Goal: Information Seeking & Learning: Find specific fact

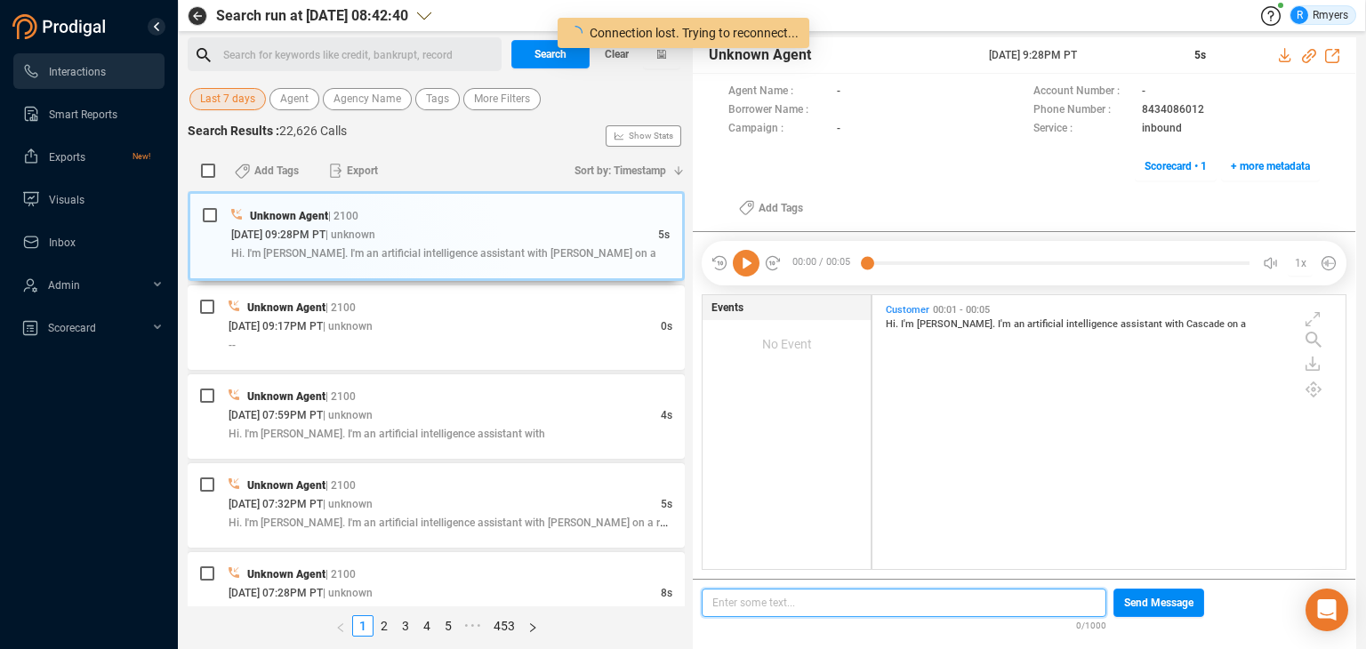
scroll to position [270, 465]
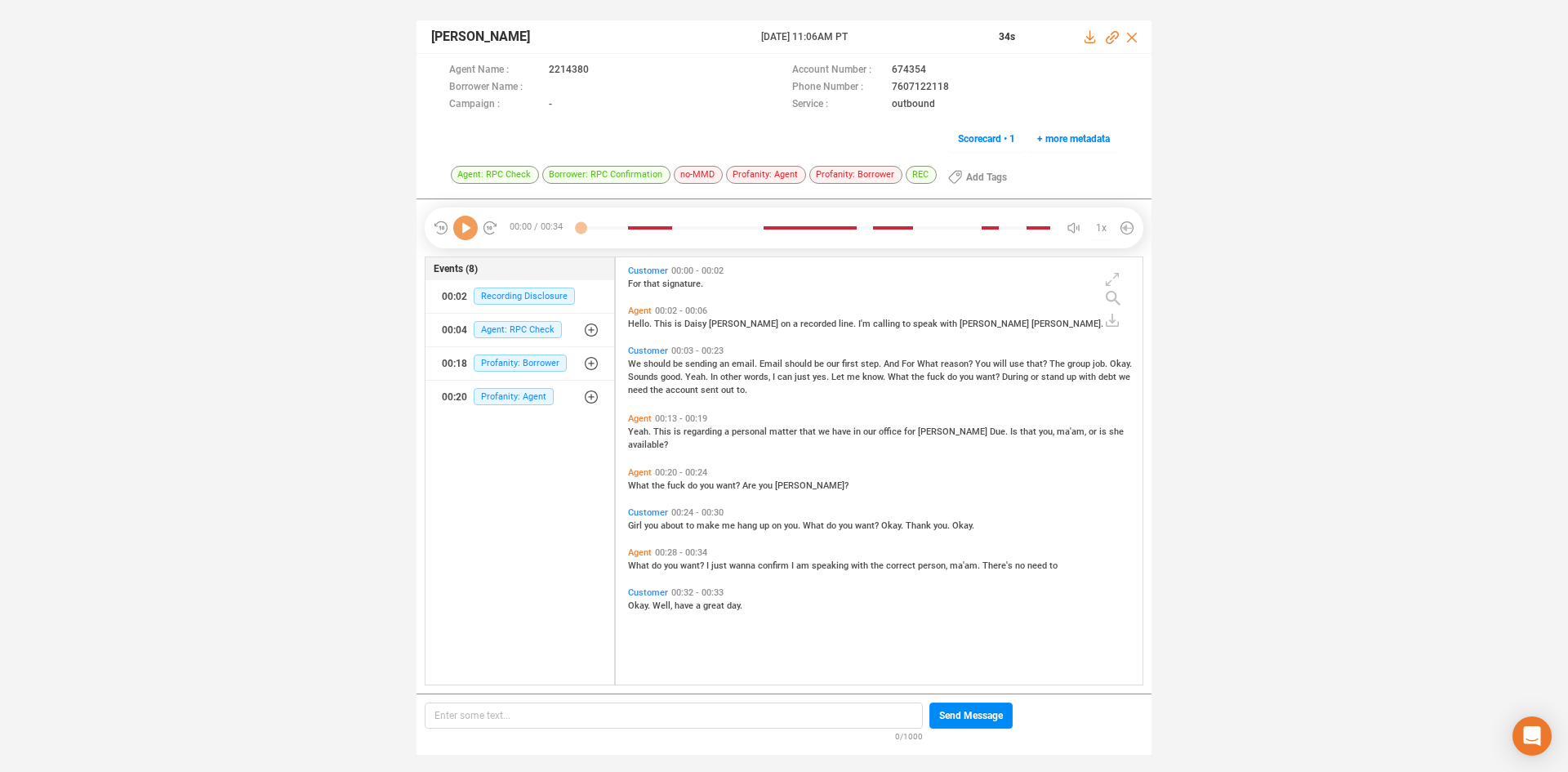
scroll to position [424, 519]
click at [590, 364] on icon "button" at bounding box center [591, 363] width 6 height 6
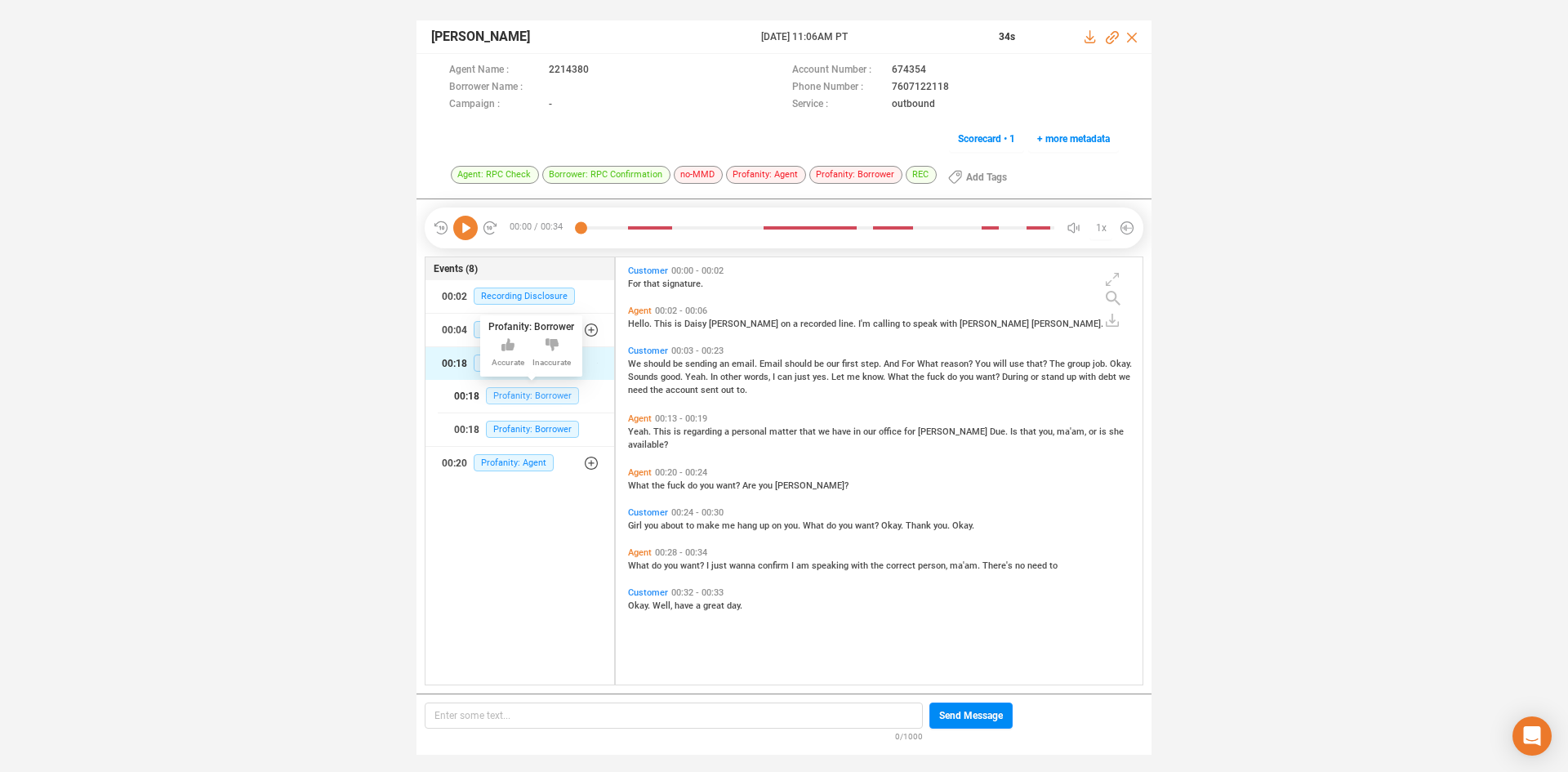
click at [567, 389] on span "Profanity: Borrower" at bounding box center [532, 395] width 93 height 17
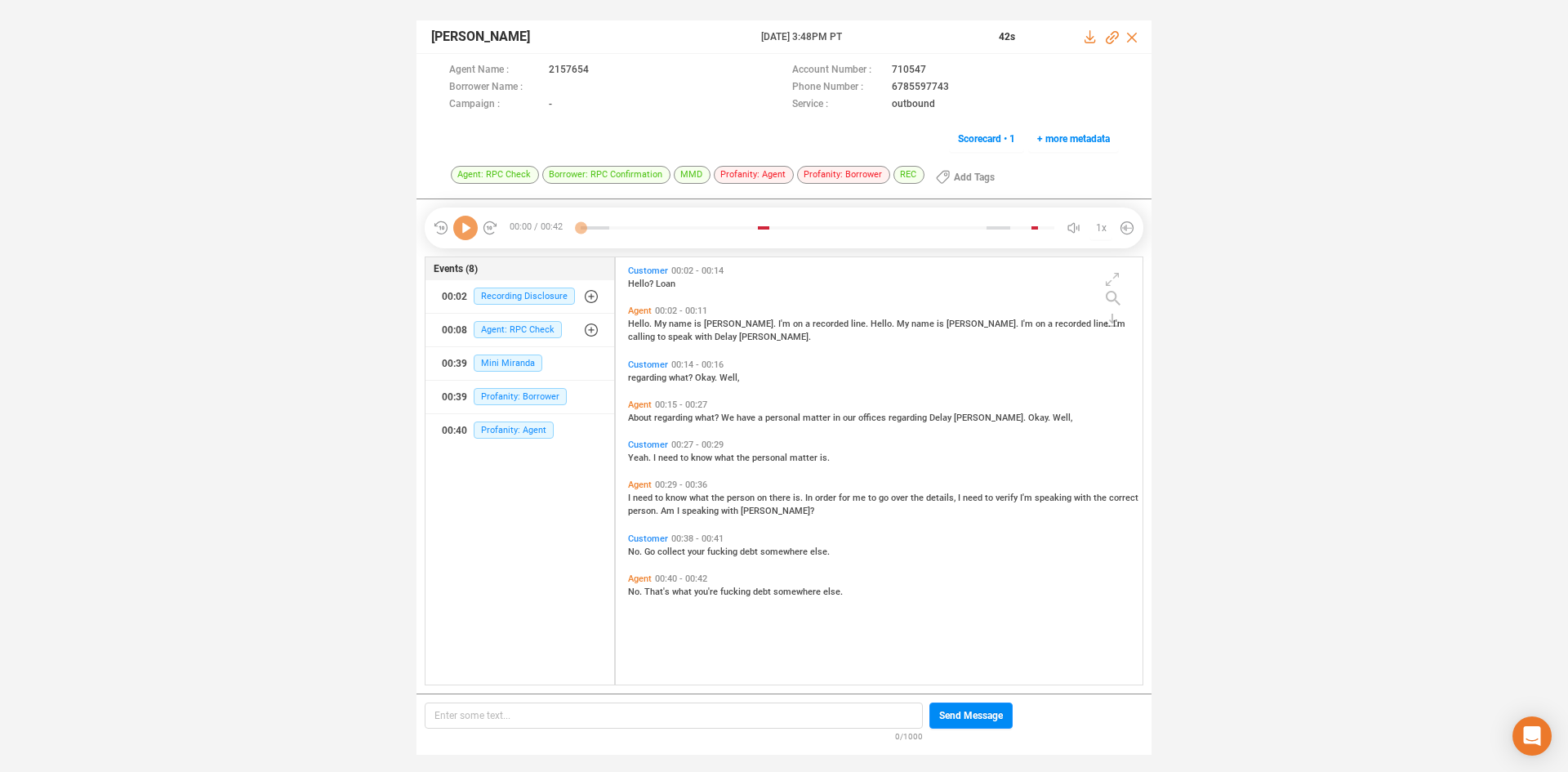
scroll to position [424, 519]
click at [512, 427] on span "Profanity: Agent" at bounding box center [513, 430] width 80 height 17
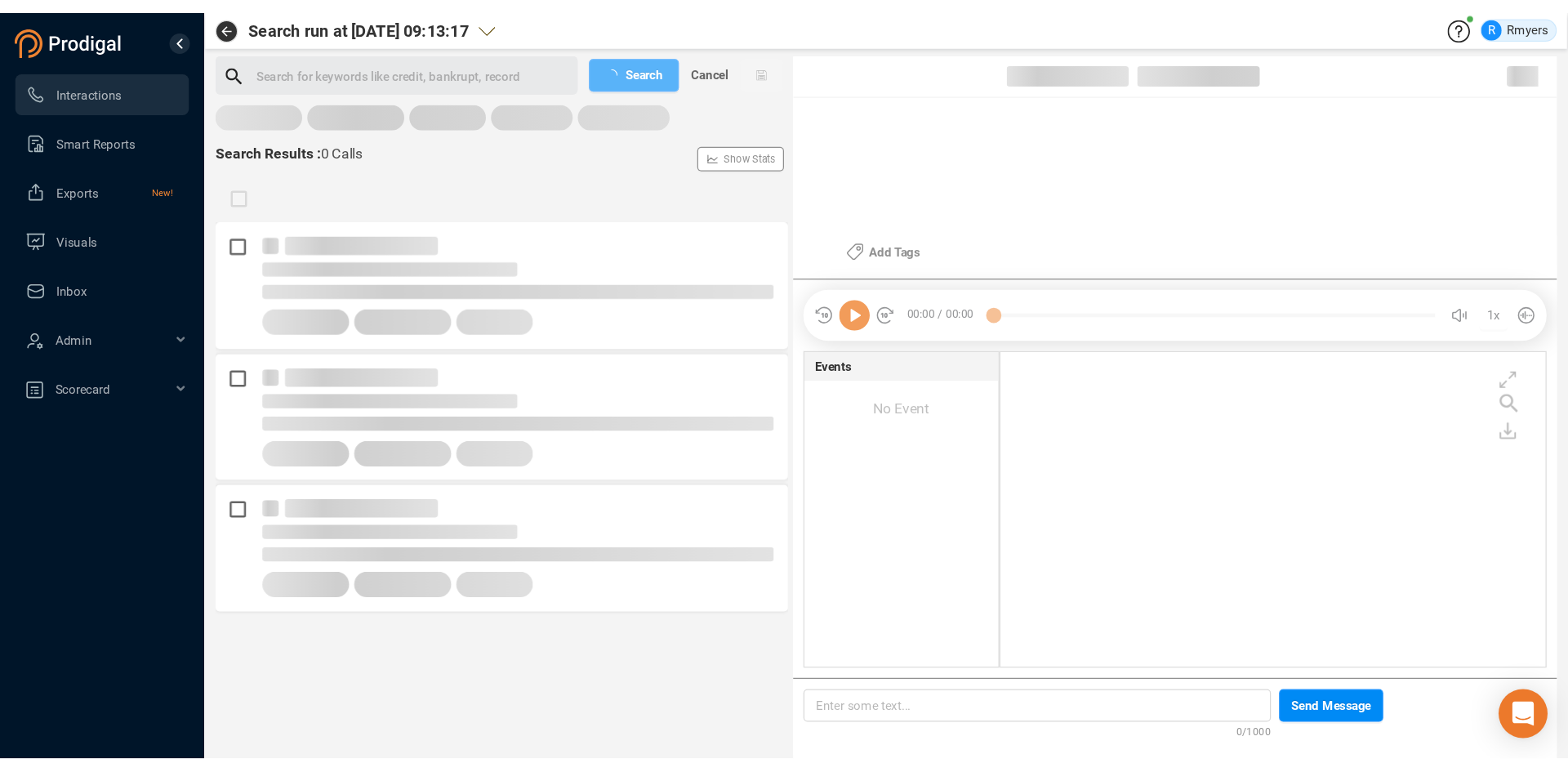
scroll to position [248, 428]
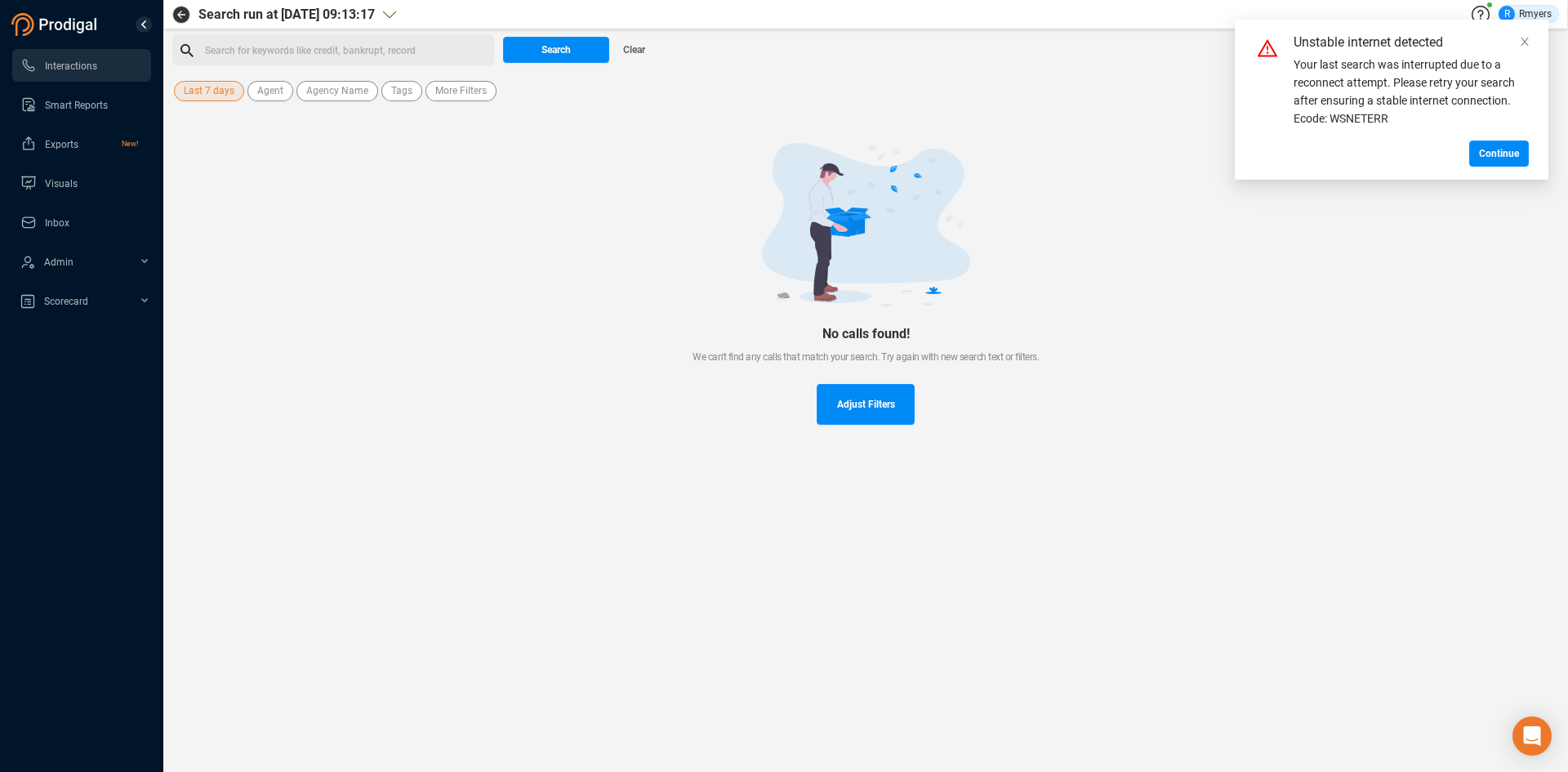
click at [213, 93] on span "Last 7 days" at bounding box center [209, 91] width 51 height 20
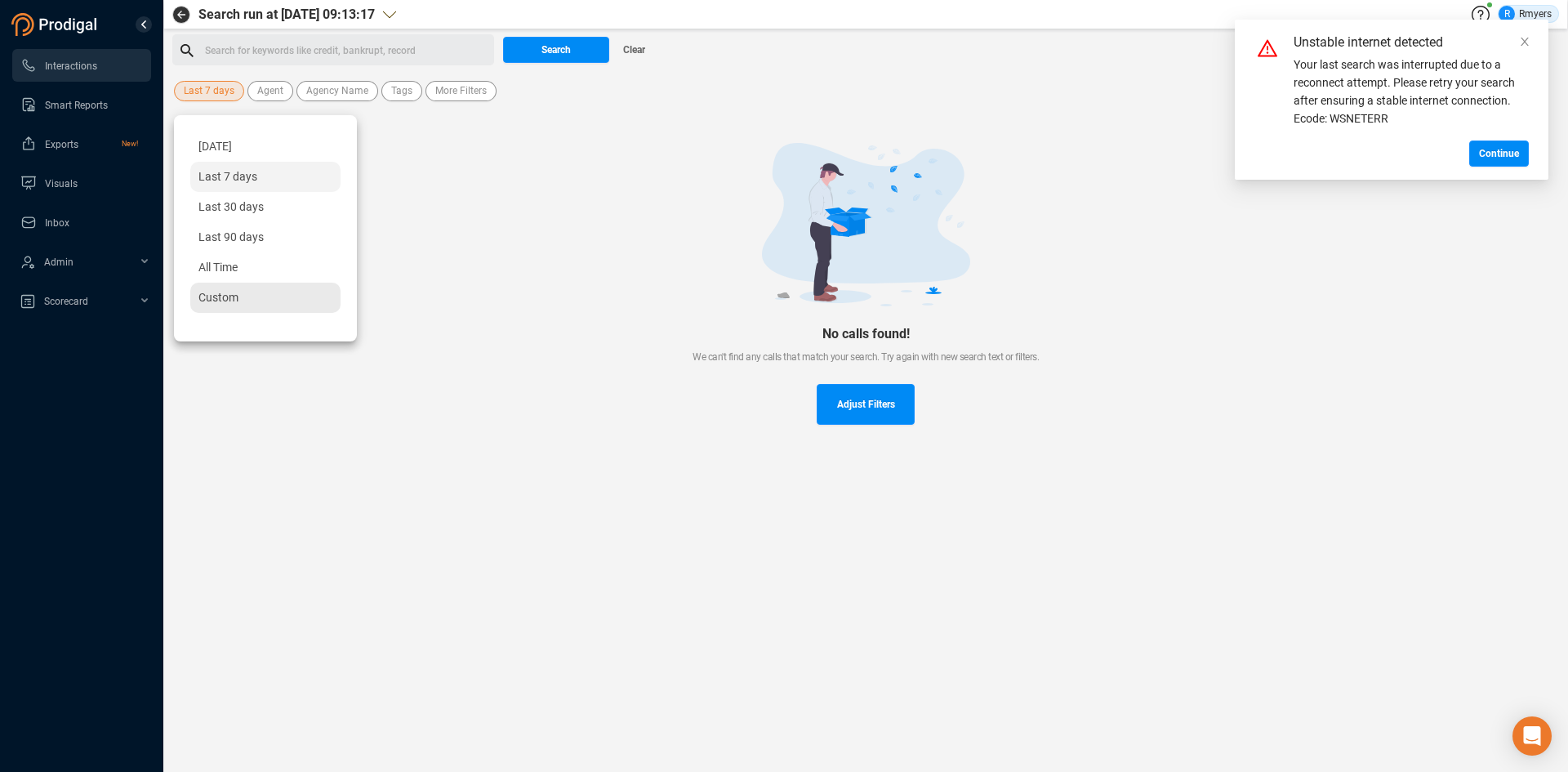
click at [225, 301] on span "Custom" at bounding box center [219, 298] width 40 height 13
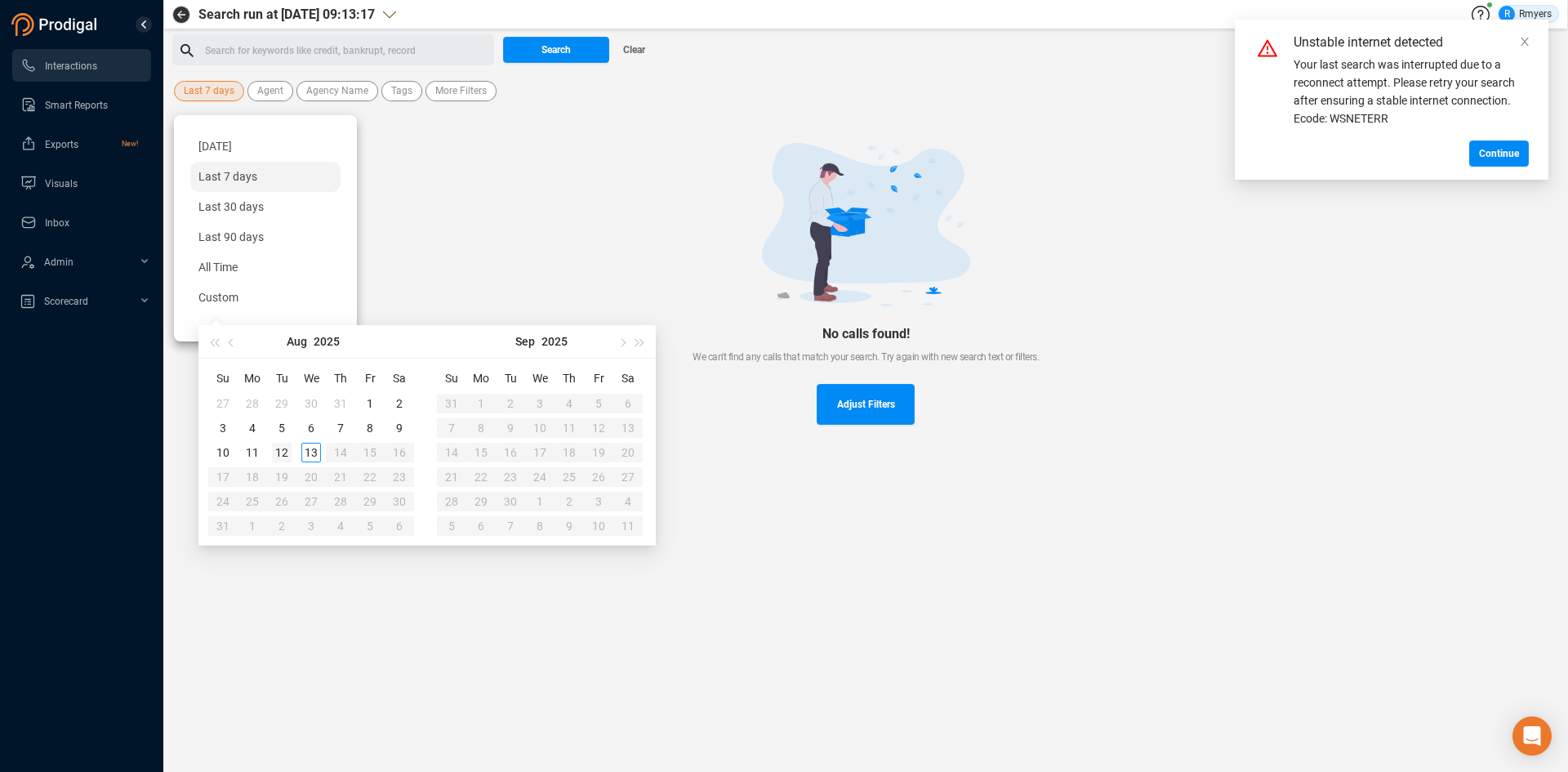
type input "2025-08-12"
click at [282, 447] on div "12" at bounding box center [281, 452] width 19 height 19
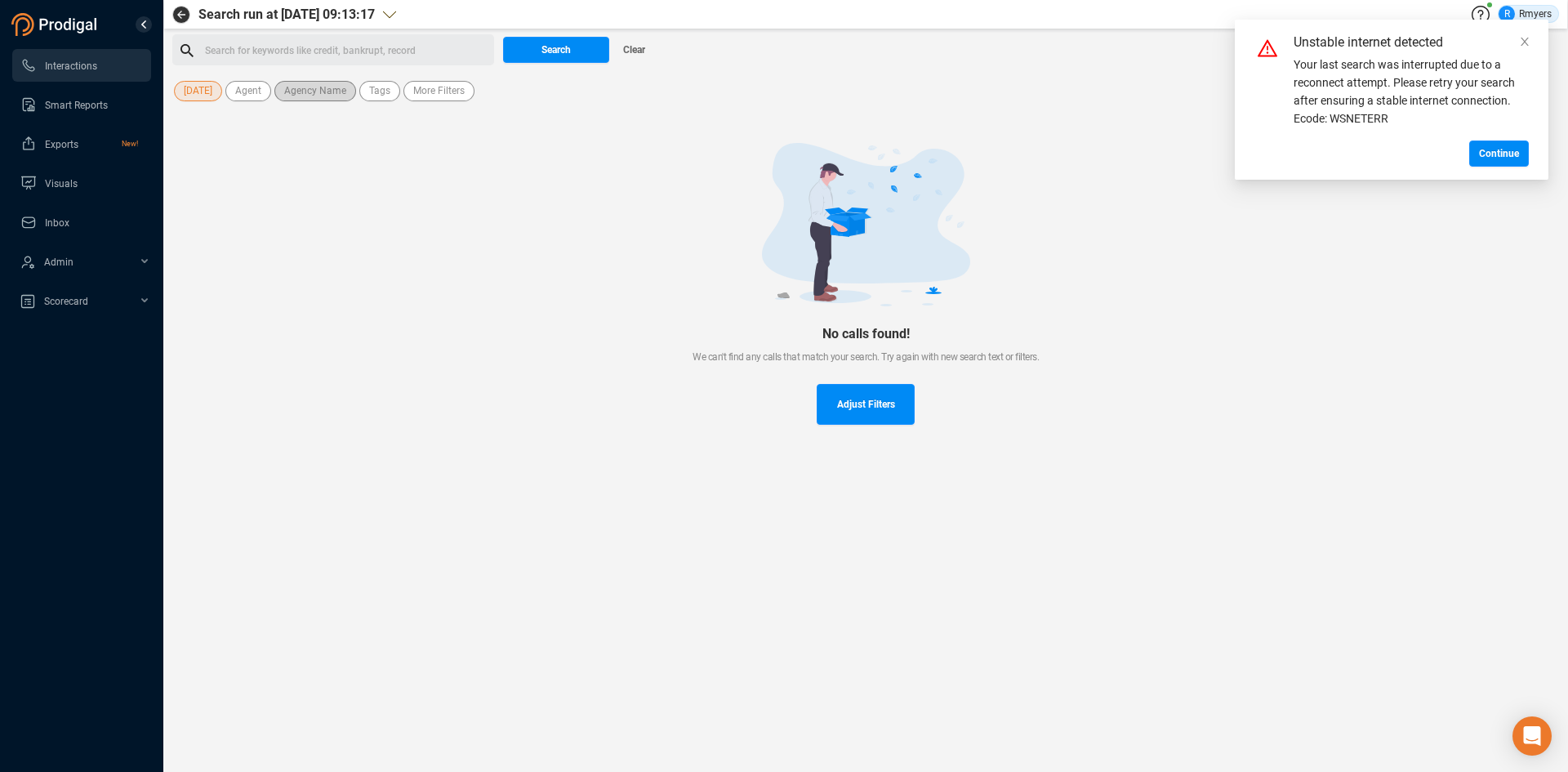
click at [291, 94] on span "Agency Name" at bounding box center [315, 91] width 62 height 20
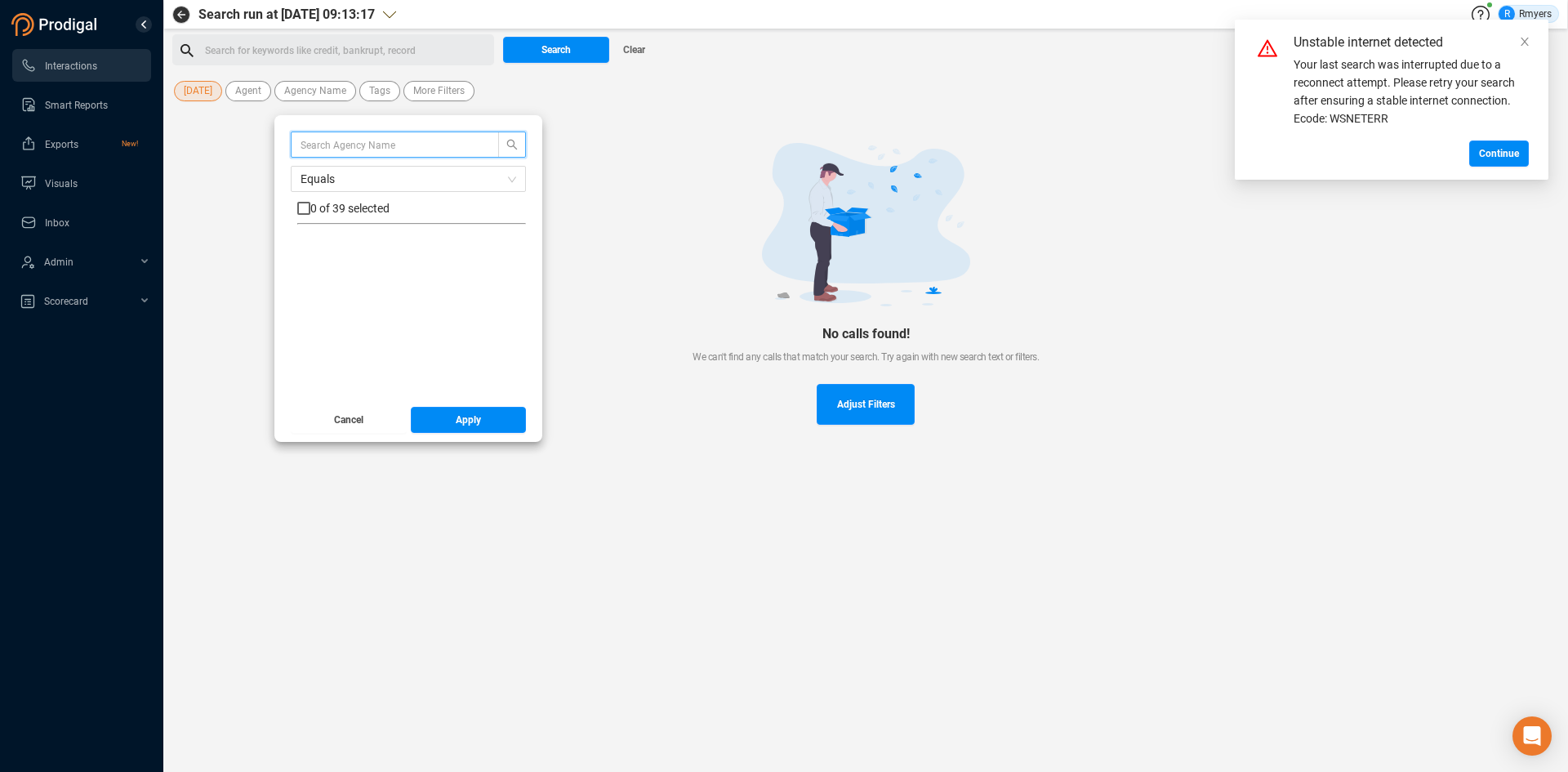
scroll to position [245, 0]
click at [321, 326] on label "CRM" at bounding box center [322, 334] width 51 height 17
click at [310, 327] on input "CRM" at bounding box center [304, 334] width 13 height 13
checkbox input "true"
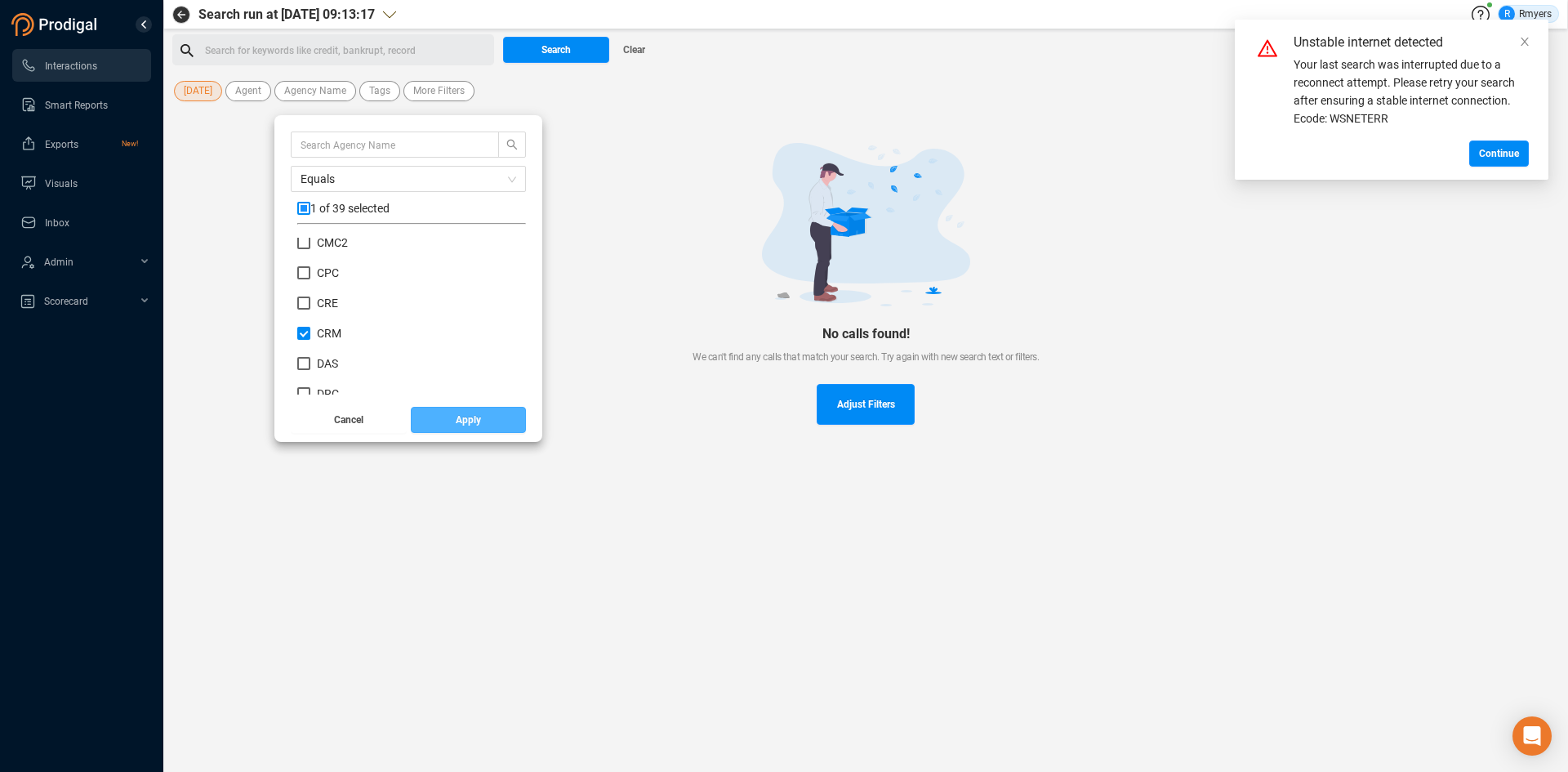
click at [447, 426] on button "Apply" at bounding box center [468, 420] width 116 height 26
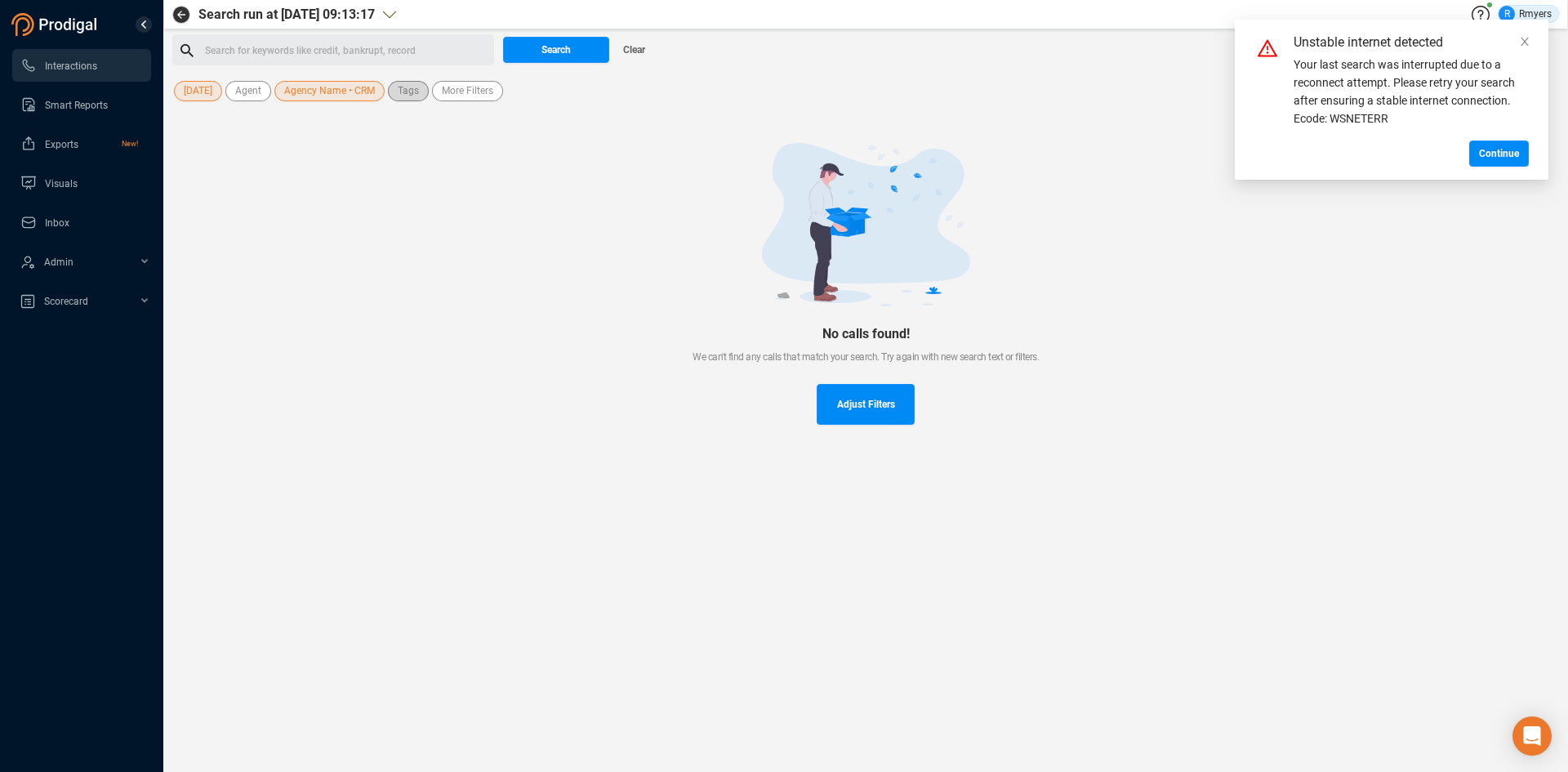
click at [403, 88] on span "Tags" at bounding box center [408, 91] width 21 height 20
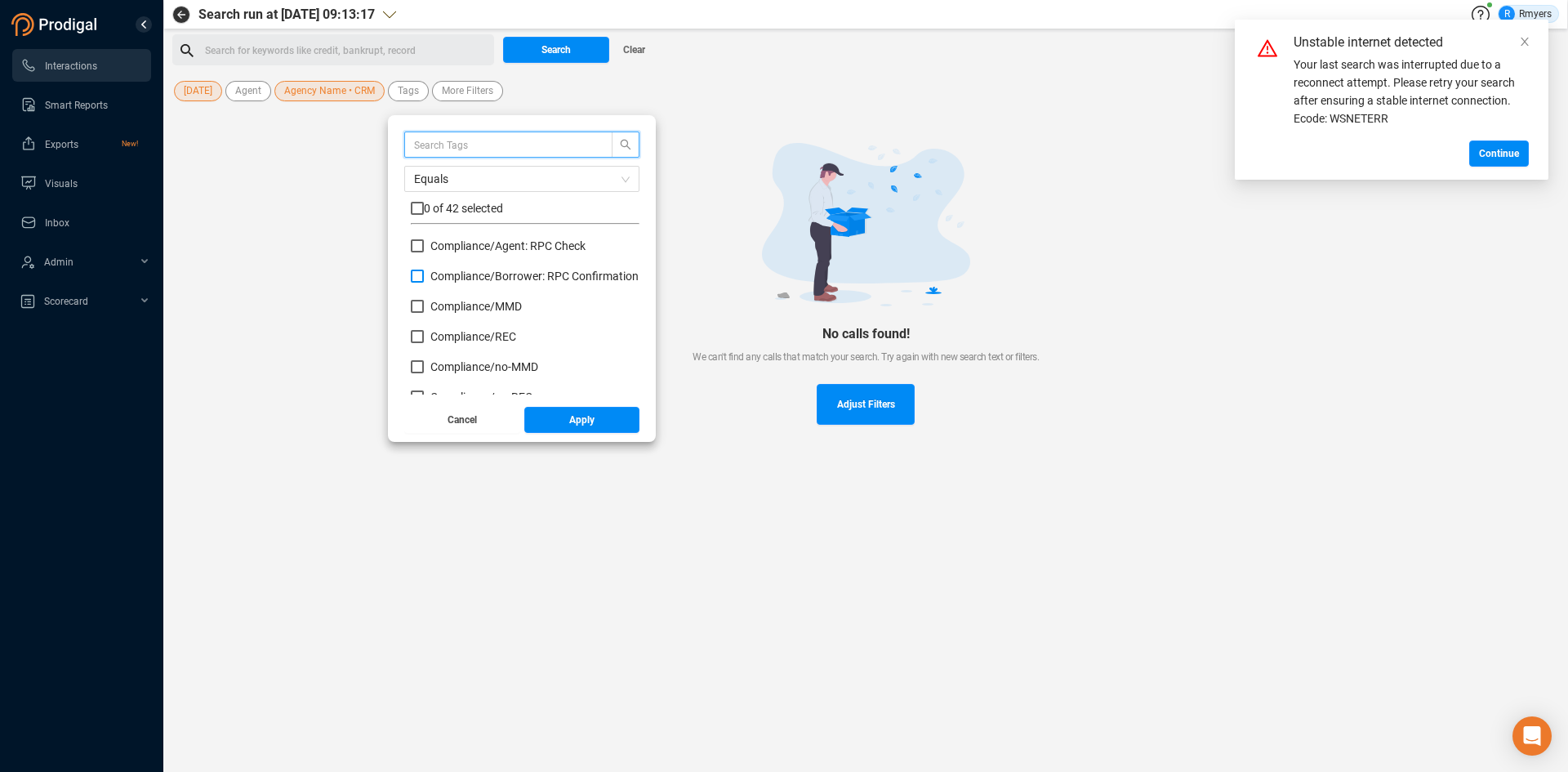
scroll to position [164, 0]
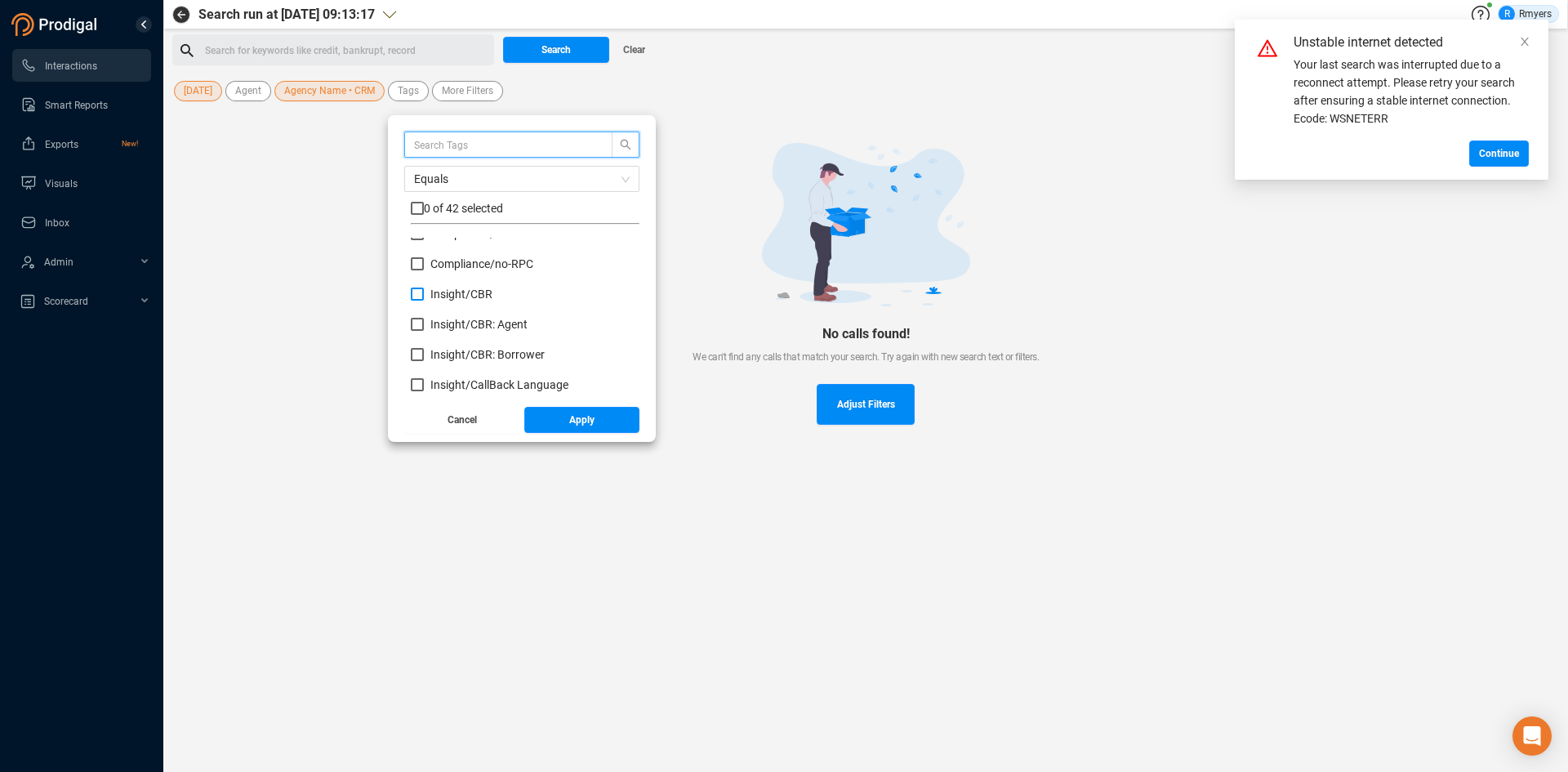
click at [471, 296] on span "Insight/ CBR" at bounding box center [462, 294] width 62 height 13
click at [423, 296] on input "Insight/ CBR" at bounding box center [417, 294] width 13 height 13
checkbox input "true"
drag, startPoint x: 470, startPoint y: 320, endPoint x: 472, endPoint y: 328, distance: 8.2
click at [470, 322] on span "Insight/ CBR: Agent" at bounding box center [479, 324] width 97 height 13
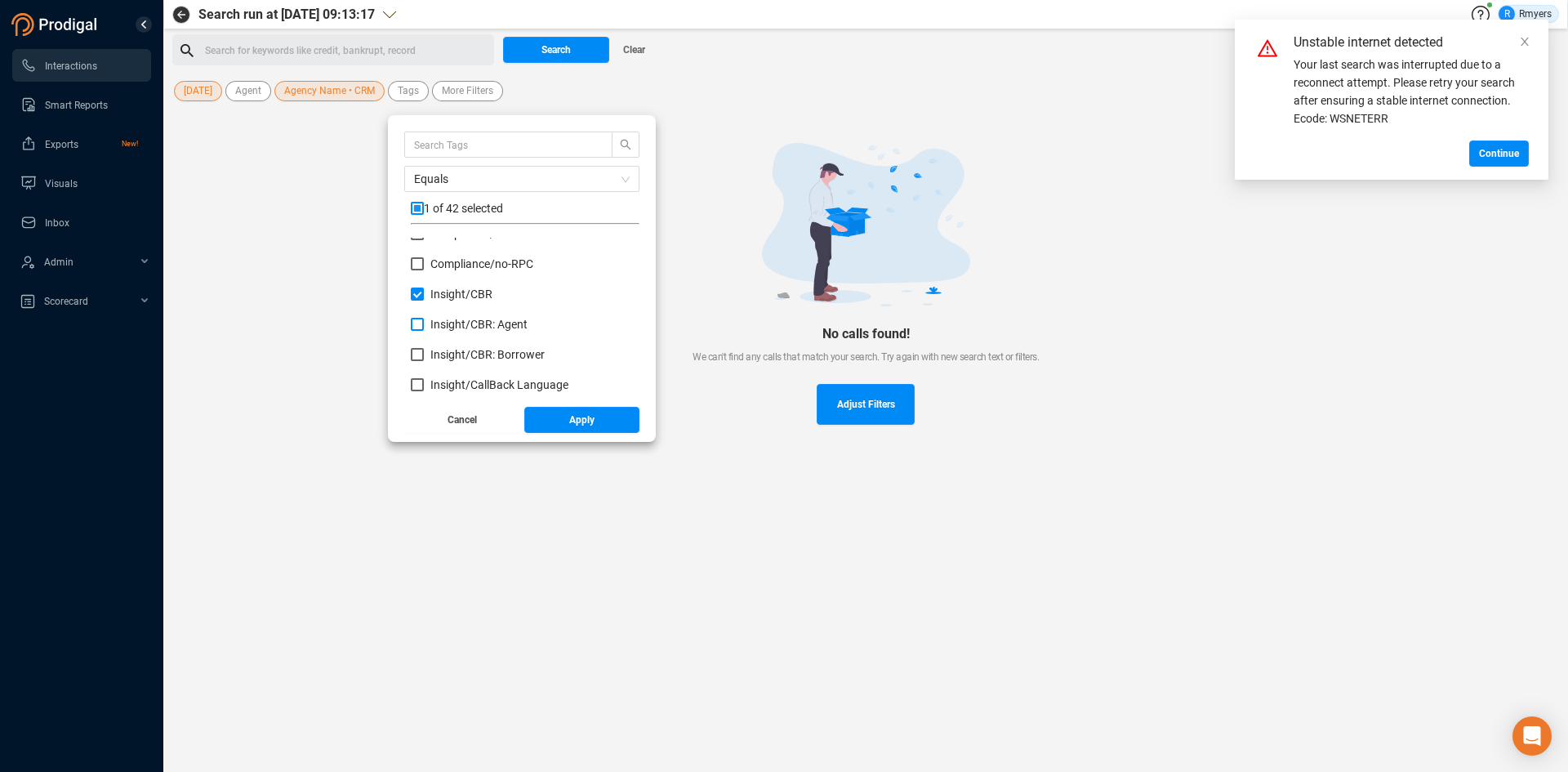
click at [423, 322] on input "Insight/ CBR: Agent" at bounding box center [417, 324] width 13 height 13
checkbox input "true"
click at [478, 347] on label "Insight/ CBR: Borrower" at bounding box center [480, 355] width 141 height 17
click at [423, 348] on input "Insight/ CBR: Borrower" at bounding box center [417, 355] width 13 height 13
checkbox input "true"
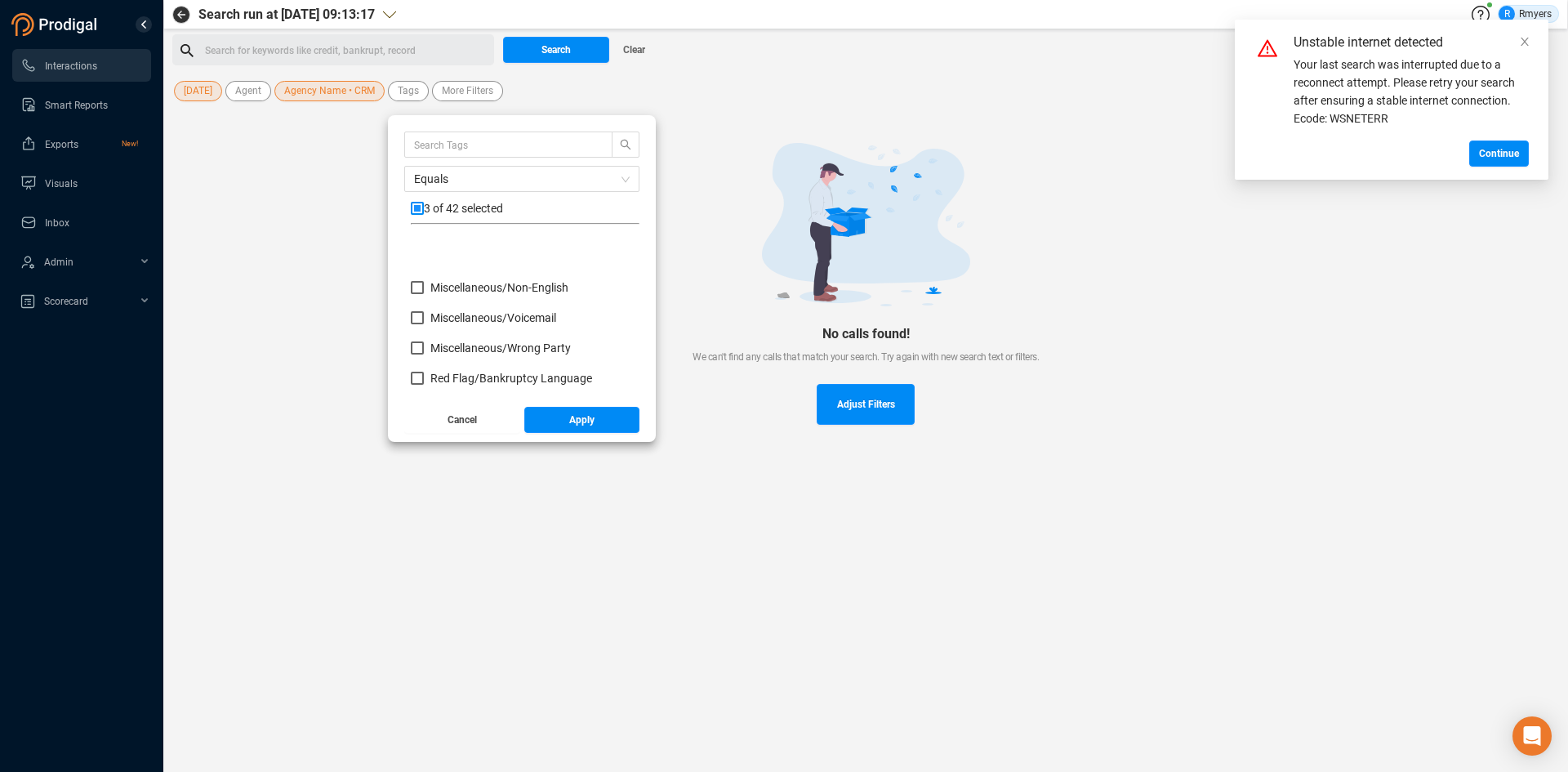
scroll to position [735, 0]
click at [457, 300] on span "Red Flag/ Bankruptcy Language" at bounding box center [512, 297] width 162 height 13
click at [423, 300] on input "Red Flag/ Bankruptcy Language" at bounding box center [417, 297] width 13 height 13
checkbox input "true"
click at [463, 358] on span "Red Flag/ Escalation Language" at bounding box center [509, 357] width 156 height 13
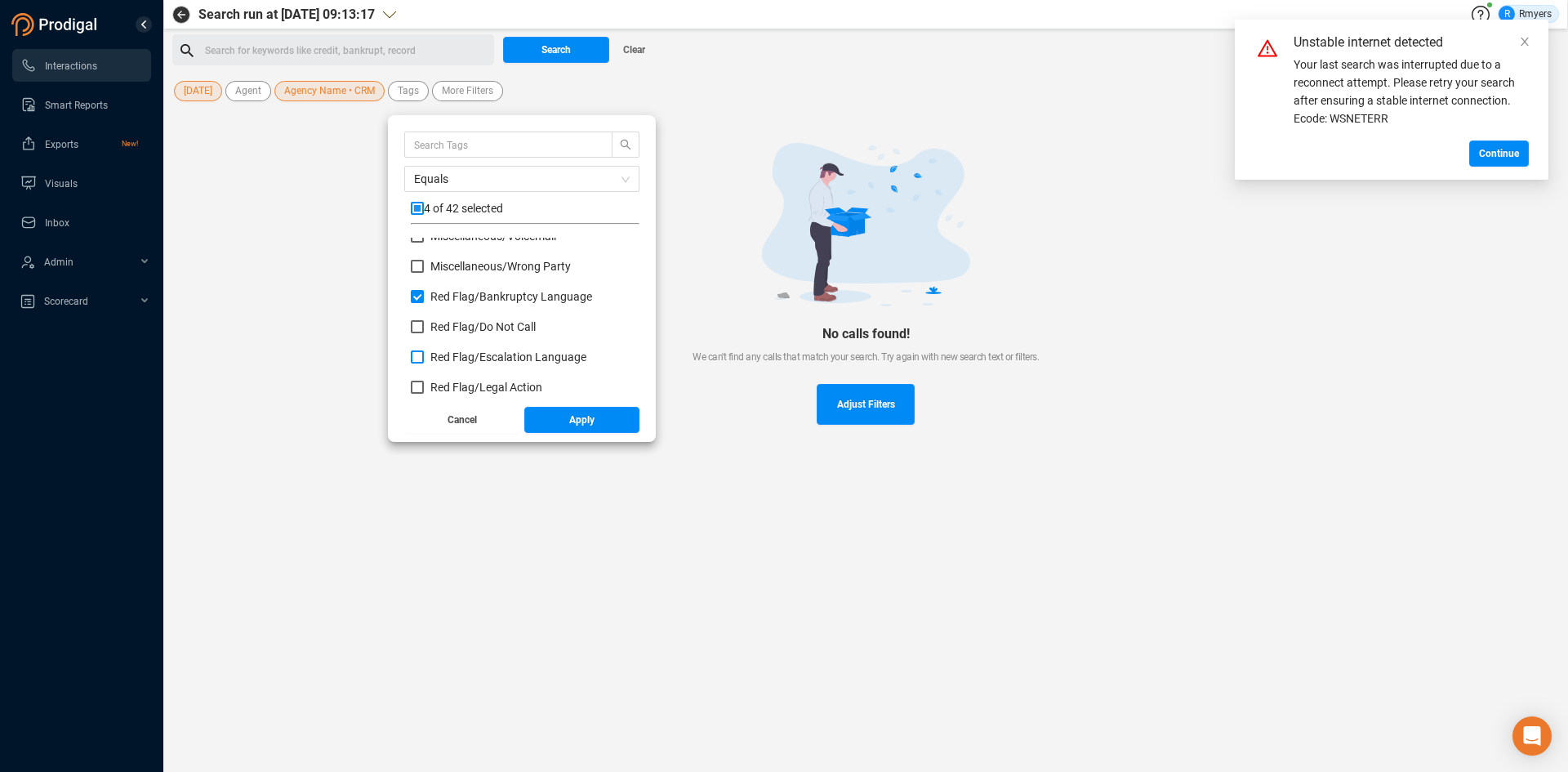
click at [423, 358] on input "Red Flag/ Escalation Language" at bounding box center [417, 357] width 13 height 13
checkbox input "true"
click at [467, 391] on span "Red Flag/ Legal Action" at bounding box center [487, 387] width 112 height 13
click at [423, 391] on input "Red Flag/ Legal Action" at bounding box center [417, 387] width 13 height 13
checkbox input "true"
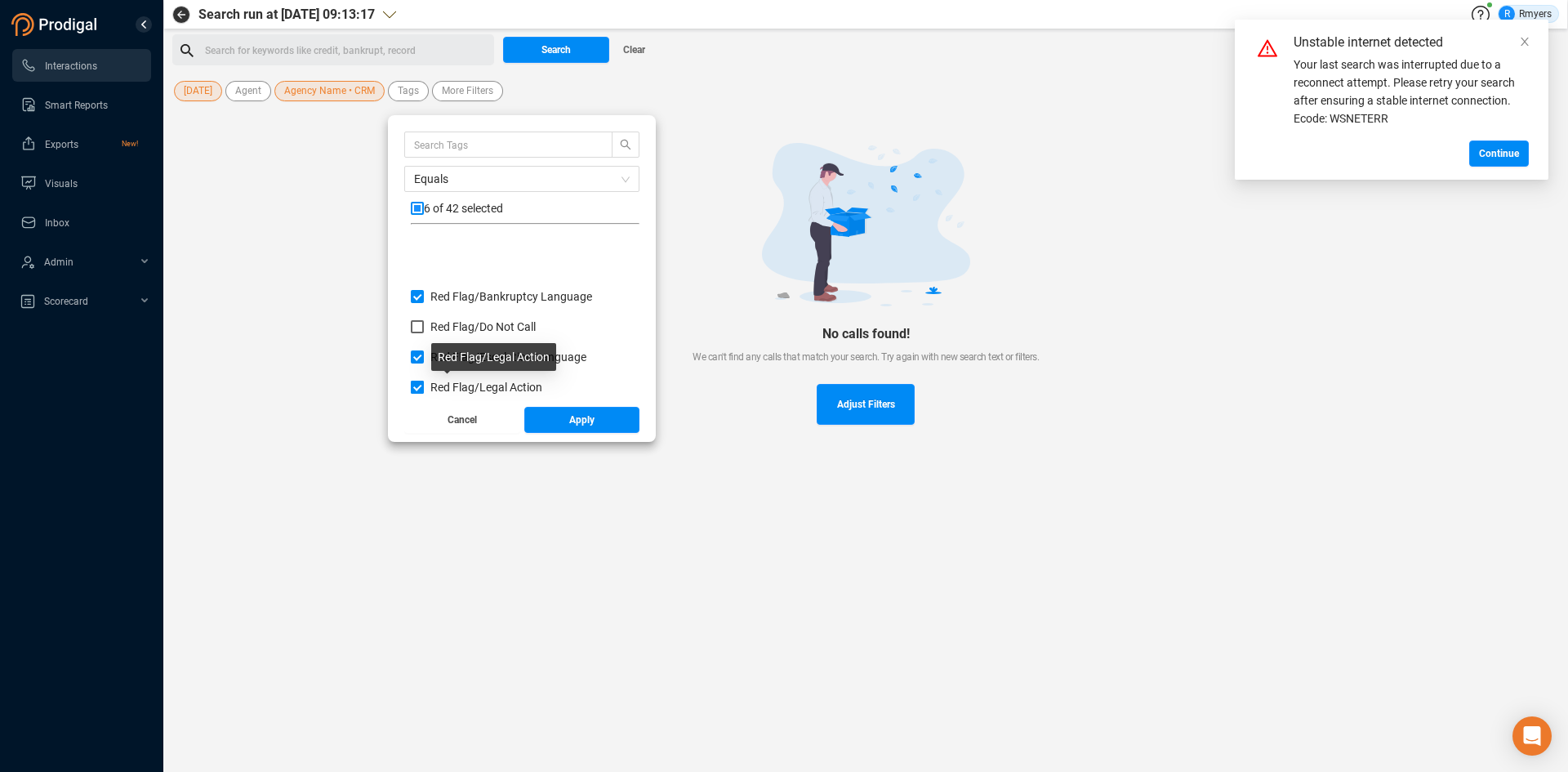
scroll to position [817, 0]
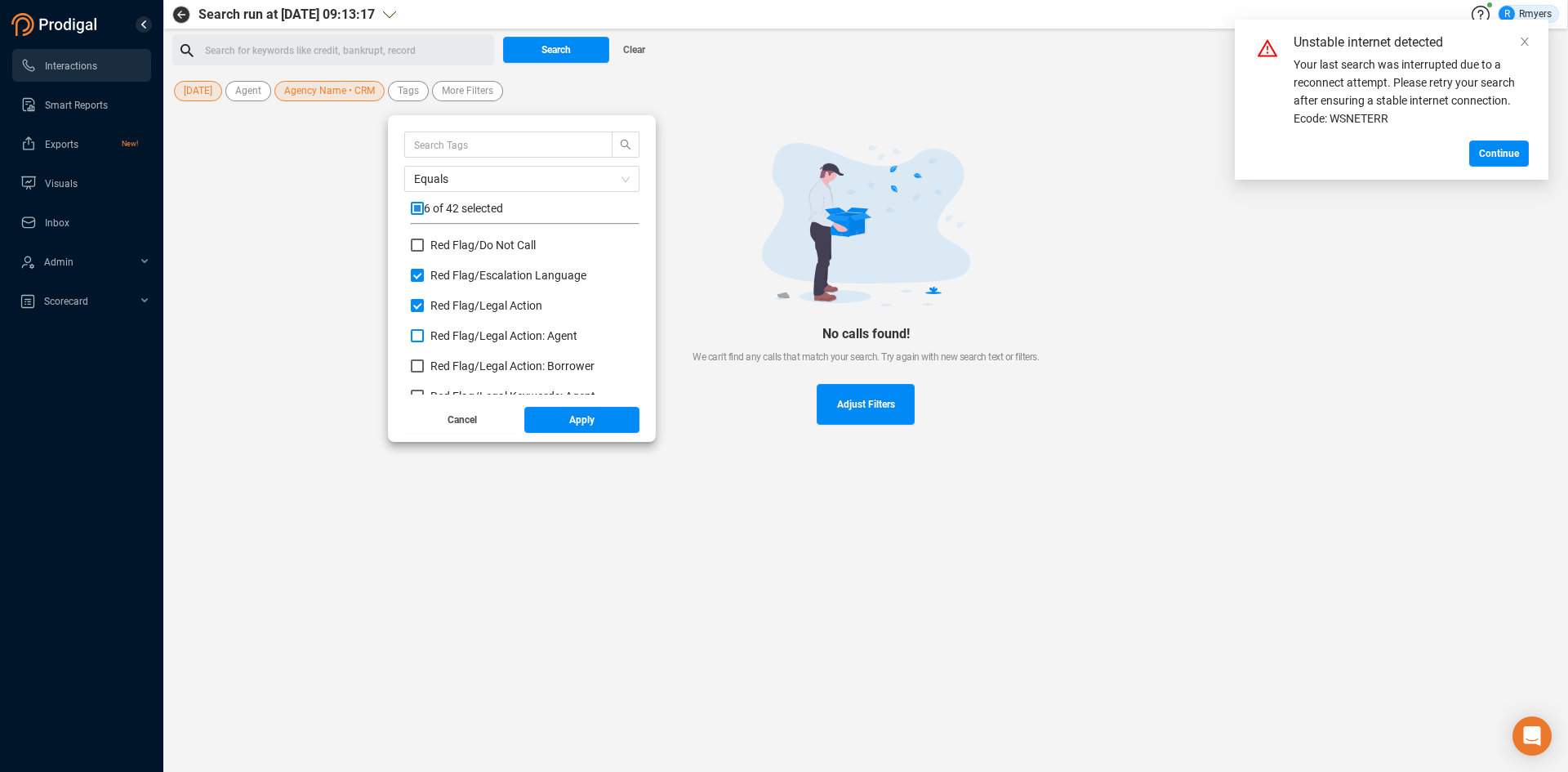
click at [436, 329] on span "Red Flag/ Legal Action: Agent" at bounding box center [504, 335] width 147 height 13
click at [423, 329] on input "Red Flag/ Legal Action: Agent" at bounding box center [417, 335] width 13 height 13
checkbox input "true"
click at [451, 362] on span "Red Flag/ Legal Action: Borrower" at bounding box center [513, 366] width 164 height 13
click at [423, 362] on input "Red Flag/ Legal Action: Borrower" at bounding box center [417, 366] width 13 height 13
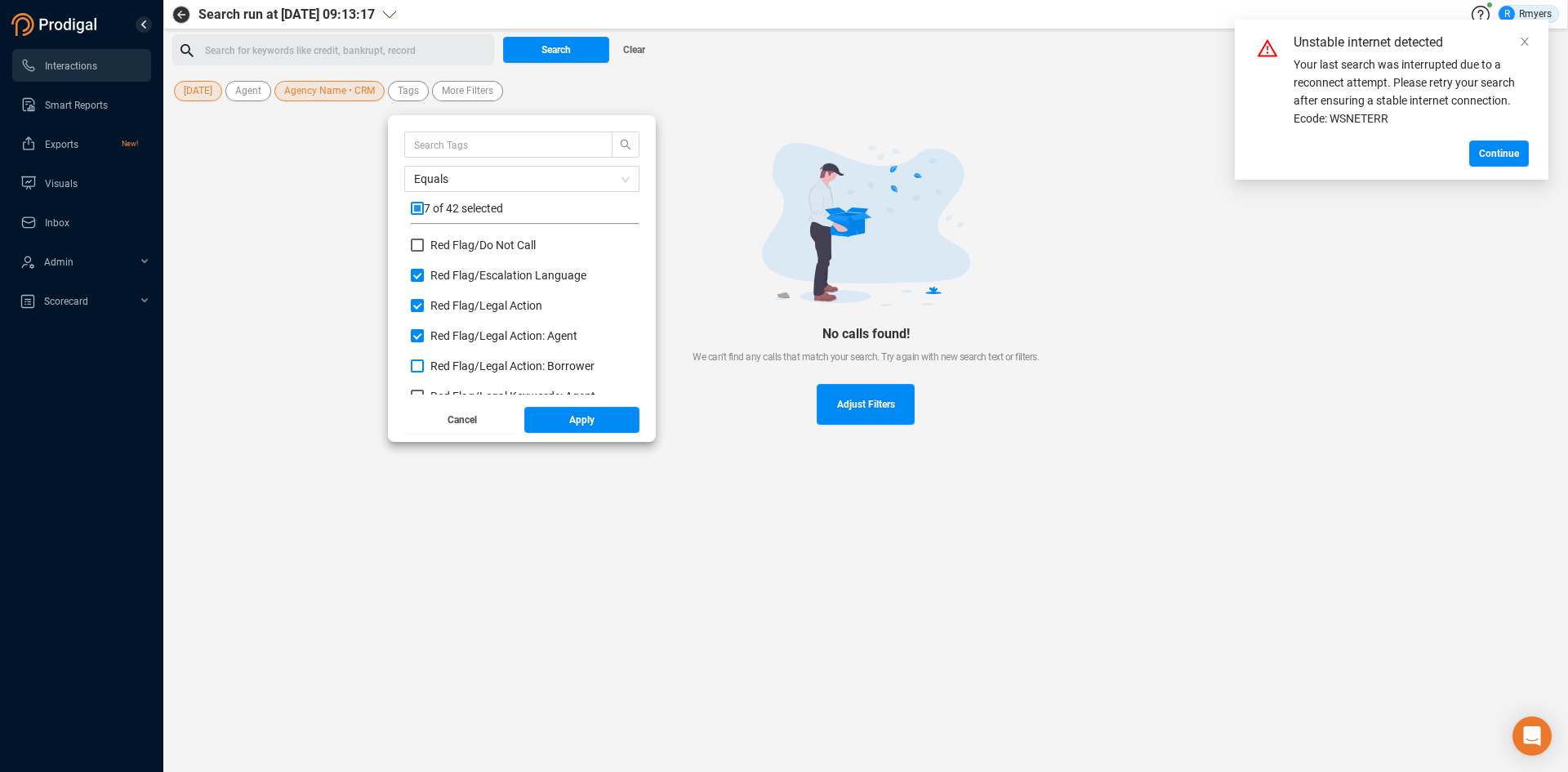
checkbox input "true"
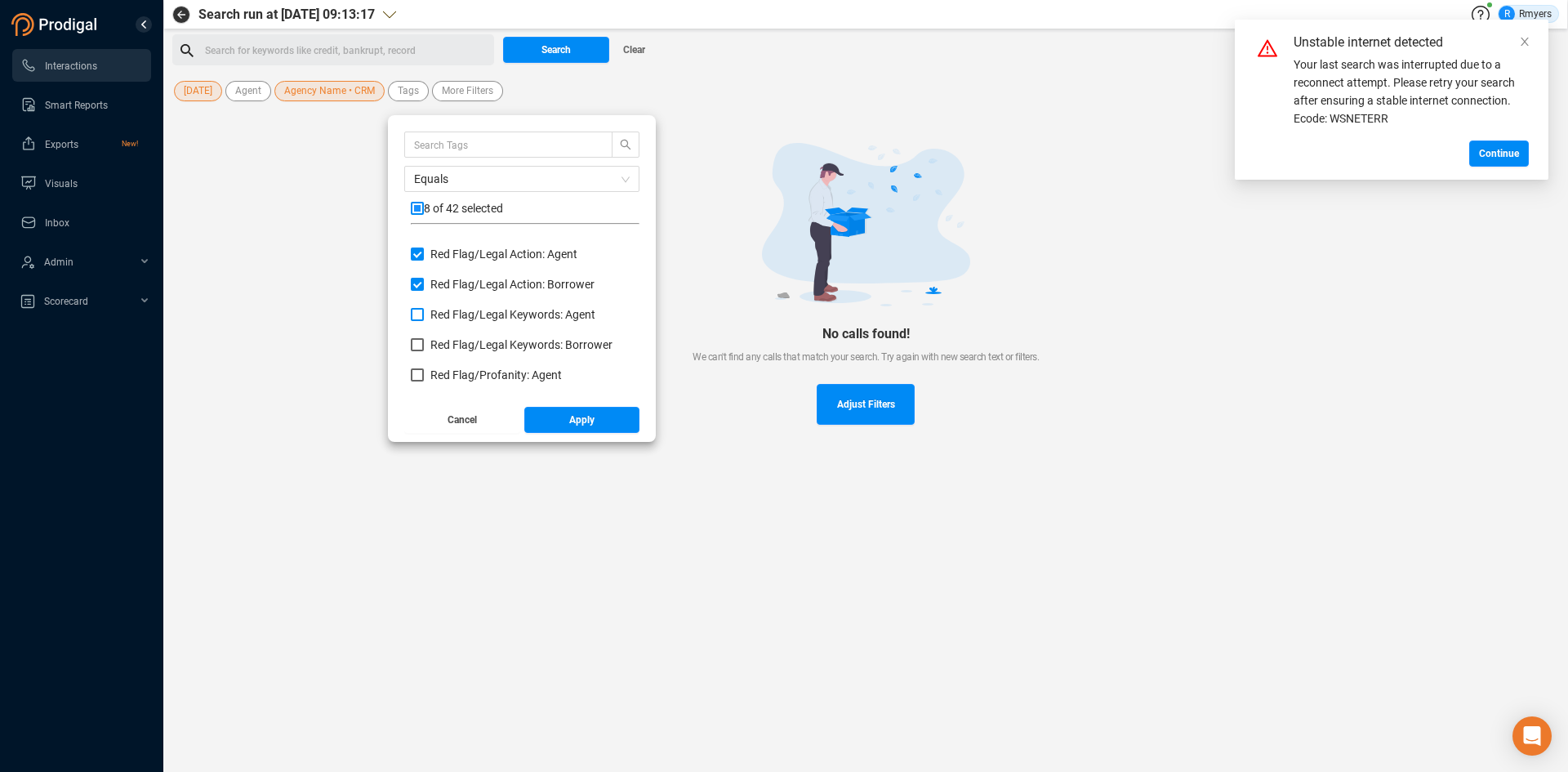
click at [440, 314] on span "Red Flag/ Legal Keywords: Agent" at bounding box center [513, 314] width 165 height 13
click at [423, 314] on input "Red Flag/ Legal Keywords: Agent" at bounding box center [417, 314] width 13 height 13
checkbox input "true"
click at [447, 344] on span "Red Flag/ Legal Keywords: Borrower" at bounding box center [522, 345] width 182 height 13
click at [423, 344] on input "Red Flag/ Legal Keywords: Borrower" at bounding box center [417, 345] width 13 height 13
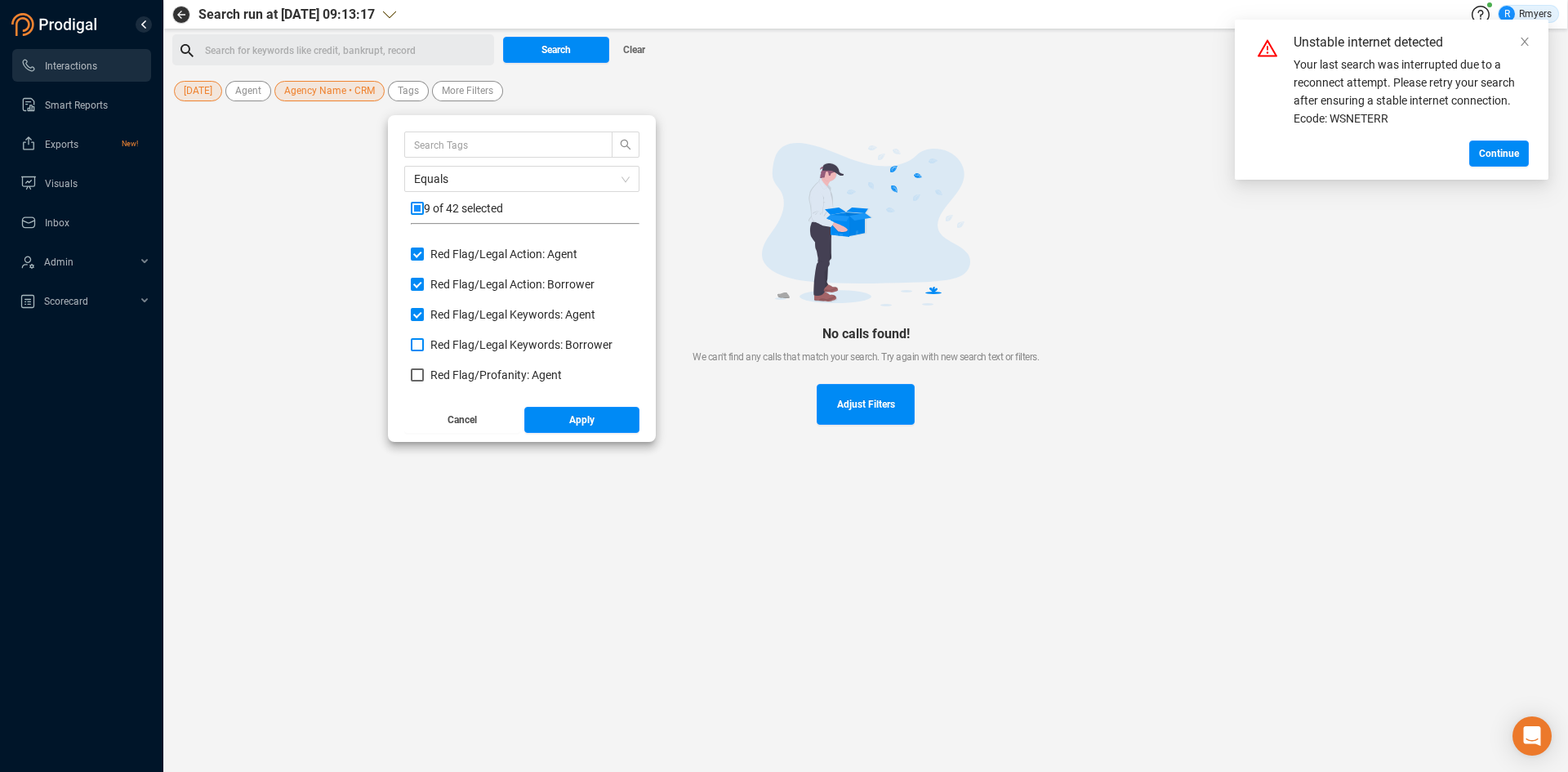
checkbox input "true"
click at [452, 373] on span "Red Flag/ Profanity: Agent" at bounding box center [496, 375] width 131 height 13
click at [423, 373] on input "Red Flag/ Profanity: Agent" at bounding box center [417, 375] width 13 height 13
checkbox input "true"
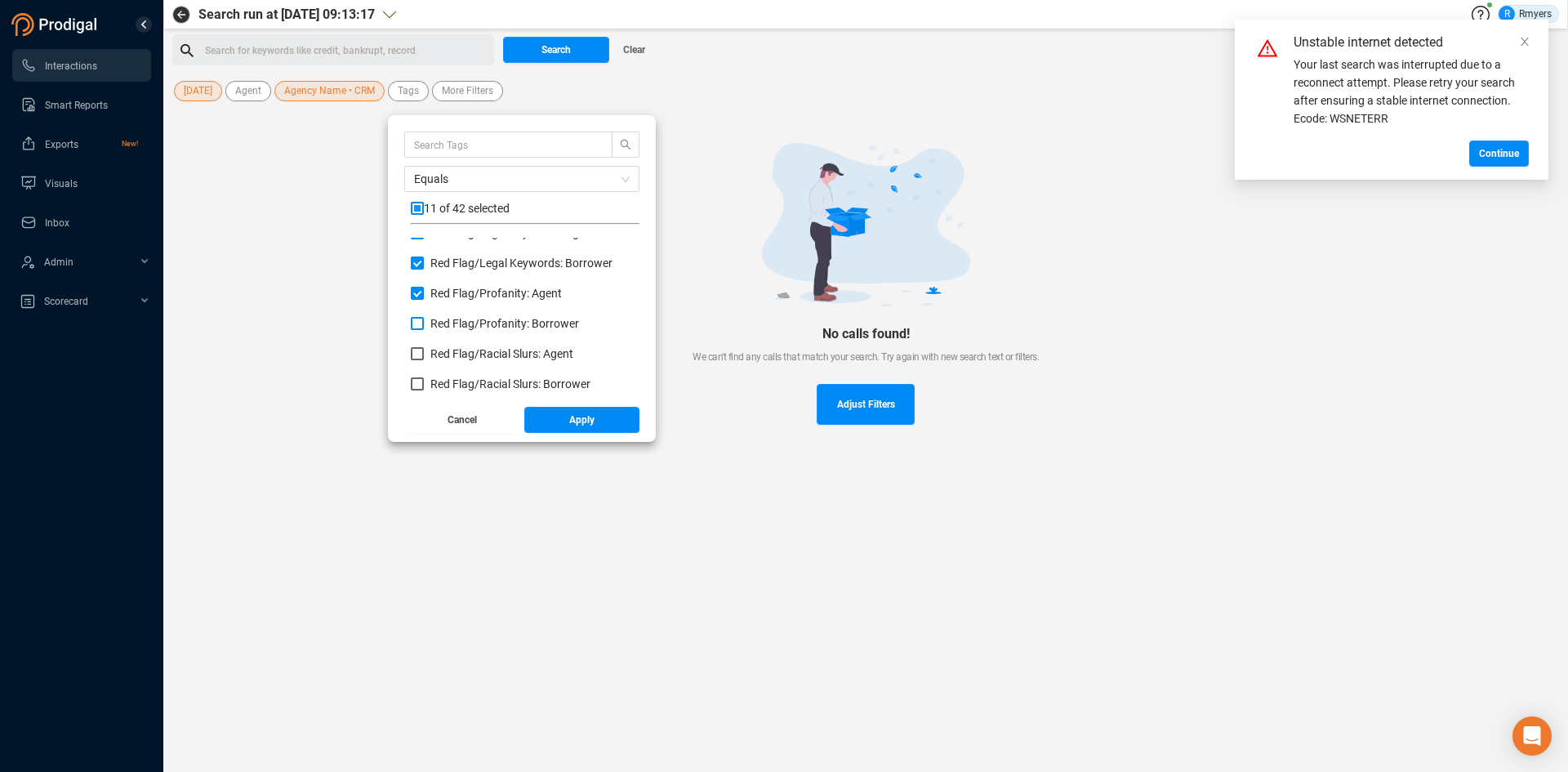
click at [438, 329] on span "Red Flag/ Profanity: Borrower" at bounding box center [505, 324] width 149 height 13
click at [423, 329] on input "Red Flag/ Profanity: Borrower" at bounding box center [417, 324] width 13 height 13
checkbox input "true"
click at [440, 350] on span "Red Flag/ Racial Slurs: Agent" at bounding box center [502, 354] width 143 height 13
click at [423, 350] on input "Red Flag/ Racial Slurs: Agent" at bounding box center [417, 354] width 13 height 13
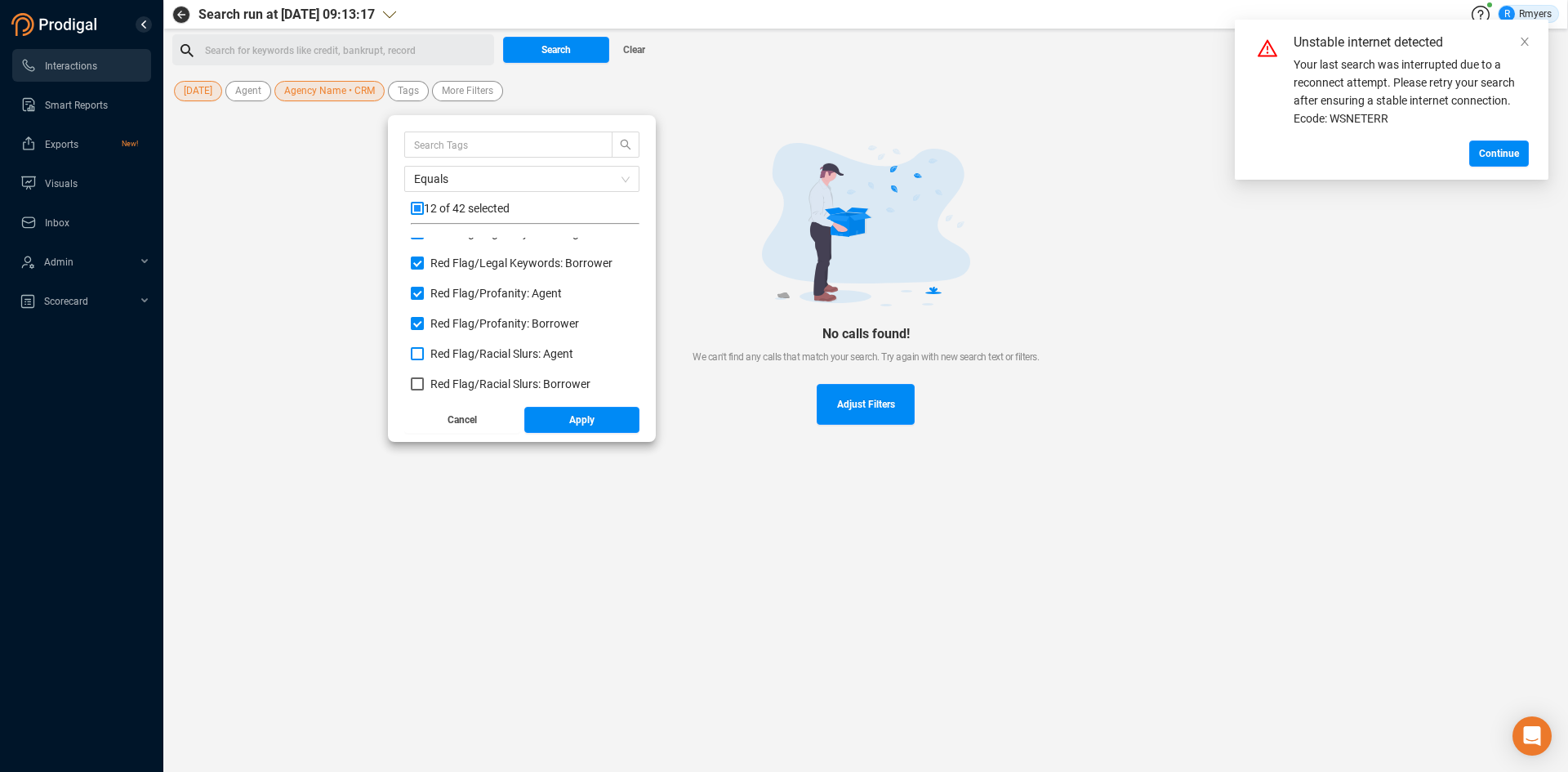
checkbox input "true"
click at [440, 385] on span "Red Flag/ Racial Slurs: Borrower" at bounding box center [511, 384] width 160 height 13
click at [423, 385] on input "Red Flag/ Racial Slurs: Borrower" at bounding box center [417, 384] width 13 height 13
checkbox input "true"
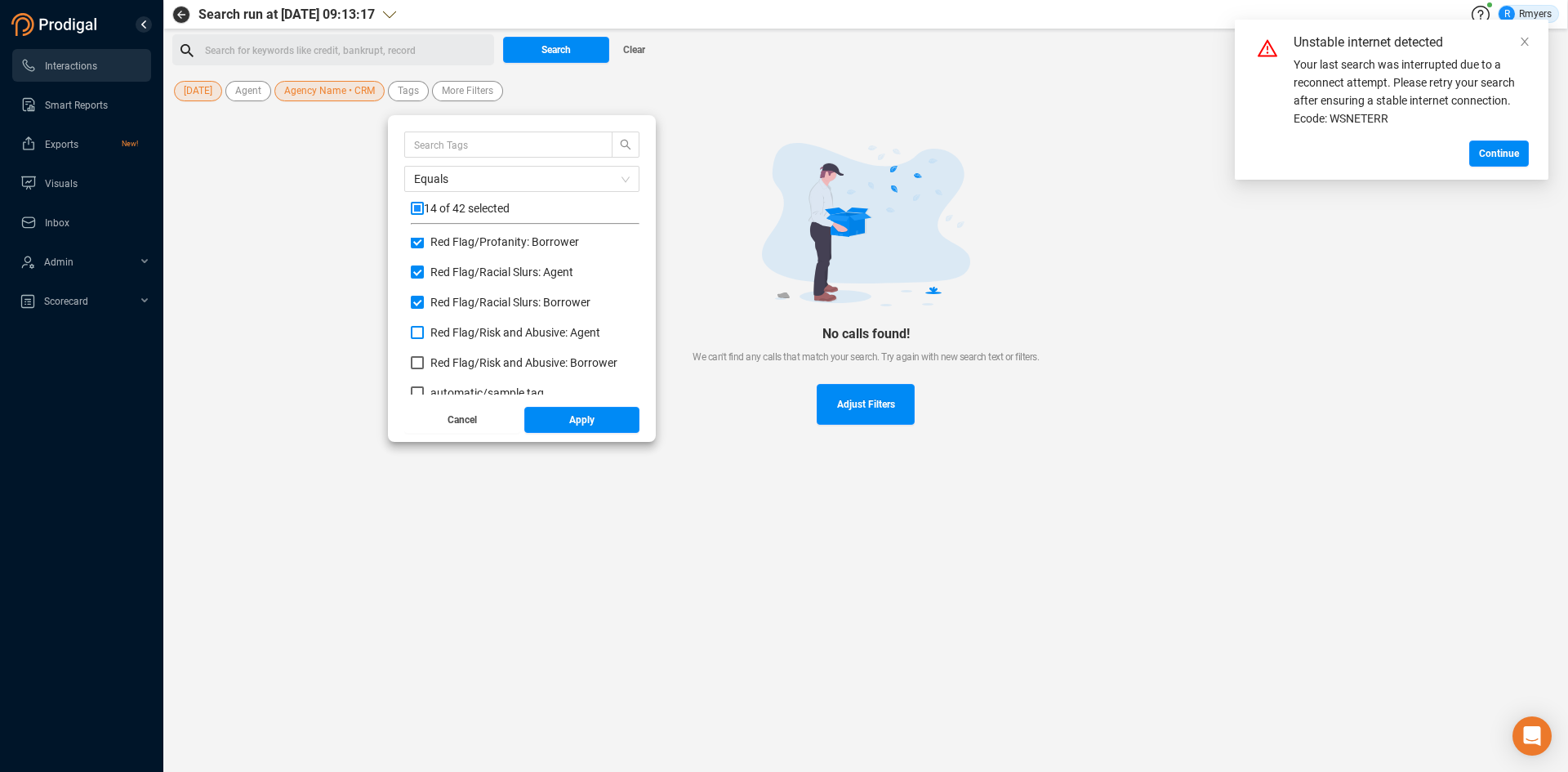
click at [439, 328] on span "Red Flag/ Risk and Abusive: Agent" at bounding box center [515, 333] width 170 height 13
click at [423, 328] on input "Red Flag/ Risk and Abusive: Agent" at bounding box center [417, 333] width 13 height 13
checkbox input "true"
click at [453, 363] on span "Red Flag/ Risk and Abusive: Borrower" at bounding box center [525, 363] width 187 height 13
click at [511, 356] on label "Red Flag/ Risk and Abusive: Borrower" at bounding box center [517, 363] width 213 height 17
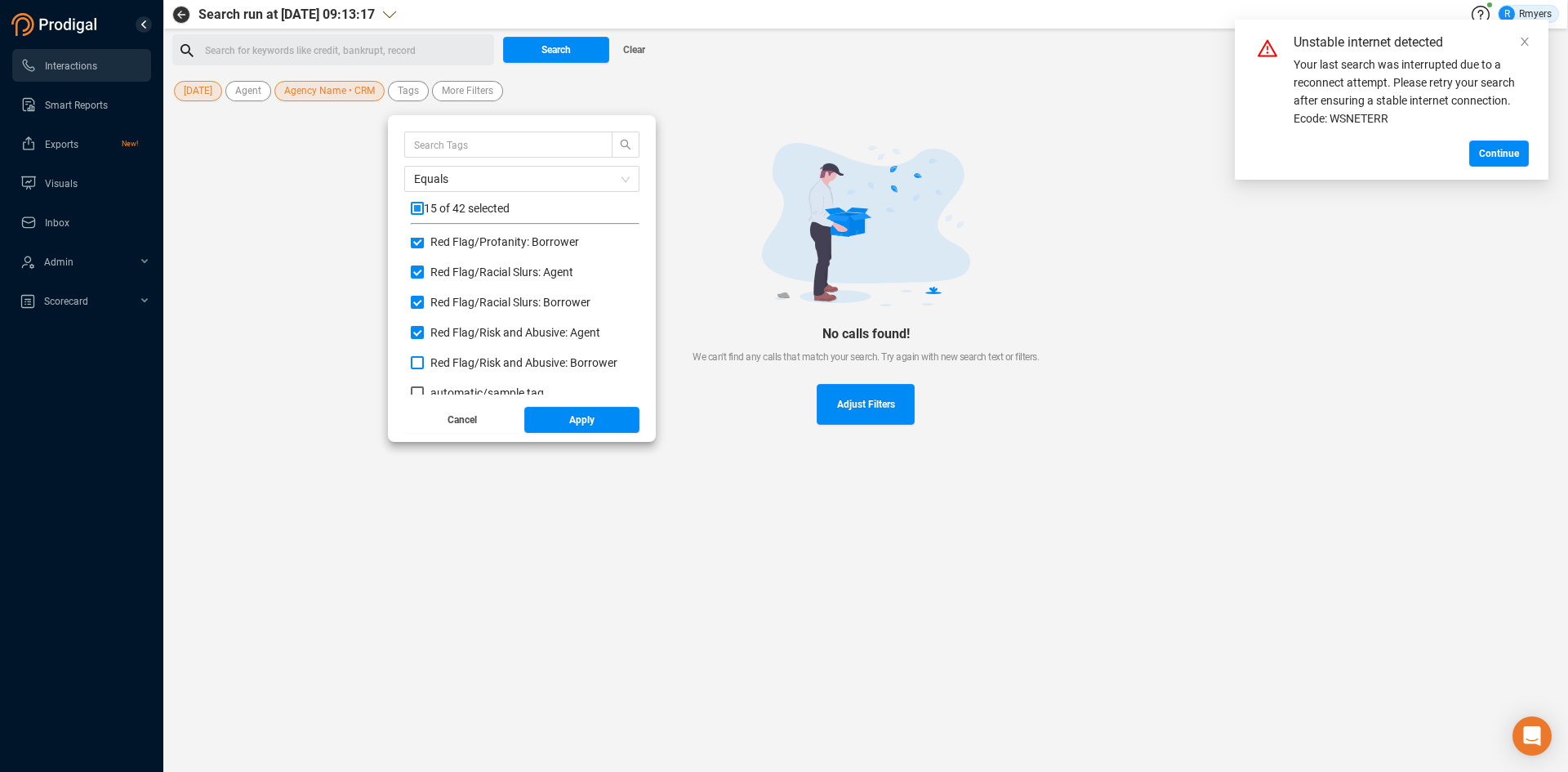
click at [423, 357] on input "Red Flag/ Risk and Abusive: Borrower" at bounding box center [417, 363] width 13 height 13
checkbox input "true"
click at [571, 417] on span "Apply" at bounding box center [582, 420] width 26 height 26
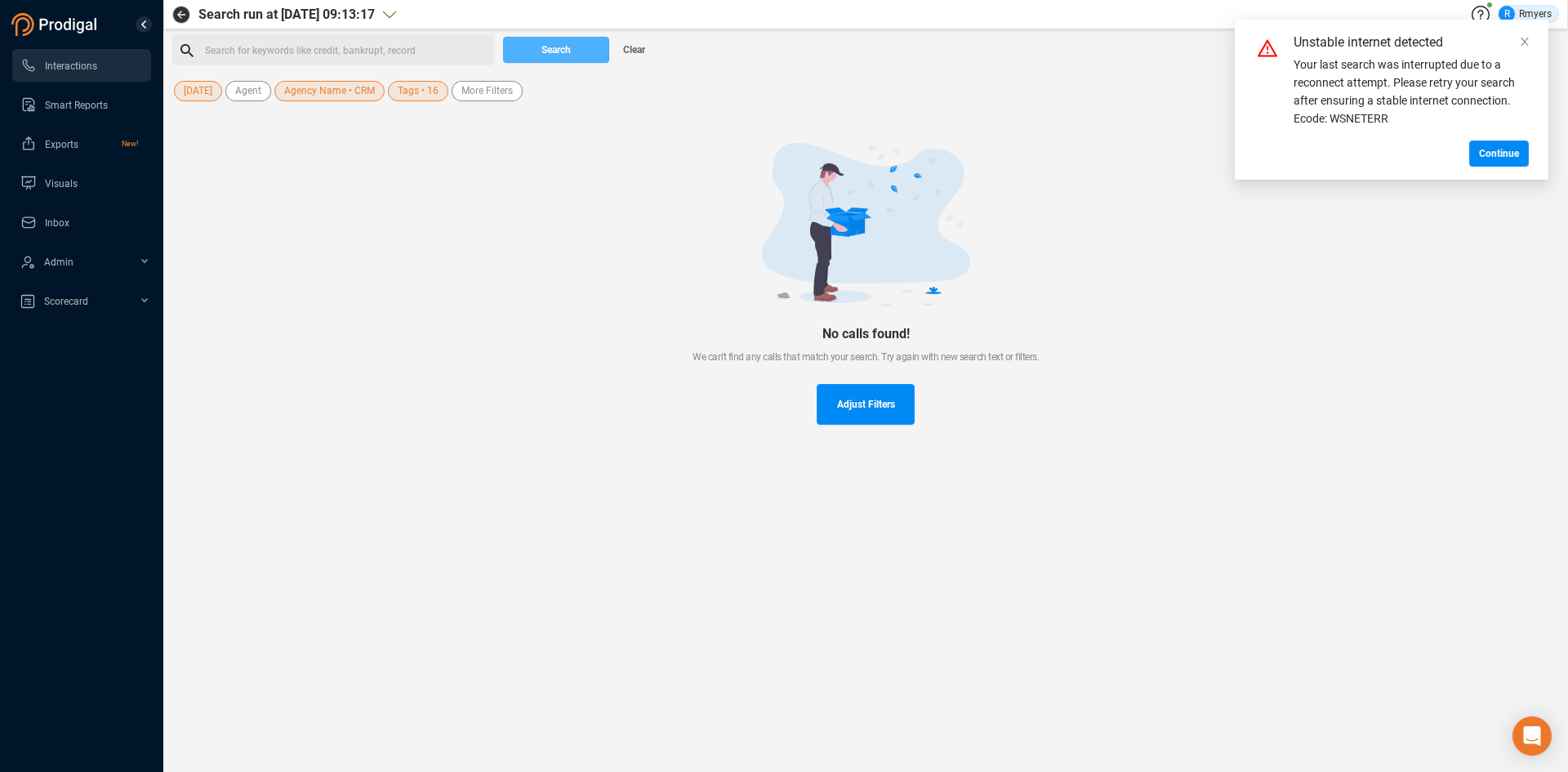
click at [519, 54] on button "Search" at bounding box center [557, 50] width 107 height 26
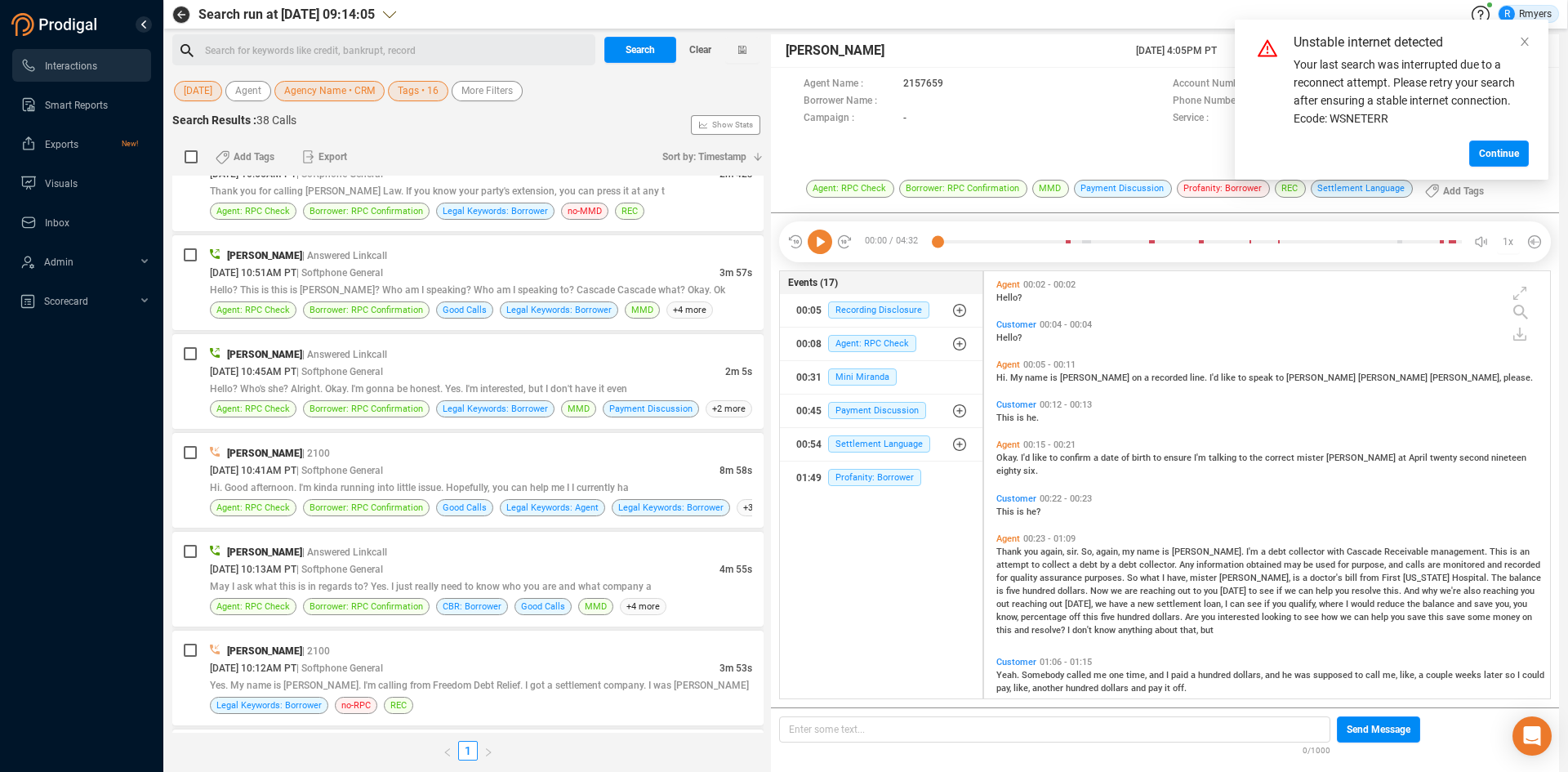
scroll to position [3205, 0]
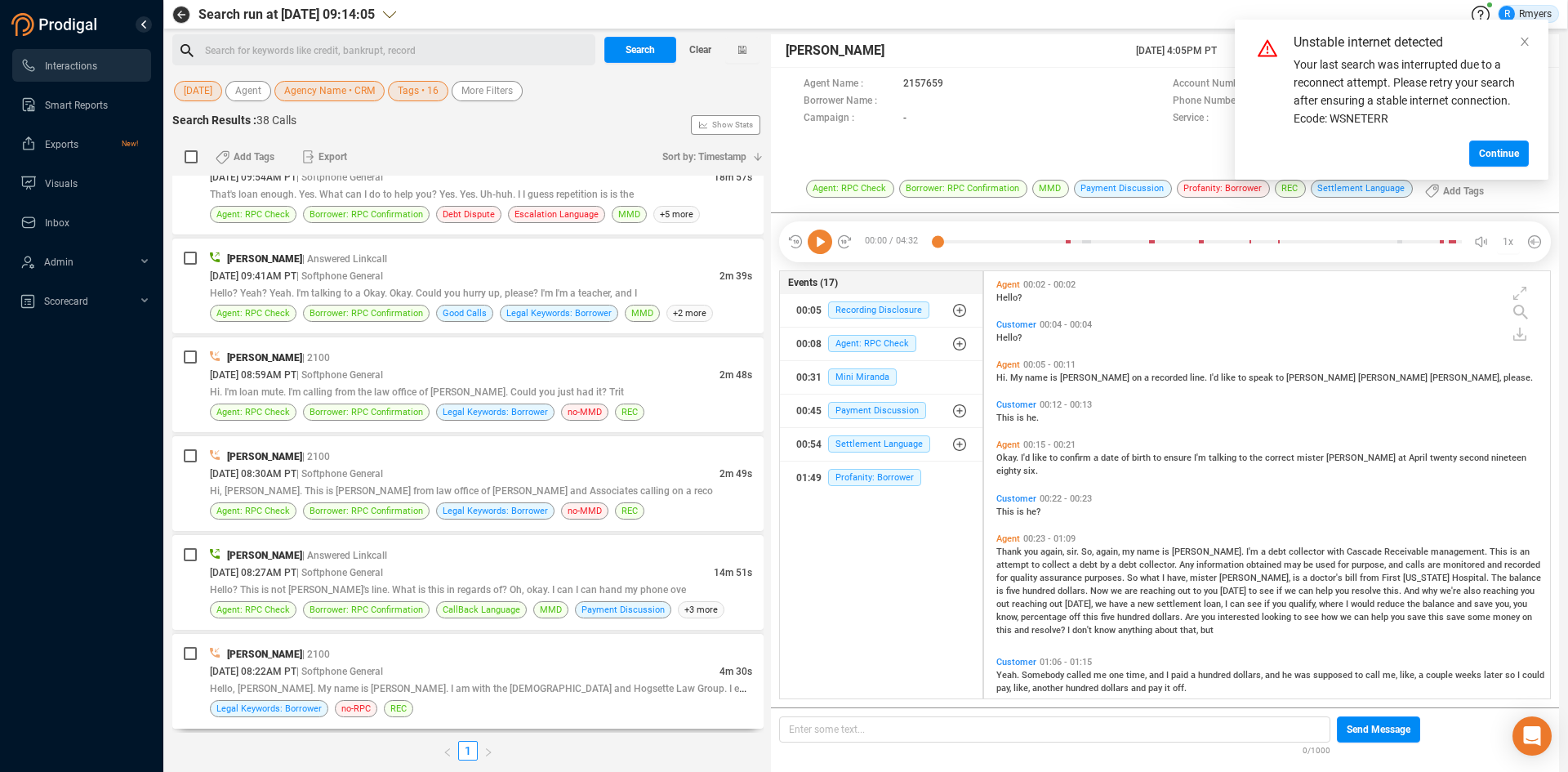
drag, startPoint x: 490, startPoint y: 673, endPoint x: 1247, endPoint y: 188, distance: 899.0
click at [490, 596] on div "08/12/2025 @ 08:22AM PT | Softphone General" at bounding box center [464, 671] width 510 height 17
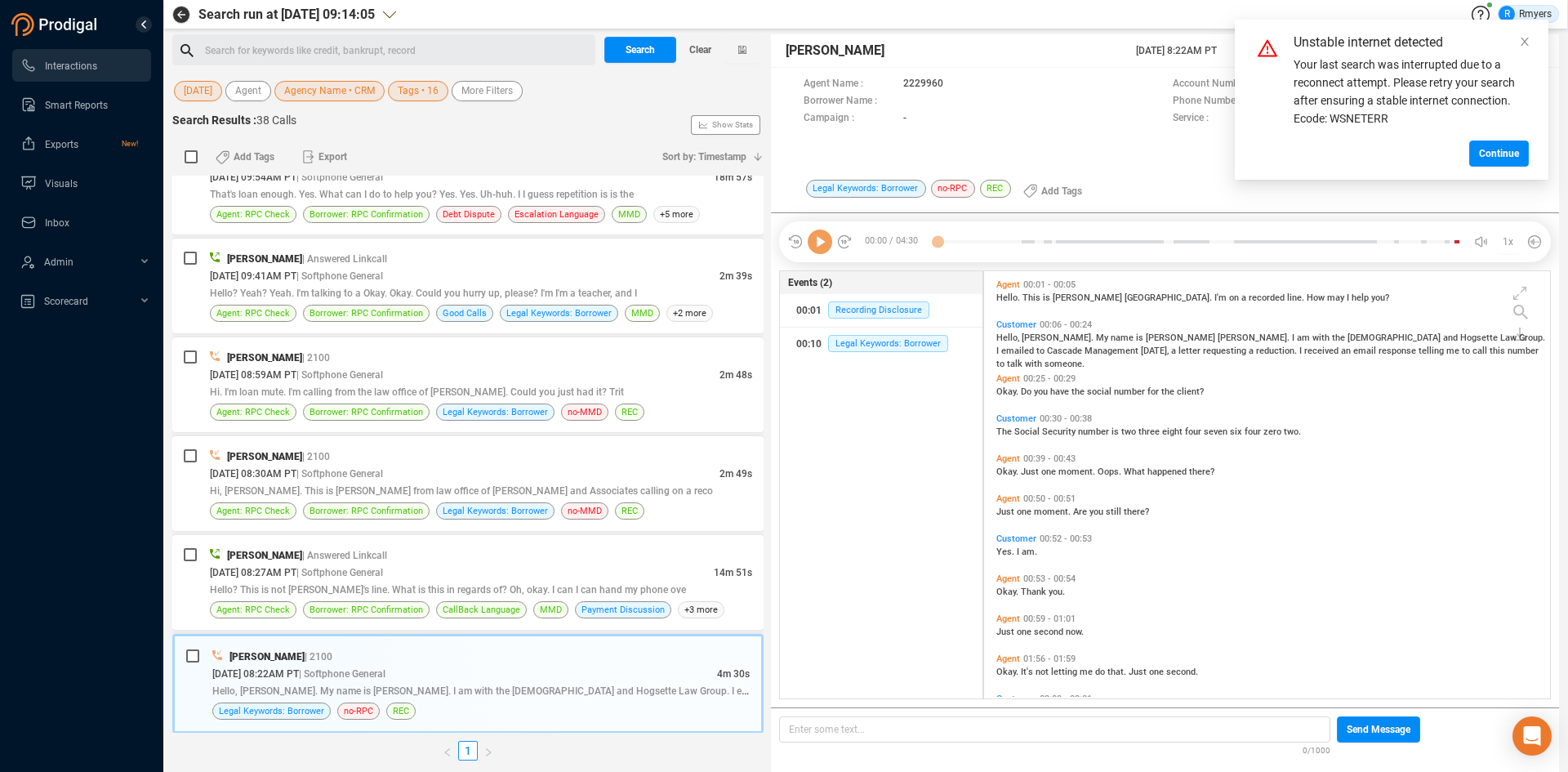
scroll to position [424, 558]
click at [1254, 40] on icon "close" at bounding box center [1525, 41] width 11 height 11
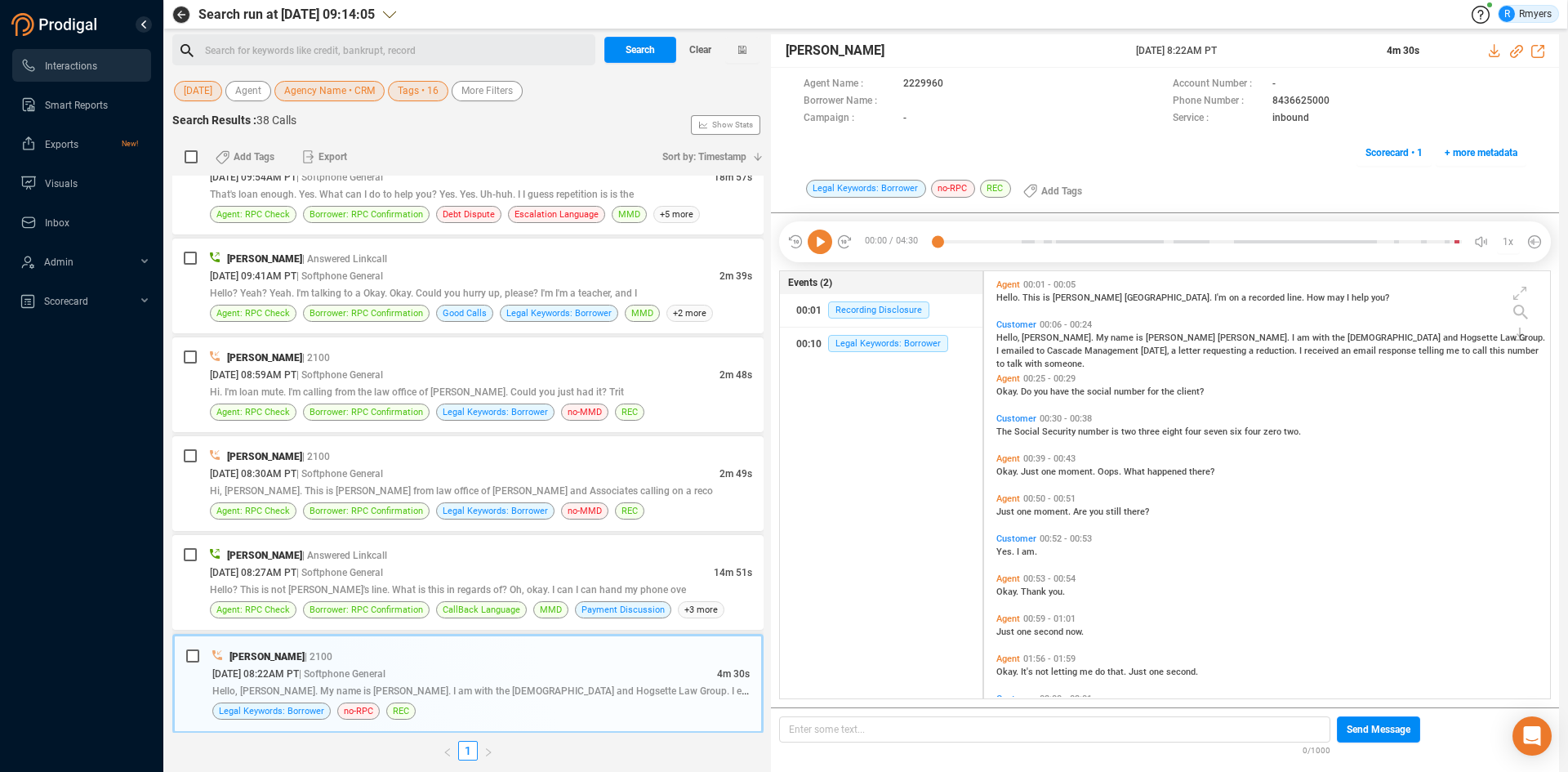
click at [822, 242] on icon at bounding box center [819, 242] width 25 height 25
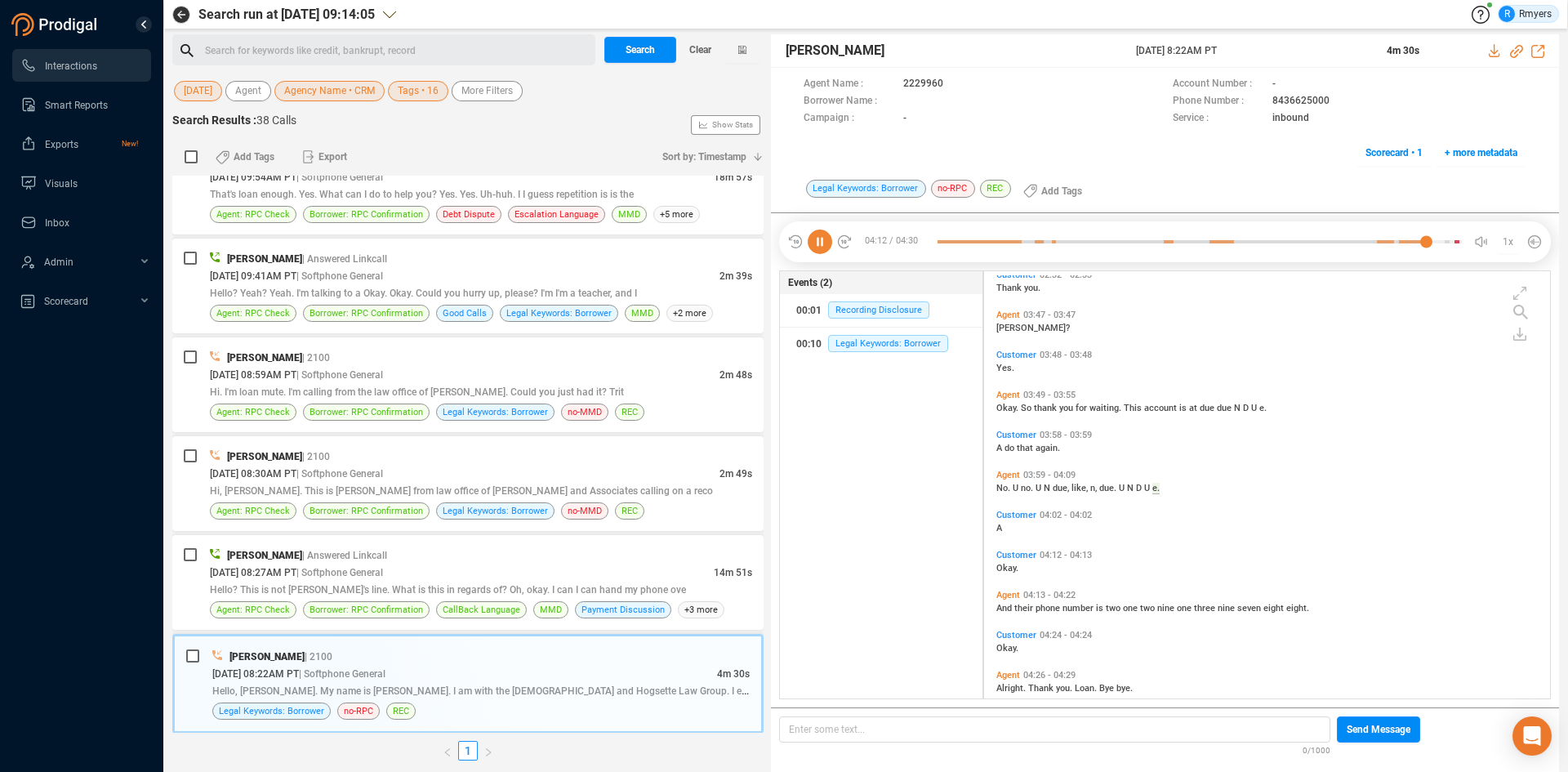
scroll to position [579, 0]
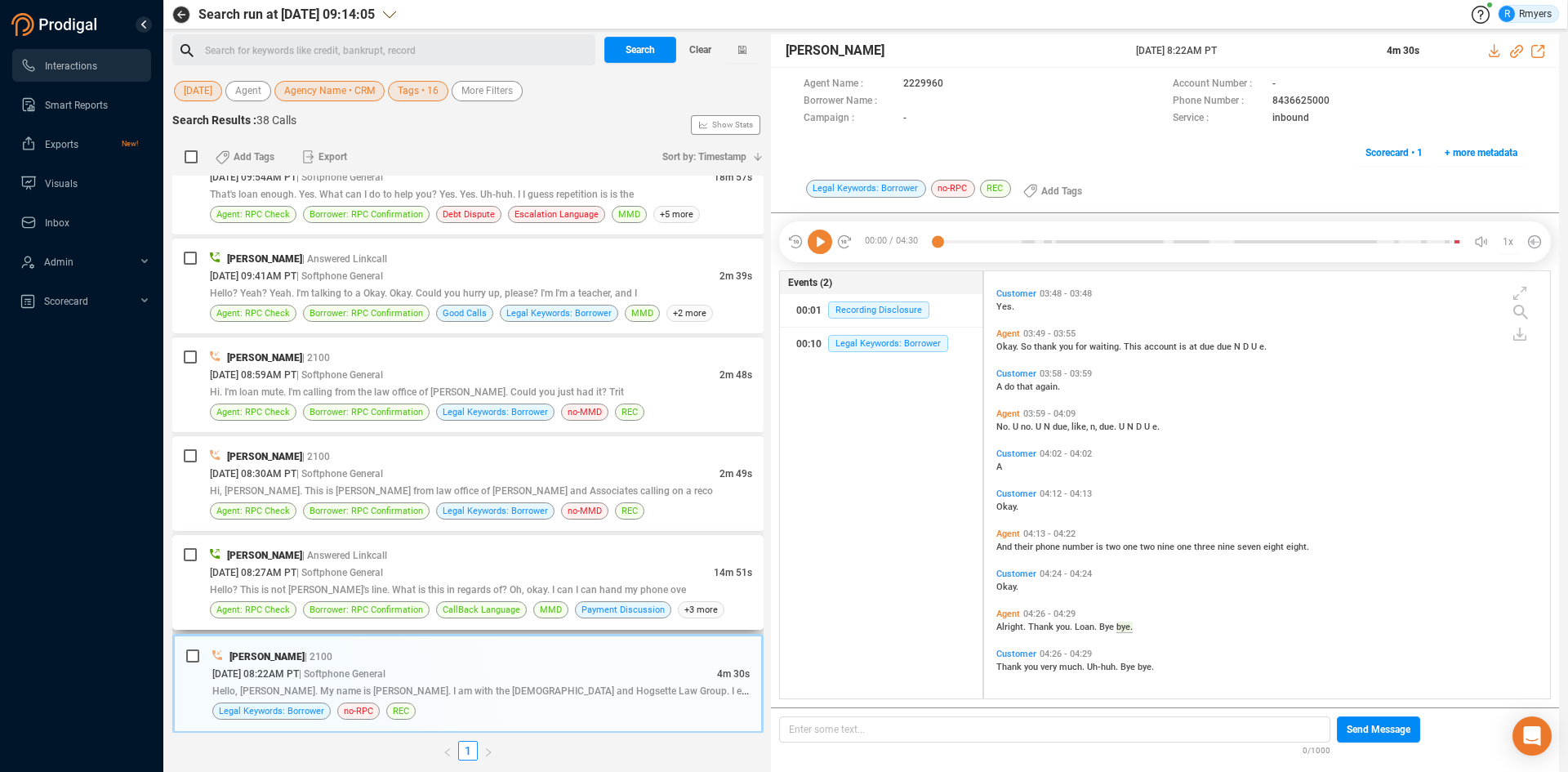
click at [531, 593] on span "Hello? This is not Ethan's line. What is this in regards of? Oh, okay. I can I …" at bounding box center [447, 590] width 476 height 11
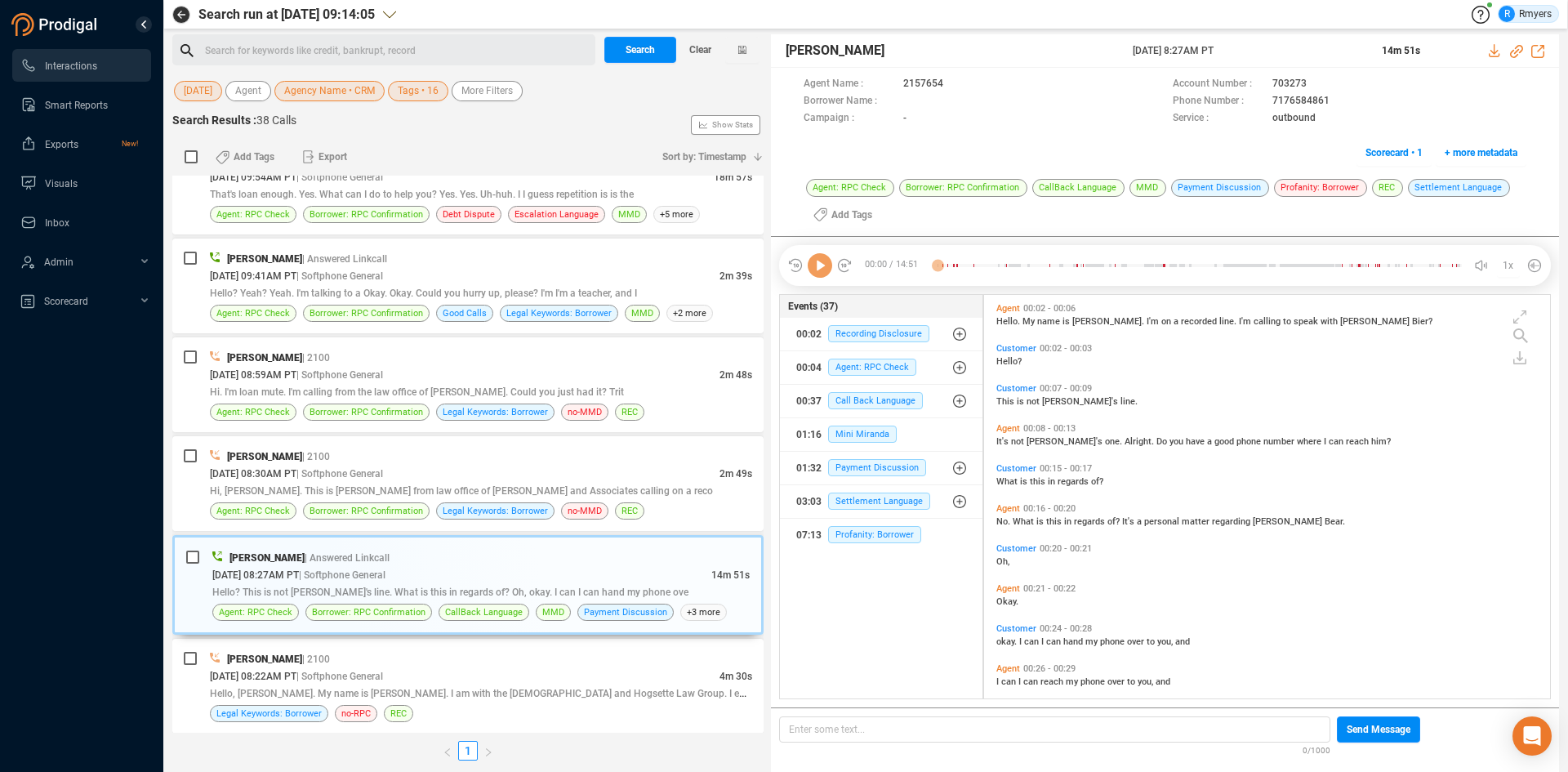
scroll to position [400, 558]
click at [813, 272] on icon at bounding box center [819, 266] width 25 height 25
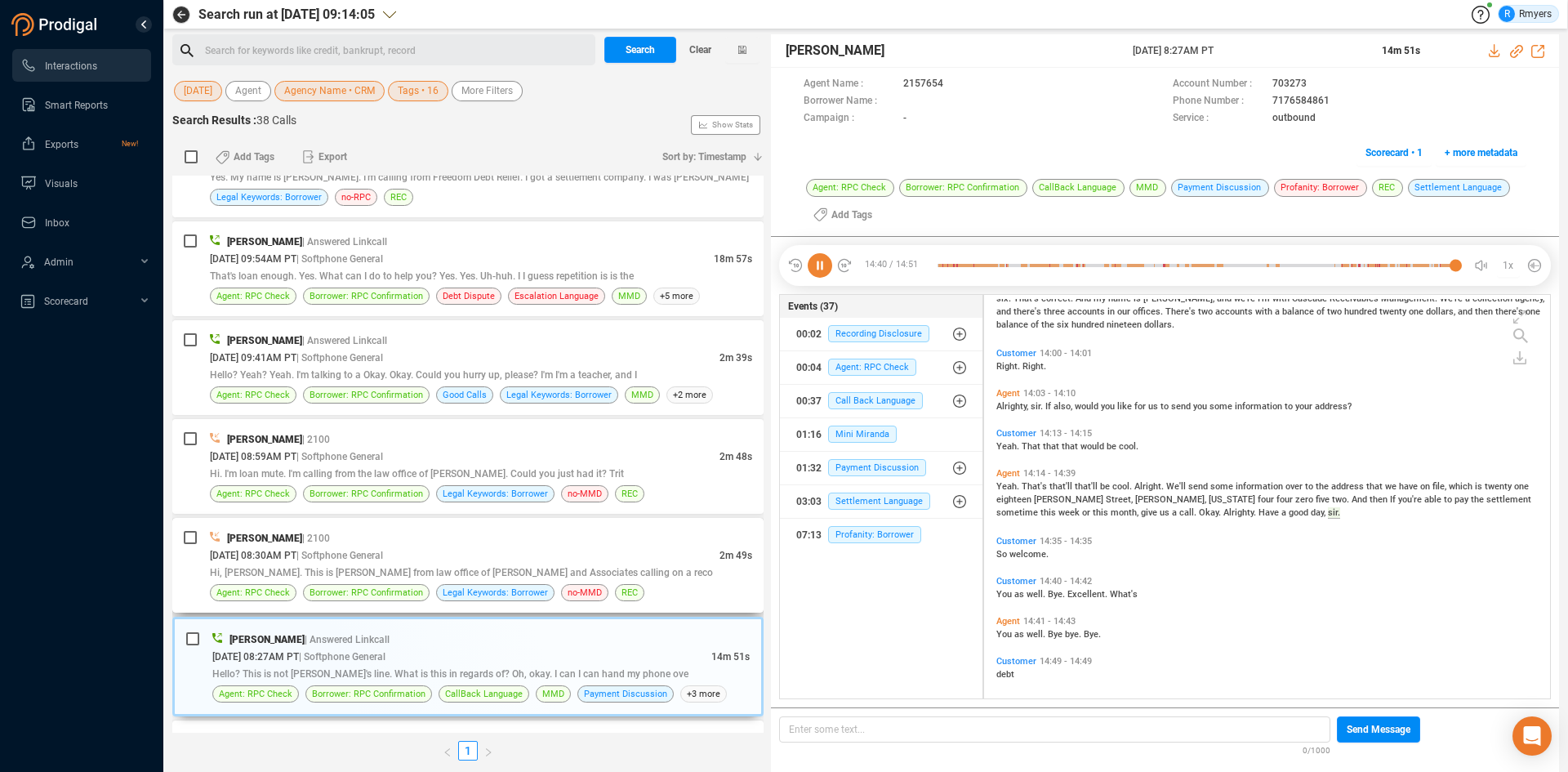
scroll to position [3551, 0]
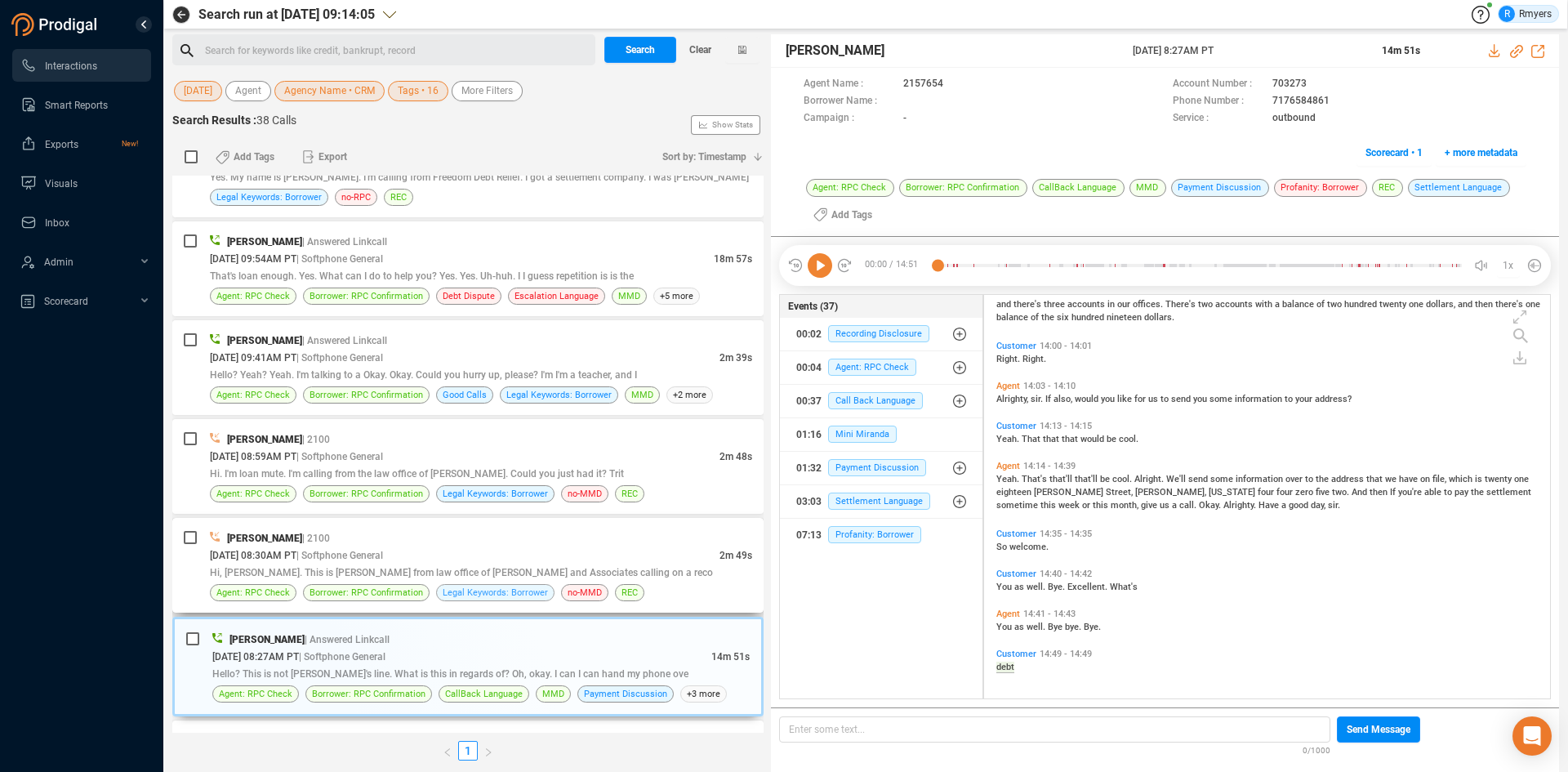
click at [481, 590] on span "Legal Keywords: Borrower" at bounding box center [495, 593] width 106 height 16
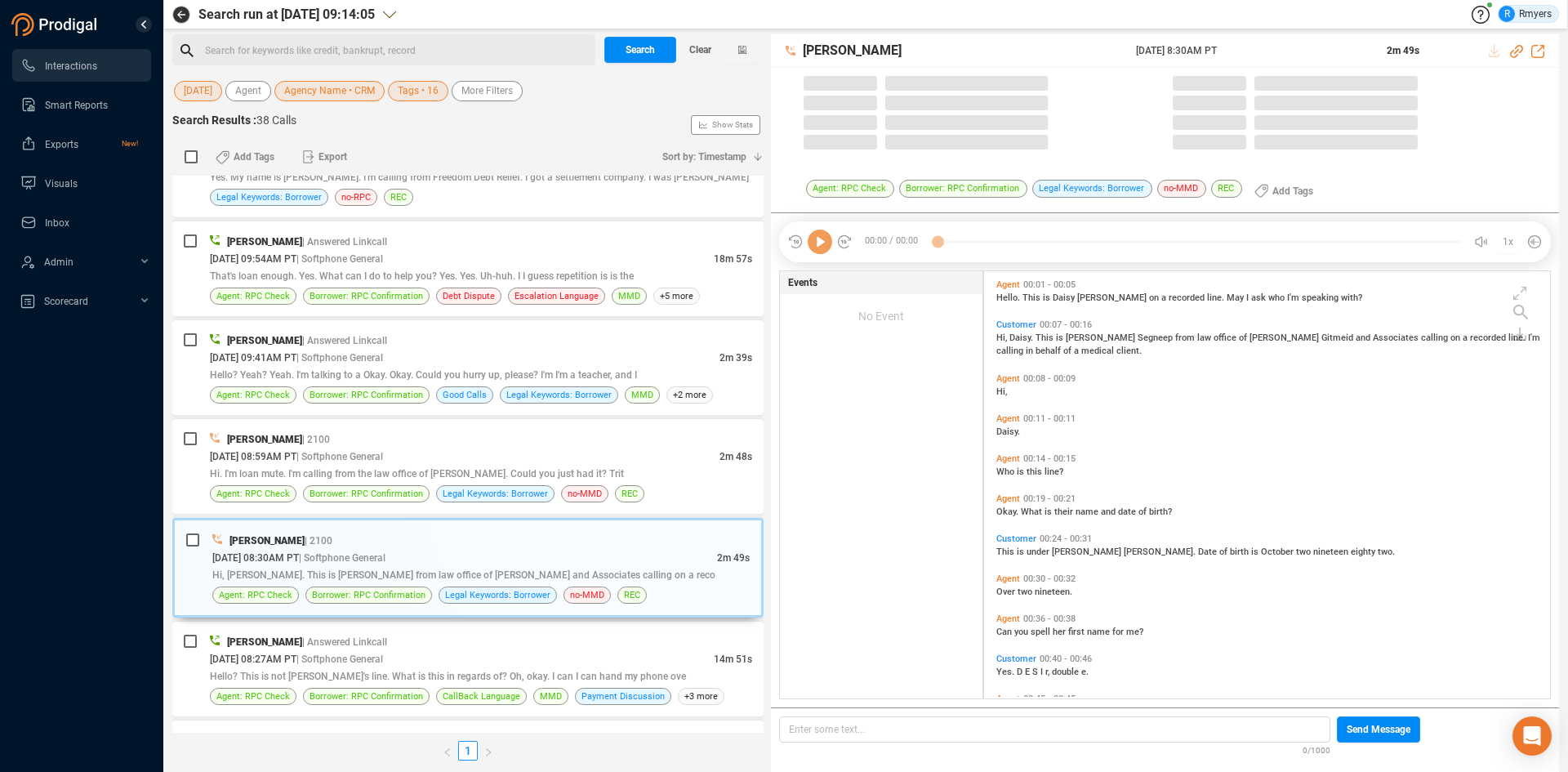
scroll to position [424, 558]
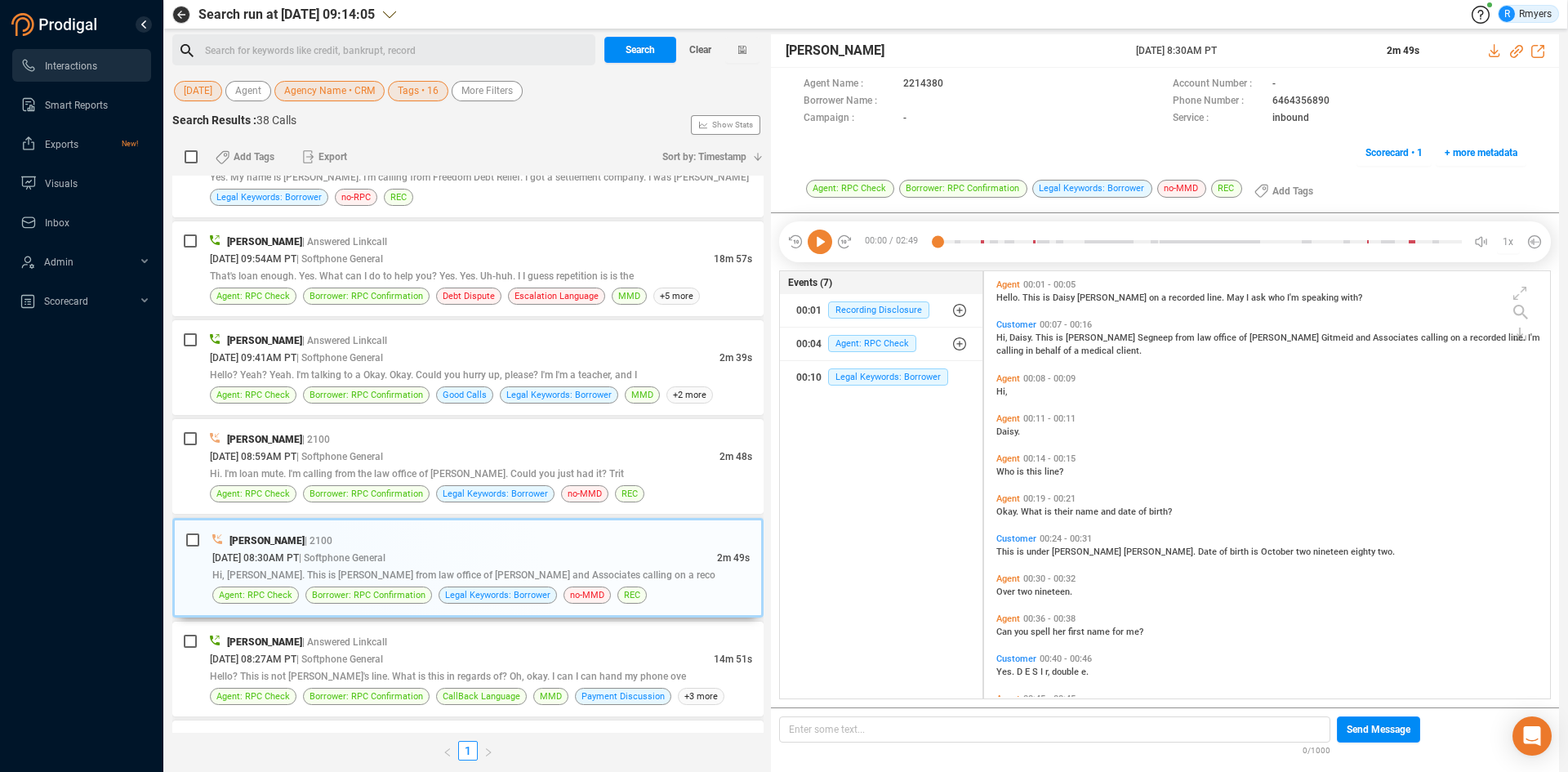
click at [825, 251] on icon at bounding box center [819, 242] width 25 height 25
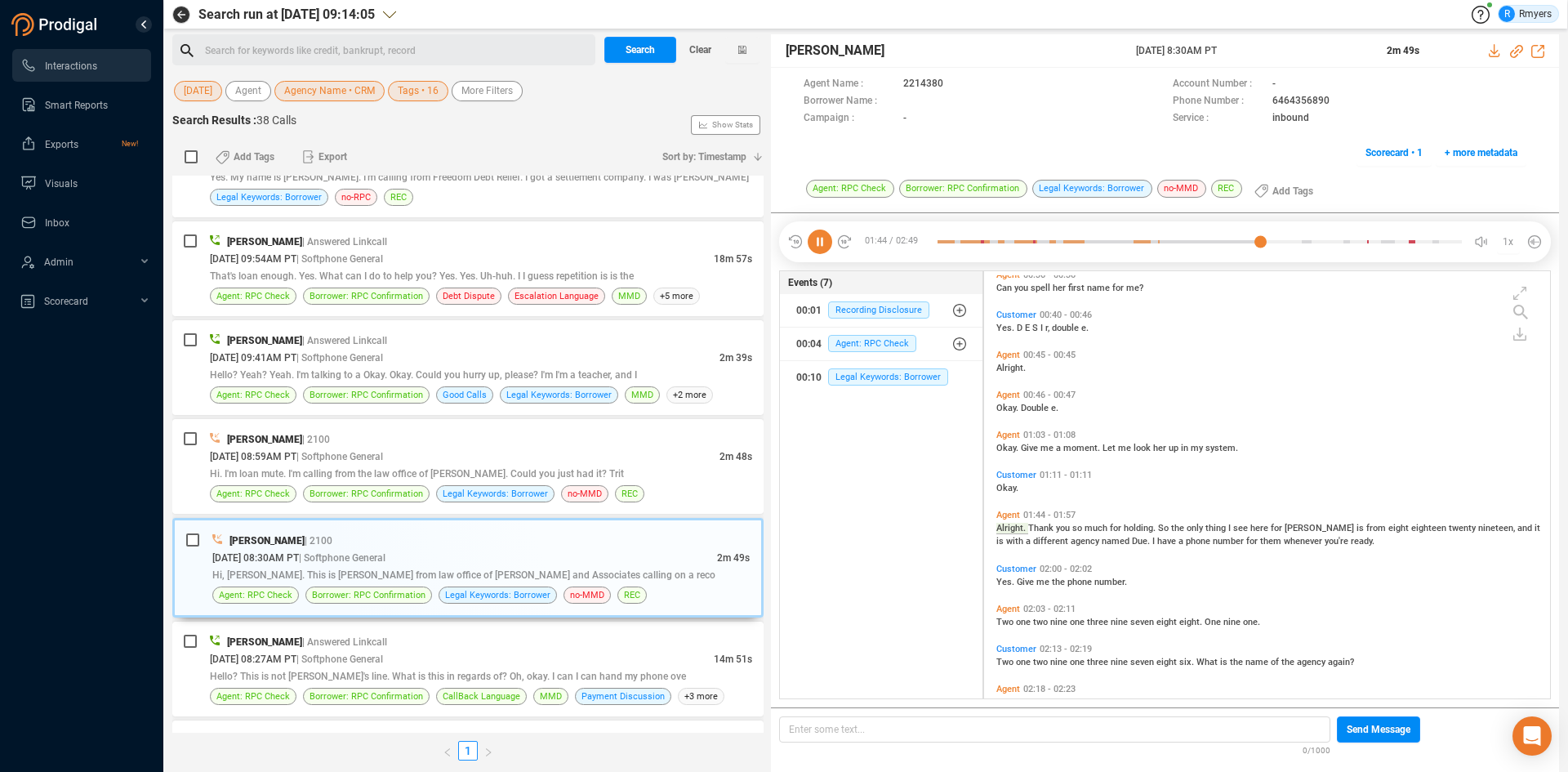
scroll to position [391, 0]
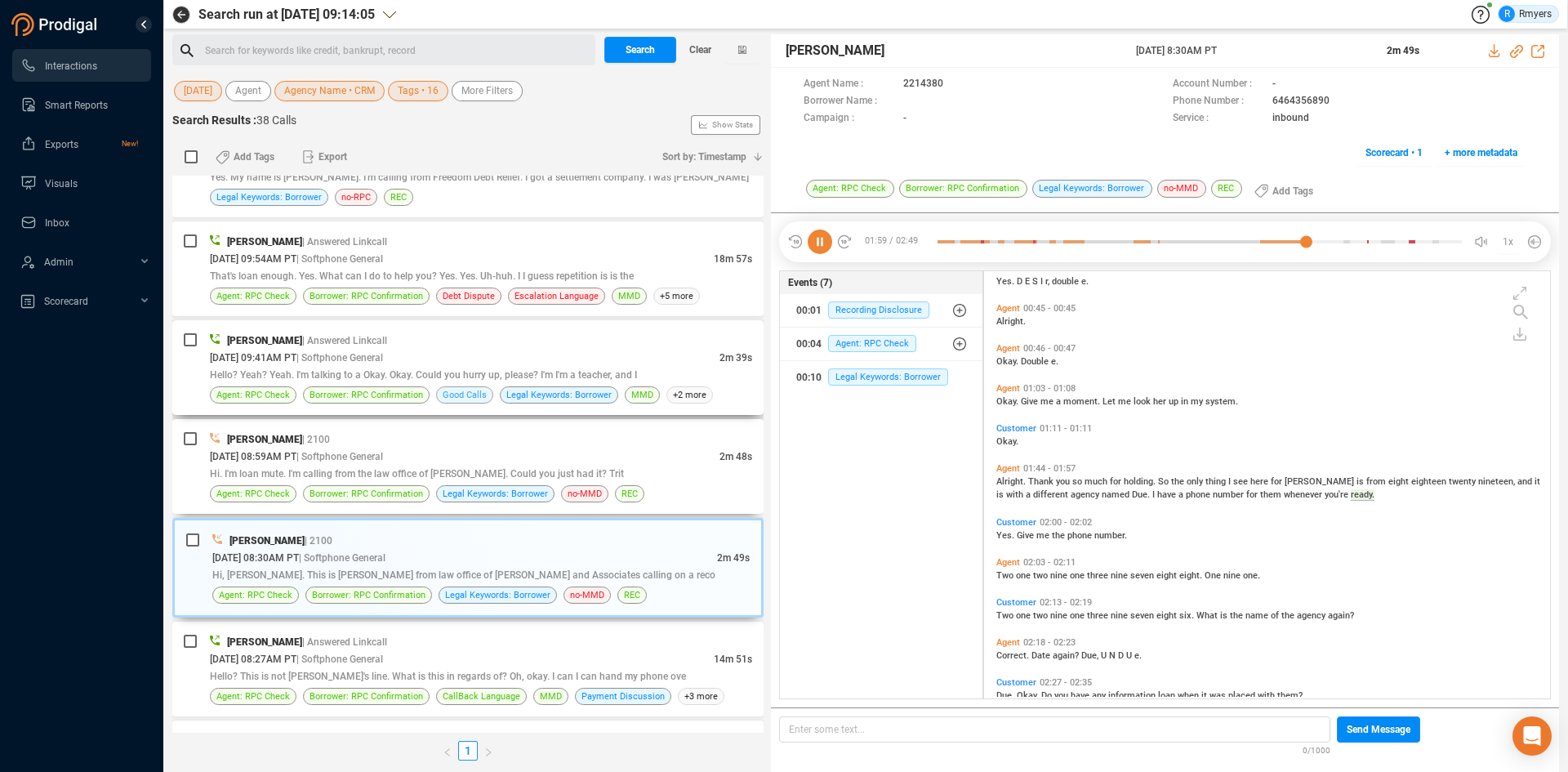
click at [354, 469] on span "Hi. I'm loan mute. I'm calling from the law office of Alexander Filinga. Could …" at bounding box center [416, 473] width 414 height 11
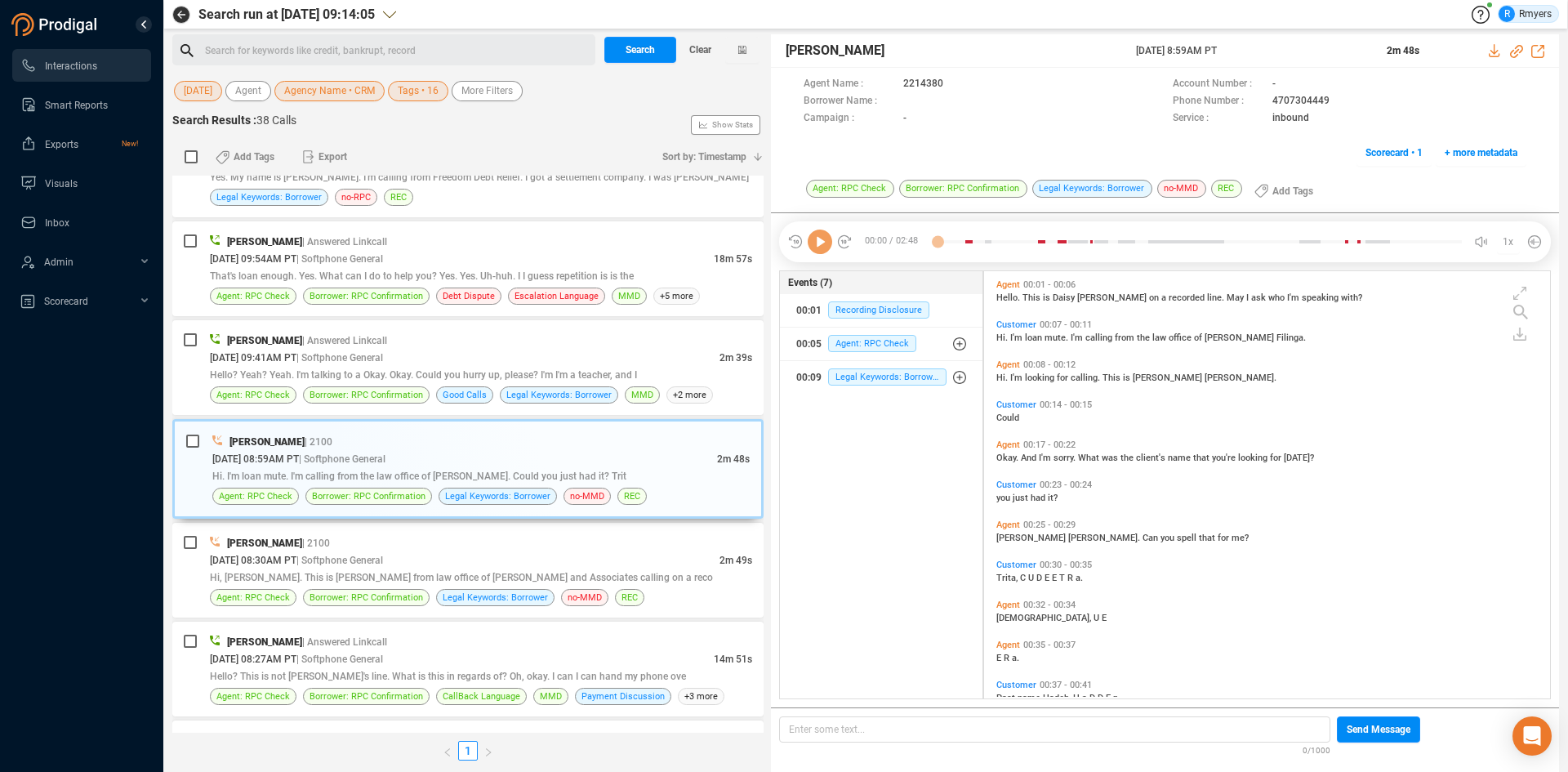
scroll to position [424, 558]
click at [820, 246] on icon at bounding box center [819, 242] width 25 height 25
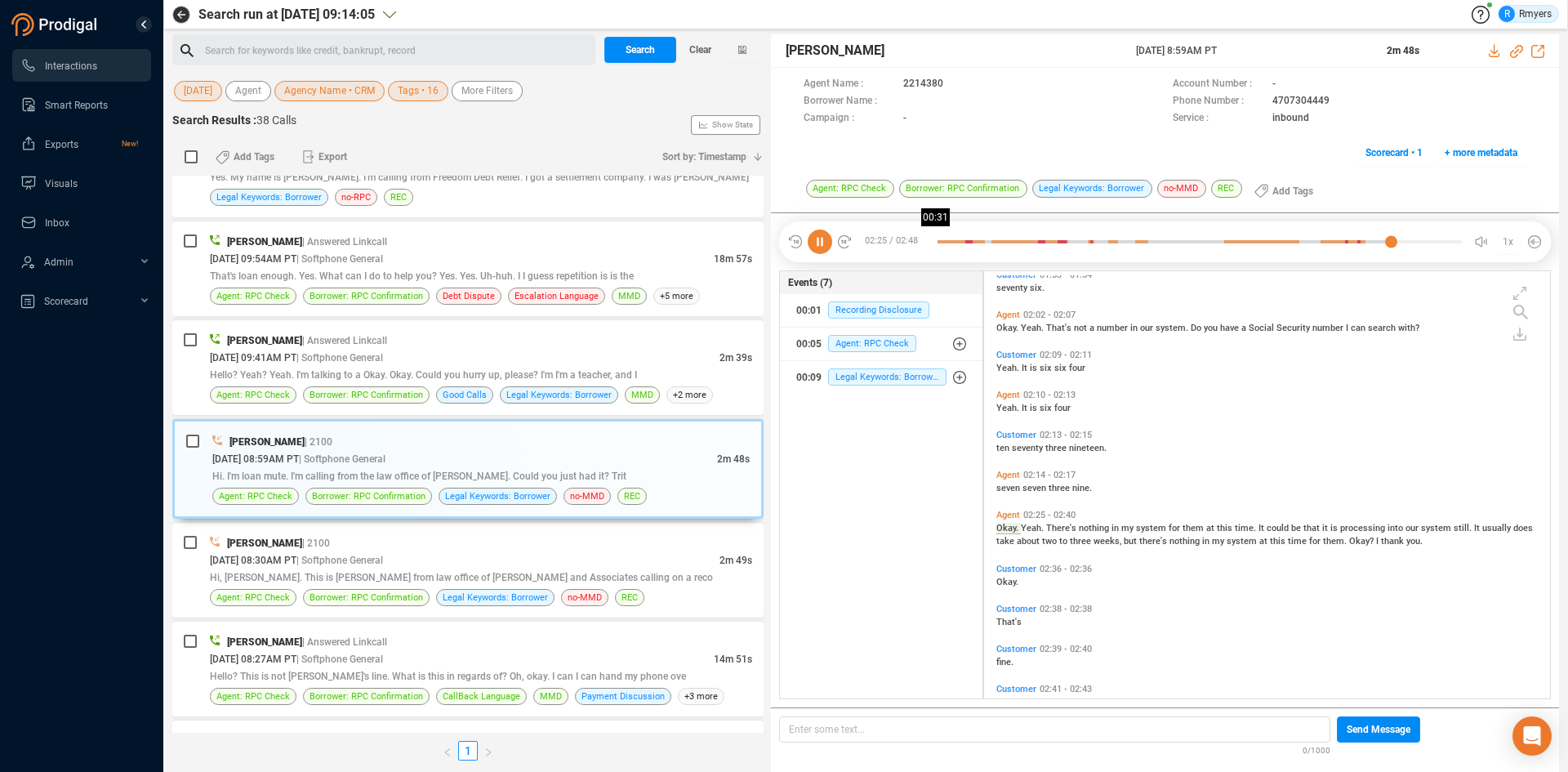
scroll to position [1111, 0]
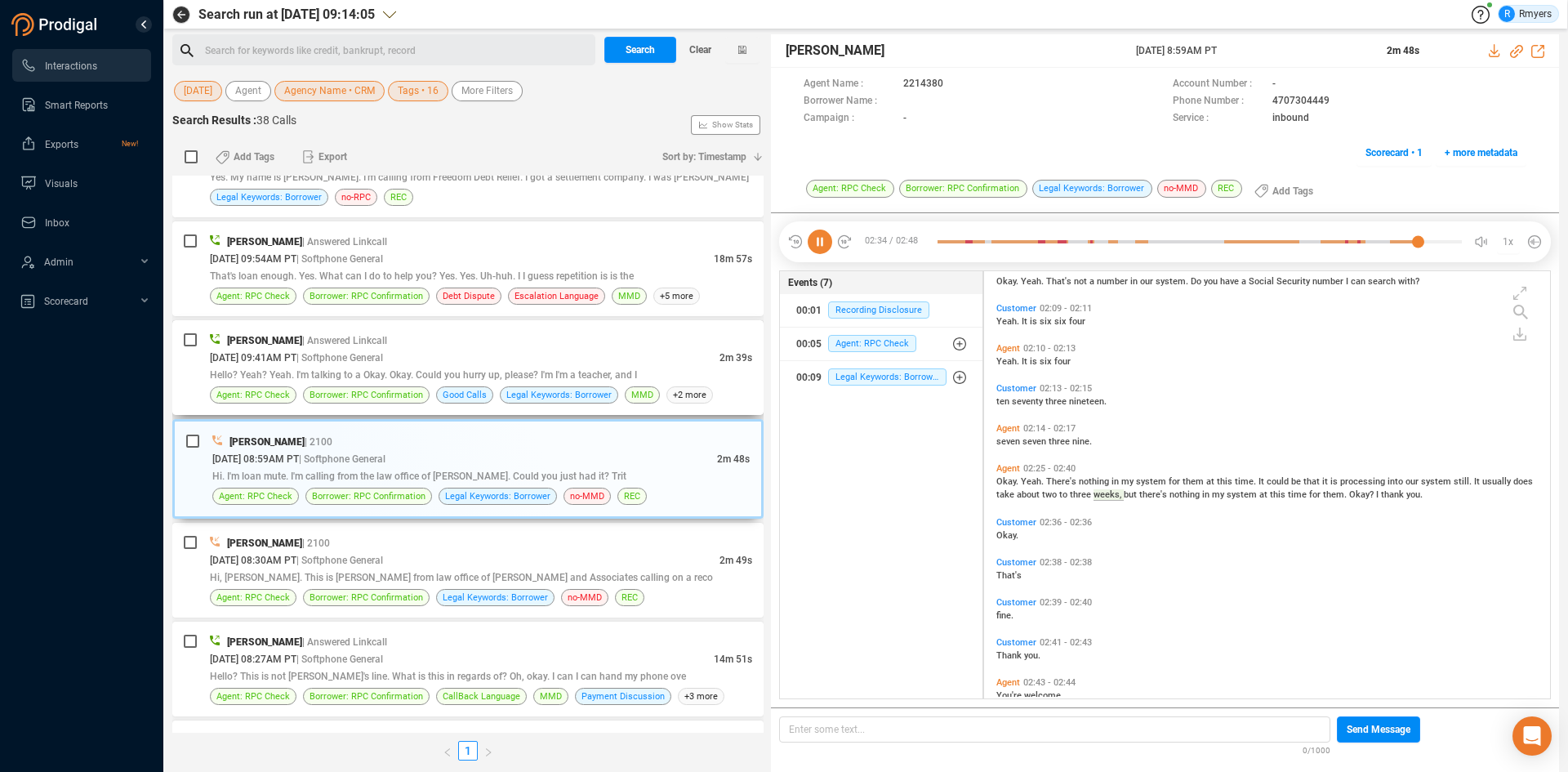
click at [615, 365] on div "08/12/2025 @ 09:41AM PT | Softphone General" at bounding box center [464, 358] width 510 height 17
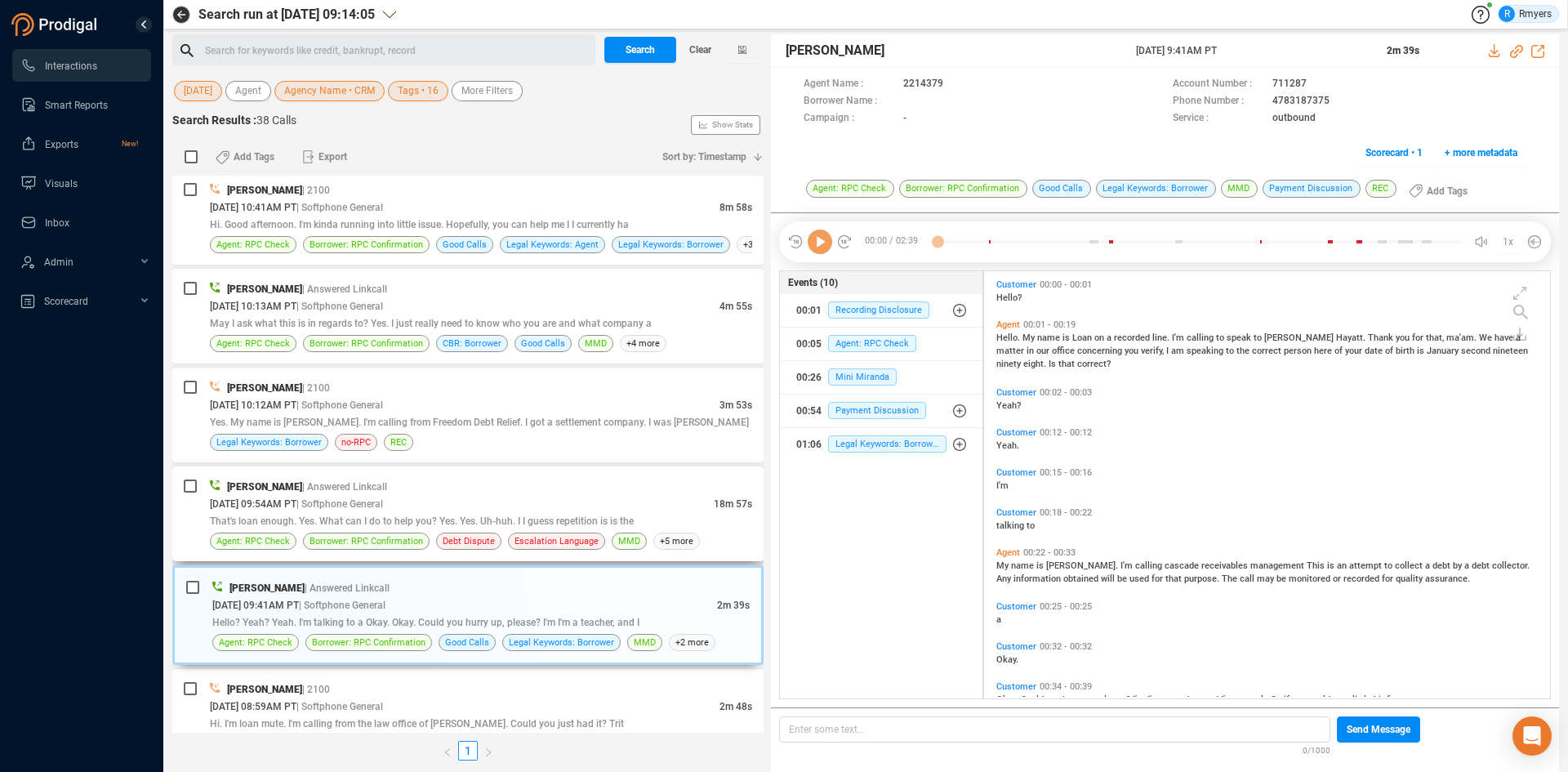
scroll to position [2791, 0]
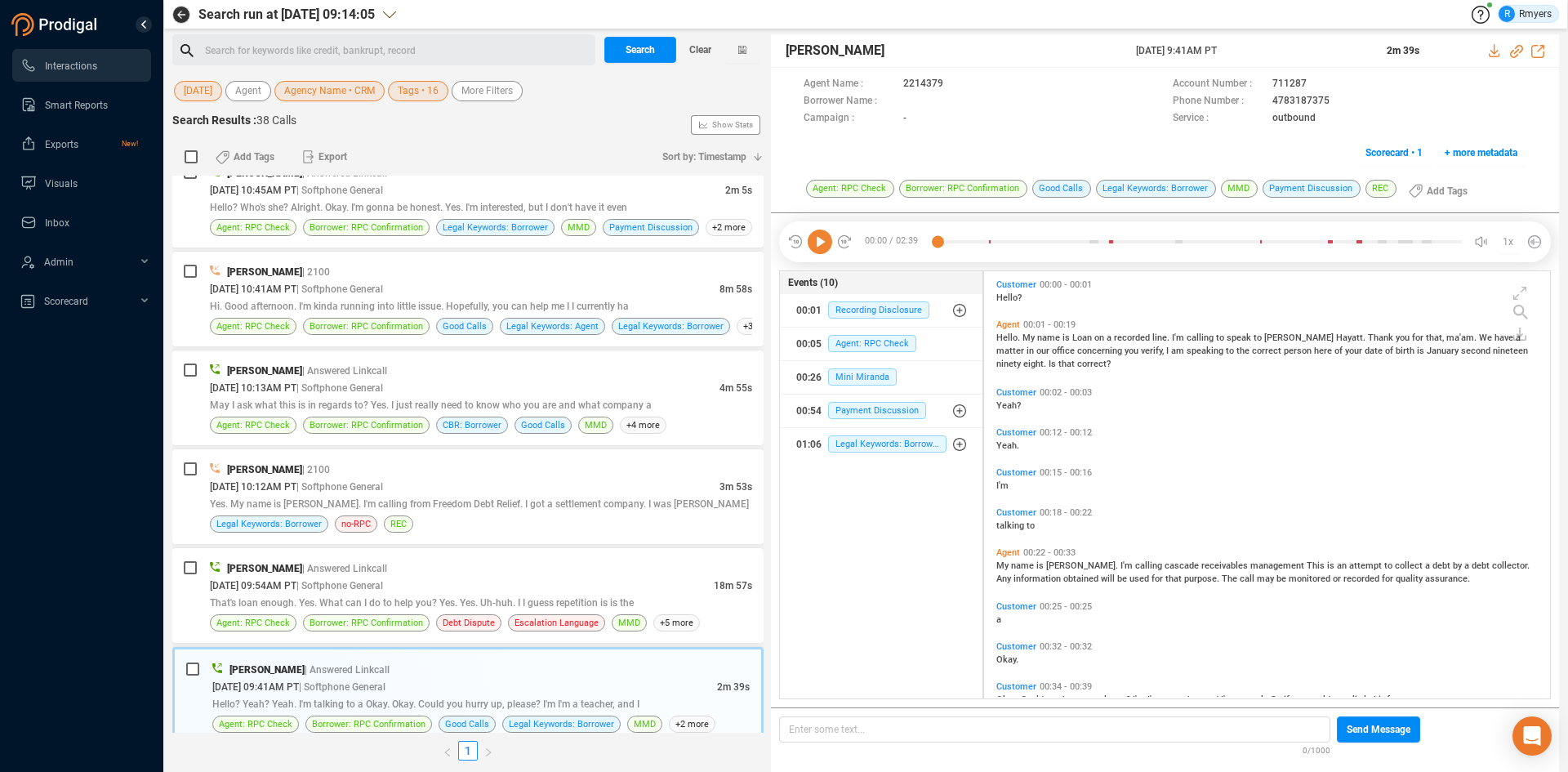
click at [819, 238] on icon at bounding box center [819, 242] width 25 height 25
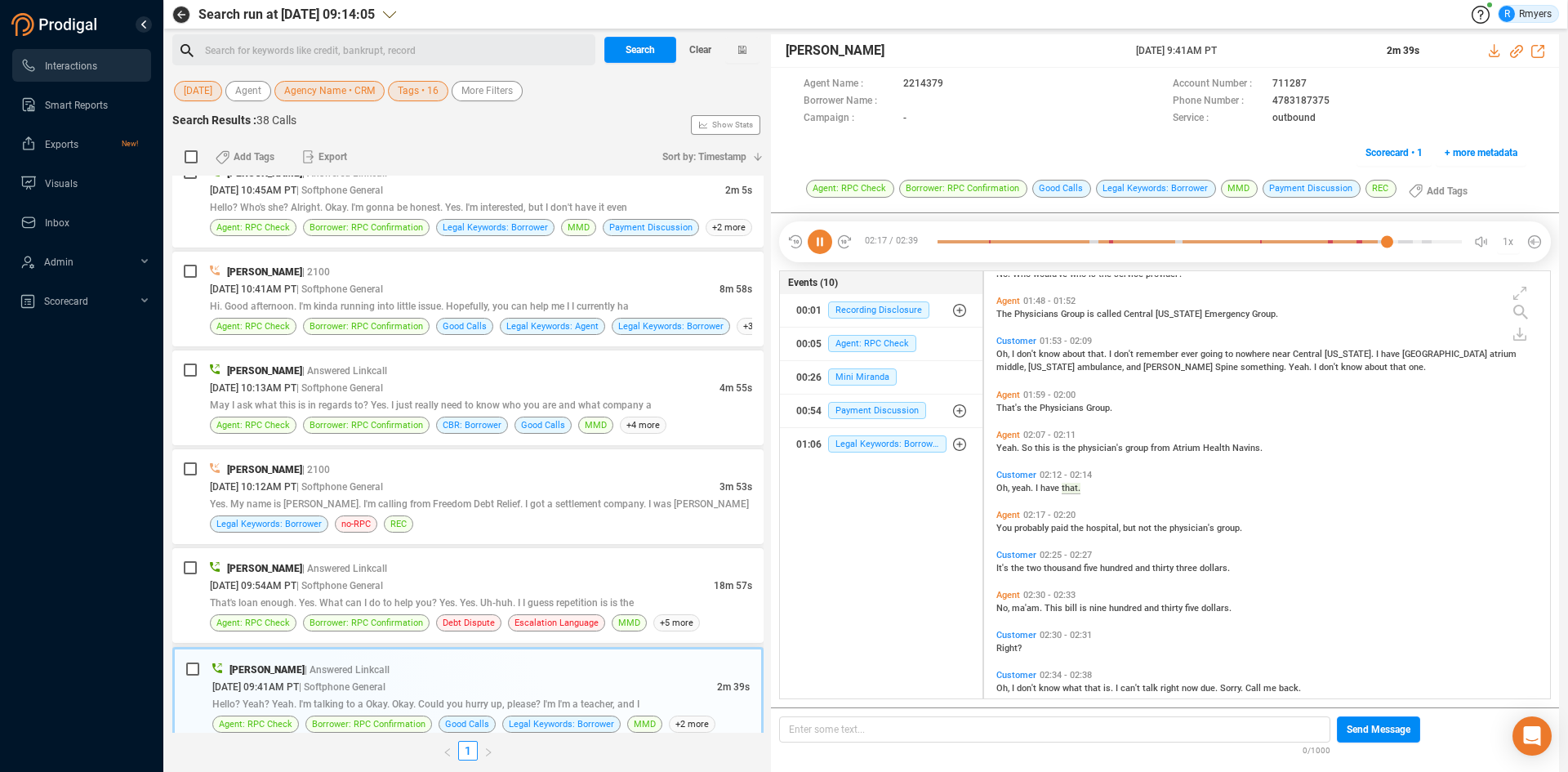
scroll to position [995, 0]
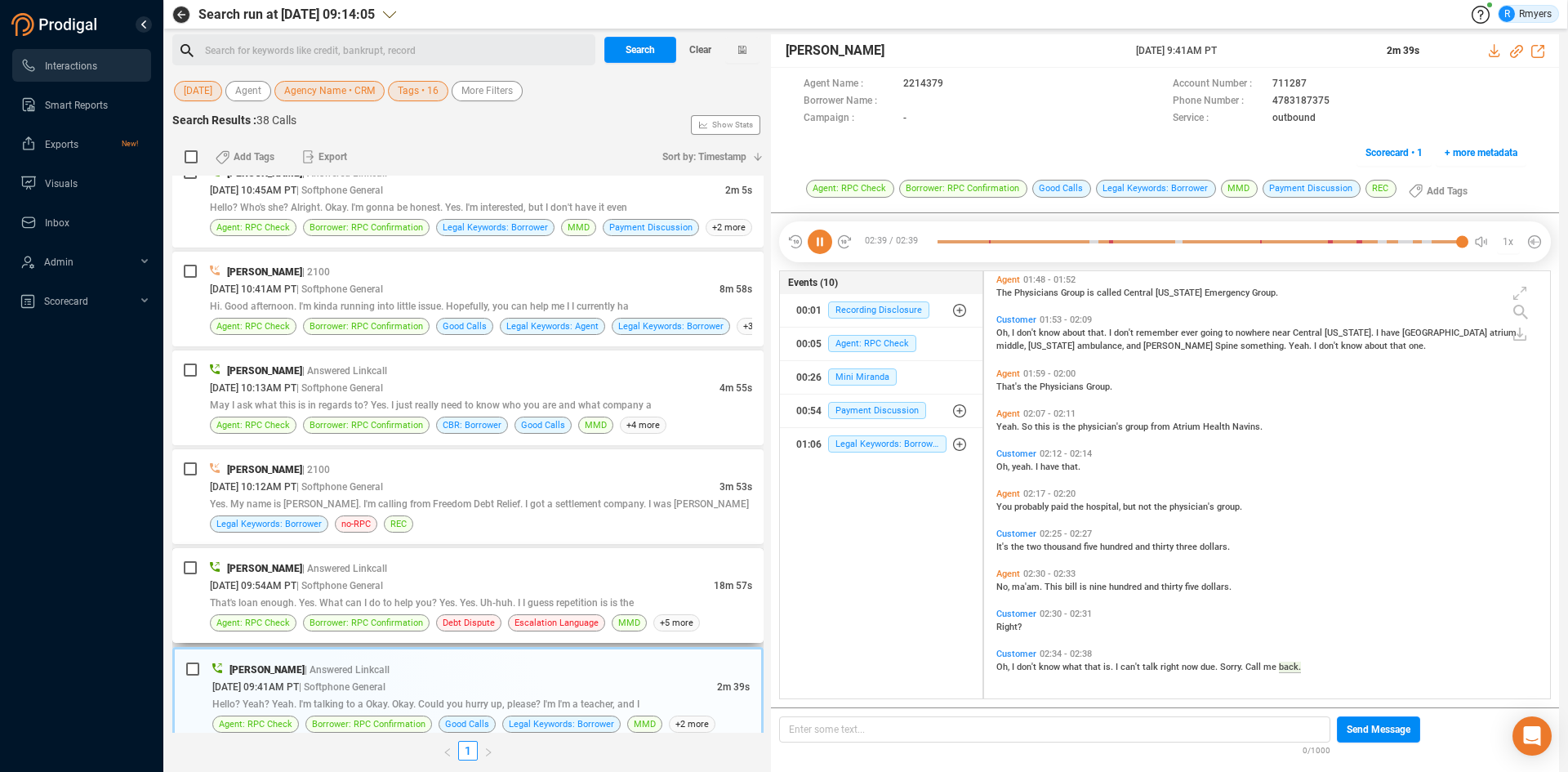
click at [425, 596] on div "That's loan enough. Yes. What can I do to help you? Yes. Yes. Uh-huh. I I guess…" at bounding box center [480, 602] width 542 height 17
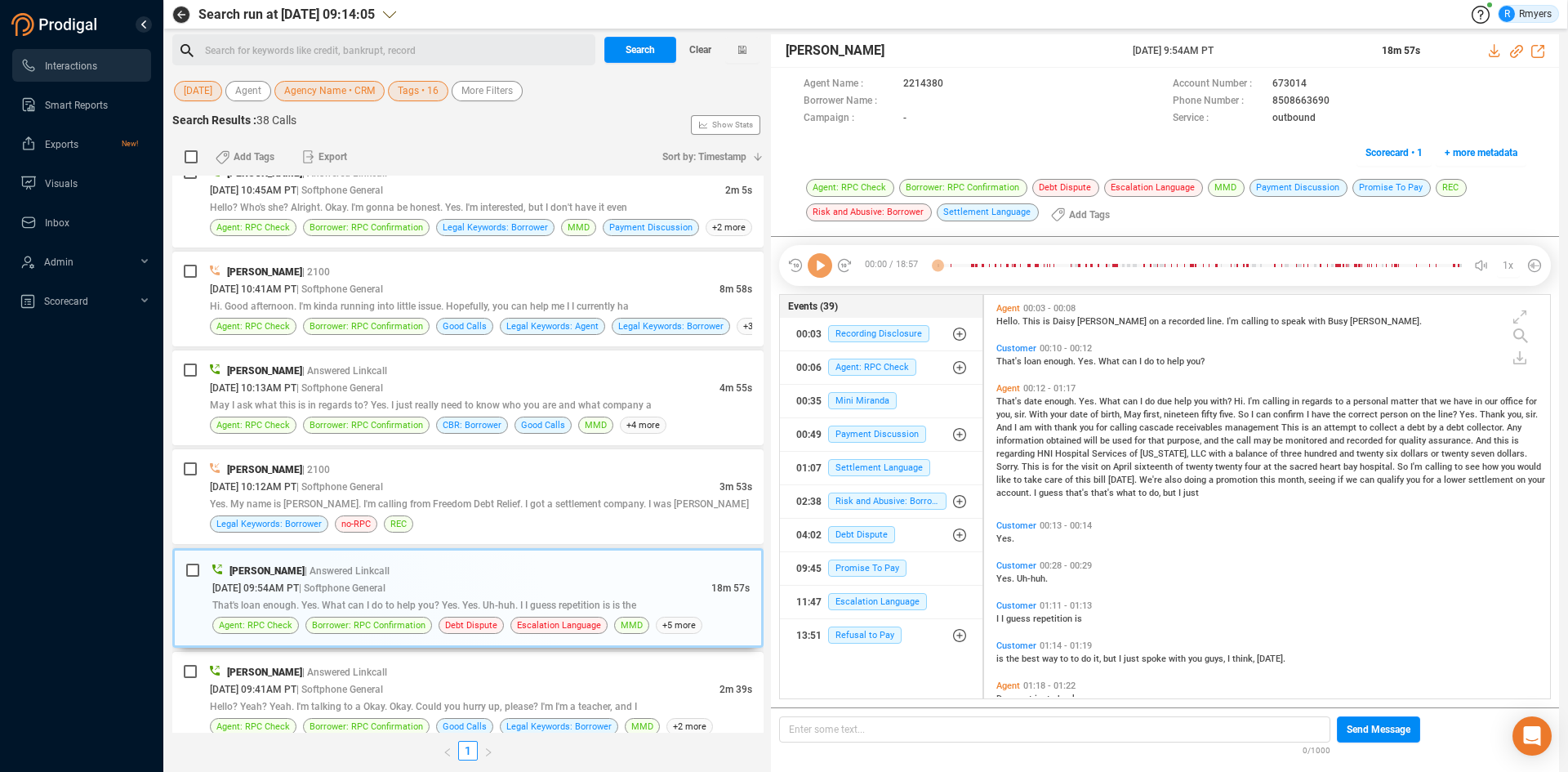
scroll to position [400, 558]
click at [824, 268] on icon at bounding box center [819, 266] width 25 height 25
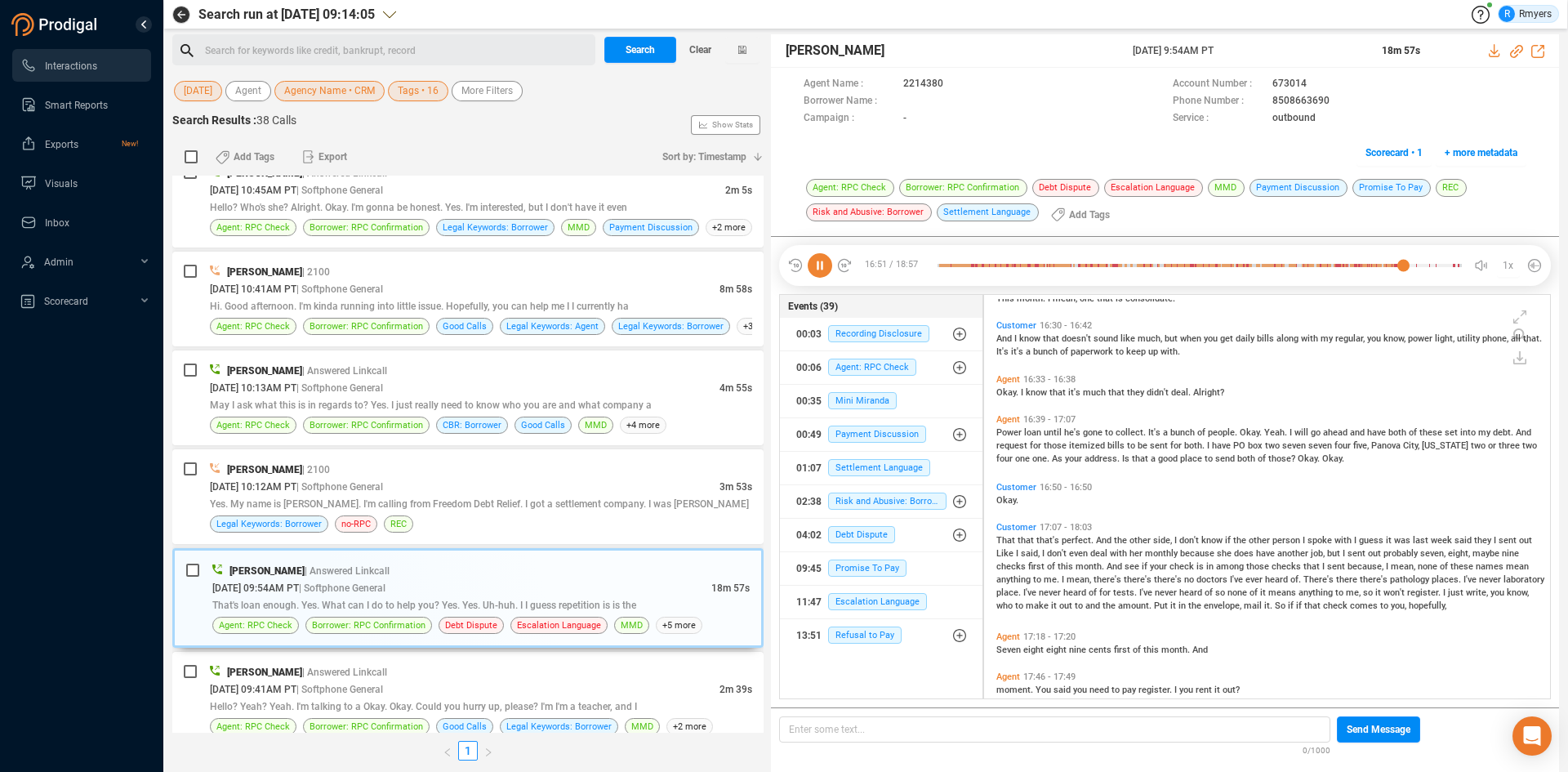
scroll to position [6591, 0]
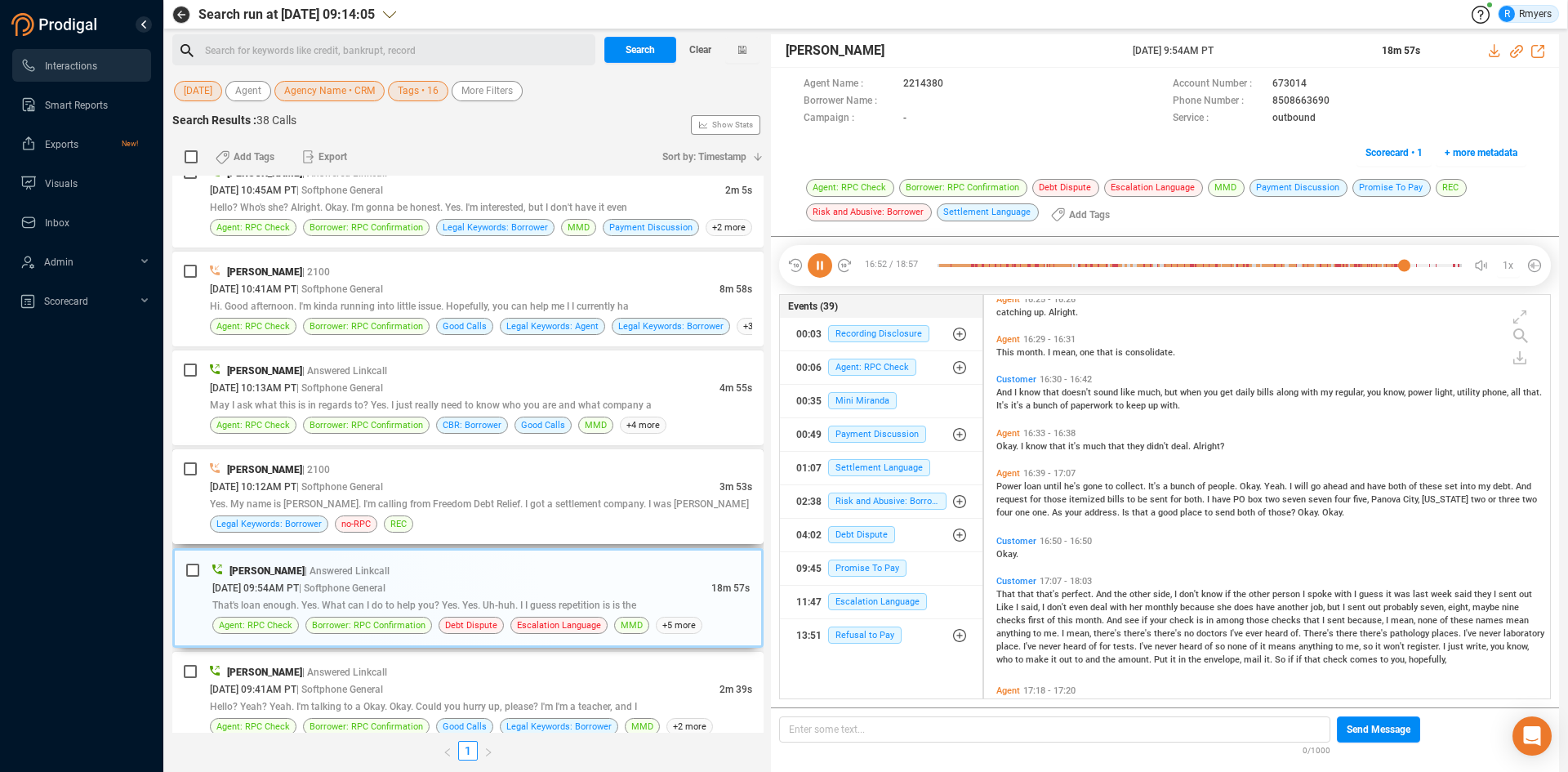
click at [581, 476] on div "Pamela West | 2100" at bounding box center [480, 469] width 542 height 17
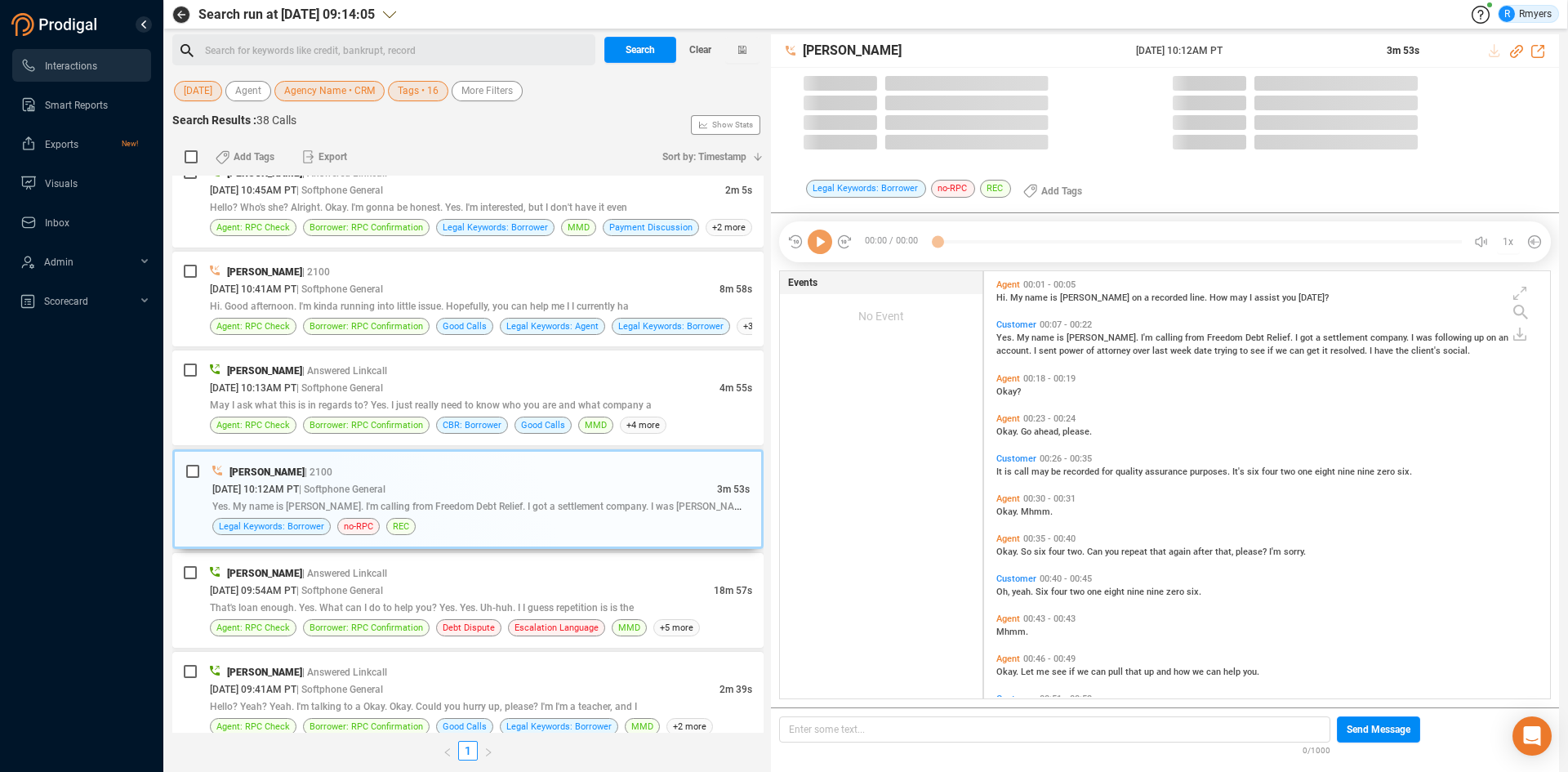
scroll to position [424, 558]
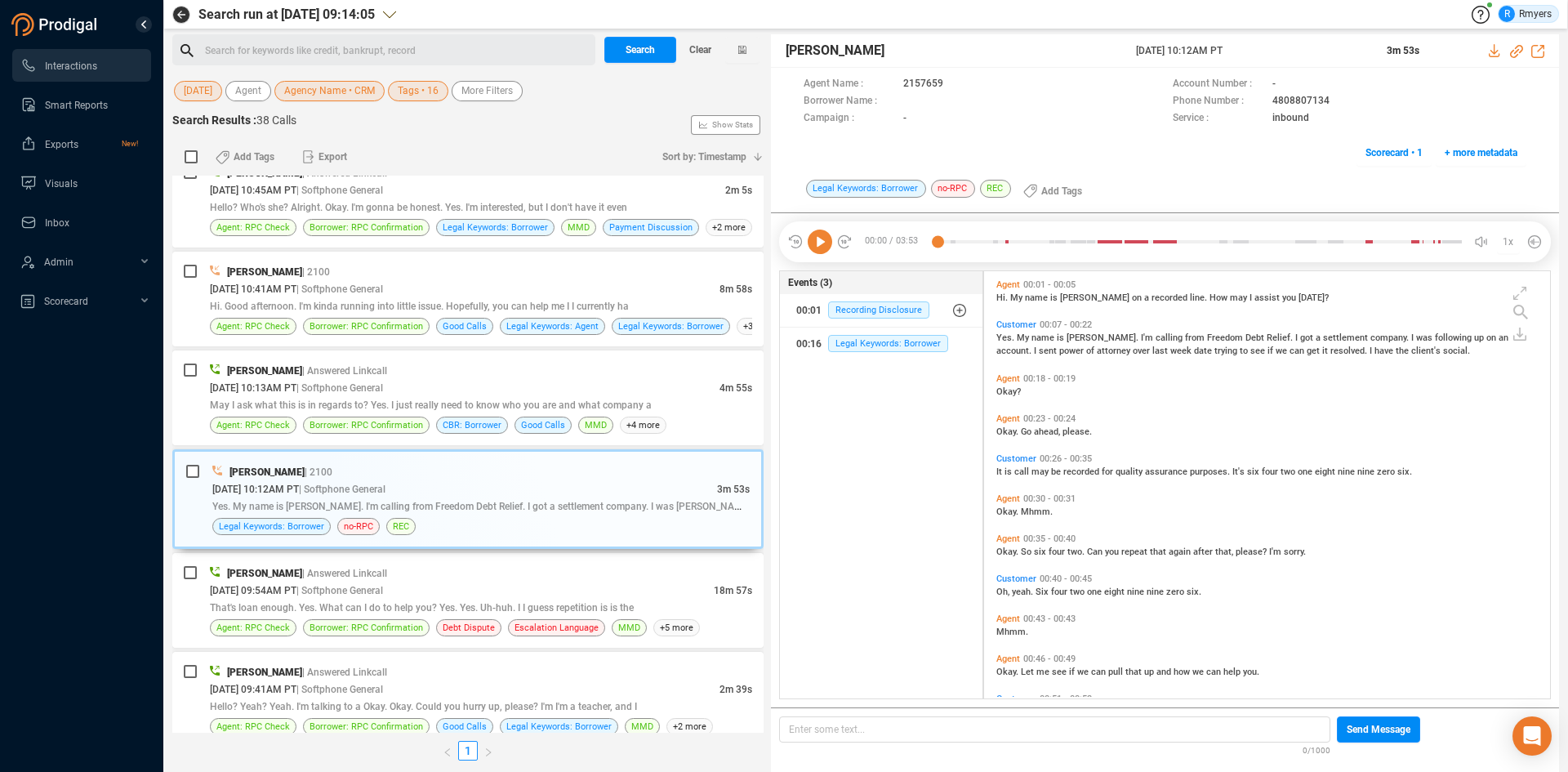
click at [824, 253] on icon at bounding box center [819, 242] width 25 height 25
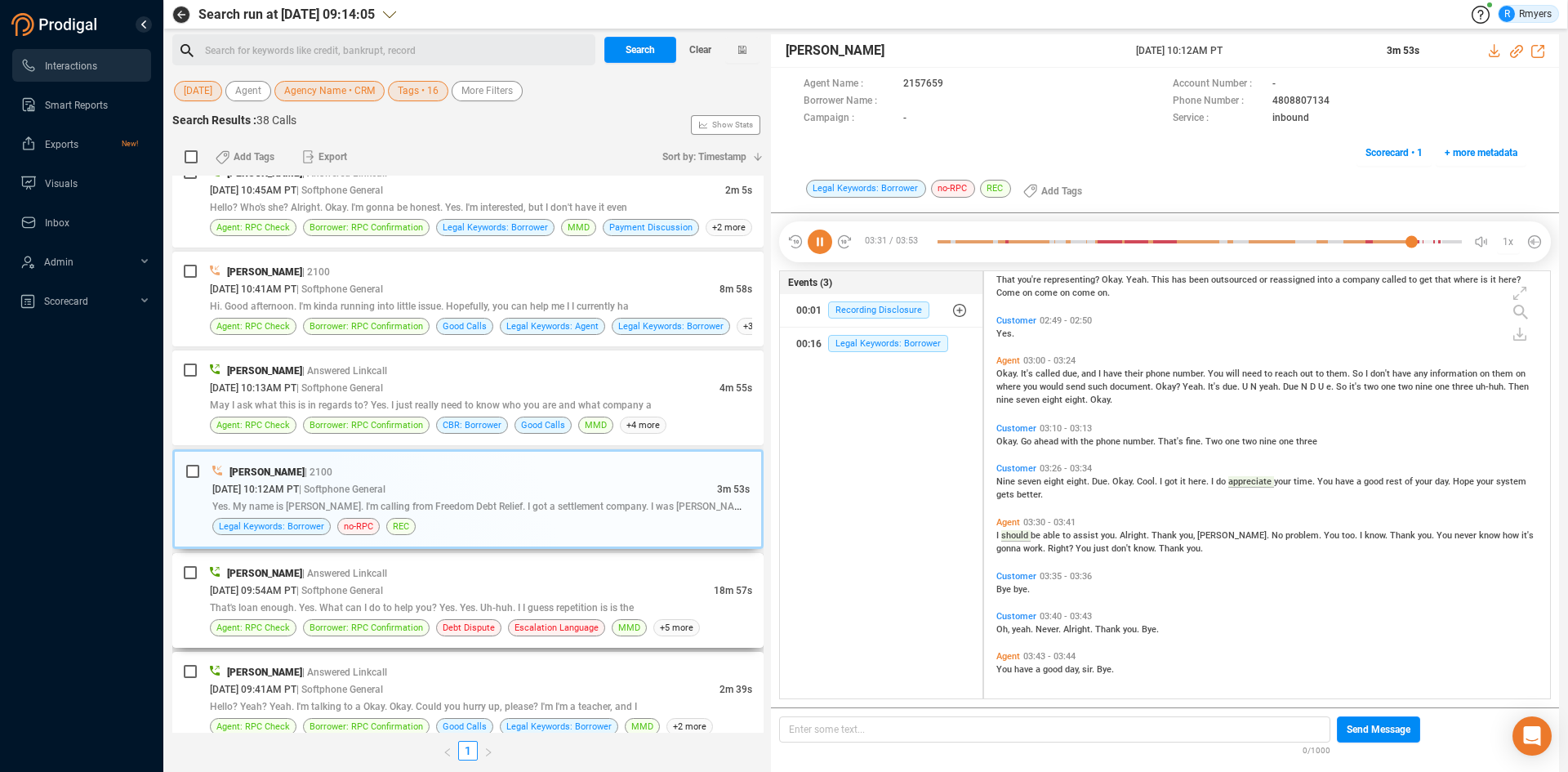
scroll to position [1079, 0]
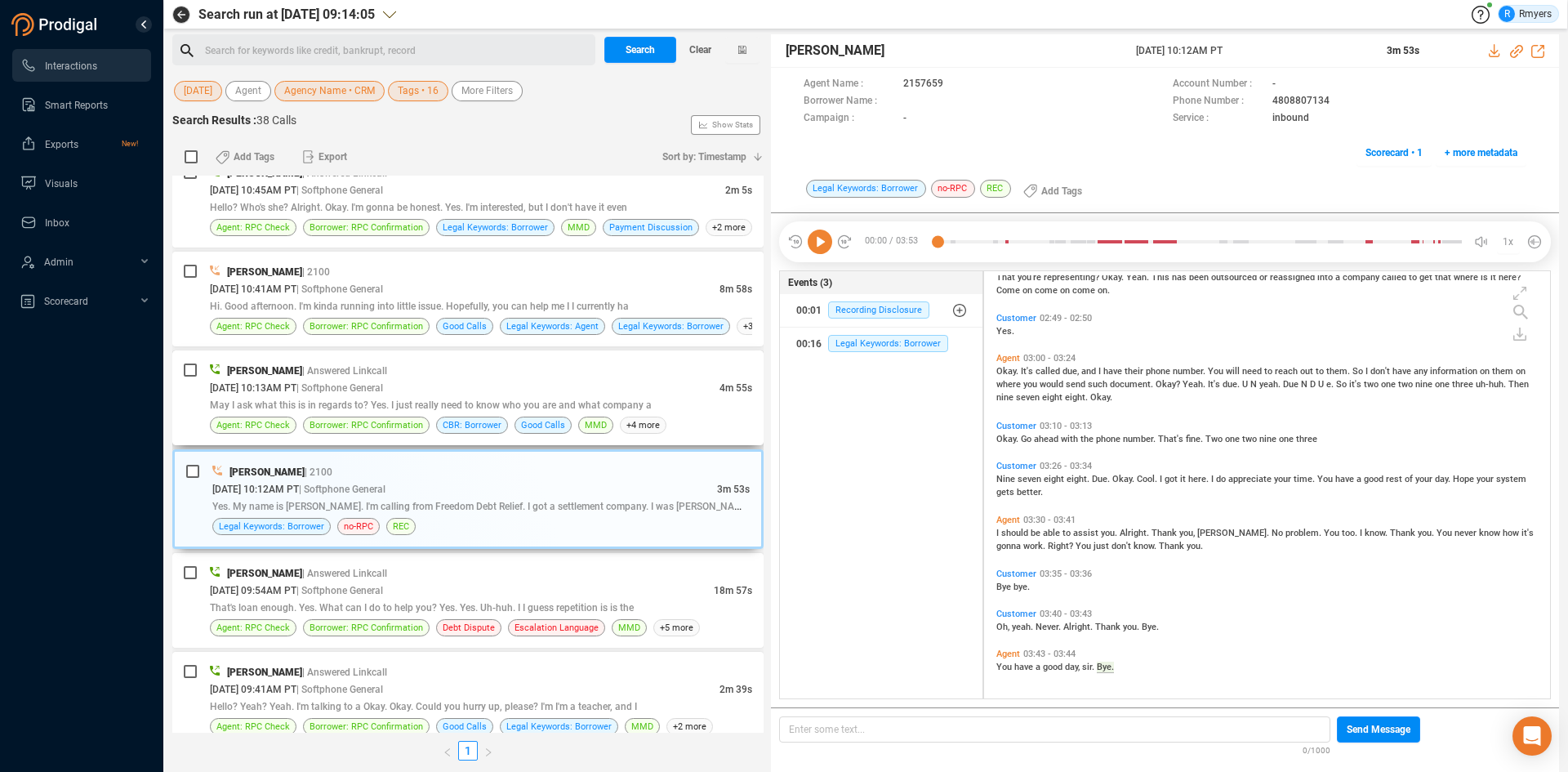
click at [411, 354] on div "Frank Napoles | Answered Linkcall 08/12/2025 @ 10:13AM PT | Softphone General 4…" at bounding box center [468, 397] width 592 height 95
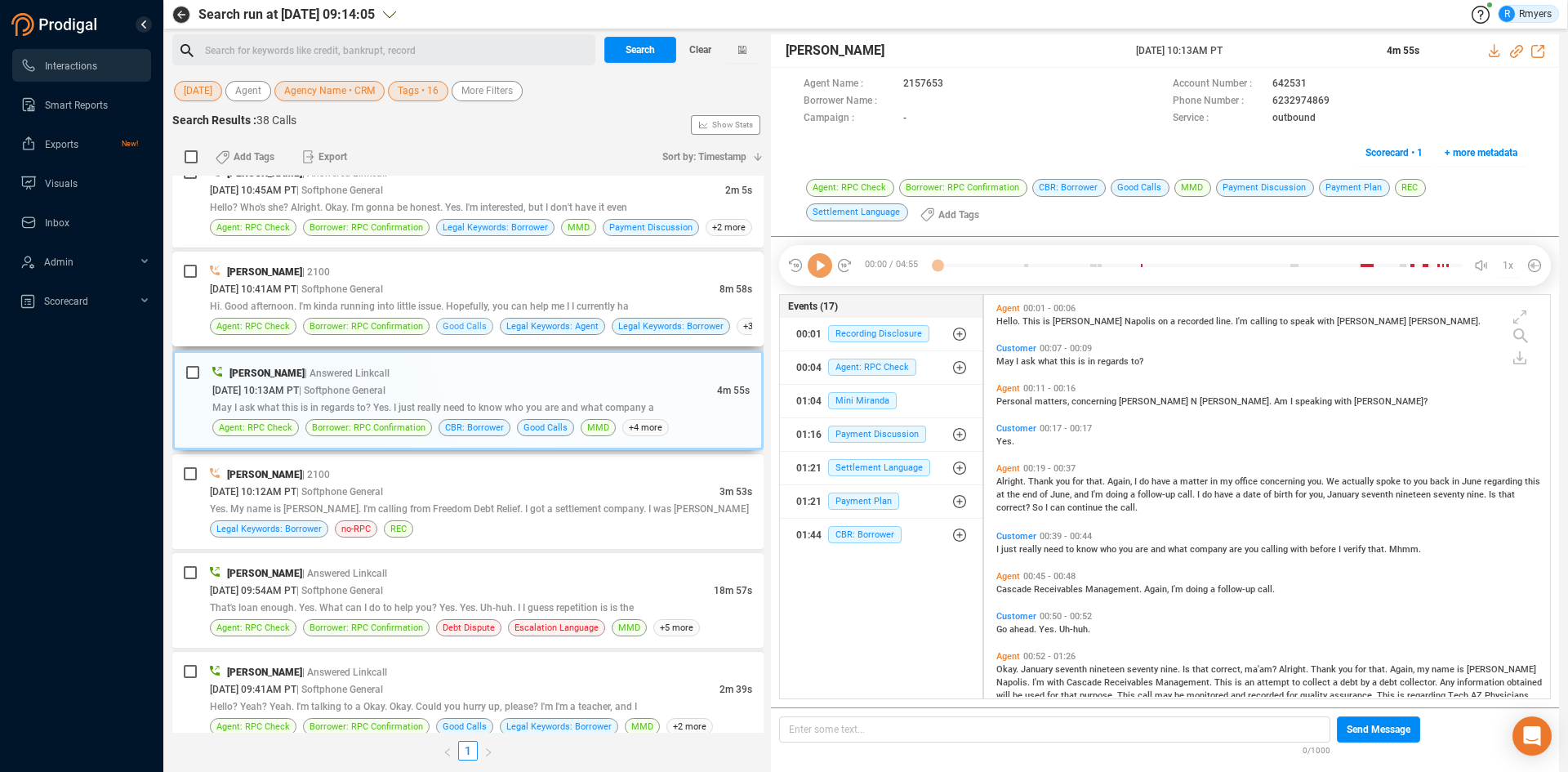
scroll to position [2546, 0]
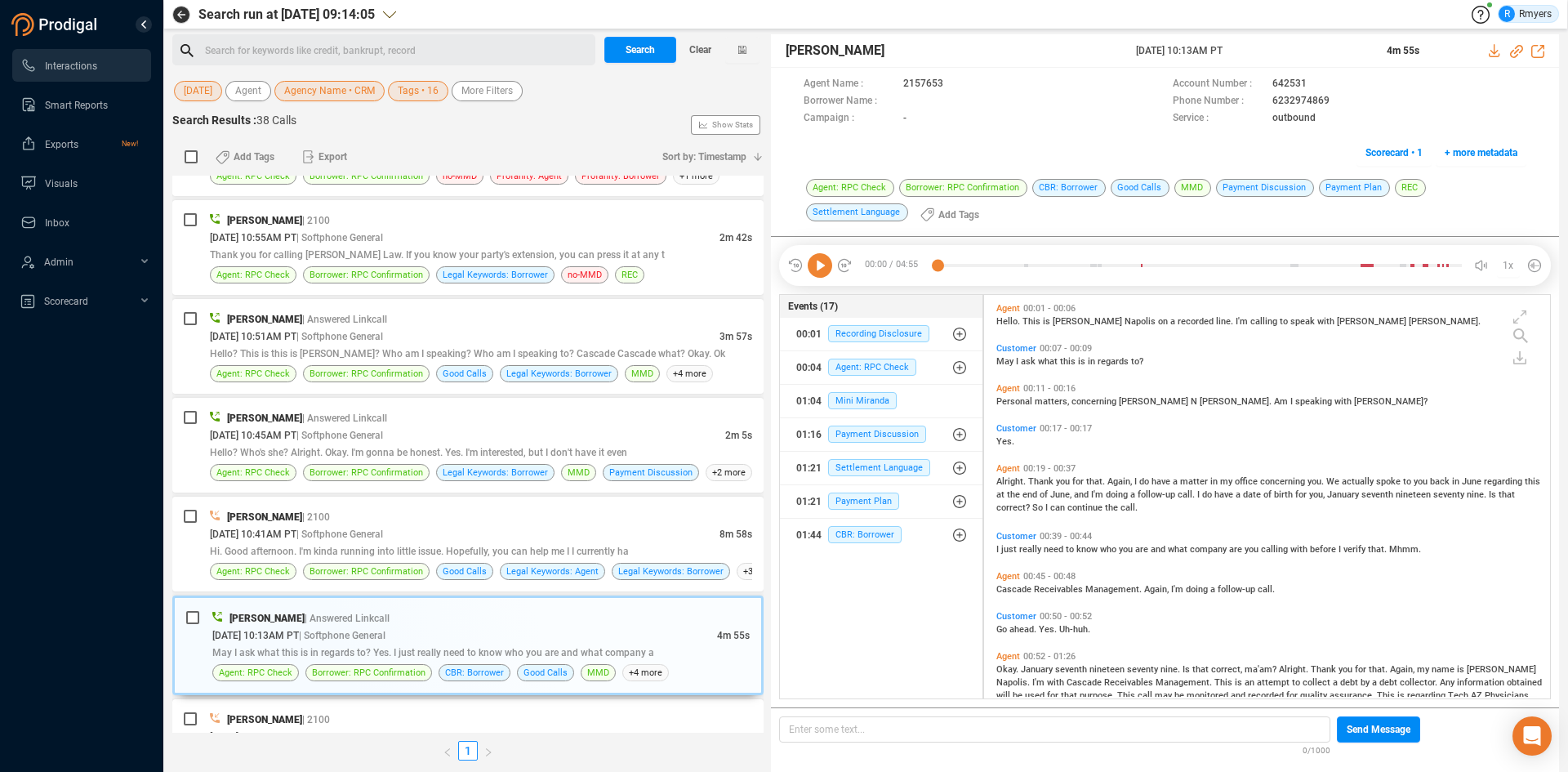
click at [816, 269] on icon at bounding box center [819, 266] width 25 height 25
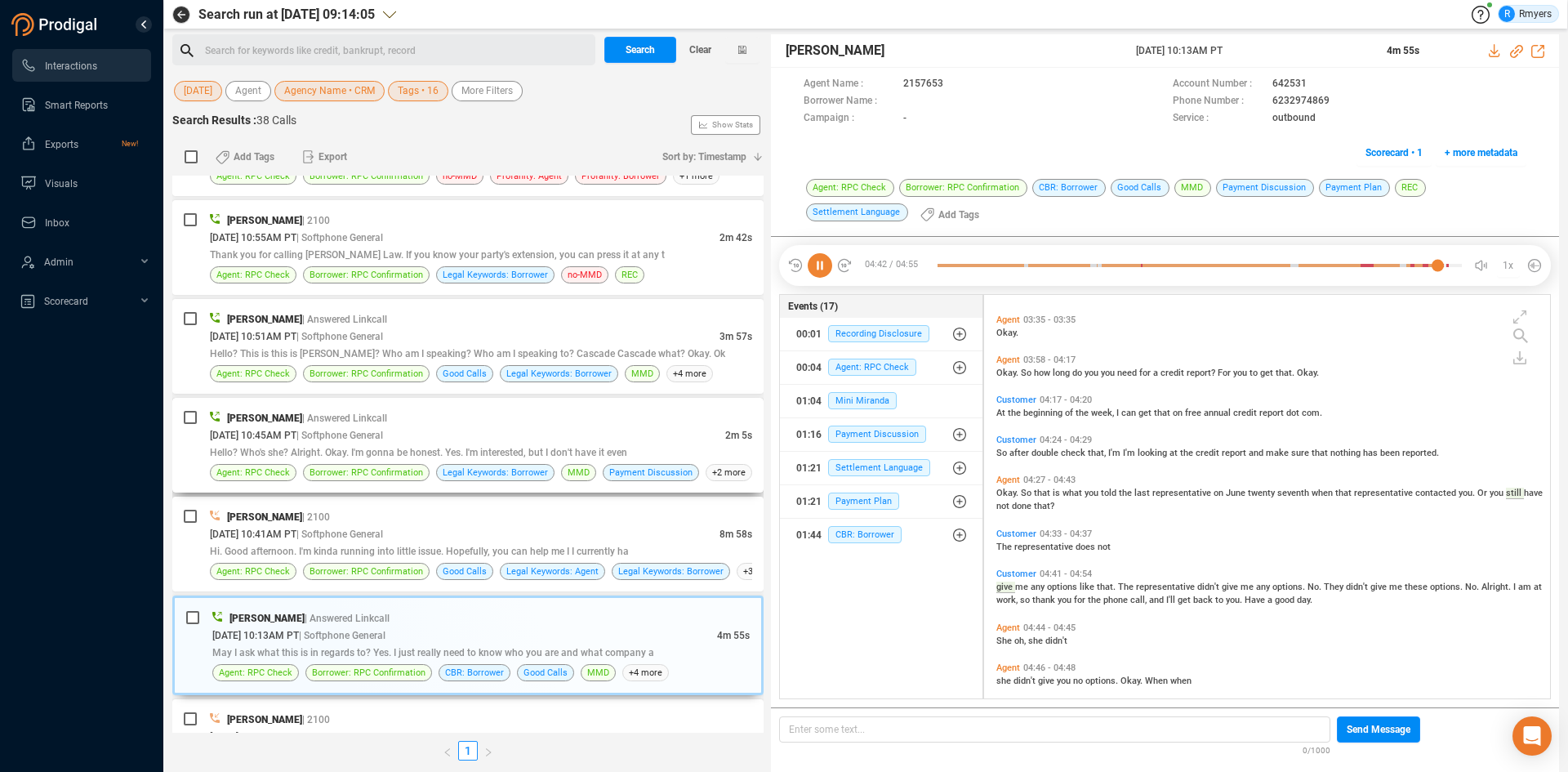
scroll to position [1026, 0]
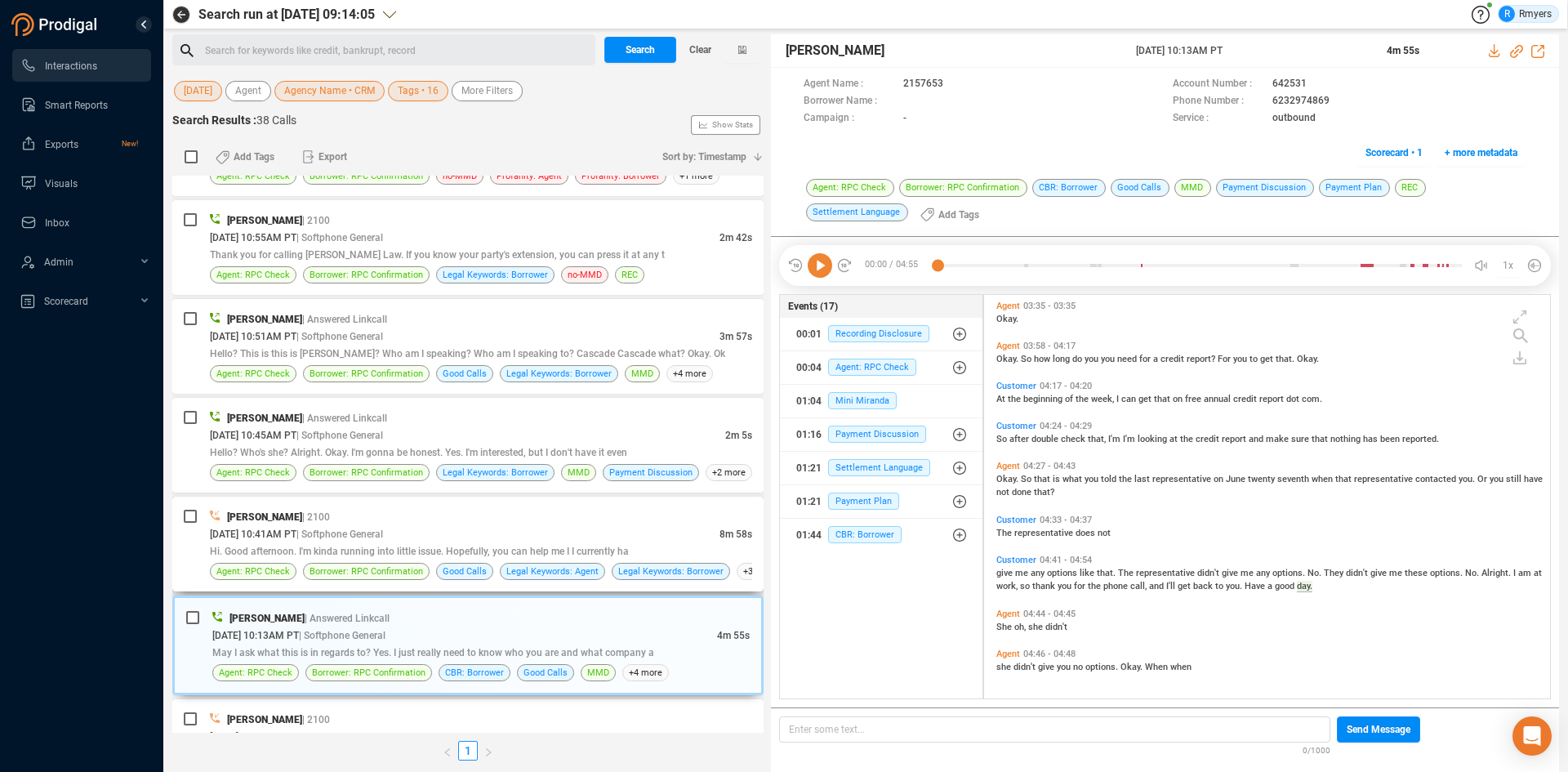
click at [349, 512] on div "Pamela West | 2100" at bounding box center [480, 517] width 542 height 17
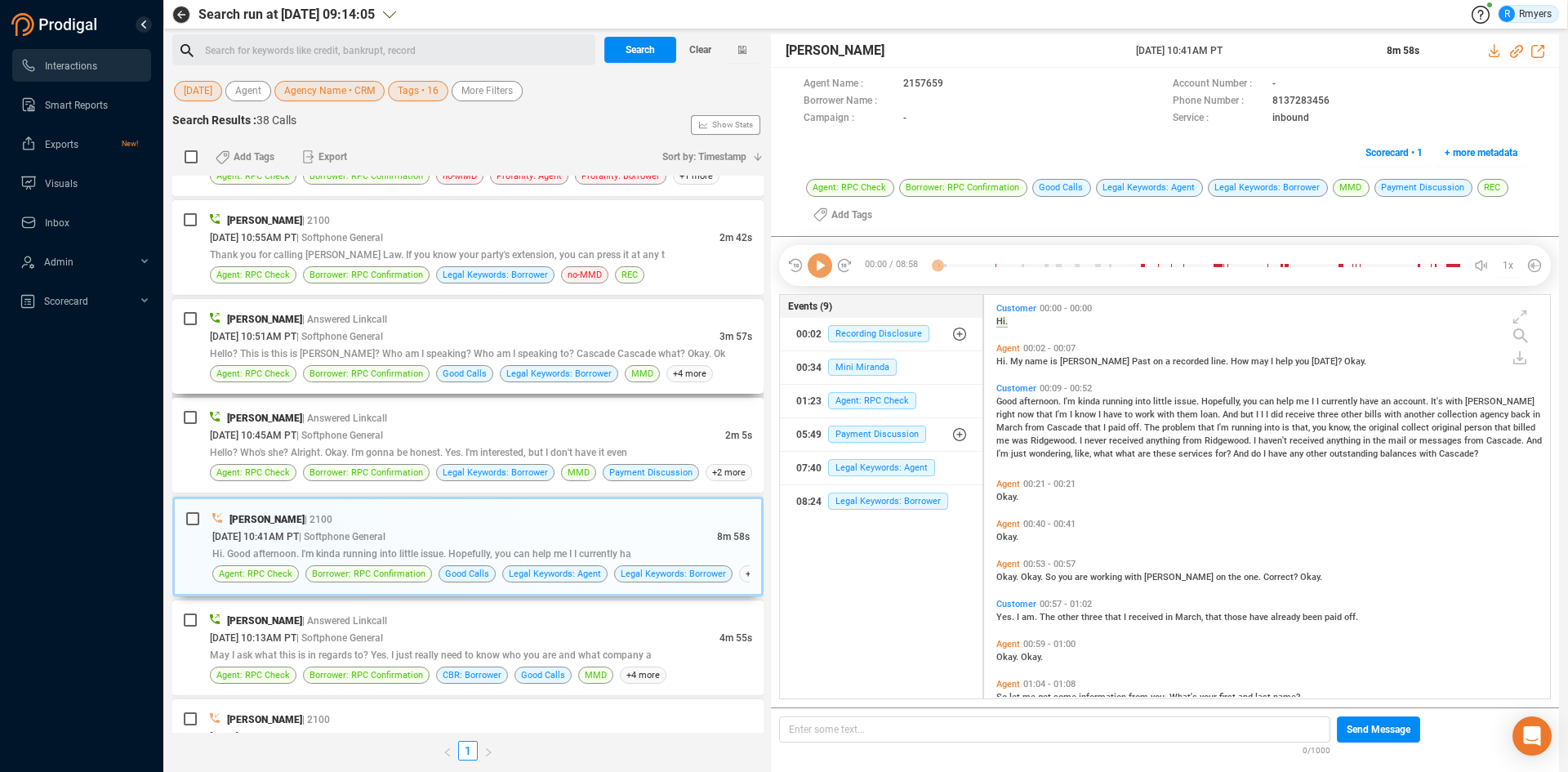
scroll to position [400, 558]
click at [817, 272] on icon at bounding box center [819, 266] width 25 height 25
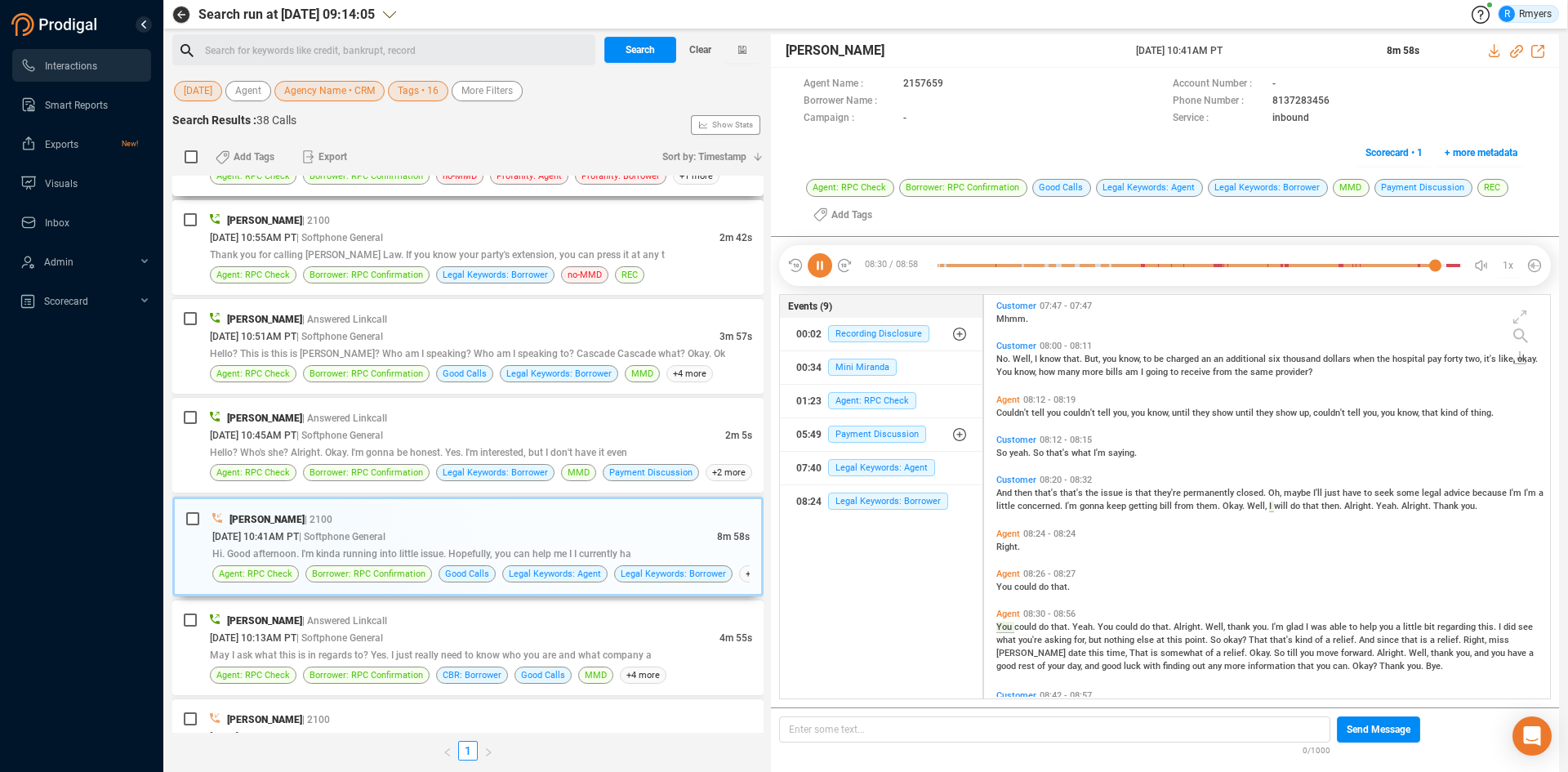
scroll to position [3131, 0]
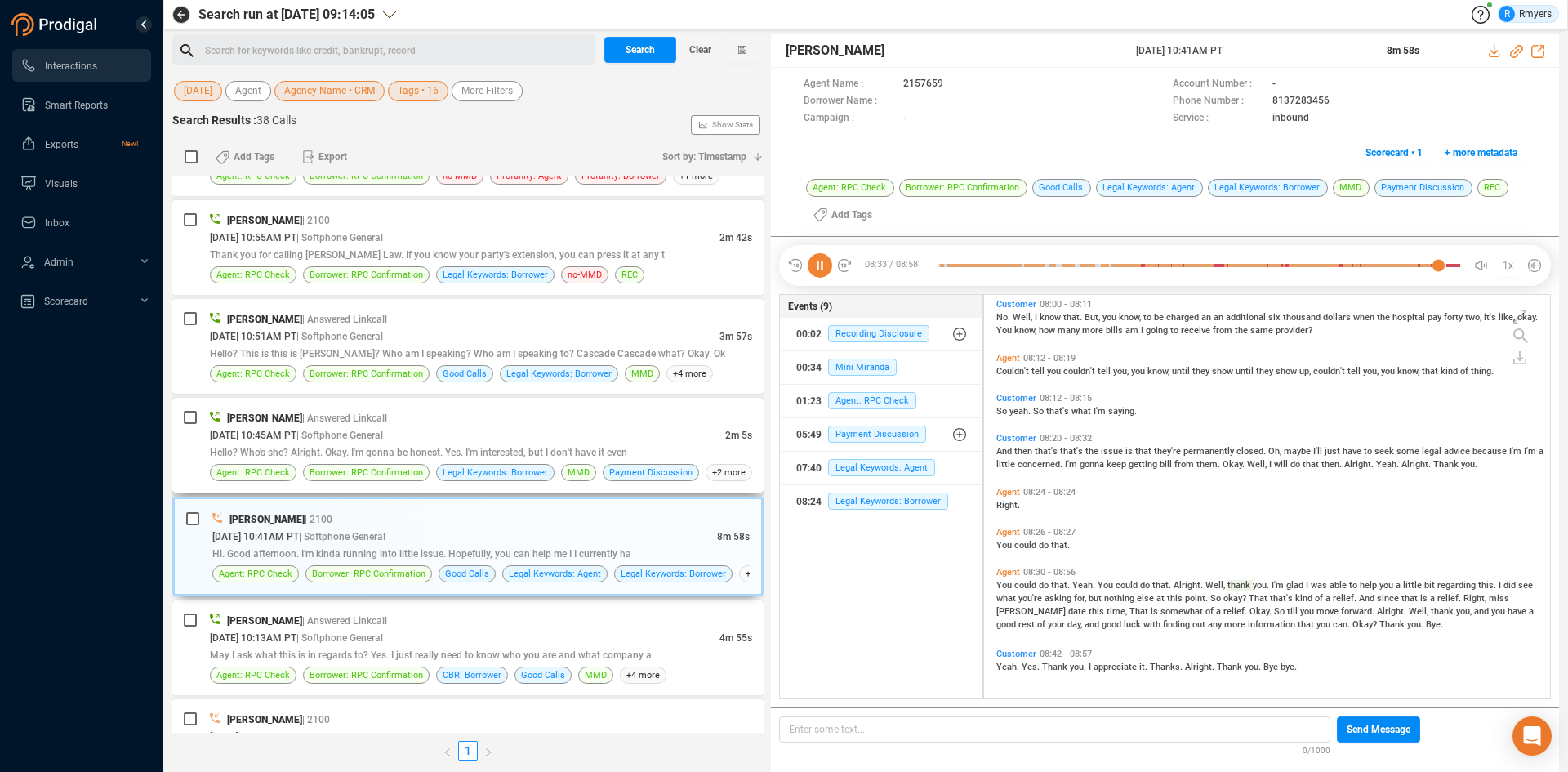
drag, startPoint x: 372, startPoint y: 415, endPoint x: 525, endPoint y: 367, distance: 160.4
click at [372, 415] on div "Pamela West | Answered Linkcall" at bounding box center [480, 417] width 542 height 17
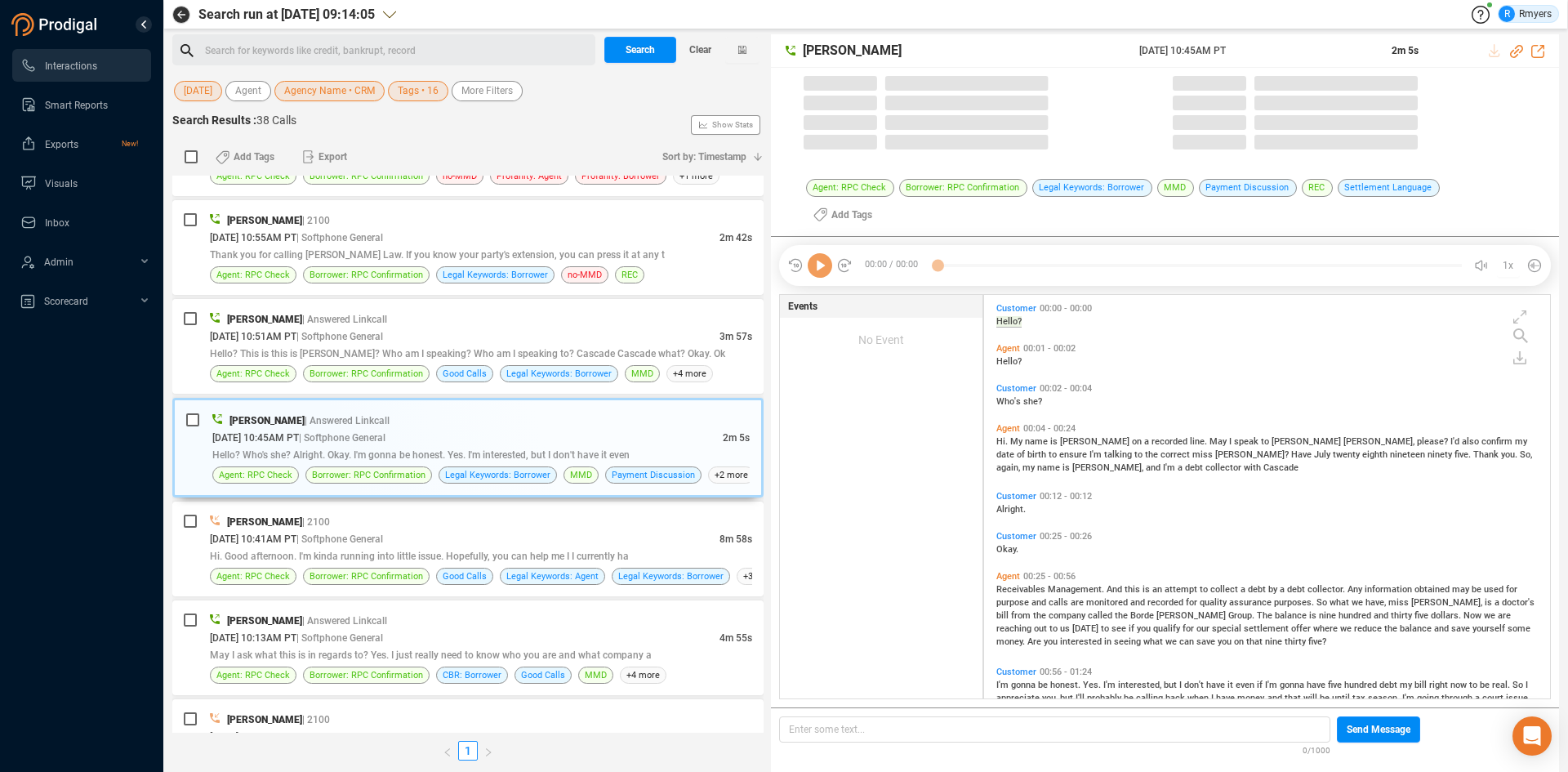
scroll to position [424, 558]
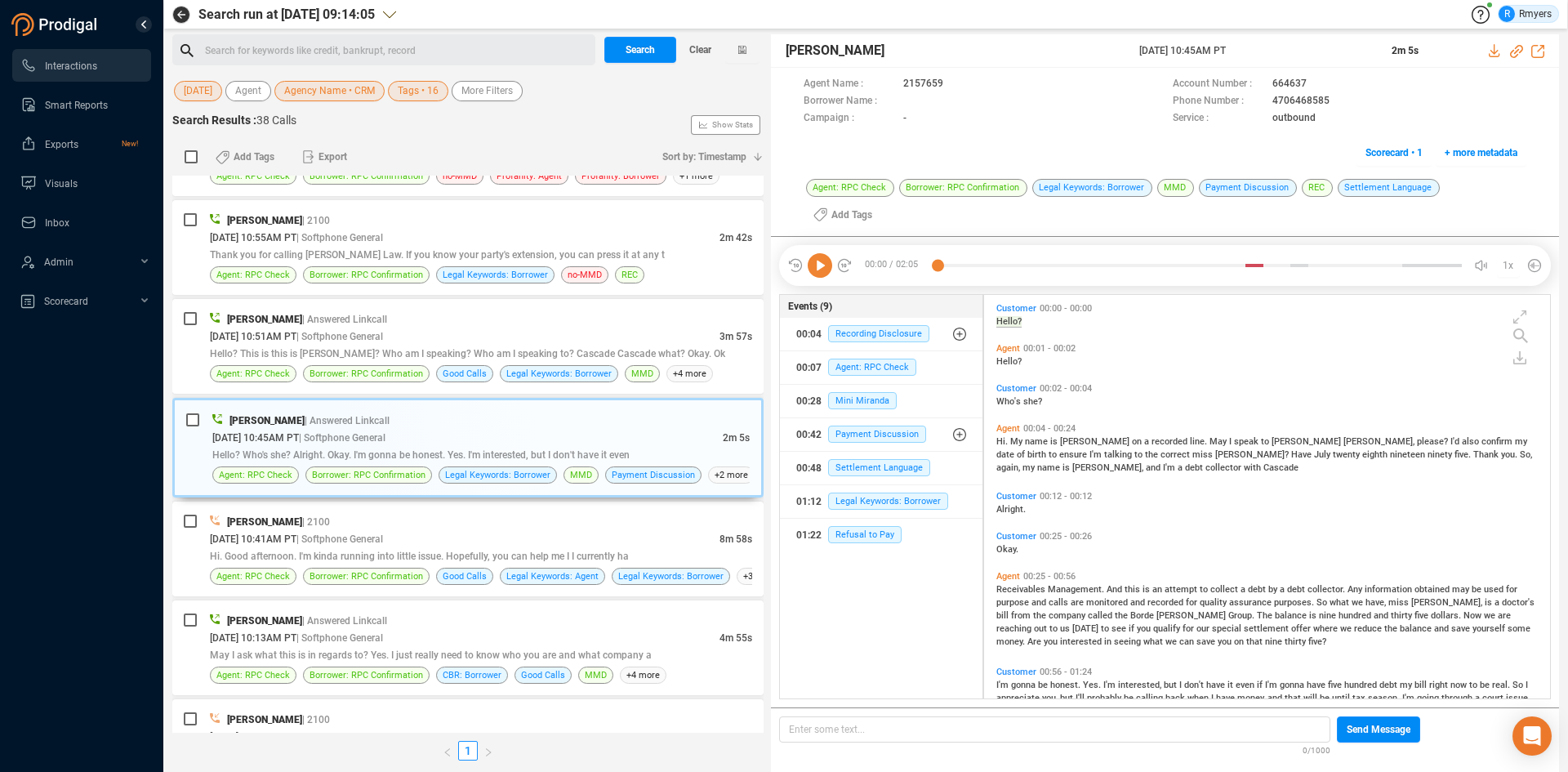
click at [822, 254] on icon at bounding box center [819, 266] width 25 height 25
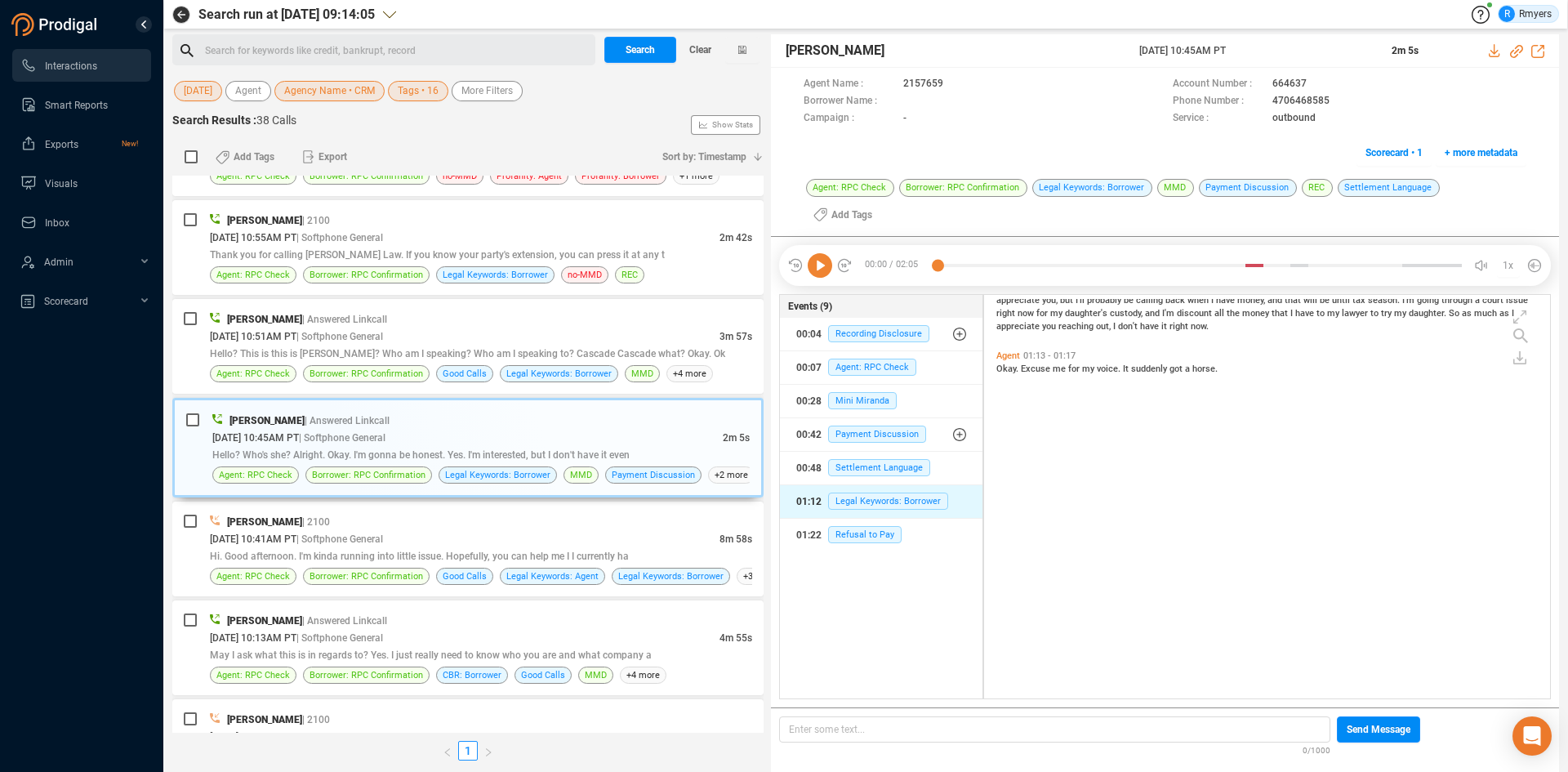
scroll to position [0, 0]
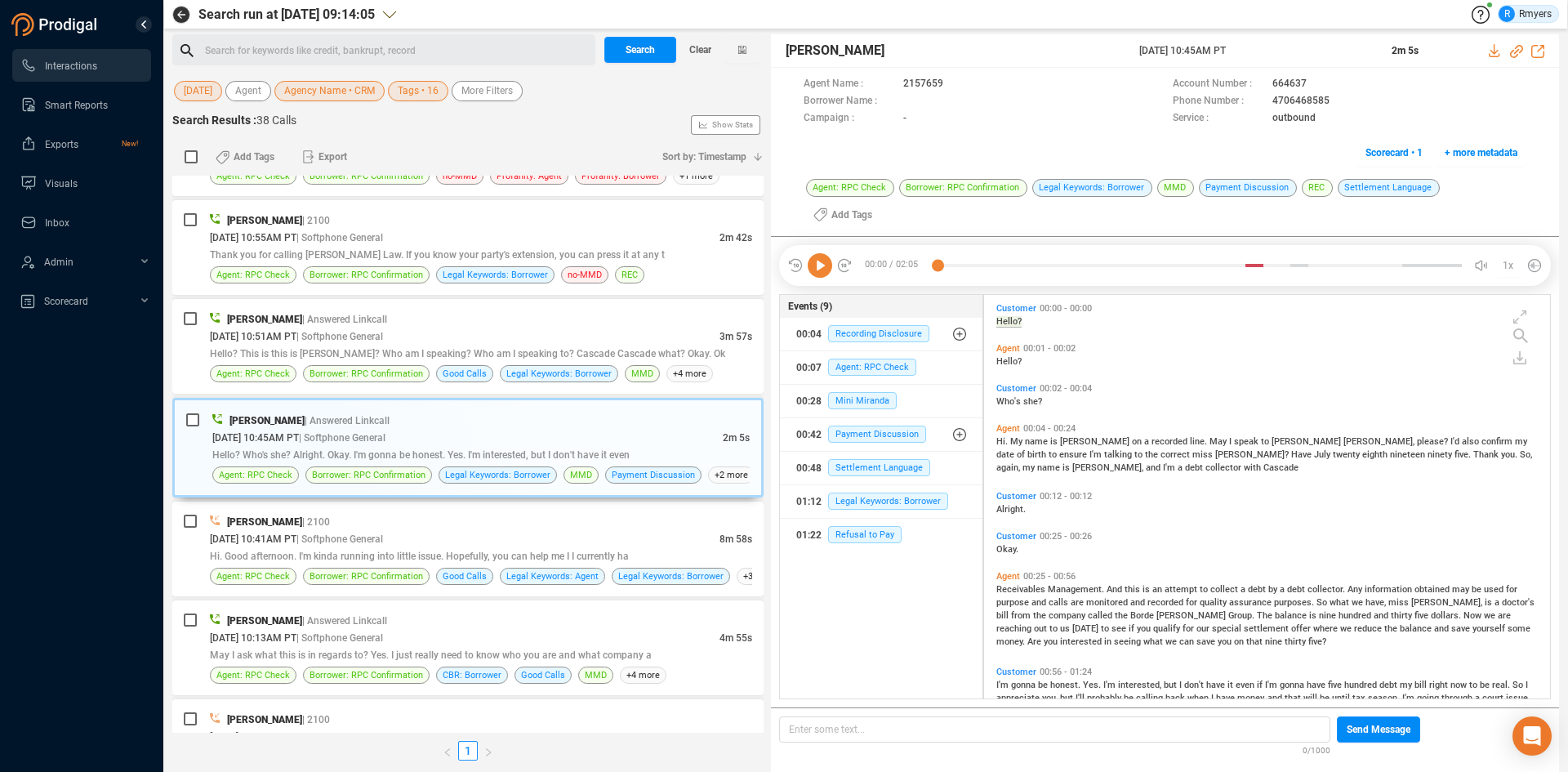
click at [812, 254] on icon at bounding box center [819, 266] width 25 height 25
drag, startPoint x: 334, startPoint y: 384, endPoint x: 604, endPoint y: 610, distance: 352.1
click at [337, 385] on div "Pamela West | Answered Linkcall 08/12/2025 @ 10:51AM PT | Softphone General 3m …" at bounding box center [468, 346] width 592 height 95
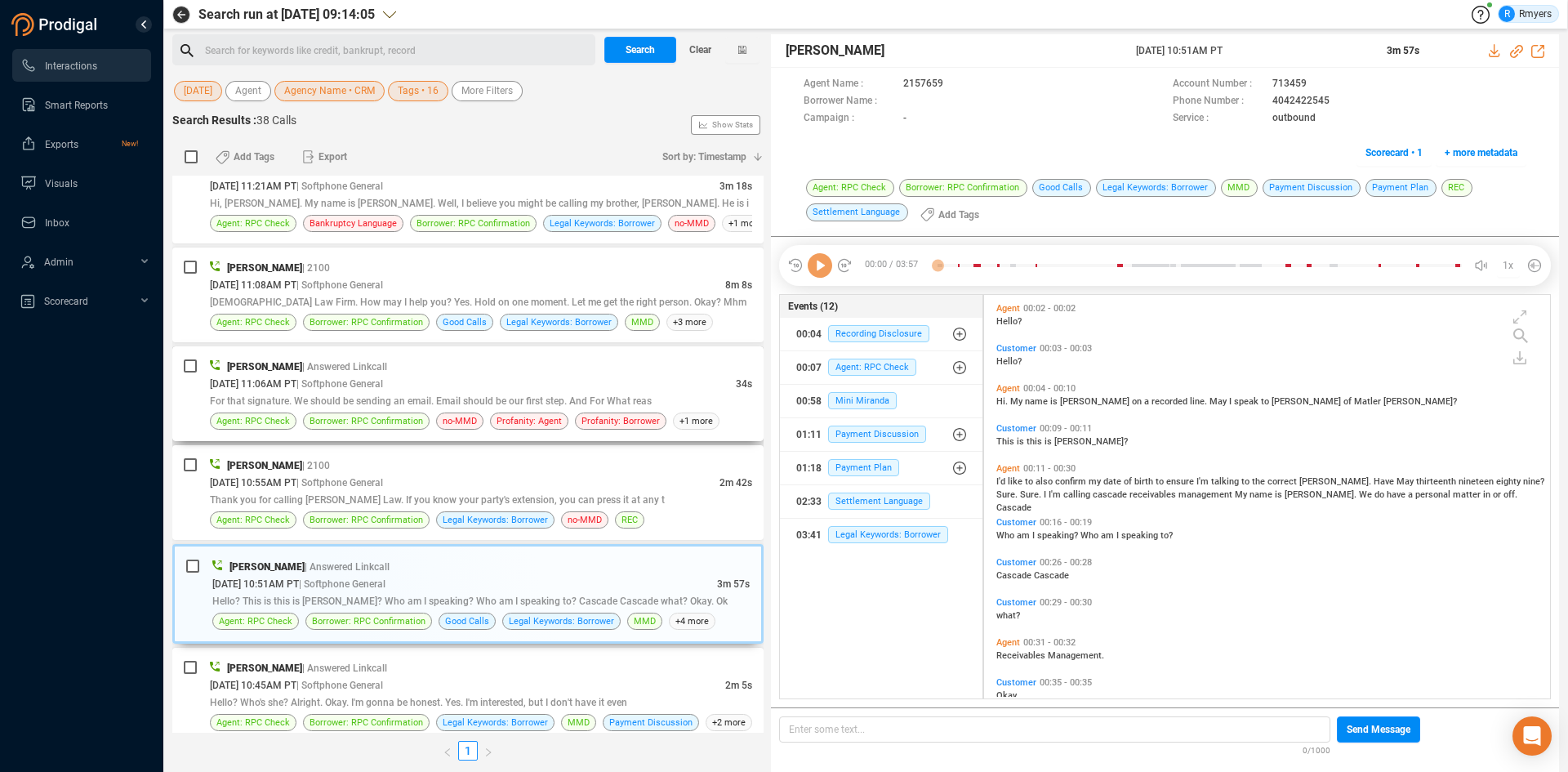
scroll to position [400, 558]
click at [808, 266] on icon at bounding box center [819, 266] width 25 height 25
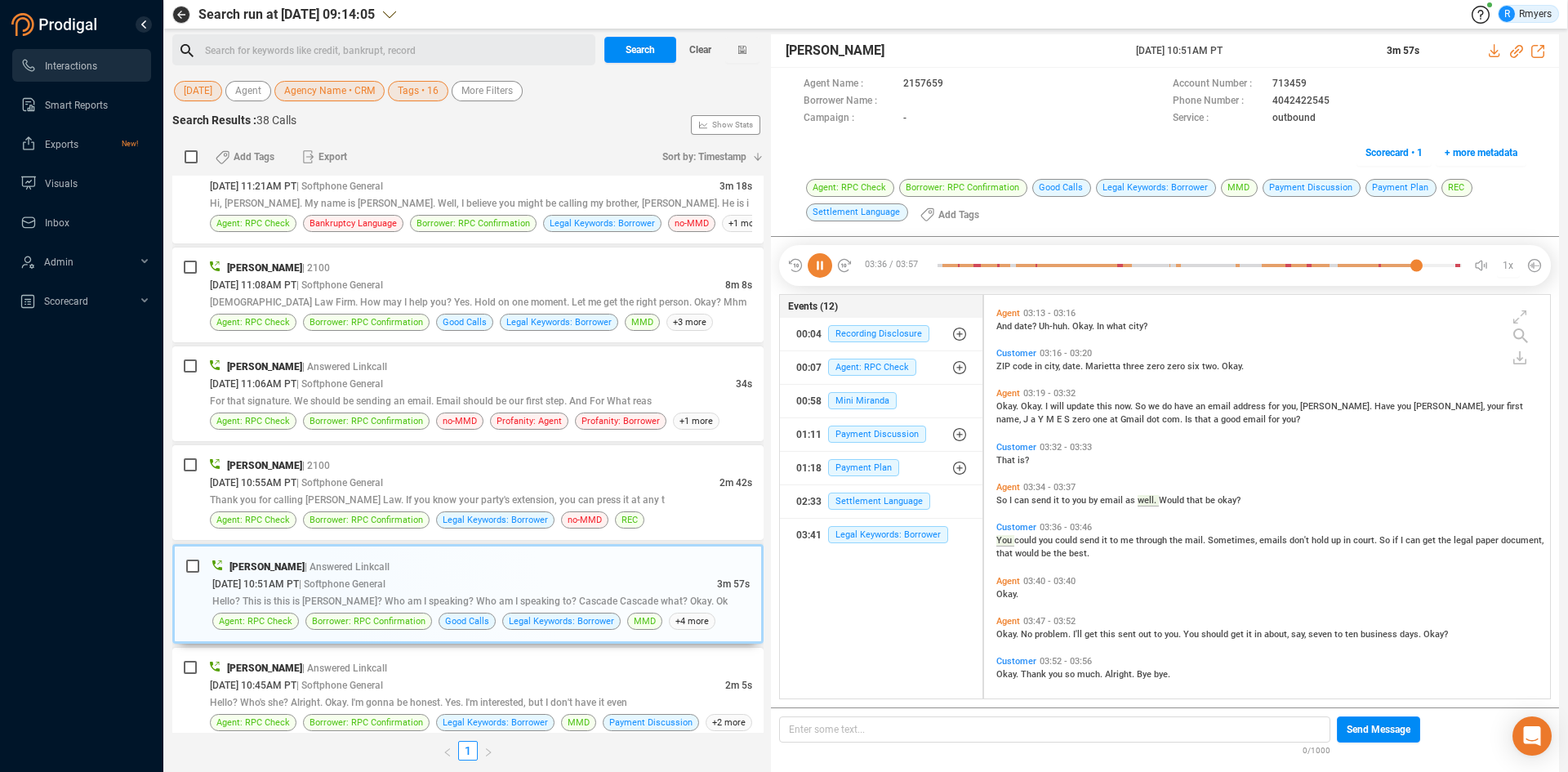
scroll to position [1248, 0]
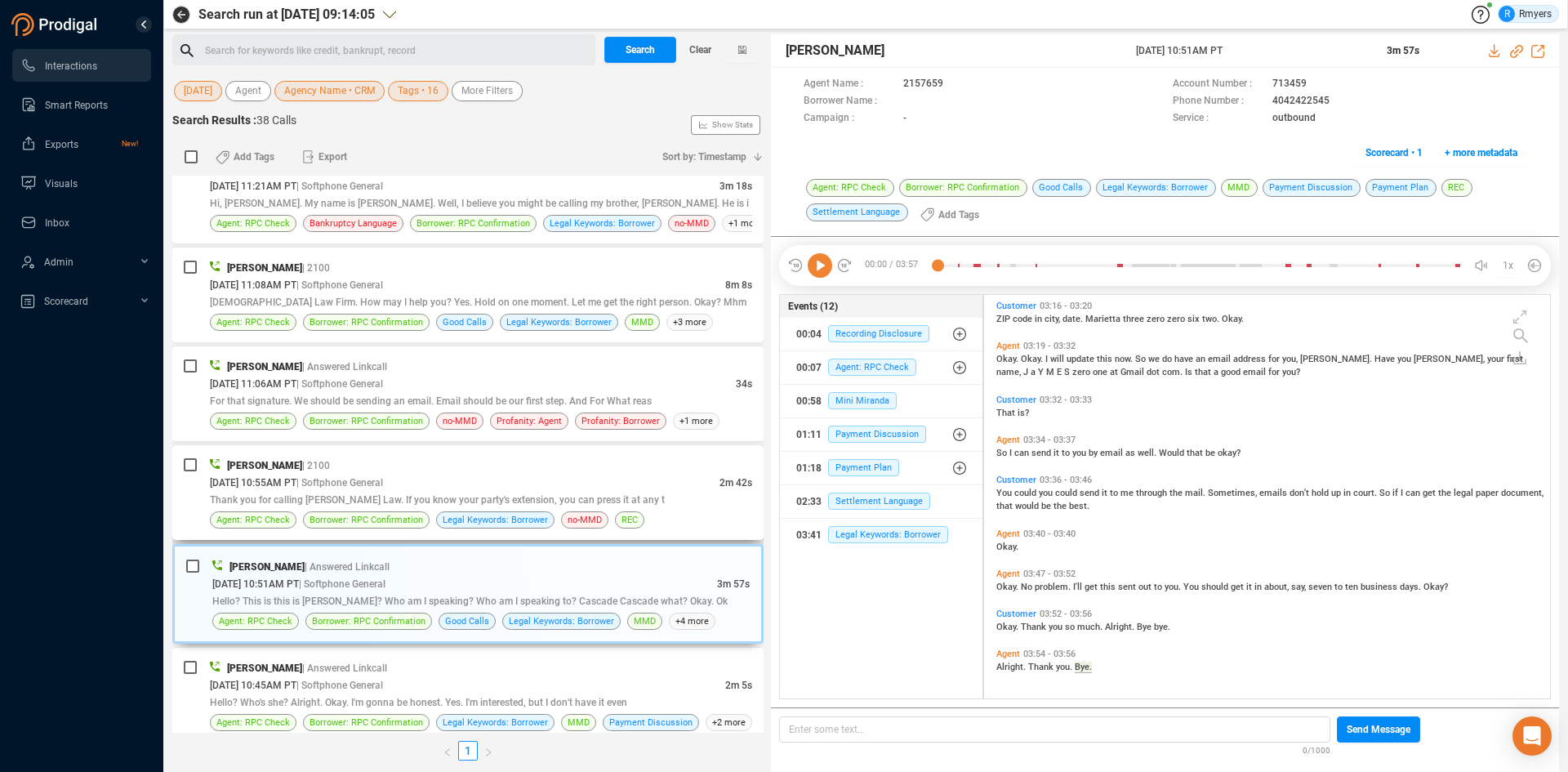
click at [283, 501] on span "Thank you for calling Shane Smith Law. If you know your party's extension, you …" at bounding box center [436, 500] width 455 height 11
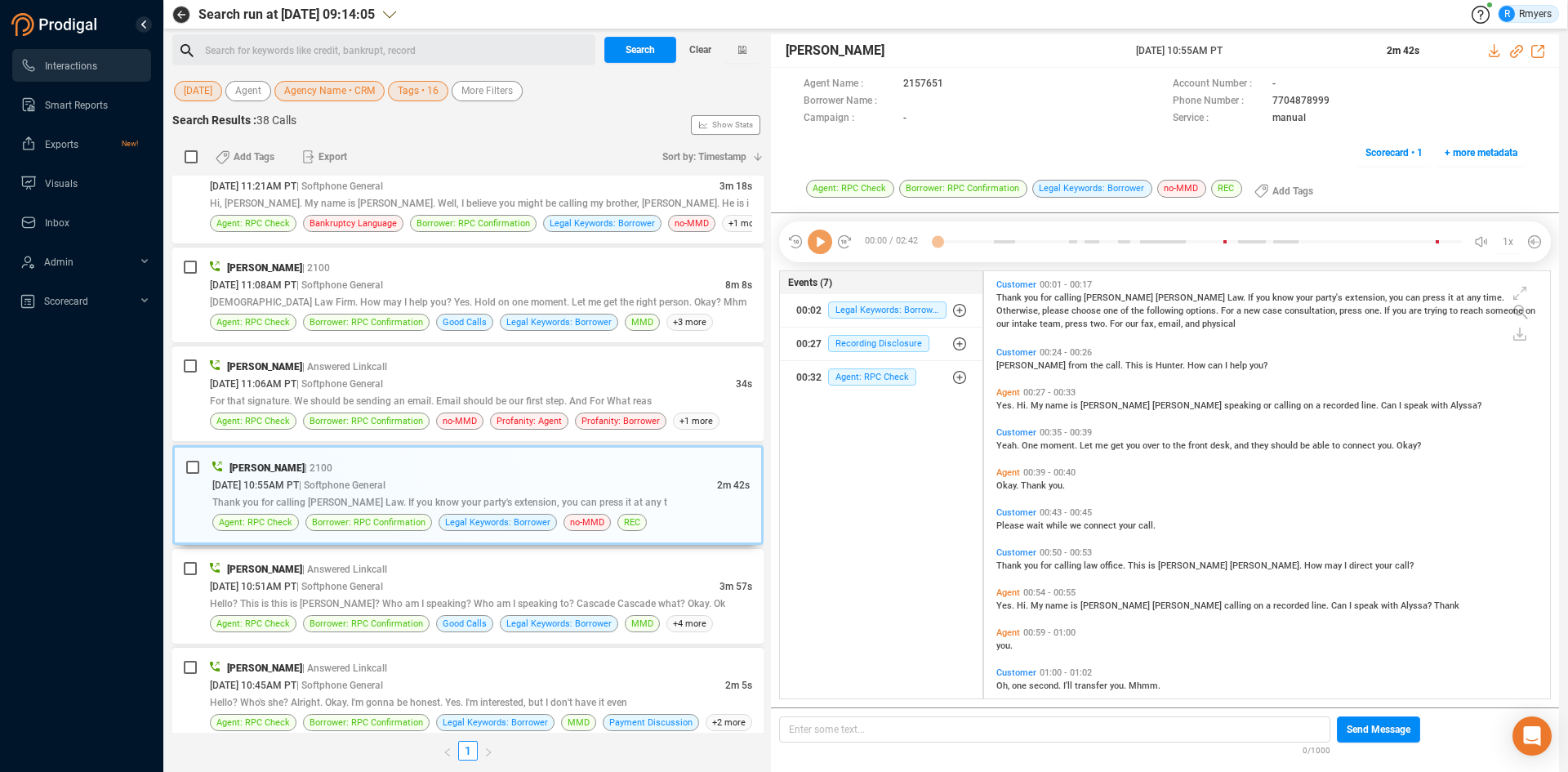
scroll to position [424, 558]
click at [827, 251] on icon at bounding box center [819, 242] width 25 height 25
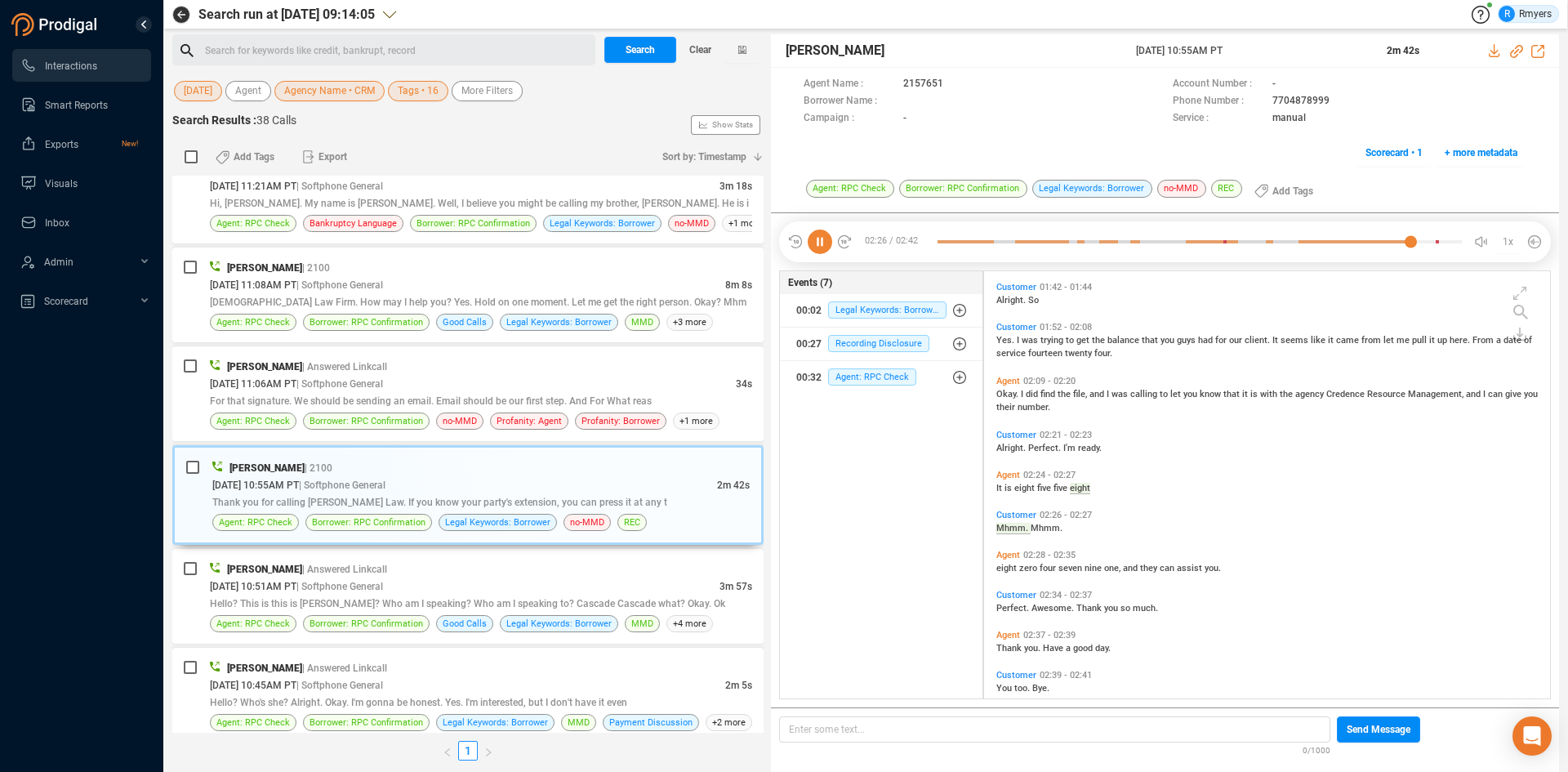
scroll to position [607, 0]
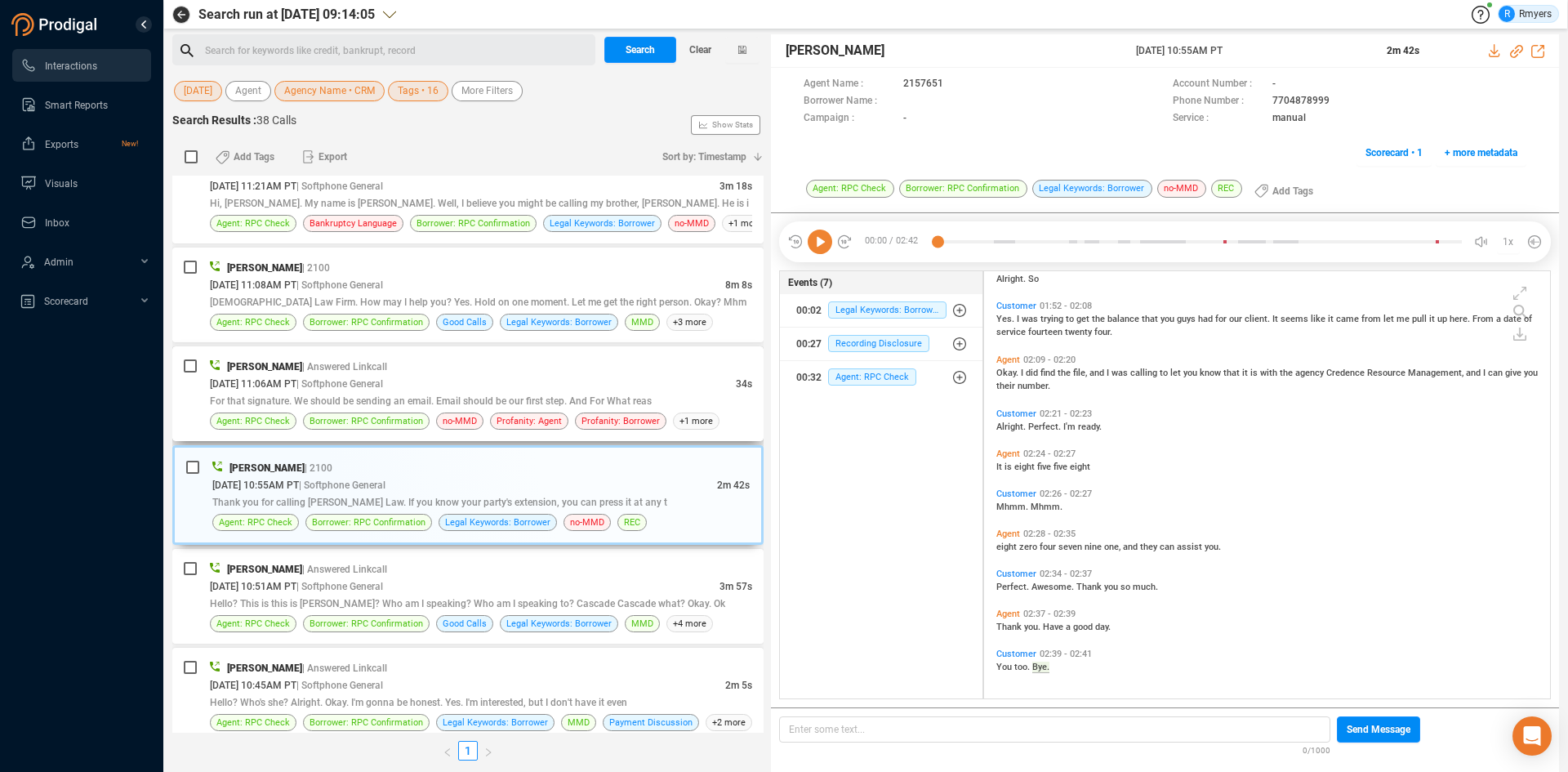
click at [334, 395] on span "For that signature. We should be sending an email. Email should be our first st…" at bounding box center [430, 401] width 442 height 11
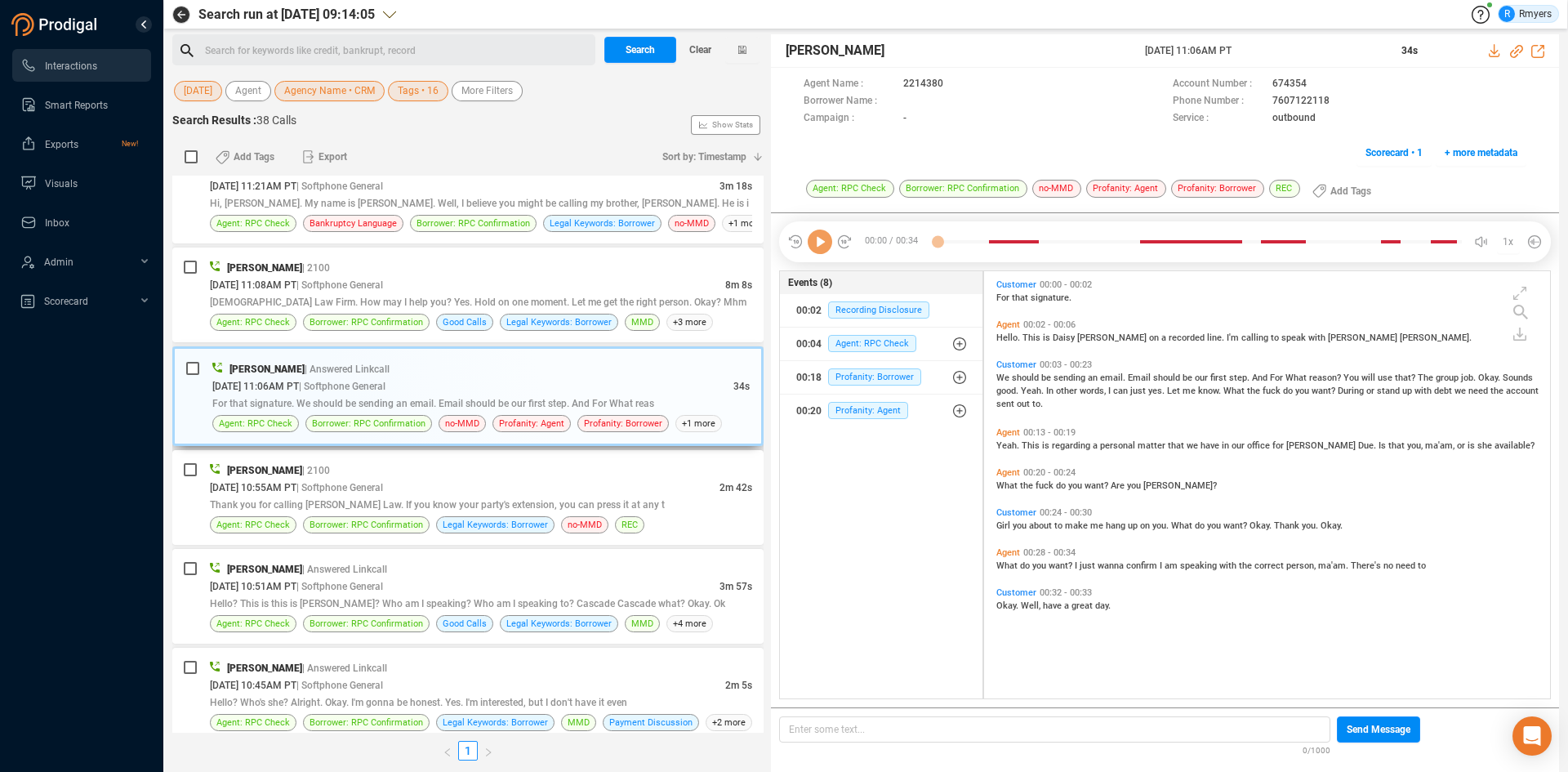
scroll to position [424, 558]
click at [472, 335] on div "Elizabeth Thorpe | 2100 08/12/2025 @ 11:08AM PT | Softphone General 8m 8s Mungu…" at bounding box center [468, 294] width 592 height 95
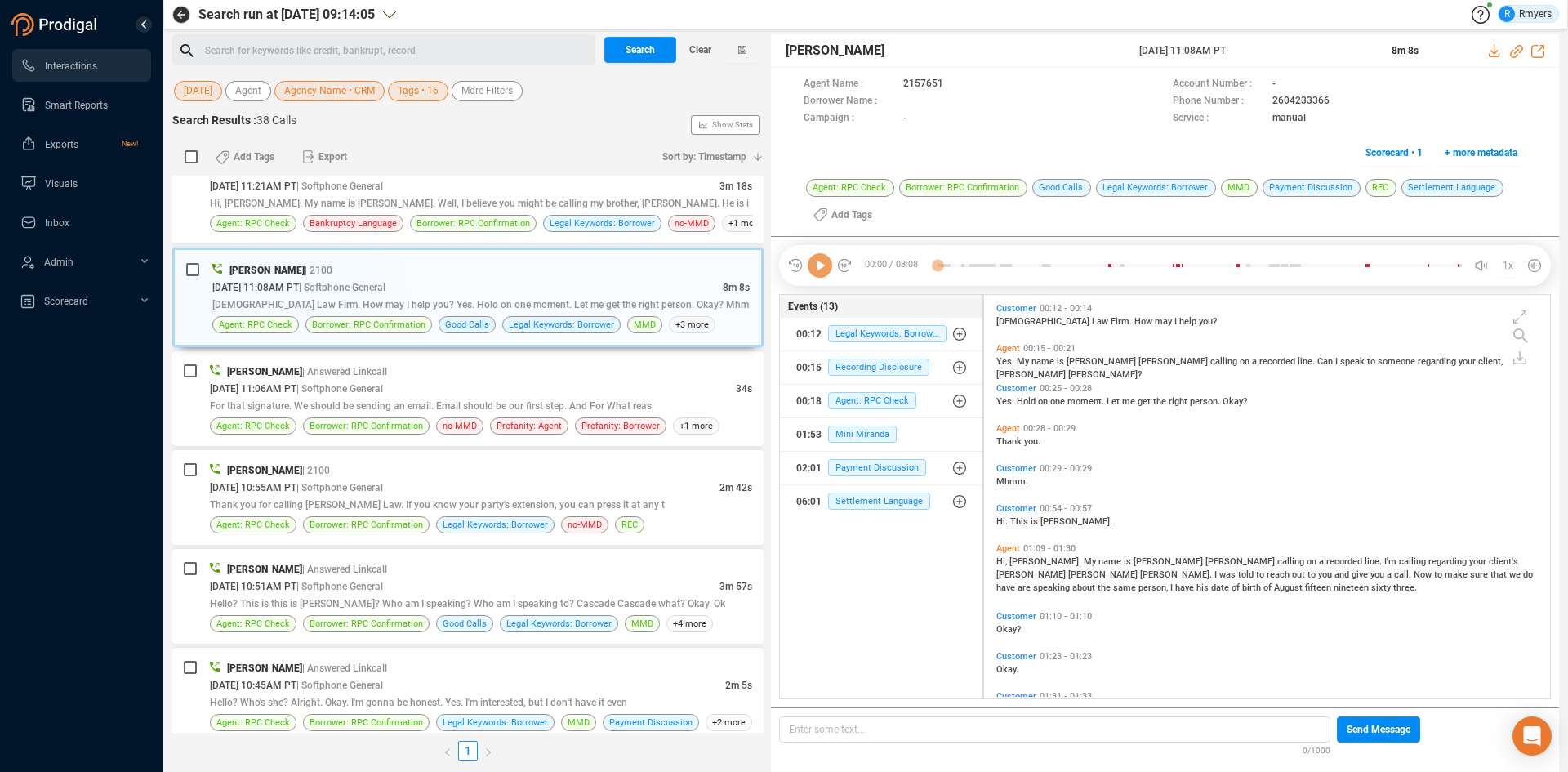
scroll to position [400, 558]
click at [818, 267] on icon at bounding box center [819, 266] width 25 height 25
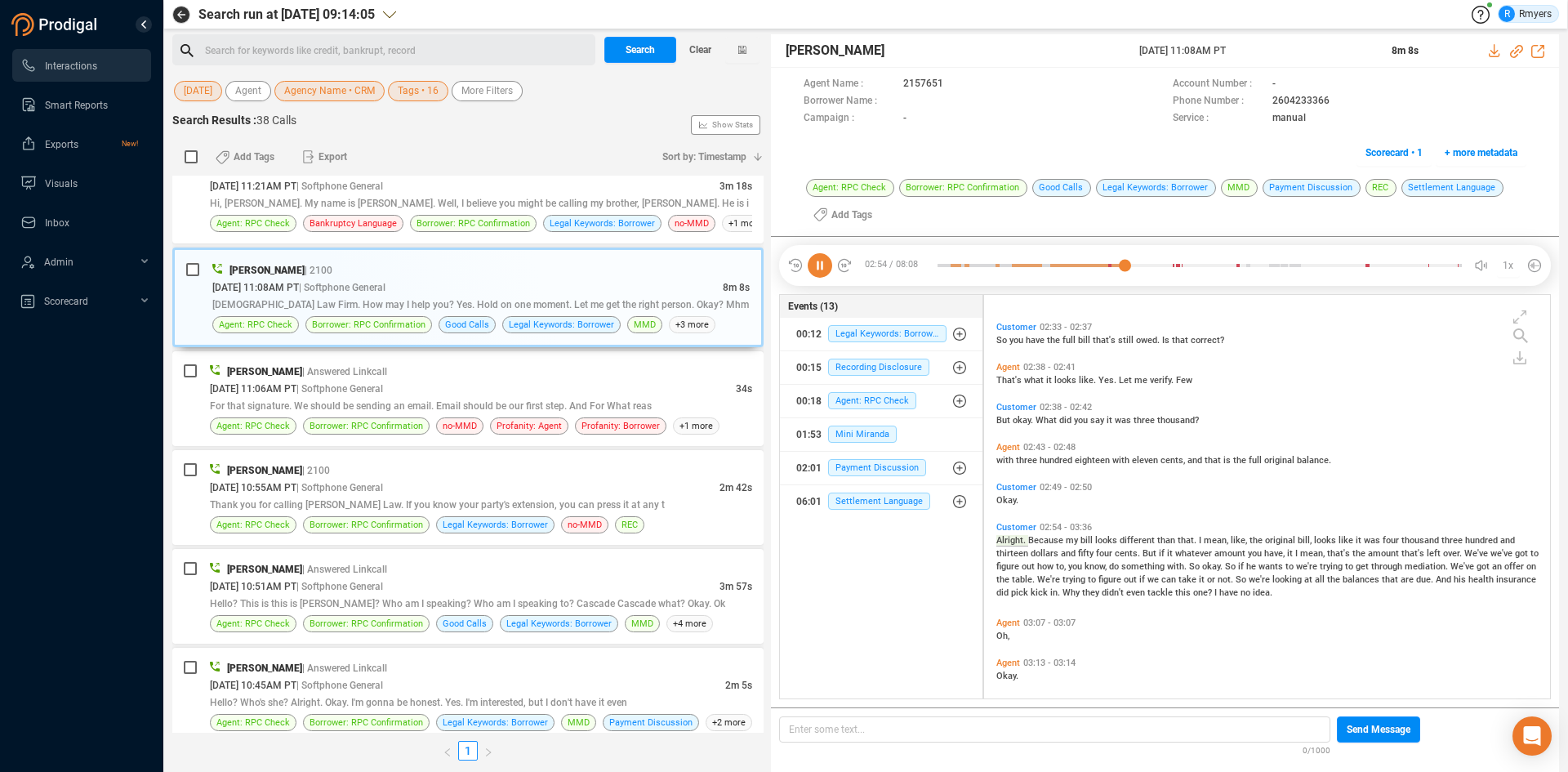
scroll to position [827, 0]
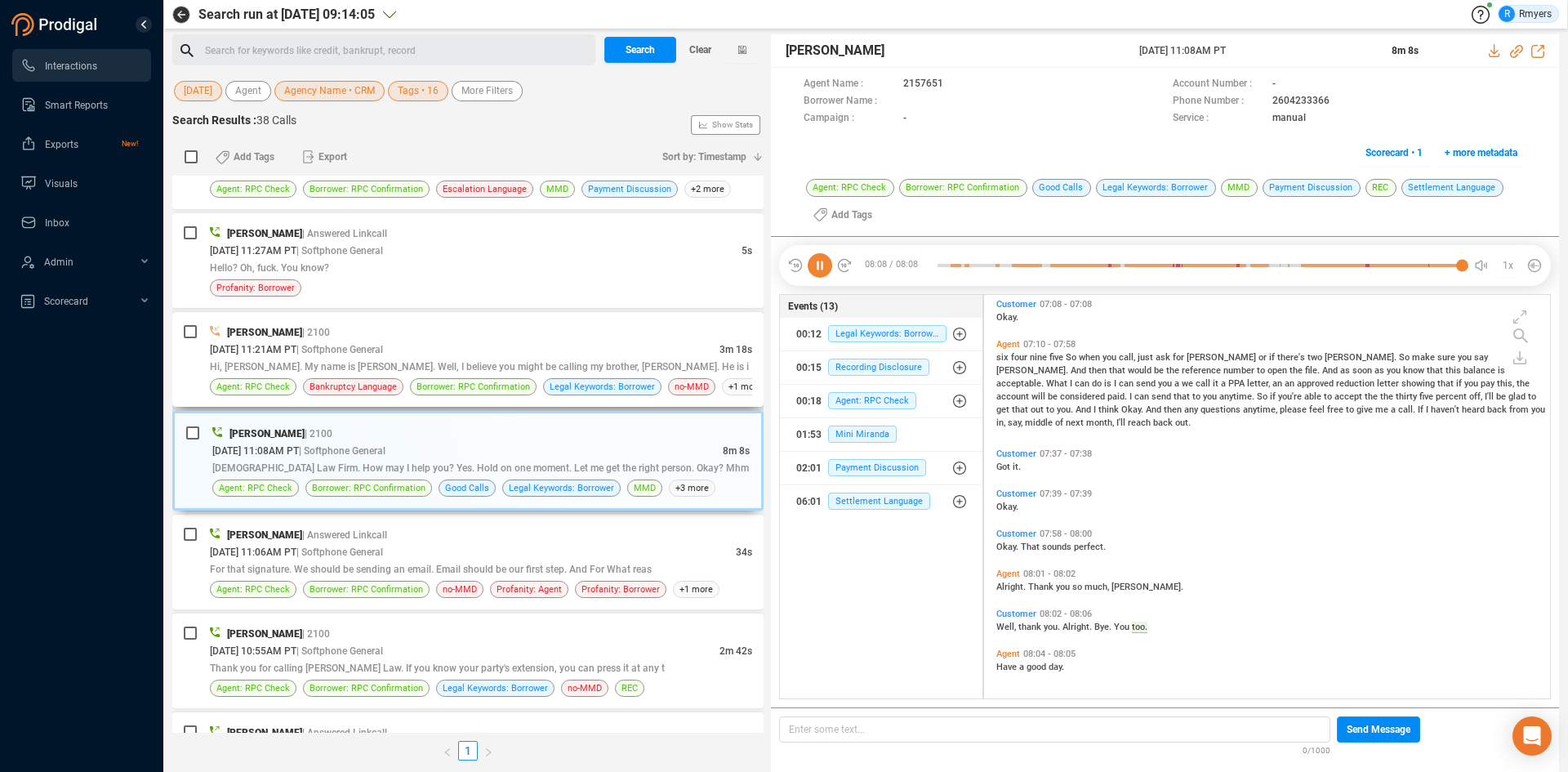
scroll to position [2056, 0]
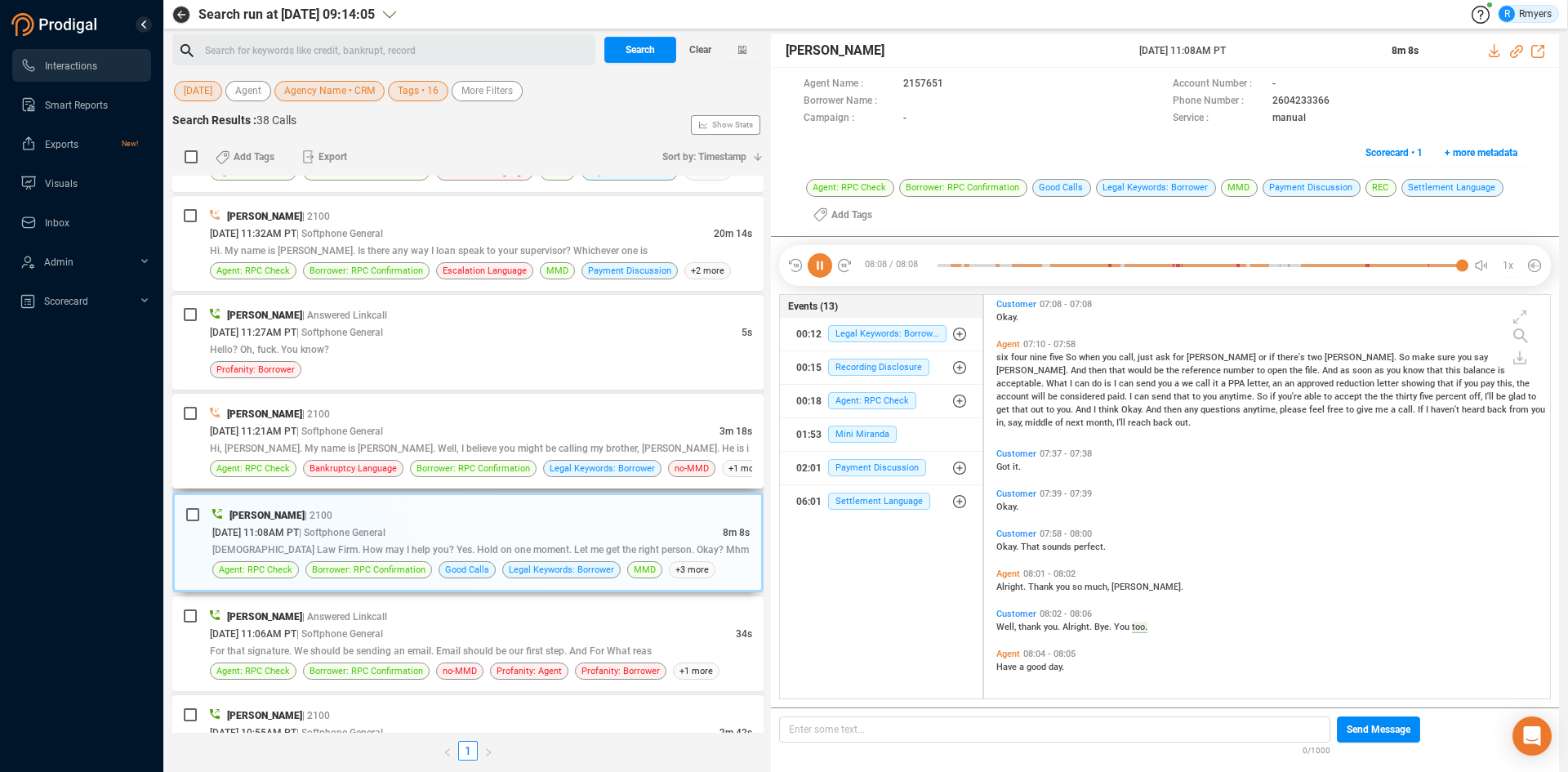
click at [377, 408] on div "Frank Napoles | 2100" at bounding box center [480, 414] width 542 height 17
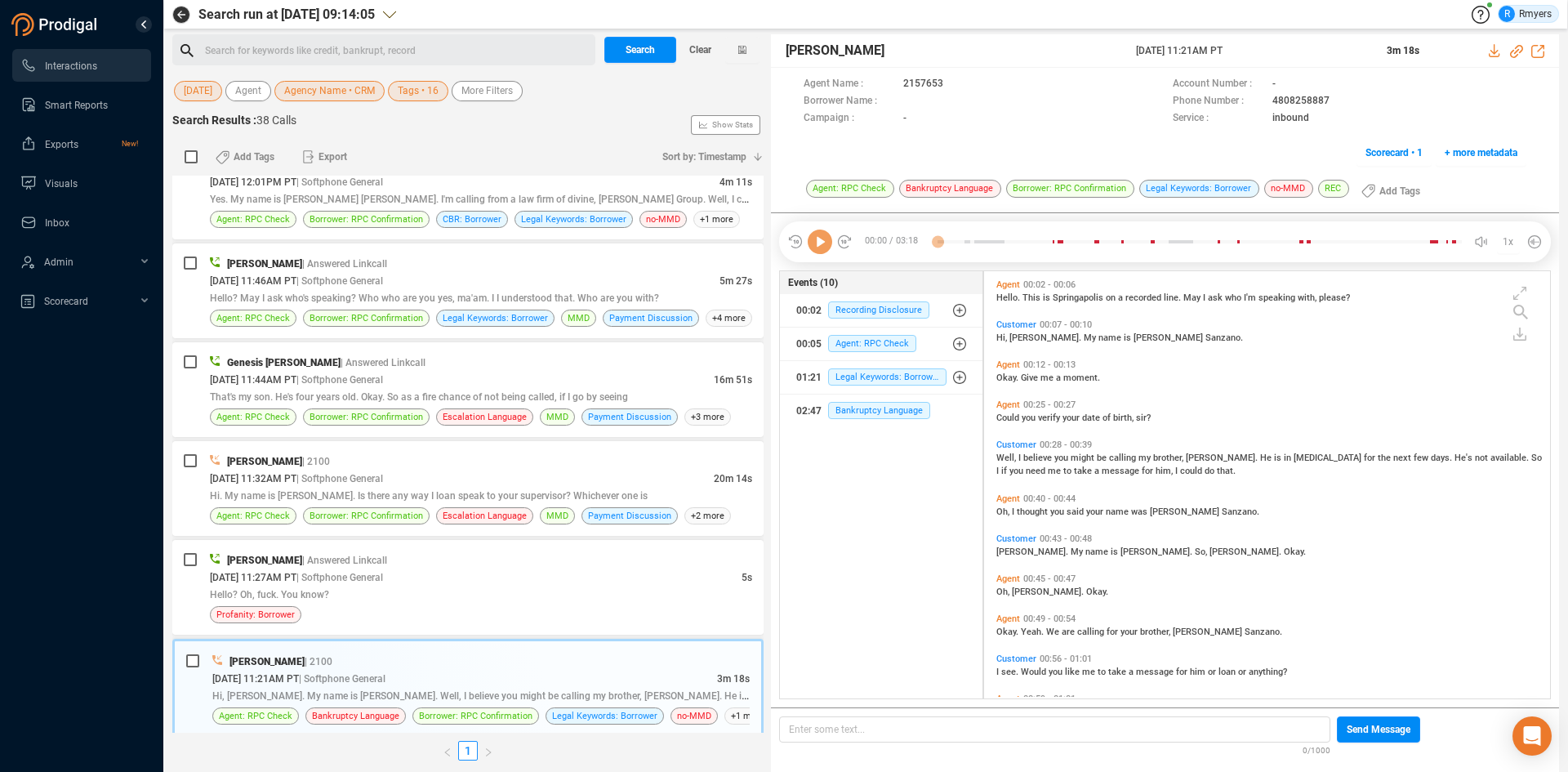
scroll to position [424, 558]
click at [818, 244] on icon at bounding box center [819, 242] width 25 height 25
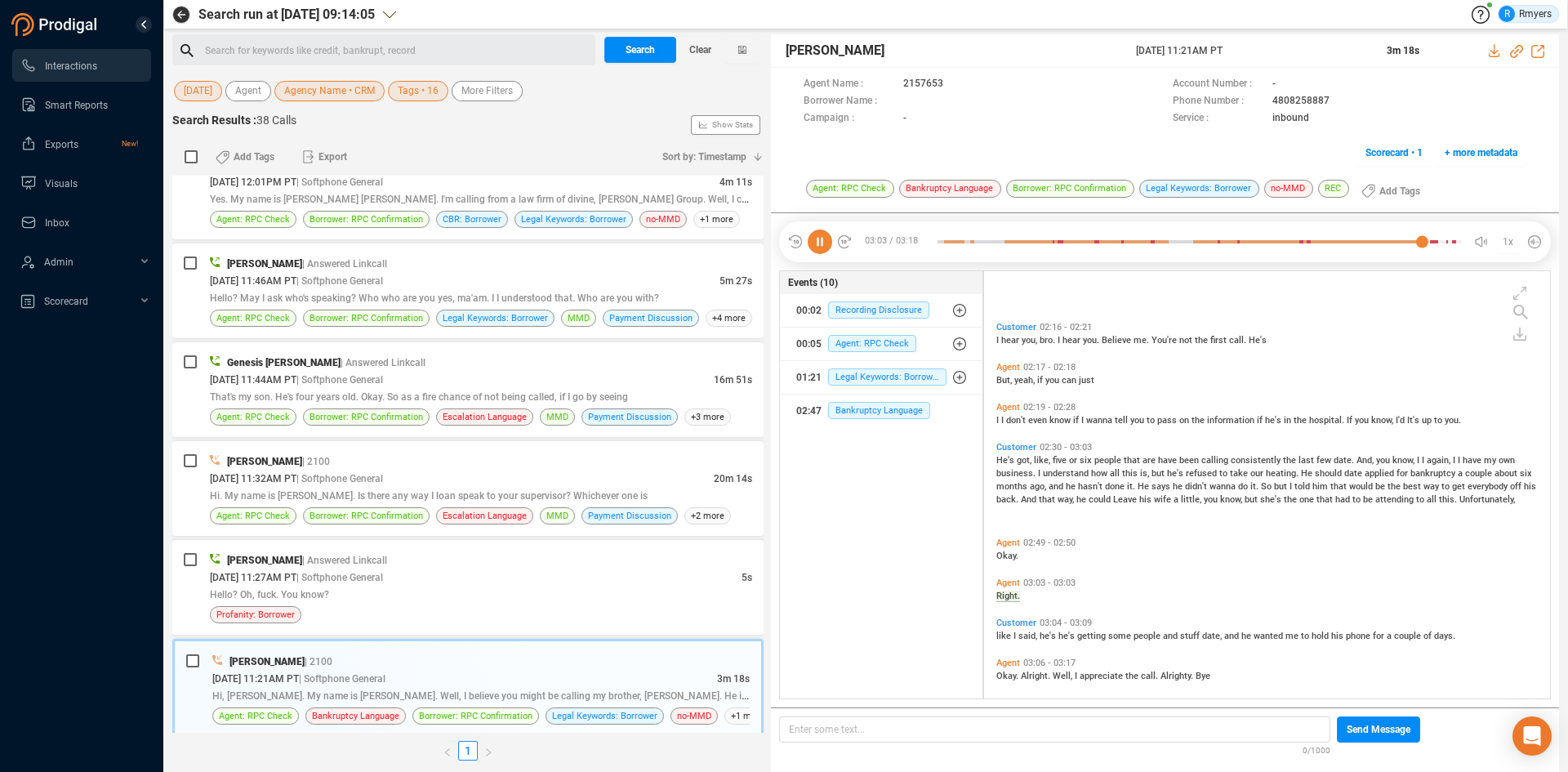
scroll to position [865, 0]
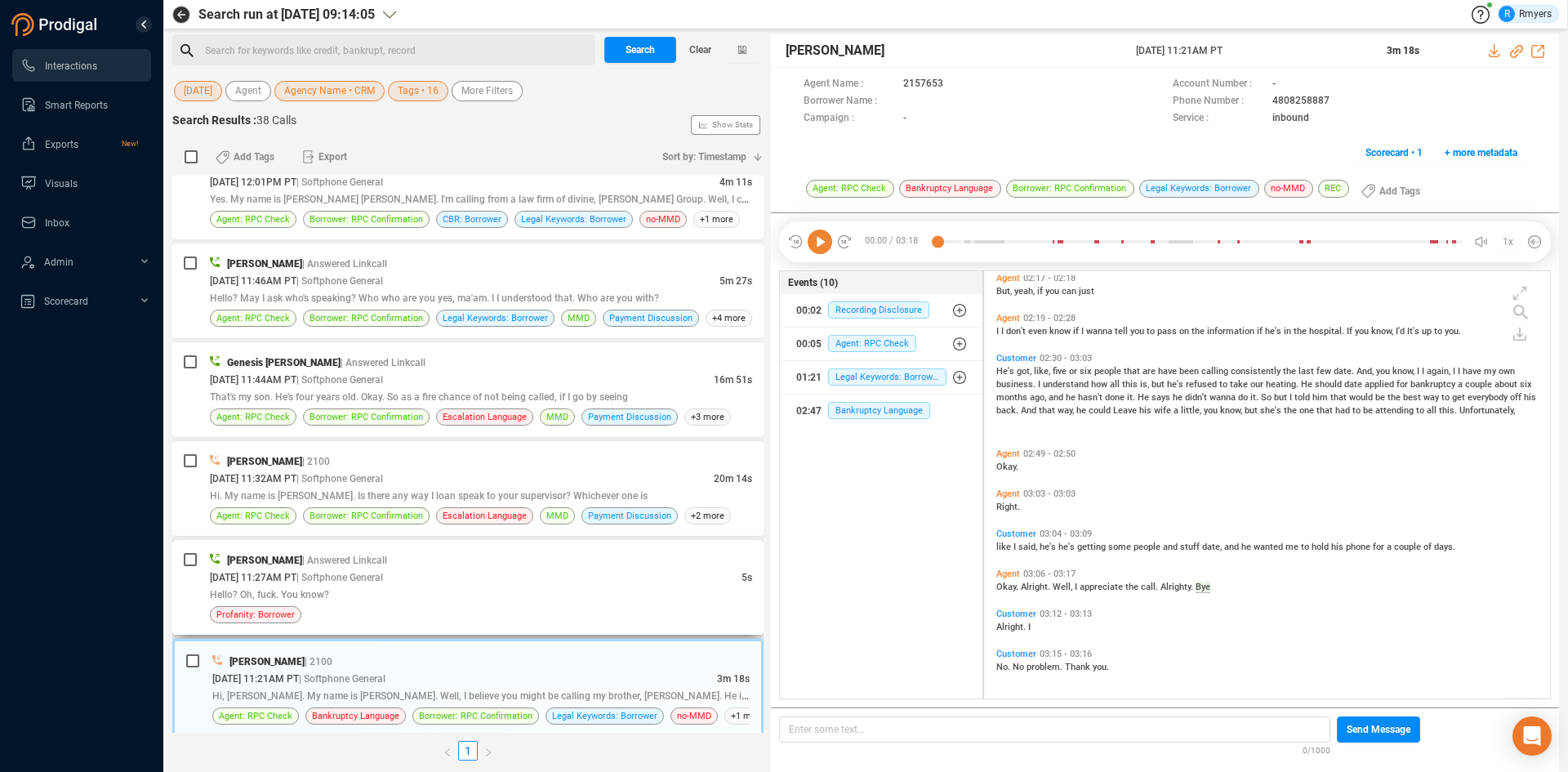
click at [651, 596] on div "Hello? Oh, fuck. You know?" at bounding box center [480, 594] width 542 height 17
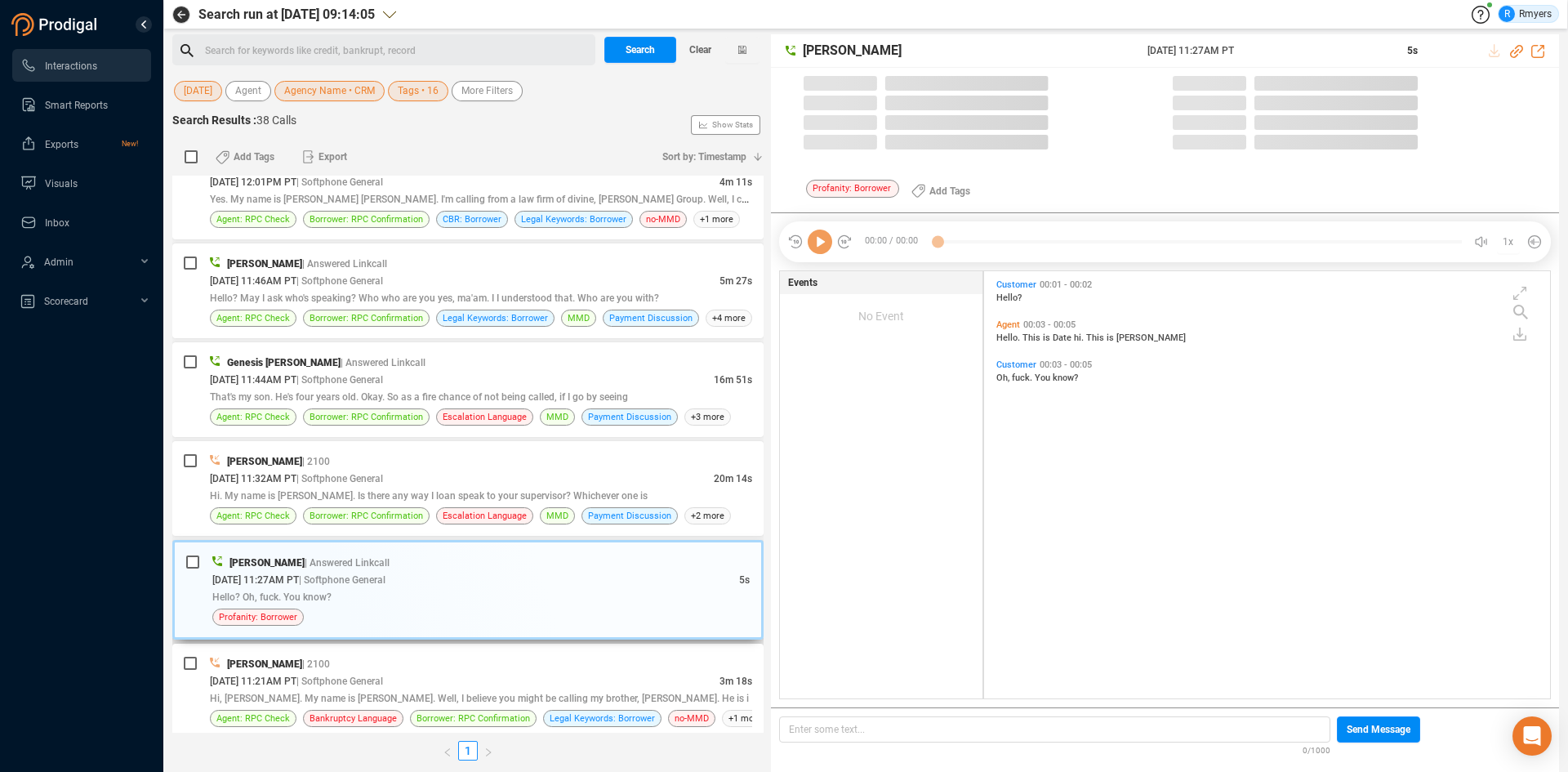
scroll to position [424, 558]
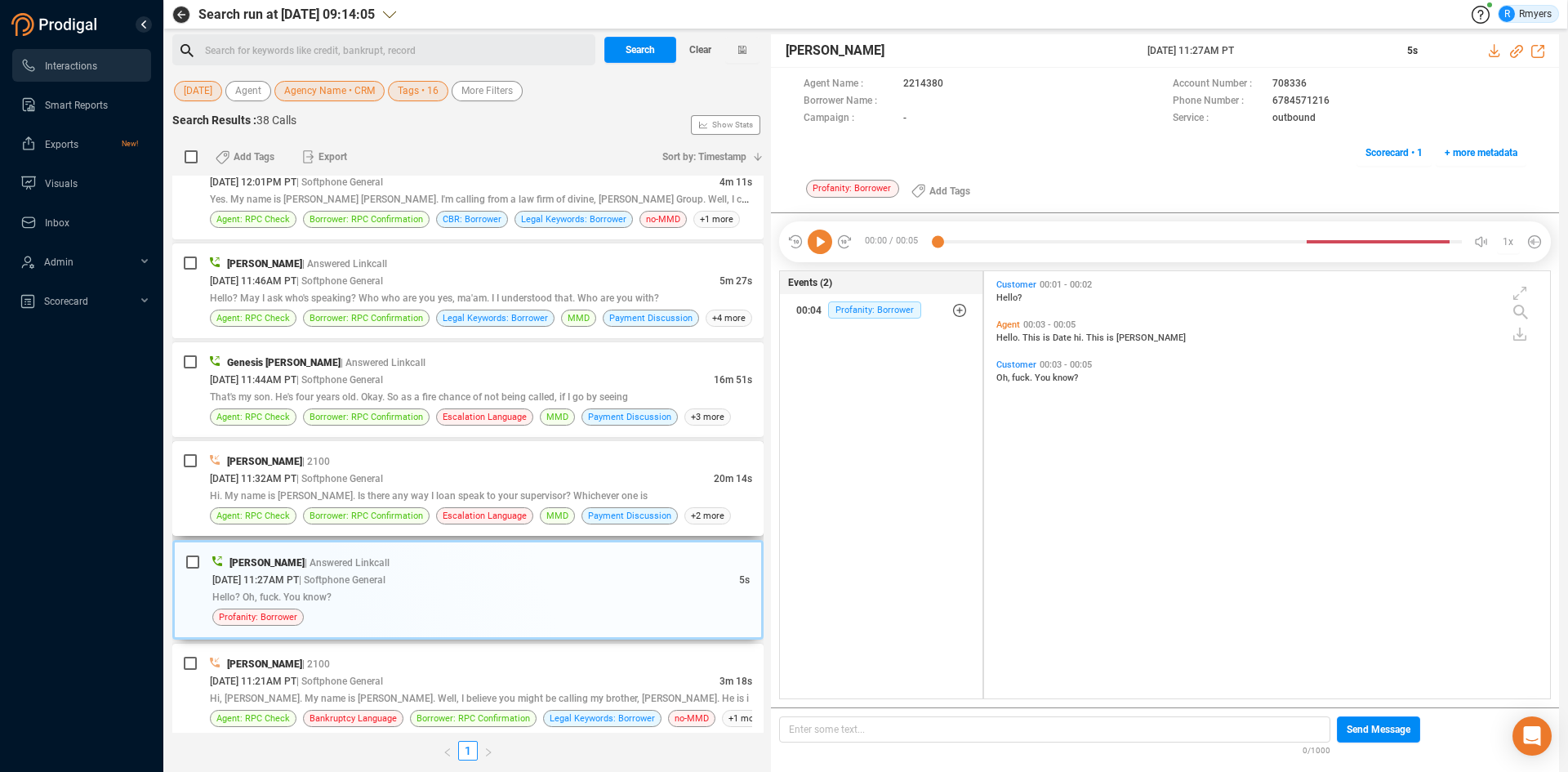
click at [400, 490] on div "Hi. My name is Samantha Gonzales. Is there any way I loan speak to your supervi…" at bounding box center [480, 495] width 542 height 17
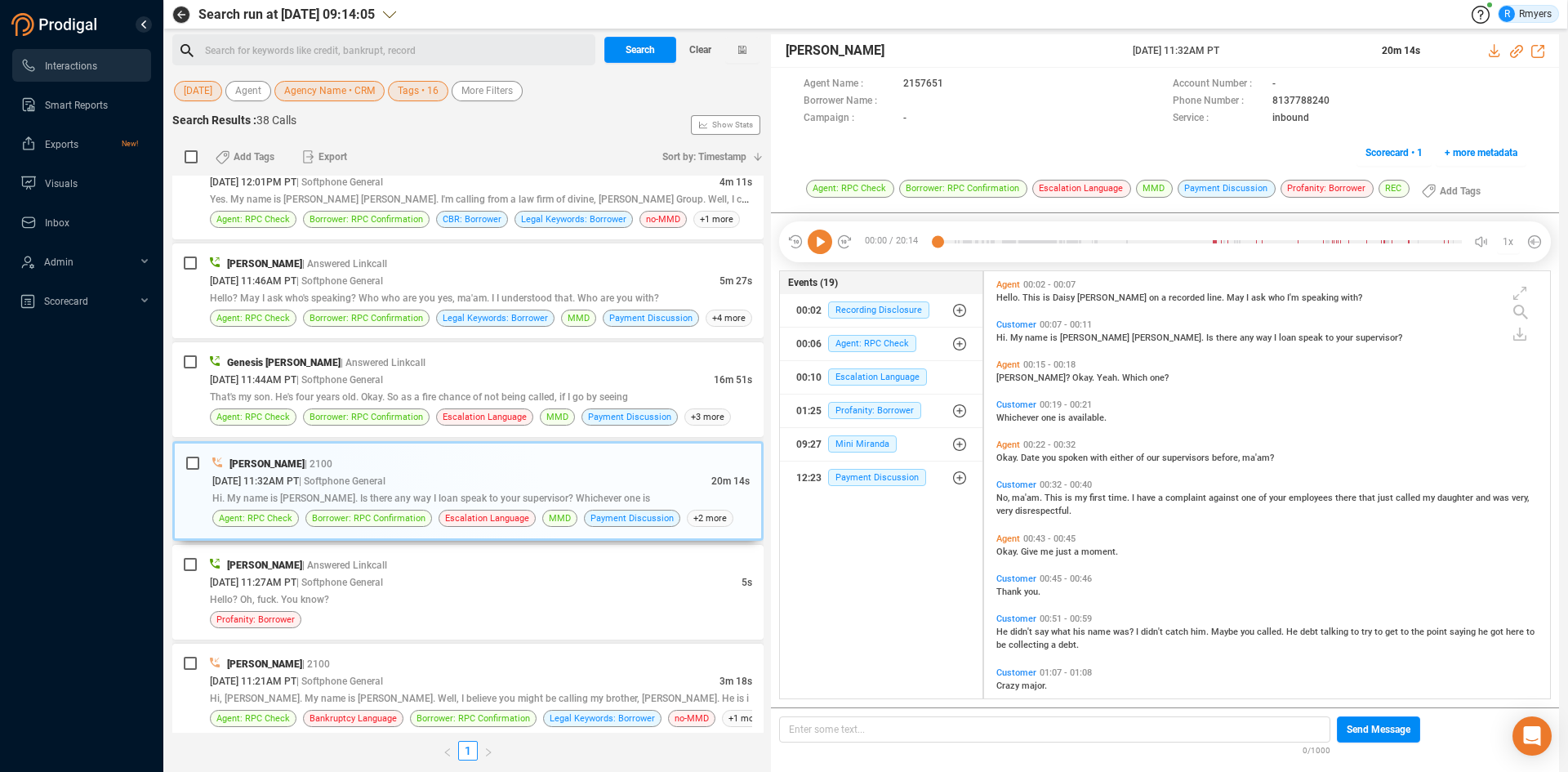
click at [820, 246] on icon at bounding box center [819, 242] width 25 height 25
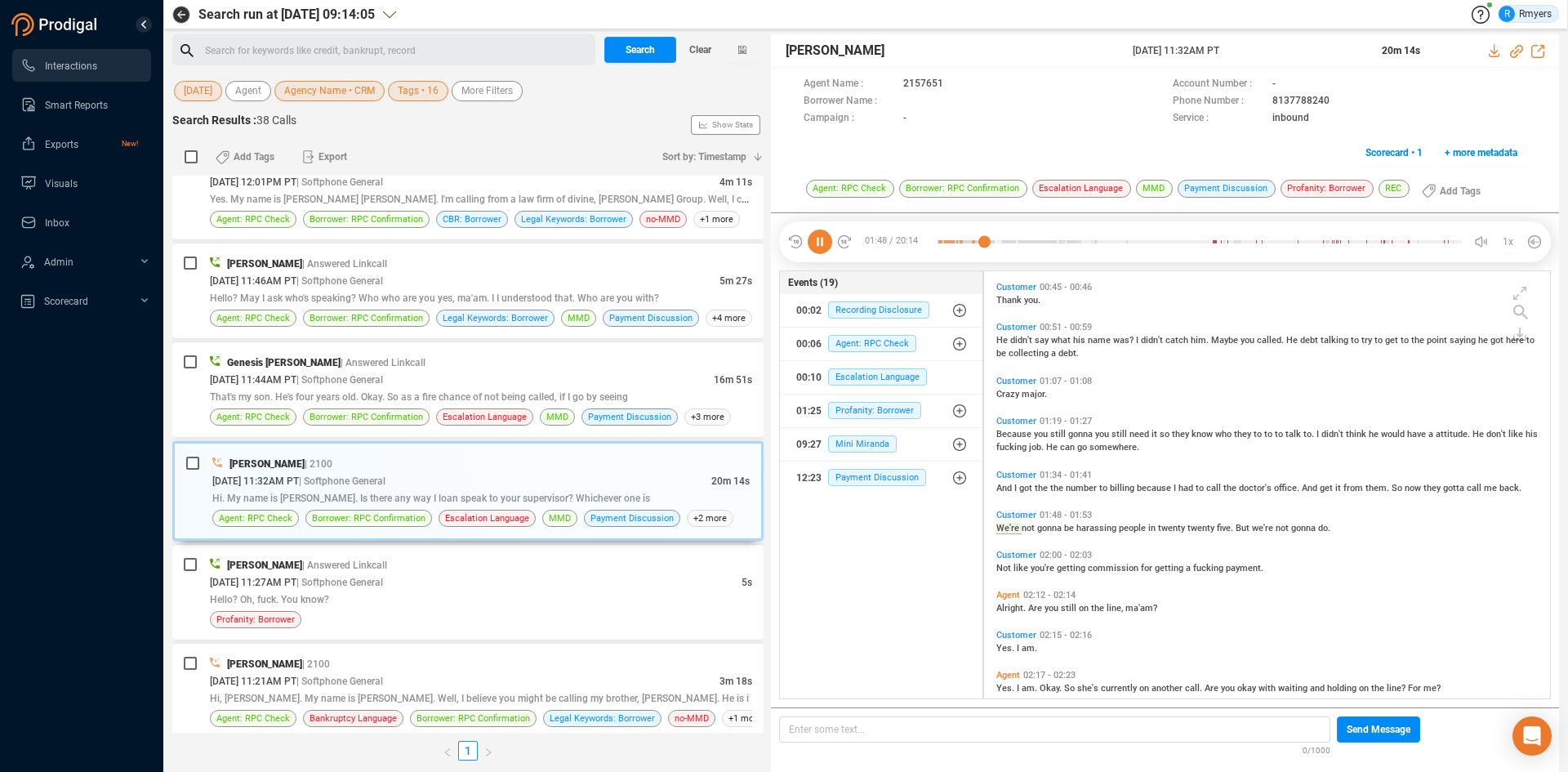
scroll to position [332, 0]
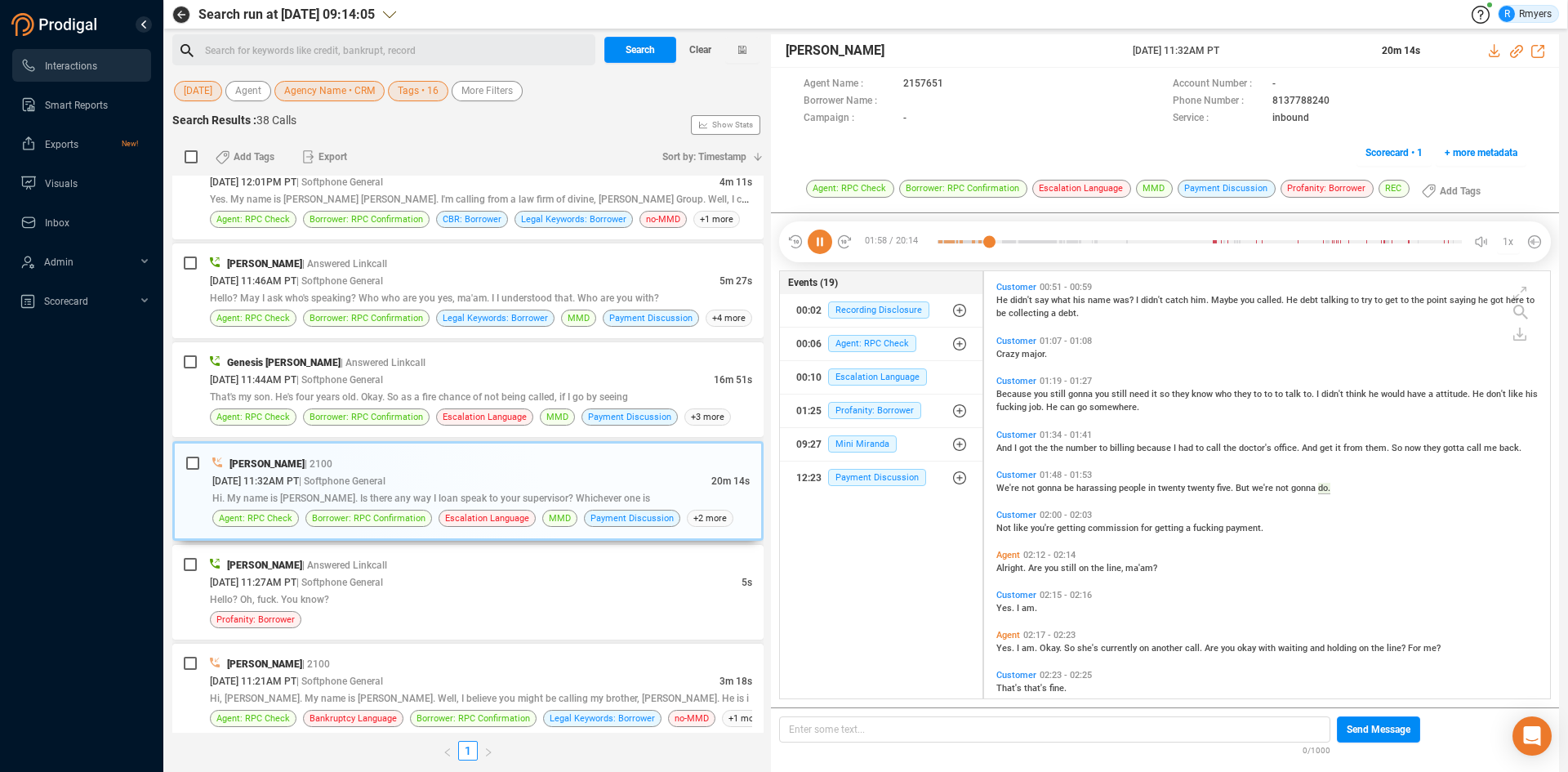
click at [1013, 569] on span "Alright." at bounding box center [1012, 569] width 32 height 11
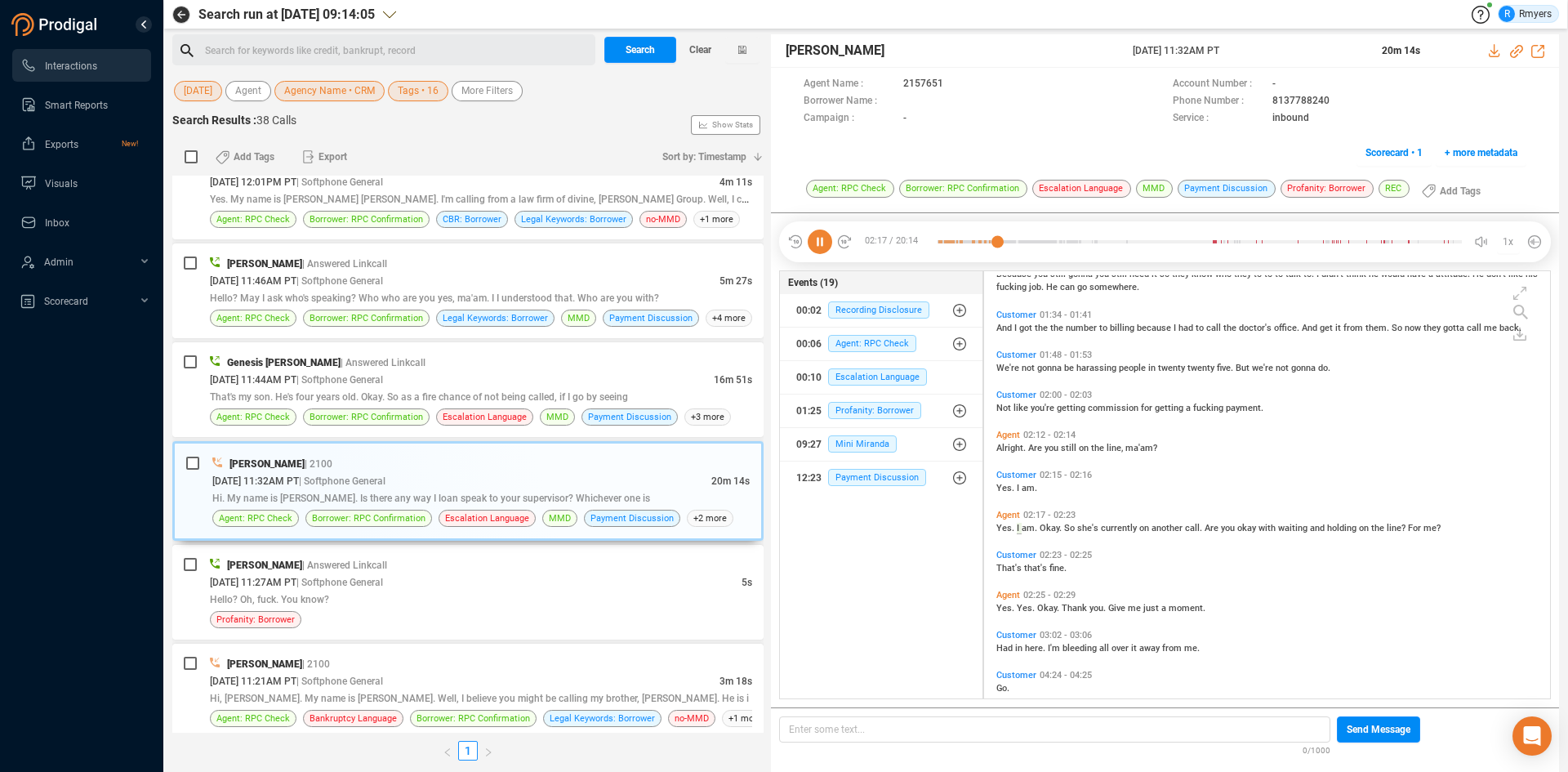
scroll to position [492, 0]
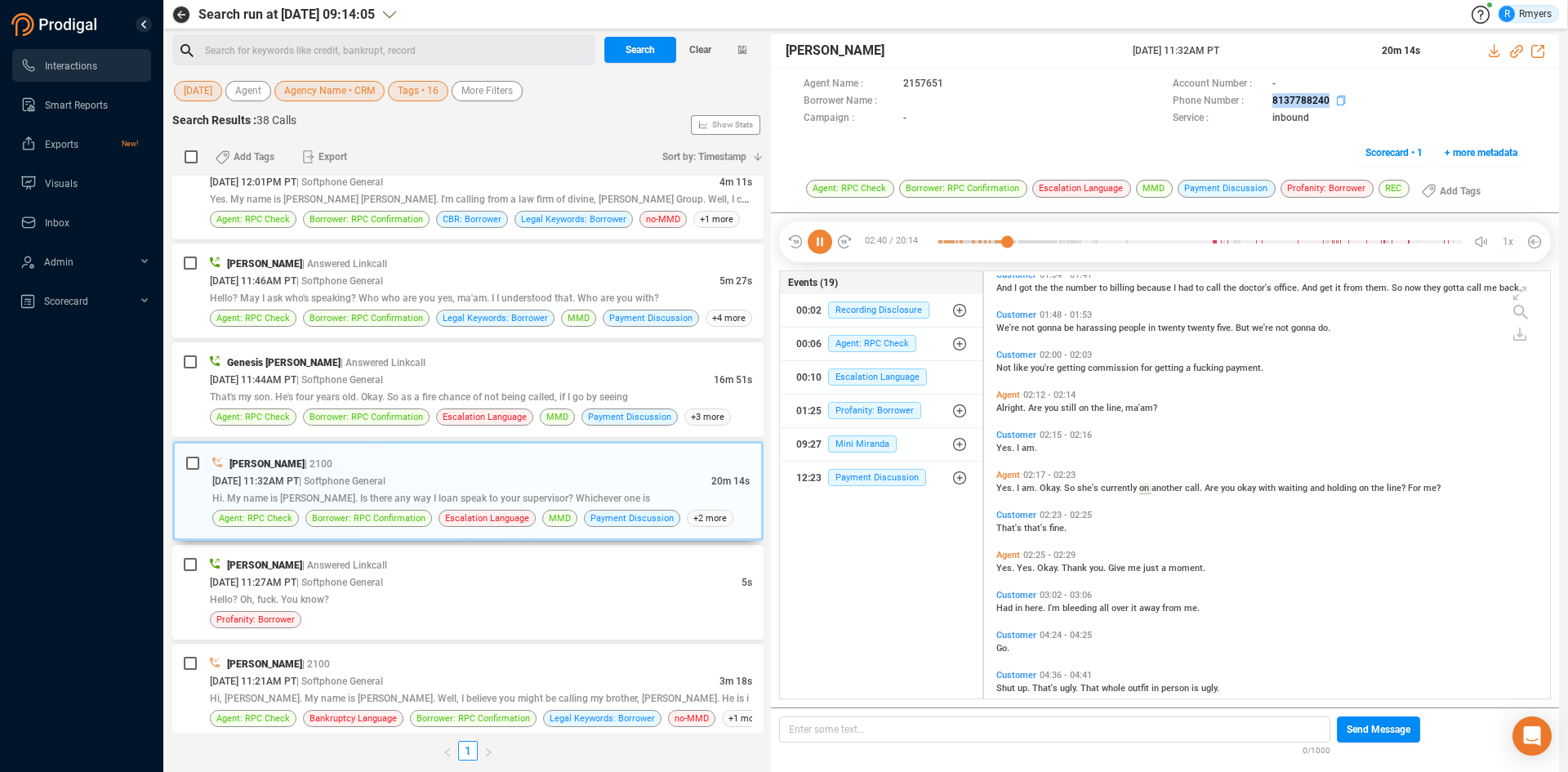
drag, startPoint x: 1268, startPoint y: 102, endPoint x: 1334, endPoint y: 101, distance: 66.0
click at [1334, 101] on div "Phone Number : 8137788240" at bounding box center [1349, 101] width 354 height 17
copy div "8137788240"
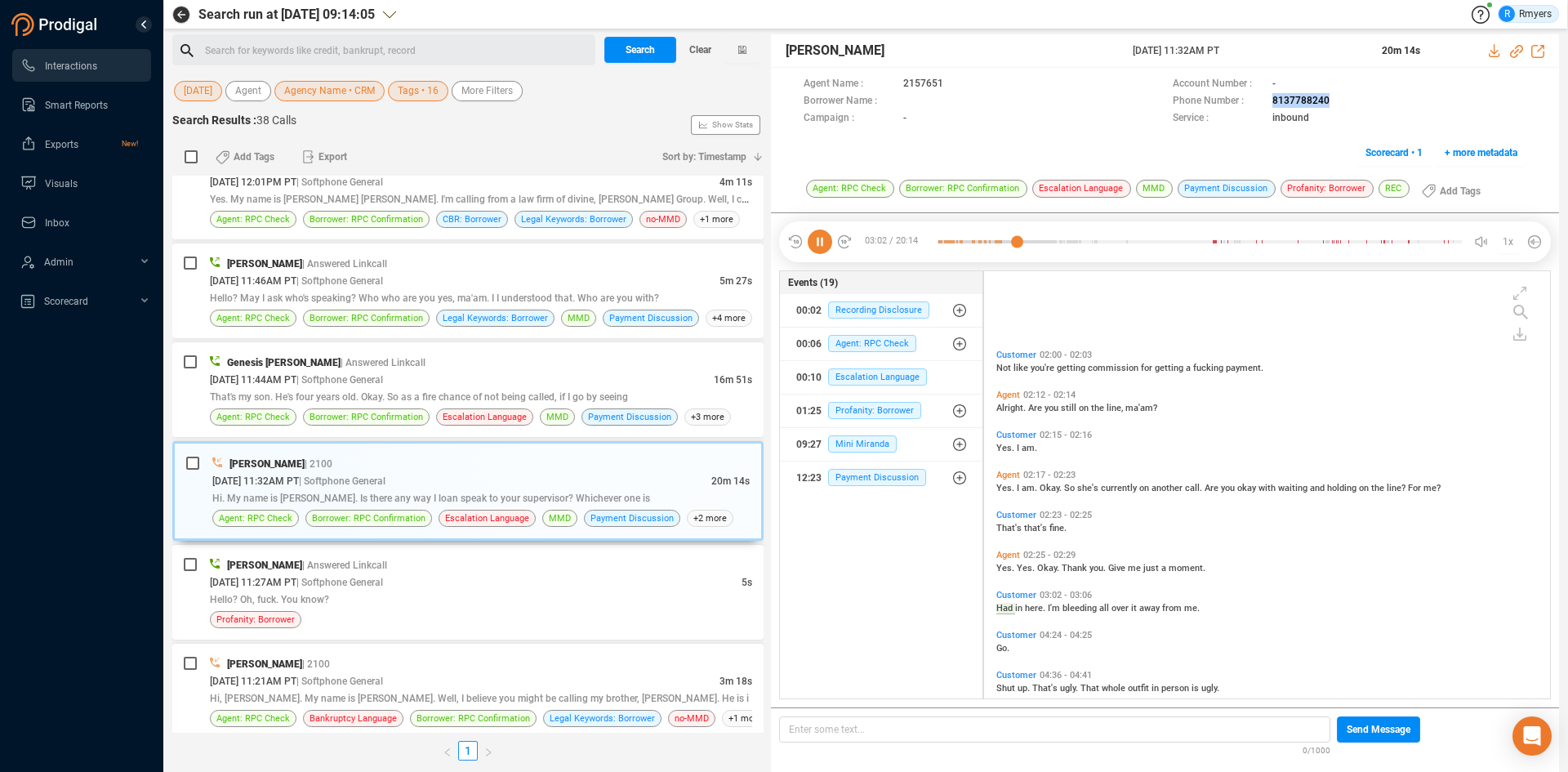
scroll to position [612, 0]
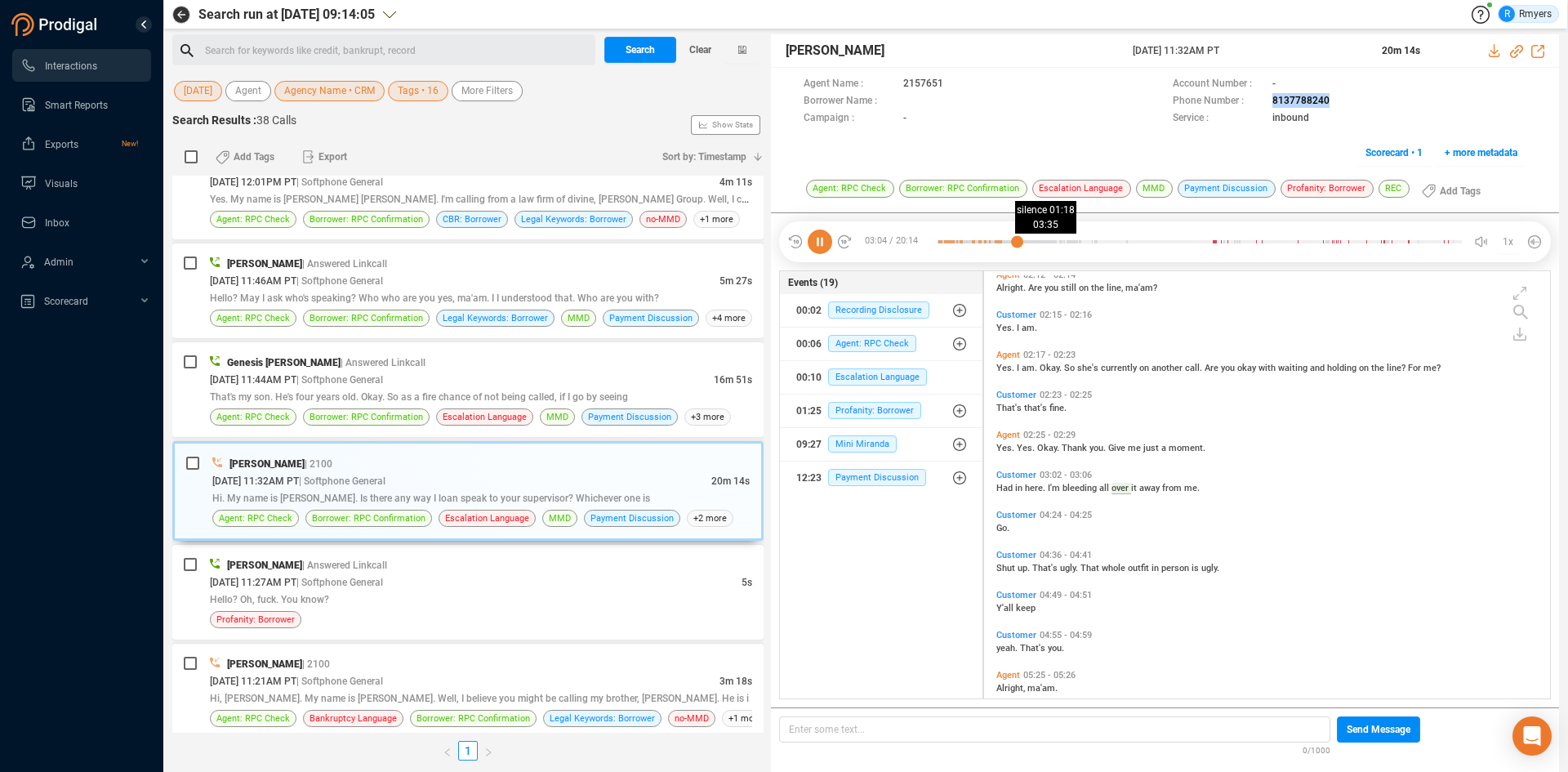
click at [1031, 241] on div at bounding box center [1200, 242] width 525 height 25
click at [1055, 242] on div at bounding box center [1200, 242] width 525 height 25
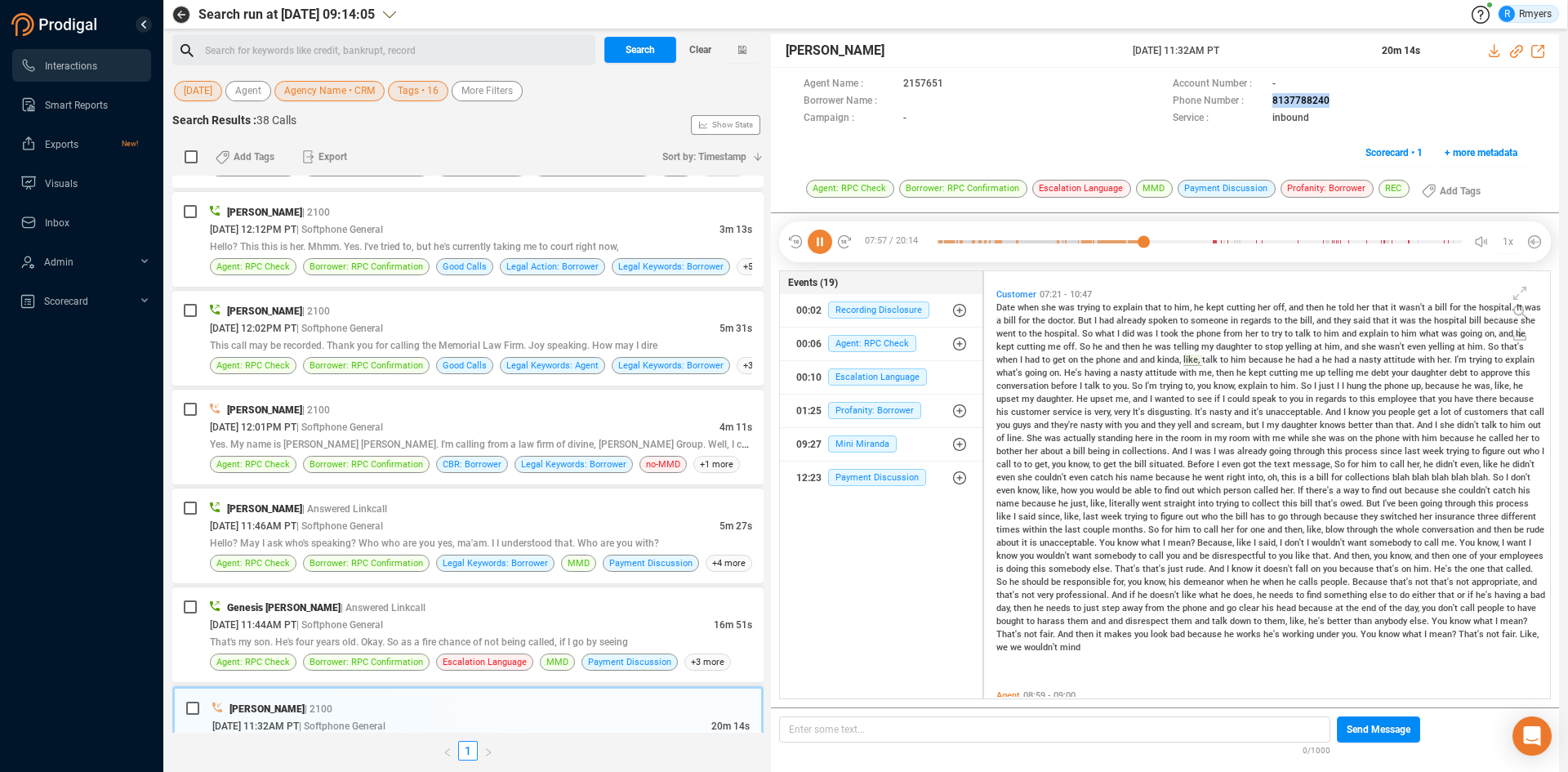
scroll to position [1647, 0]
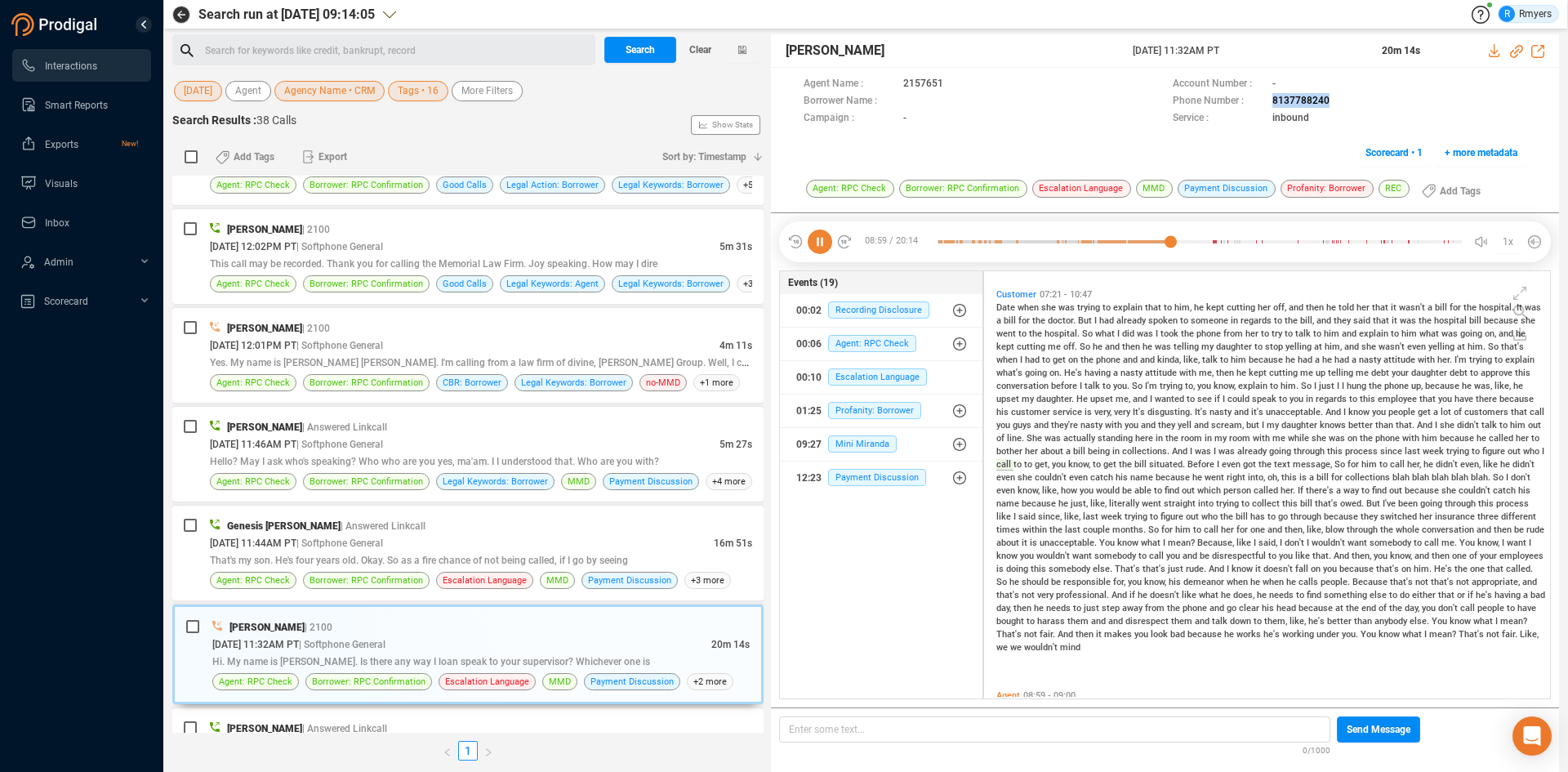
click at [824, 240] on icon at bounding box center [819, 242] width 25 height 25
click at [1517, 51] on icon at bounding box center [1517, 51] width 13 height 13
click at [822, 244] on icon at bounding box center [819, 242] width 25 height 25
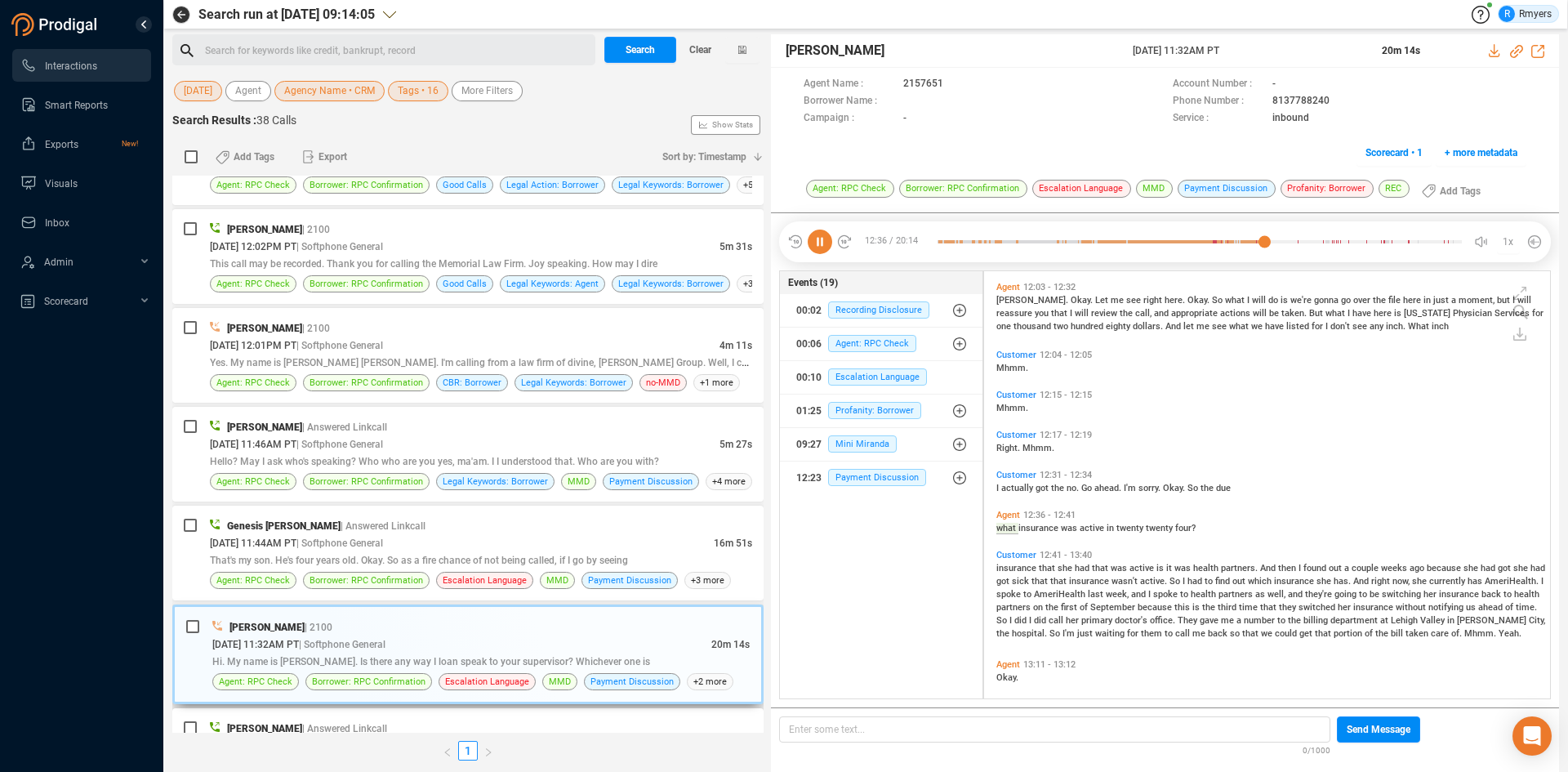
scroll to position [2595, 0]
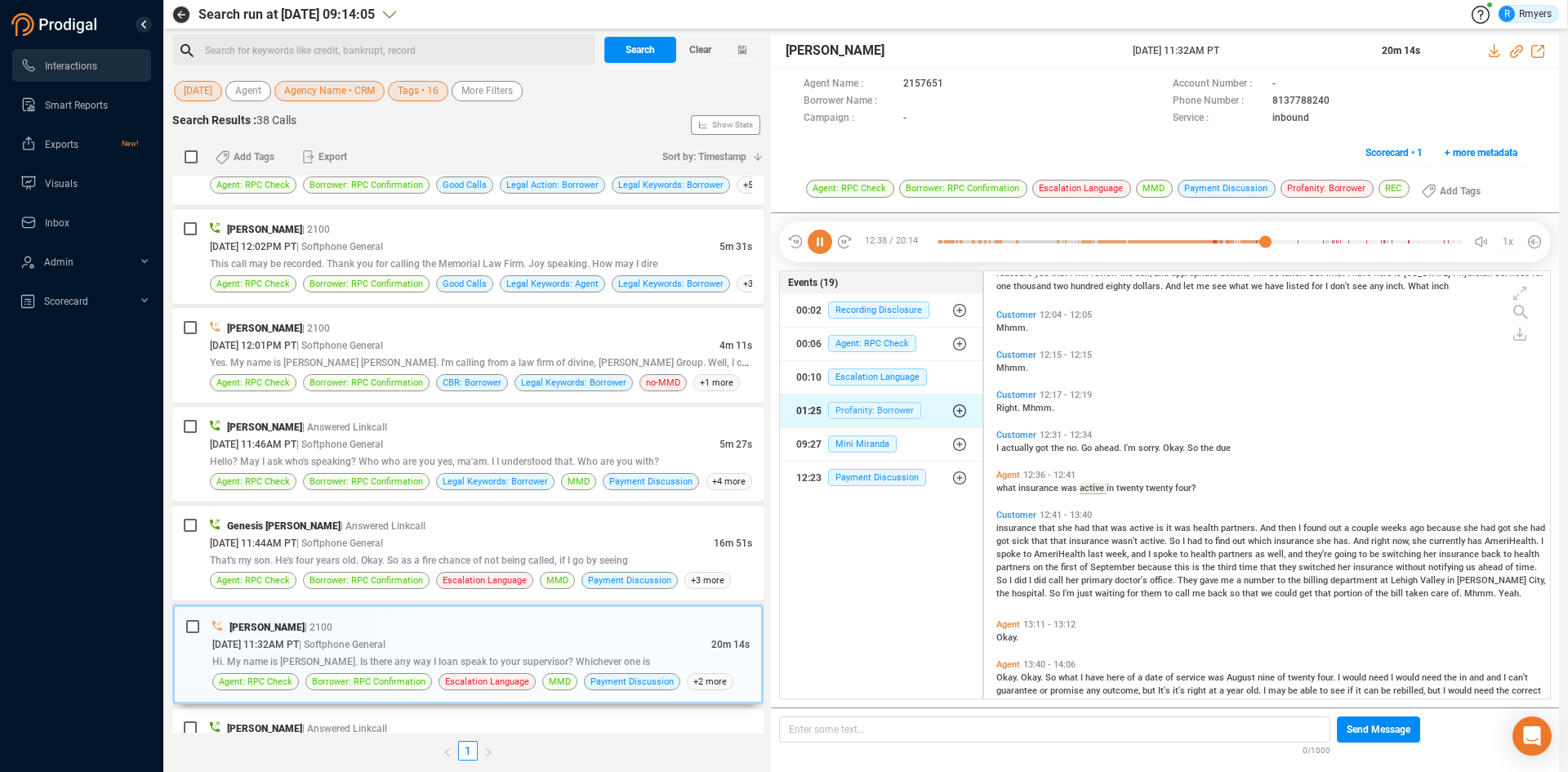
drag, startPoint x: 815, startPoint y: 238, endPoint x: 828, endPoint y: 414, distance: 176.5
click at [816, 239] on icon at bounding box center [819, 242] width 25 height 25
click at [828, 240] on icon at bounding box center [819, 242] width 25 height 25
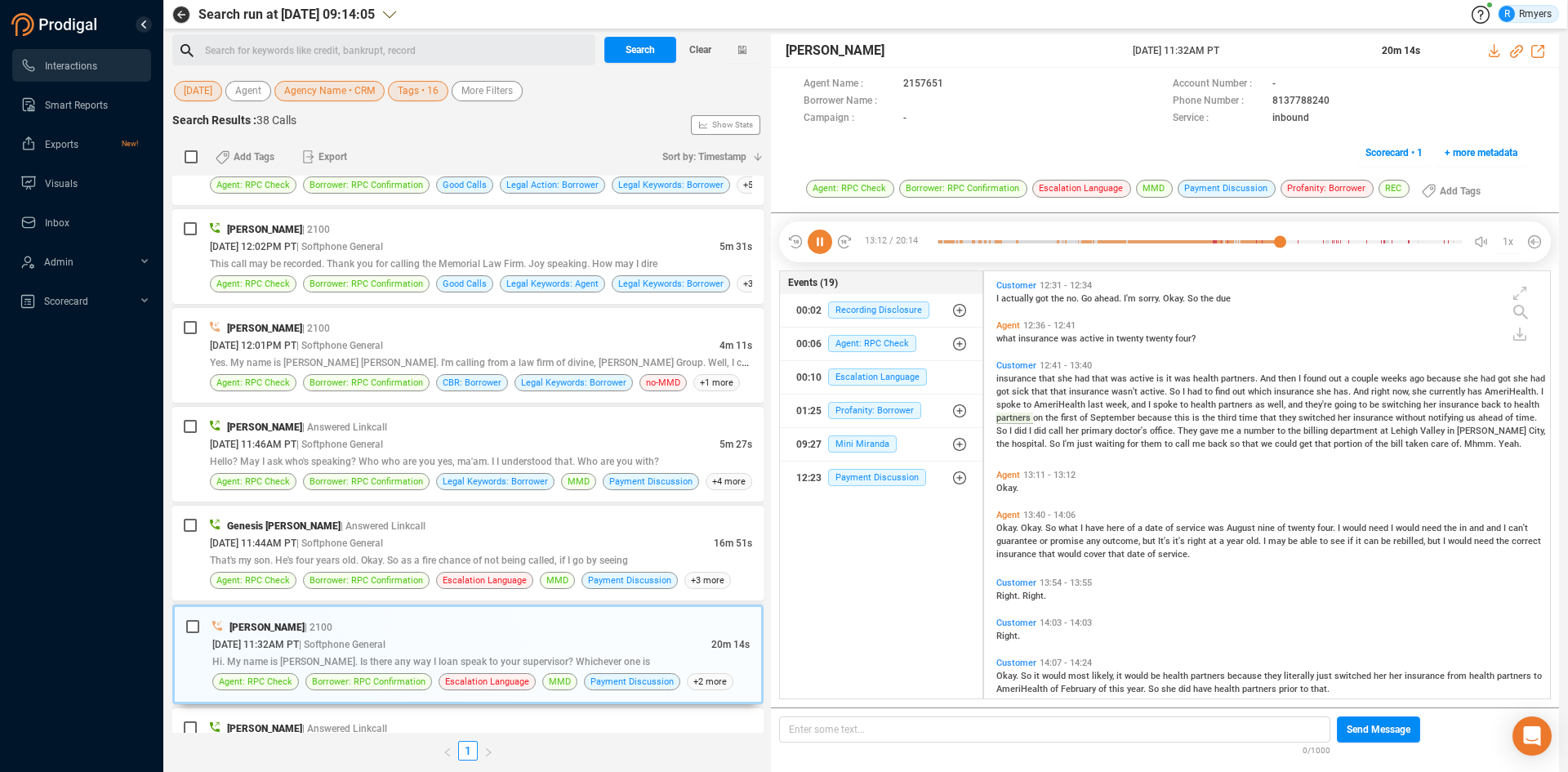
scroll to position [2670, 0]
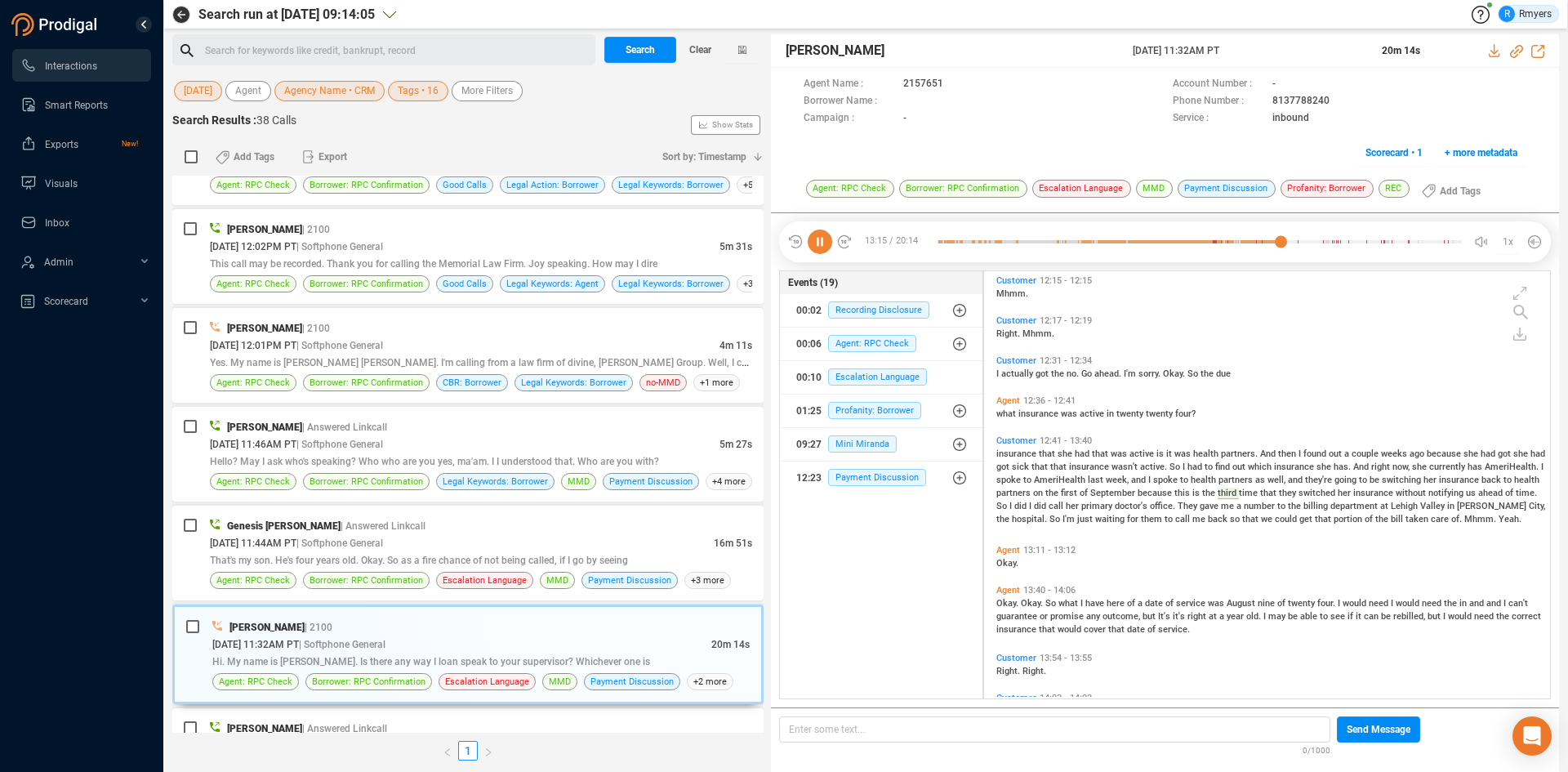
click at [814, 243] on icon at bounding box center [819, 242] width 25 height 25
drag, startPoint x: 817, startPoint y: 244, endPoint x: 107, endPoint y: 346, distance: 717.3
click at [817, 244] on icon at bounding box center [819, 242] width 25 height 25
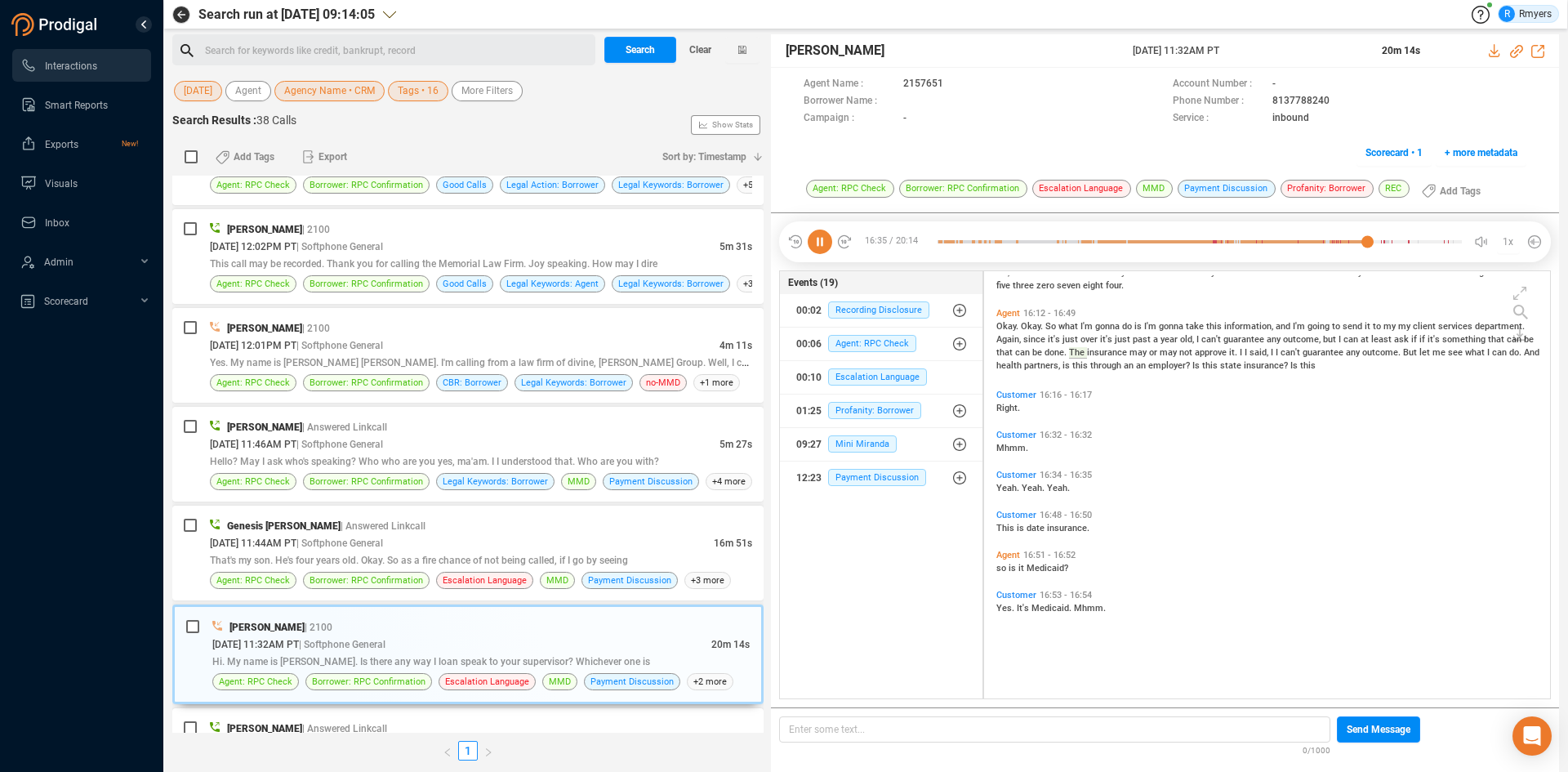
scroll to position [3877, 0]
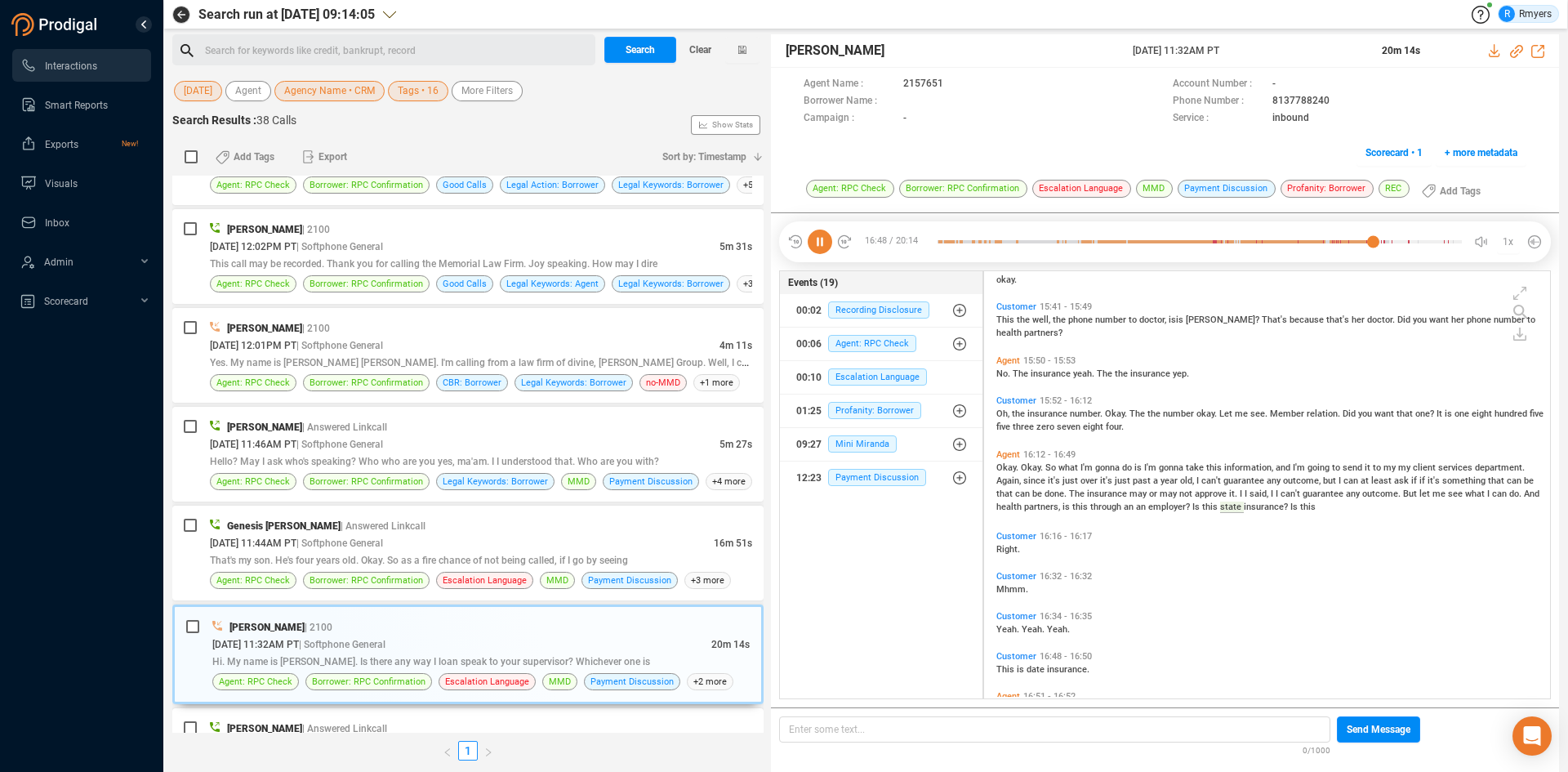
click at [825, 242] on icon at bounding box center [819, 242] width 25 height 25
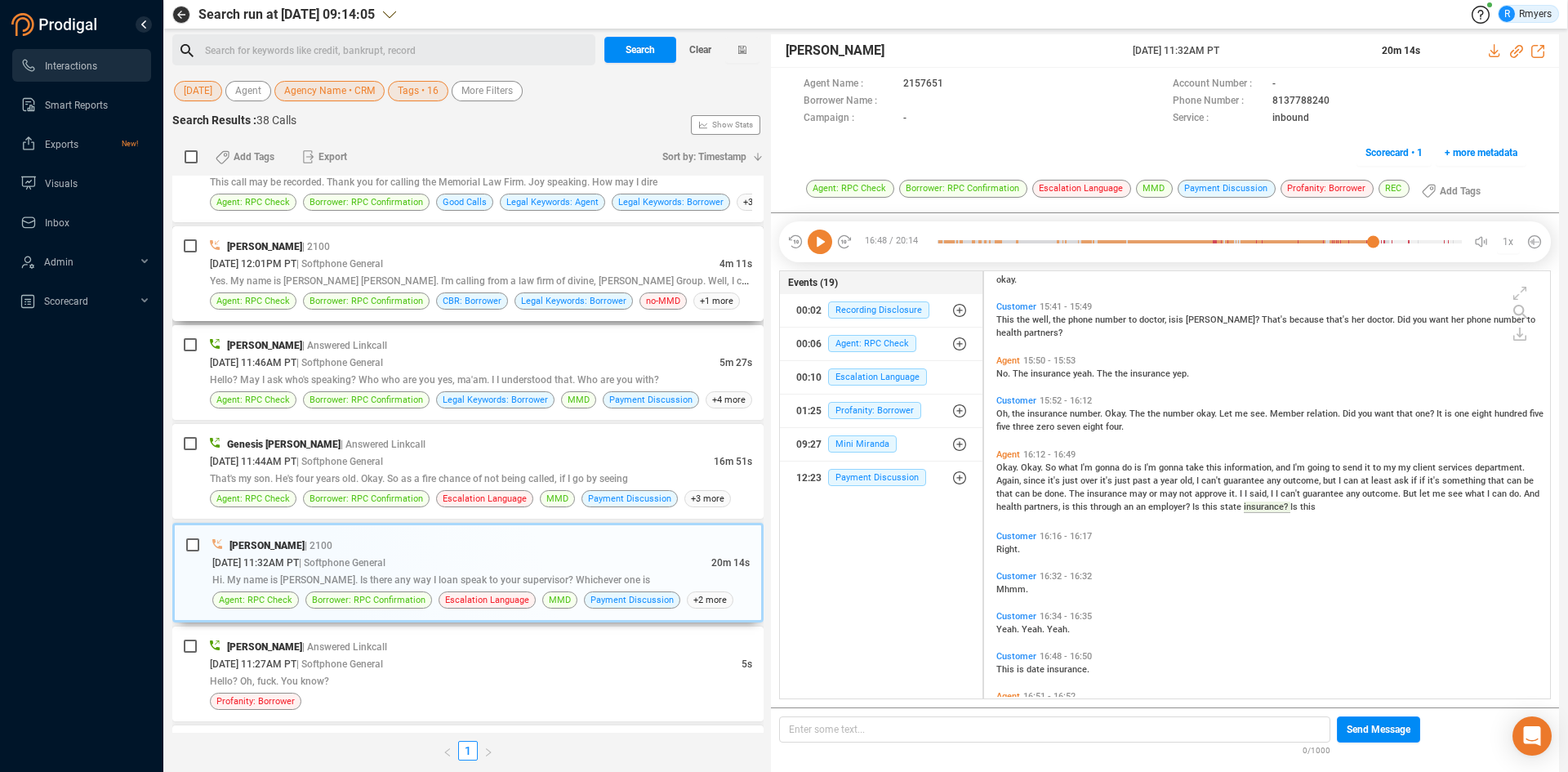
scroll to position [1565, 0]
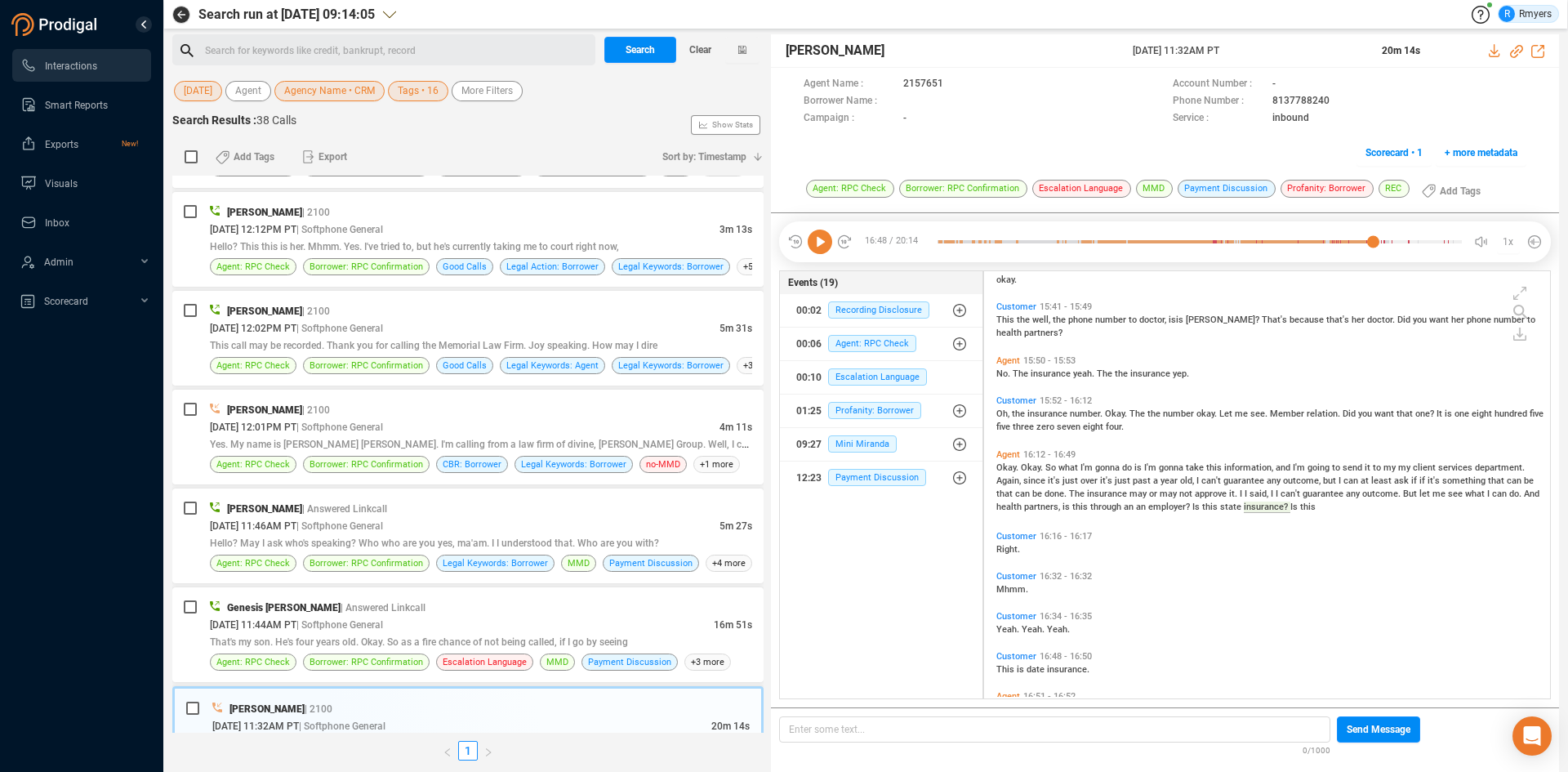
click at [823, 245] on icon at bounding box center [819, 242] width 25 height 25
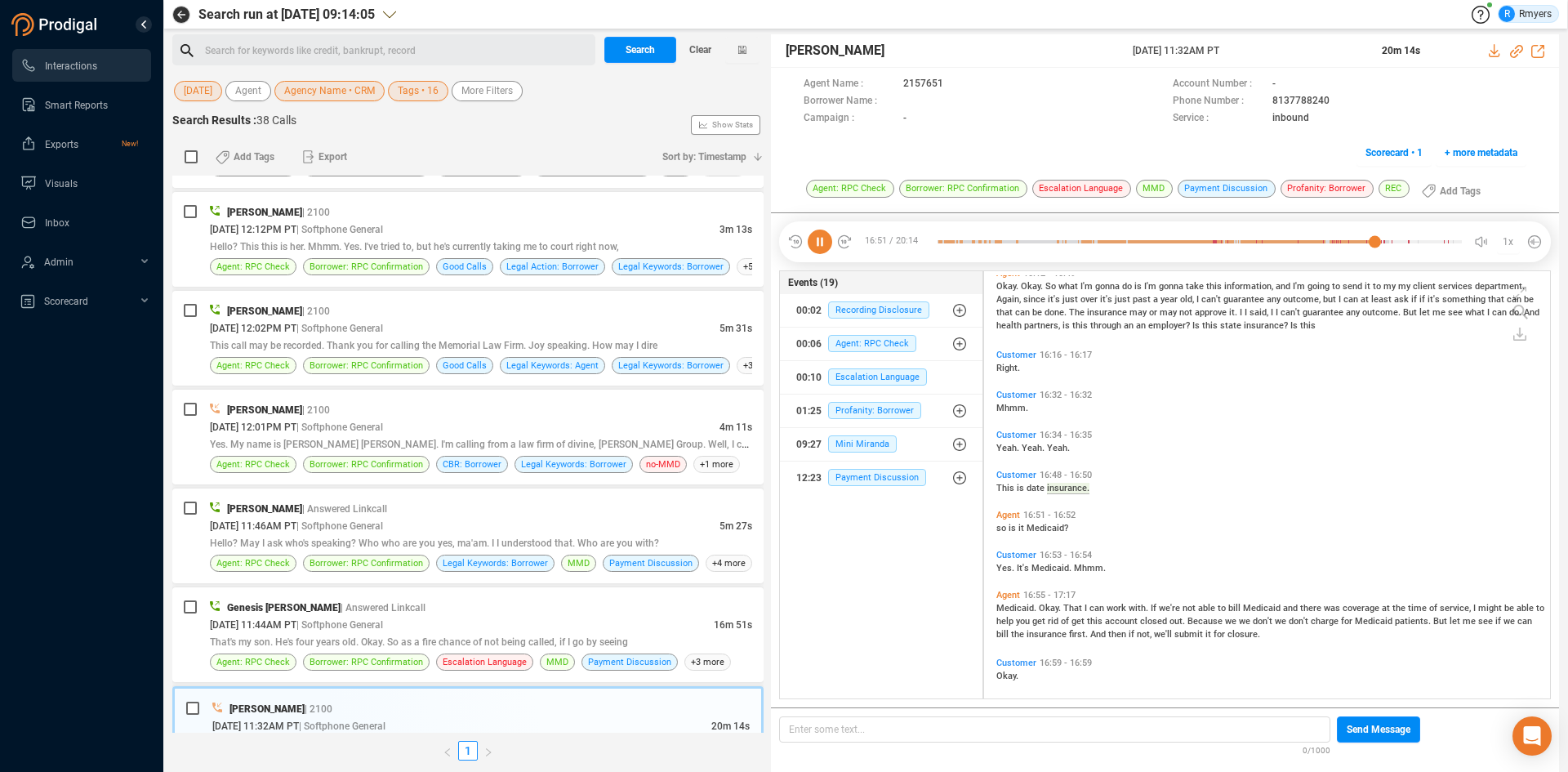
scroll to position [4098, 0]
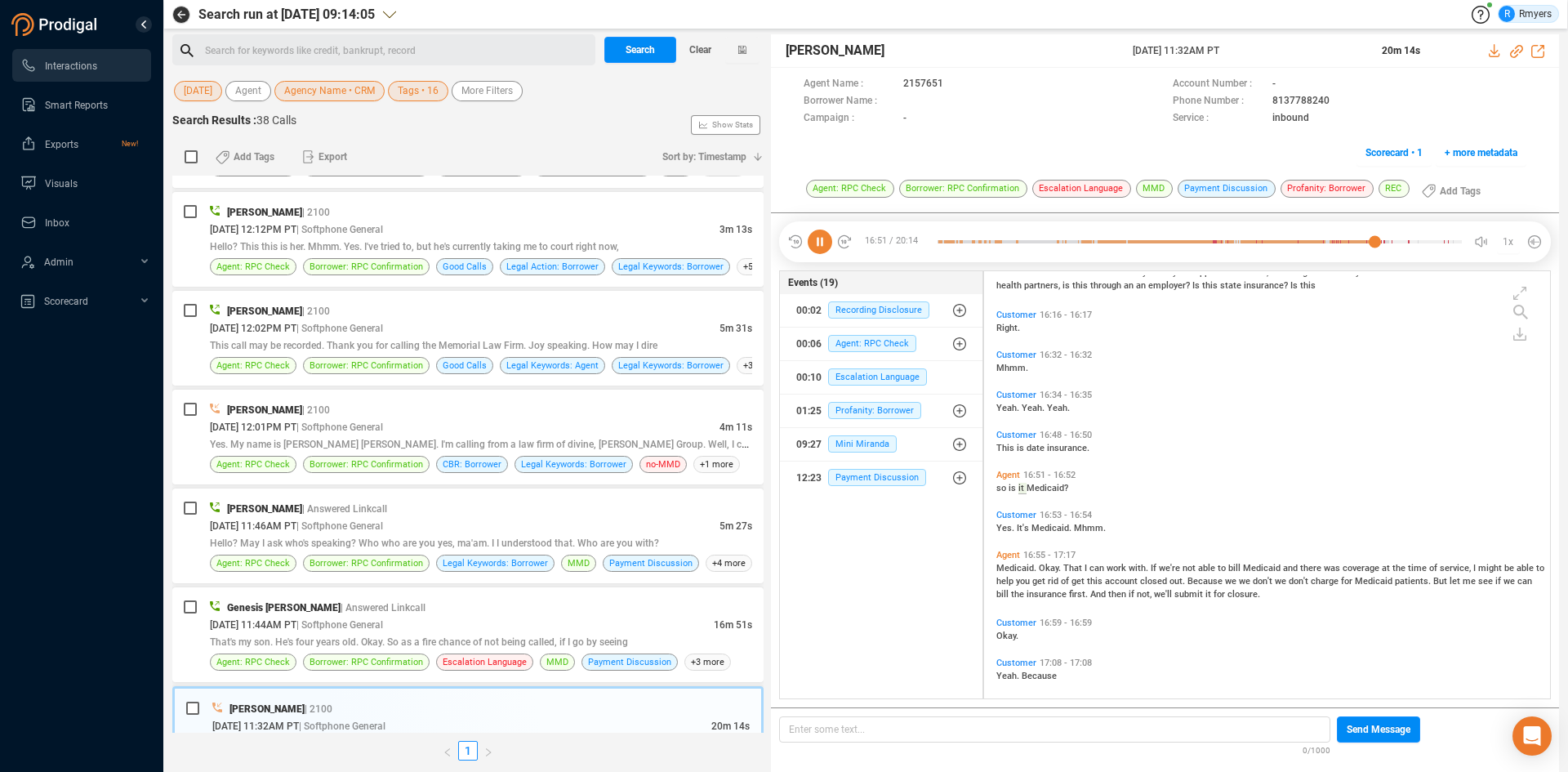
click at [824, 244] on icon at bounding box center [819, 242] width 25 height 25
click at [460, 640] on span "That's my son. He's four years old. Okay. So as a fire chance of not being call…" at bounding box center [418, 642] width 418 height 11
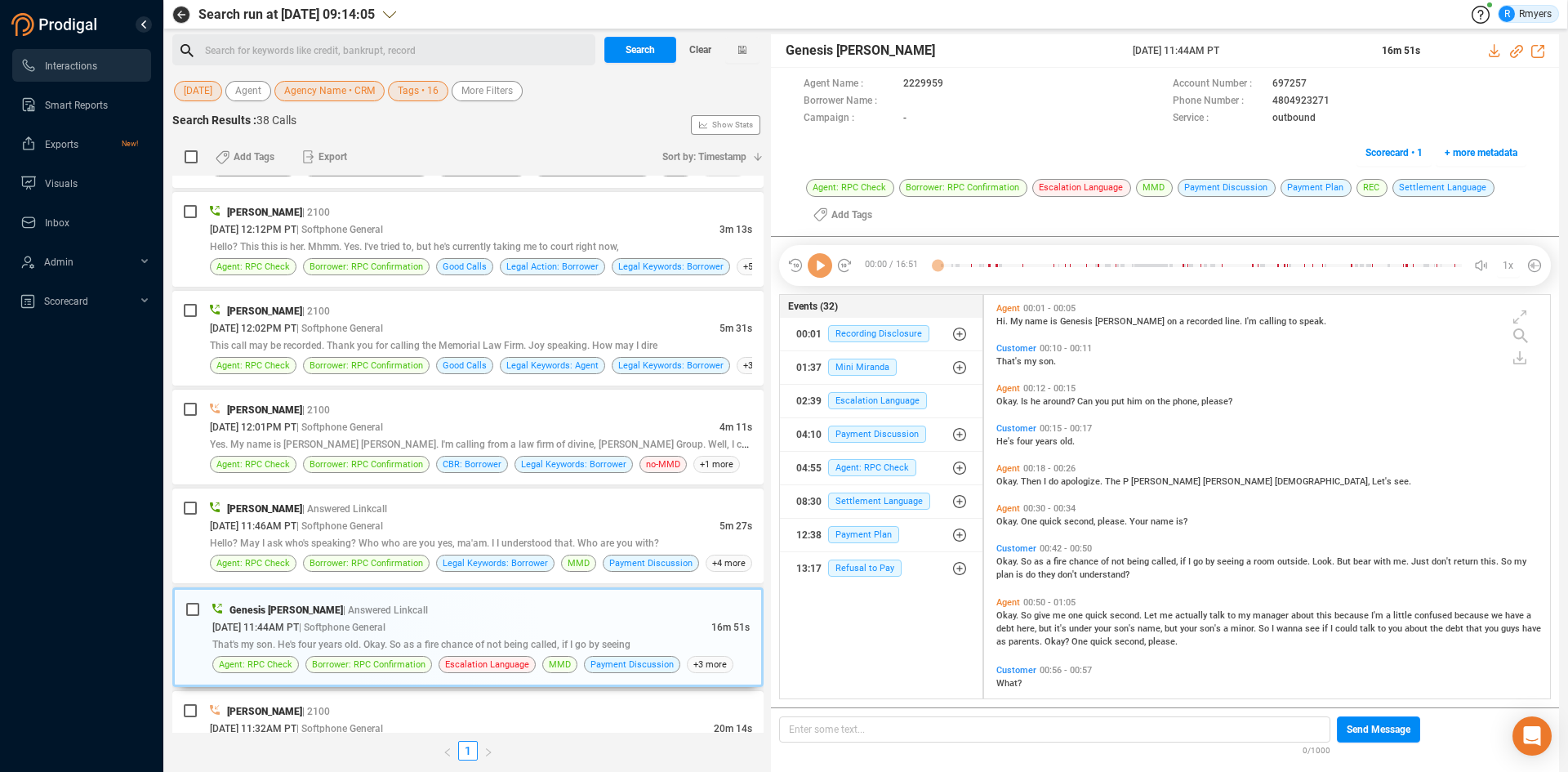
scroll to position [400, 558]
click at [822, 269] on icon at bounding box center [819, 266] width 25 height 25
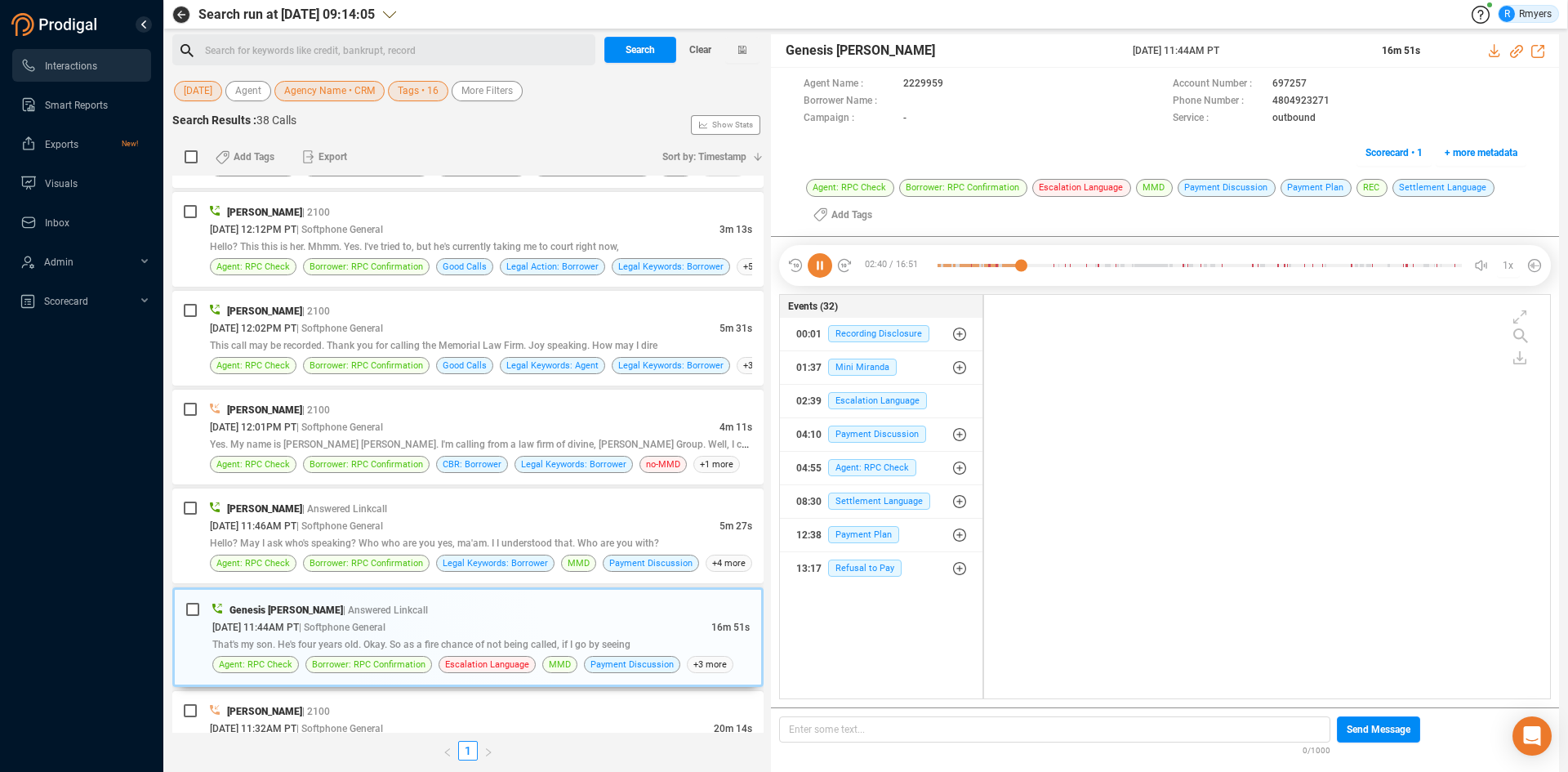
scroll to position [641, 0]
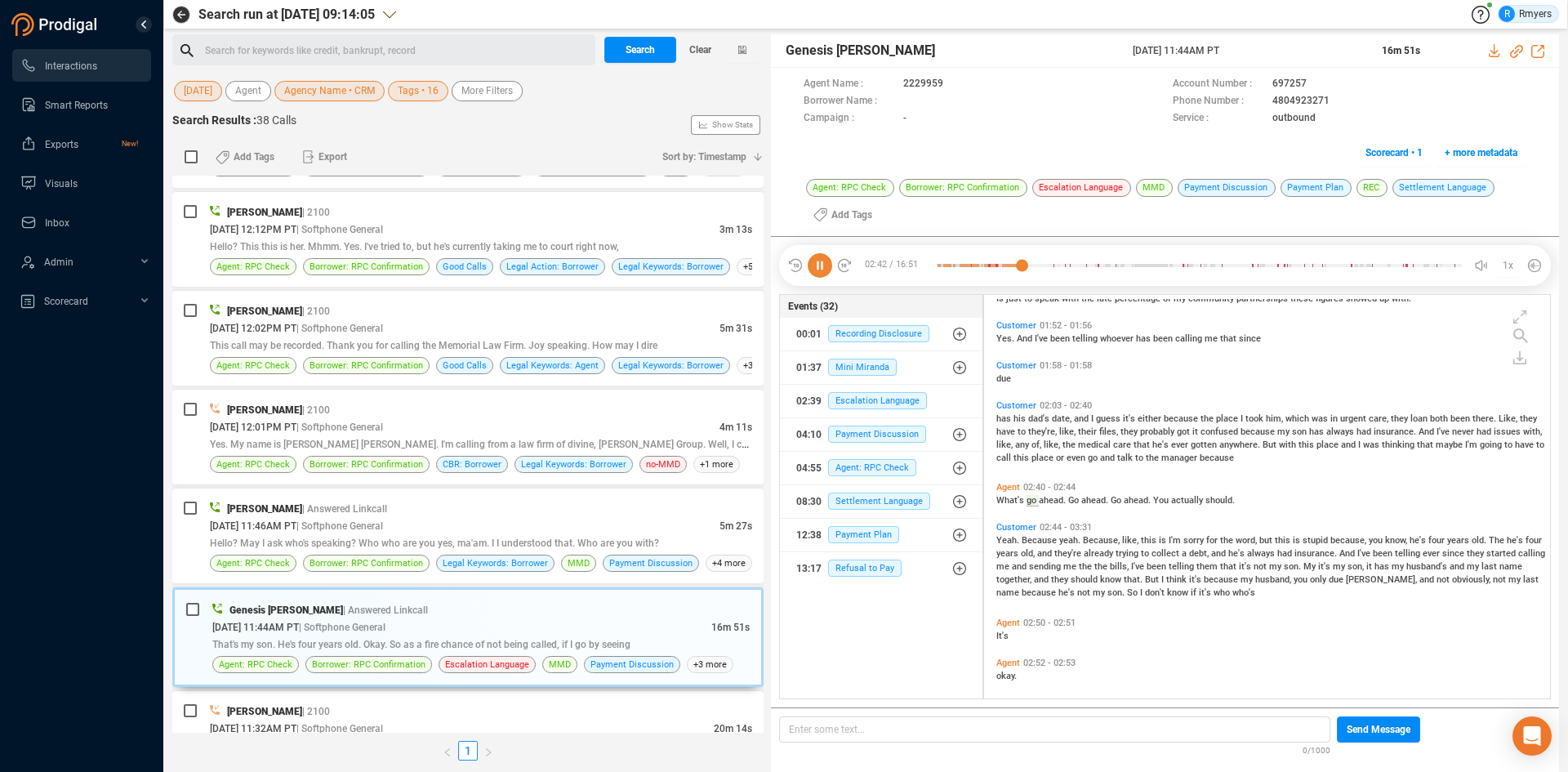
drag, startPoint x: 828, startPoint y: 263, endPoint x: 848, endPoint y: 280, distance: 26.2
click at [829, 264] on icon at bounding box center [819, 266] width 25 height 25
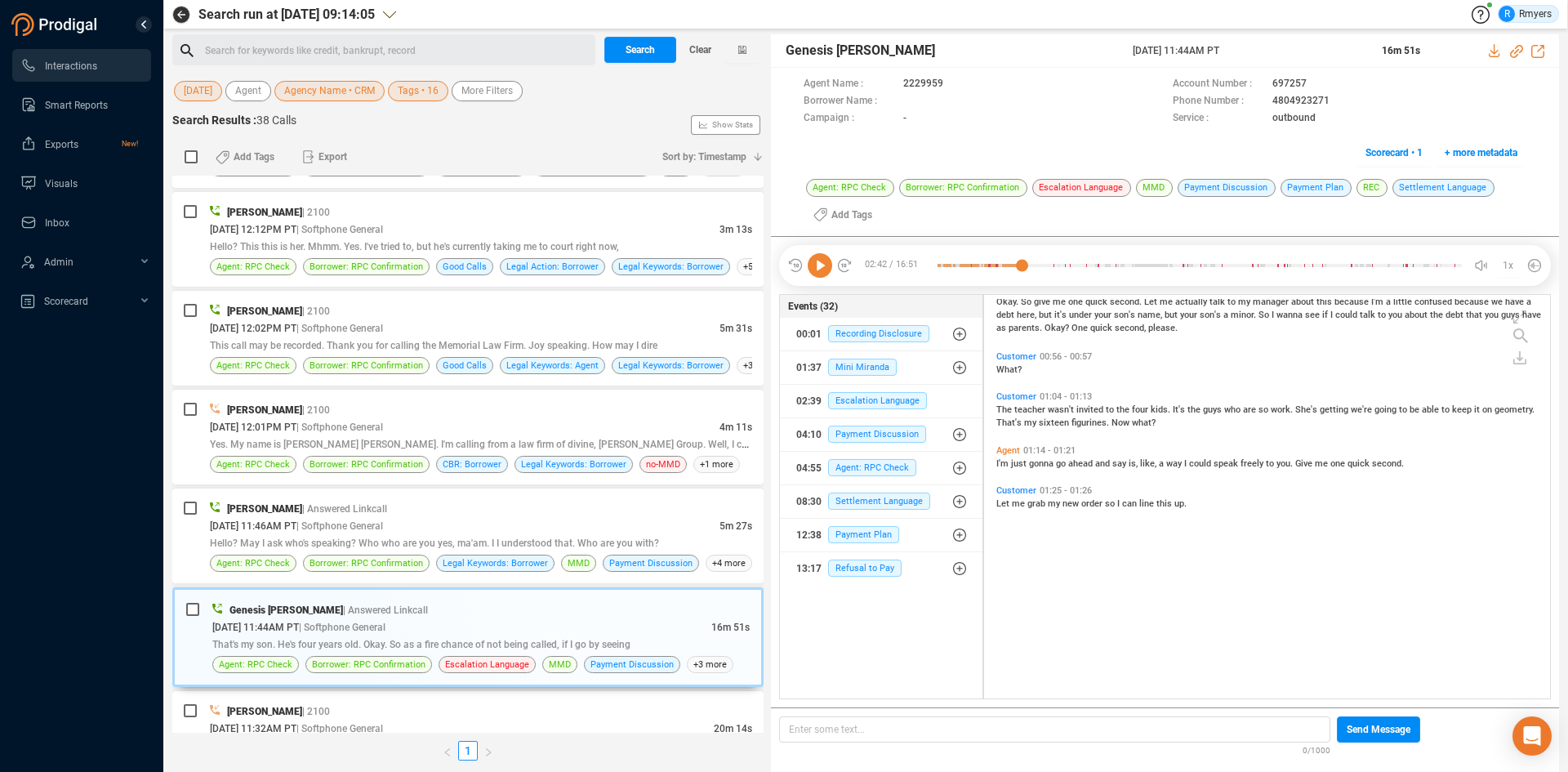
scroll to position [0, 0]
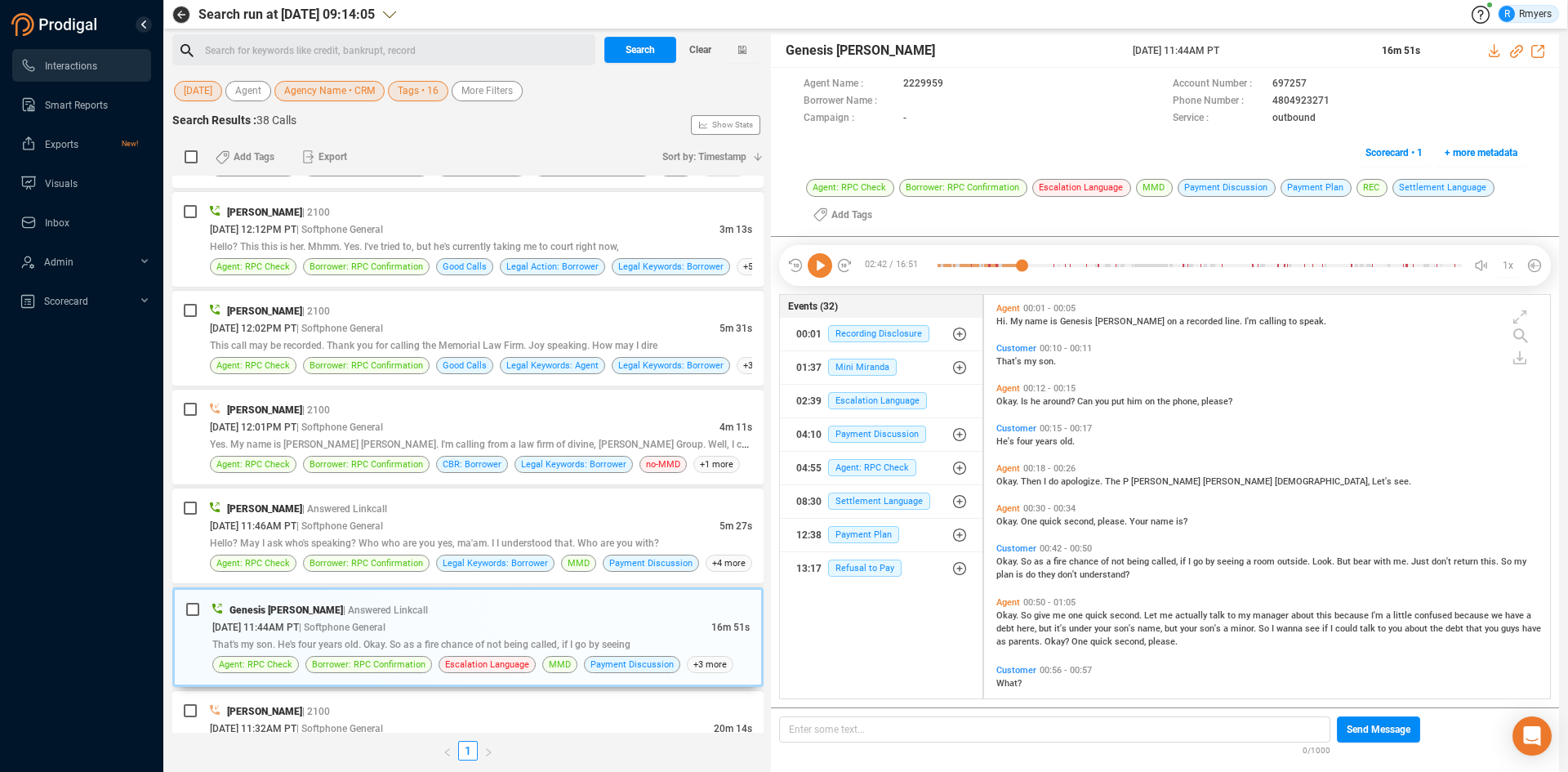
click at [998, 559] on span "Okay." at bounding box center [1009, 562] width 25 height 11
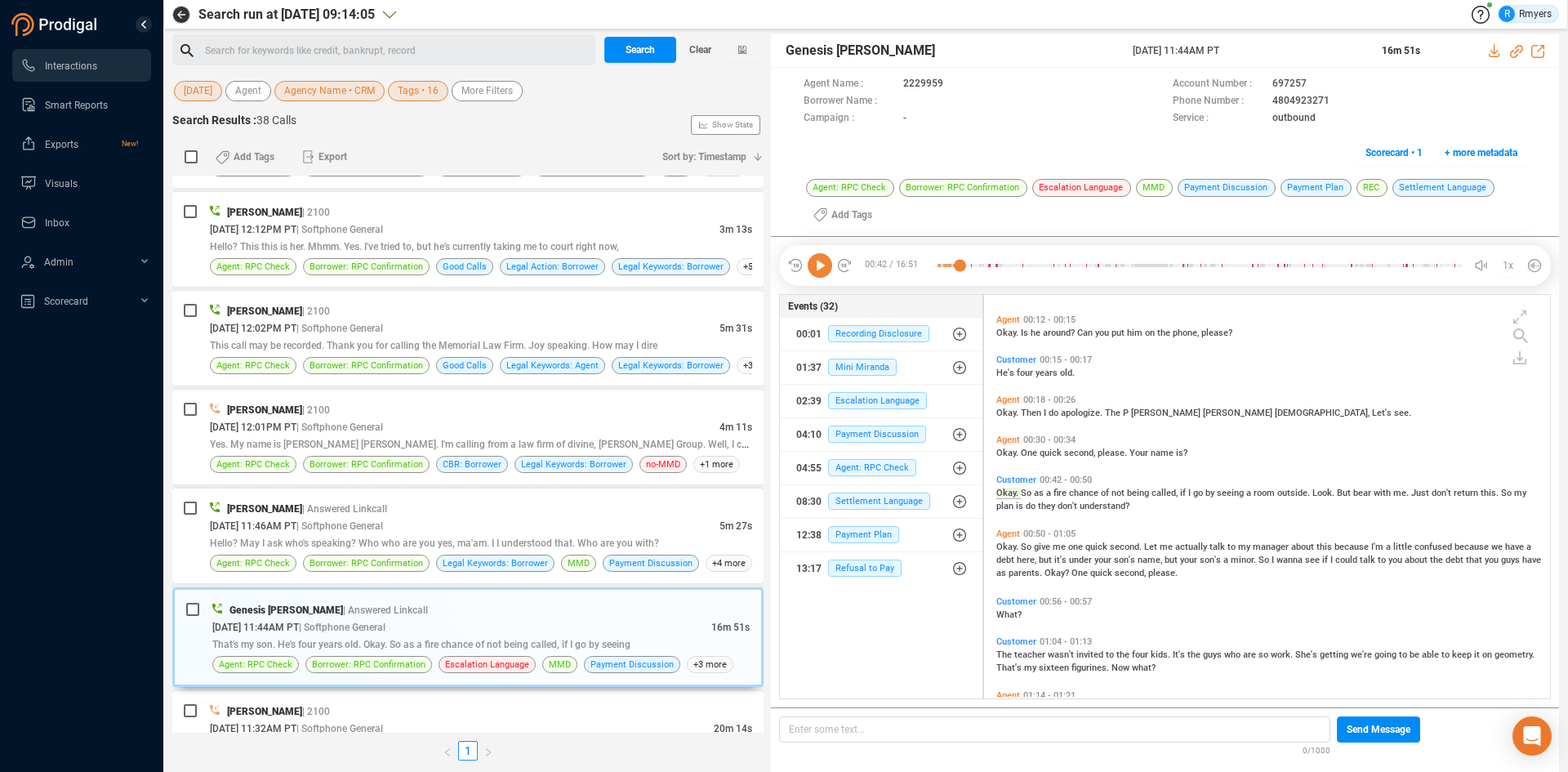
click at [822, 256] on icon at bounding box center [819, 266] width 25 height 25
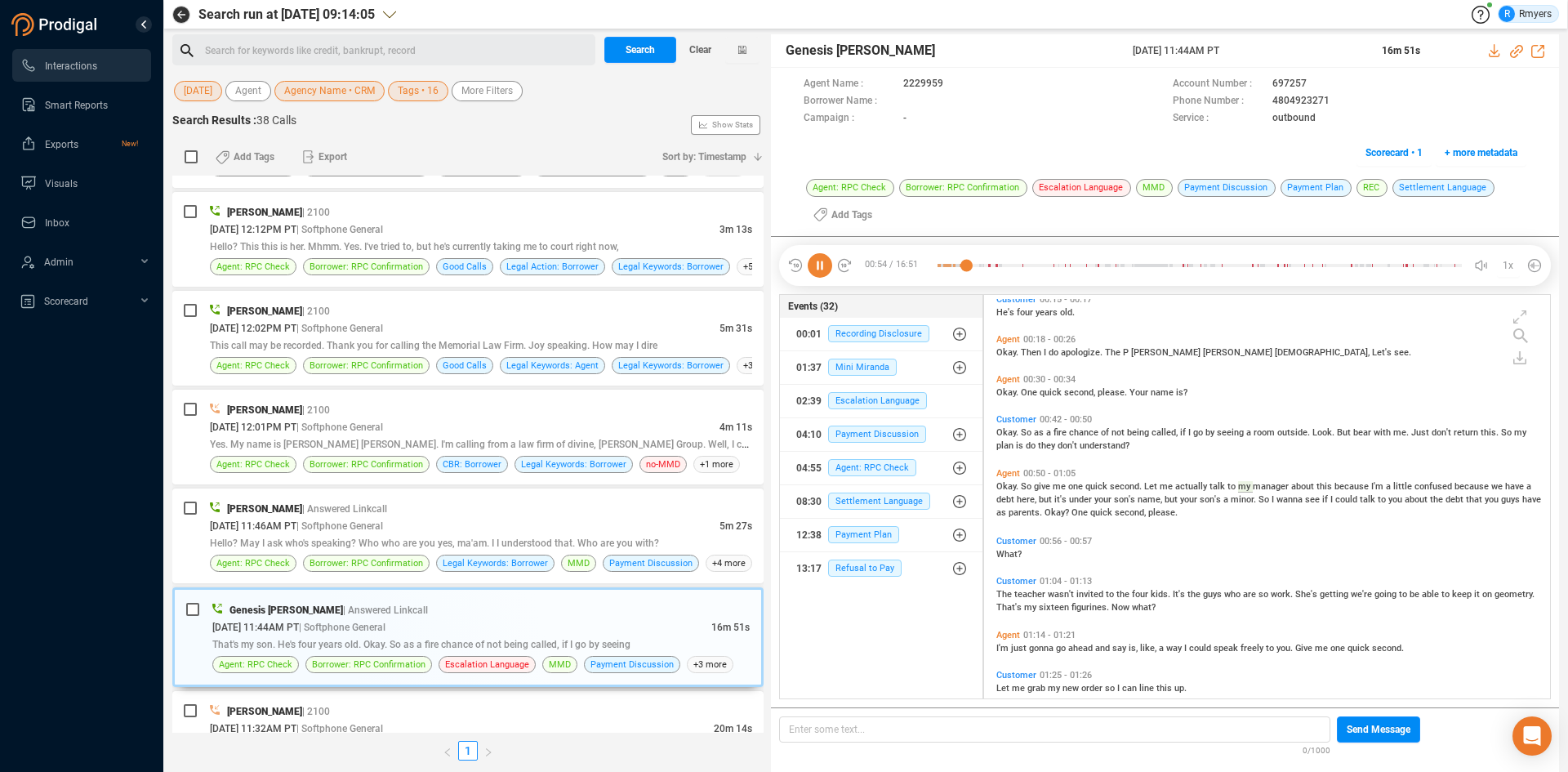
click at [824, 267] on icon at bounding box center [819, 266] width 25 height 25
click at [1517, 50] on icon at bounding box center [1517, 51] width 13 height 13
drag, startPoint x: 1124, startPoint y: 48, endPoint x: 1255, endPoint y: 42, distance: 131.1
click at [1255, 42] on div "Genesis Guillen 12 Aug 2025 @ 11:44AM PT 16m 51s" at bounding box center [1165, 51] width 788 height 33
copy div "12 Aug 2025 @ 11:44AM PT"
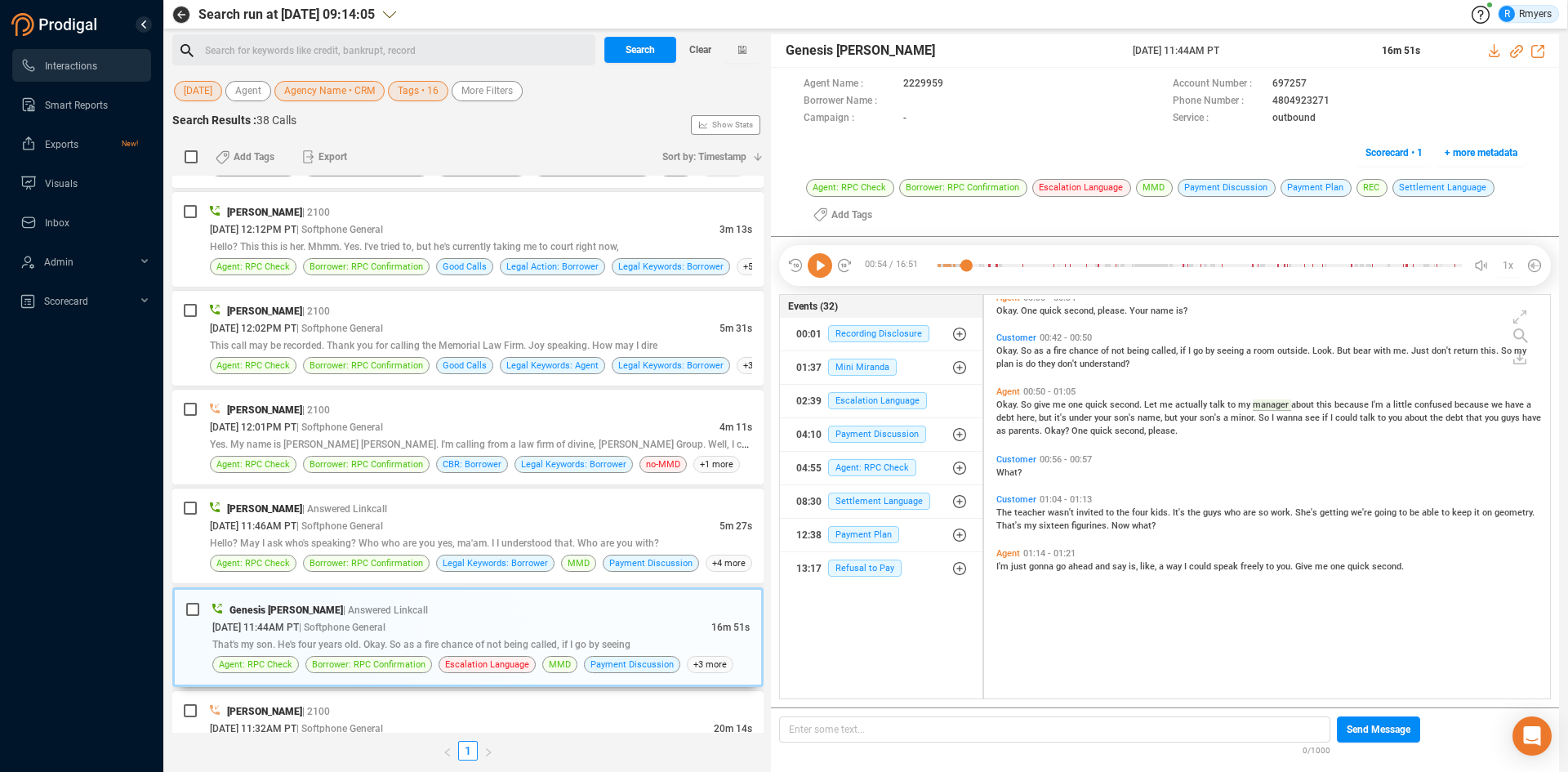
scroll to position [0, 0]
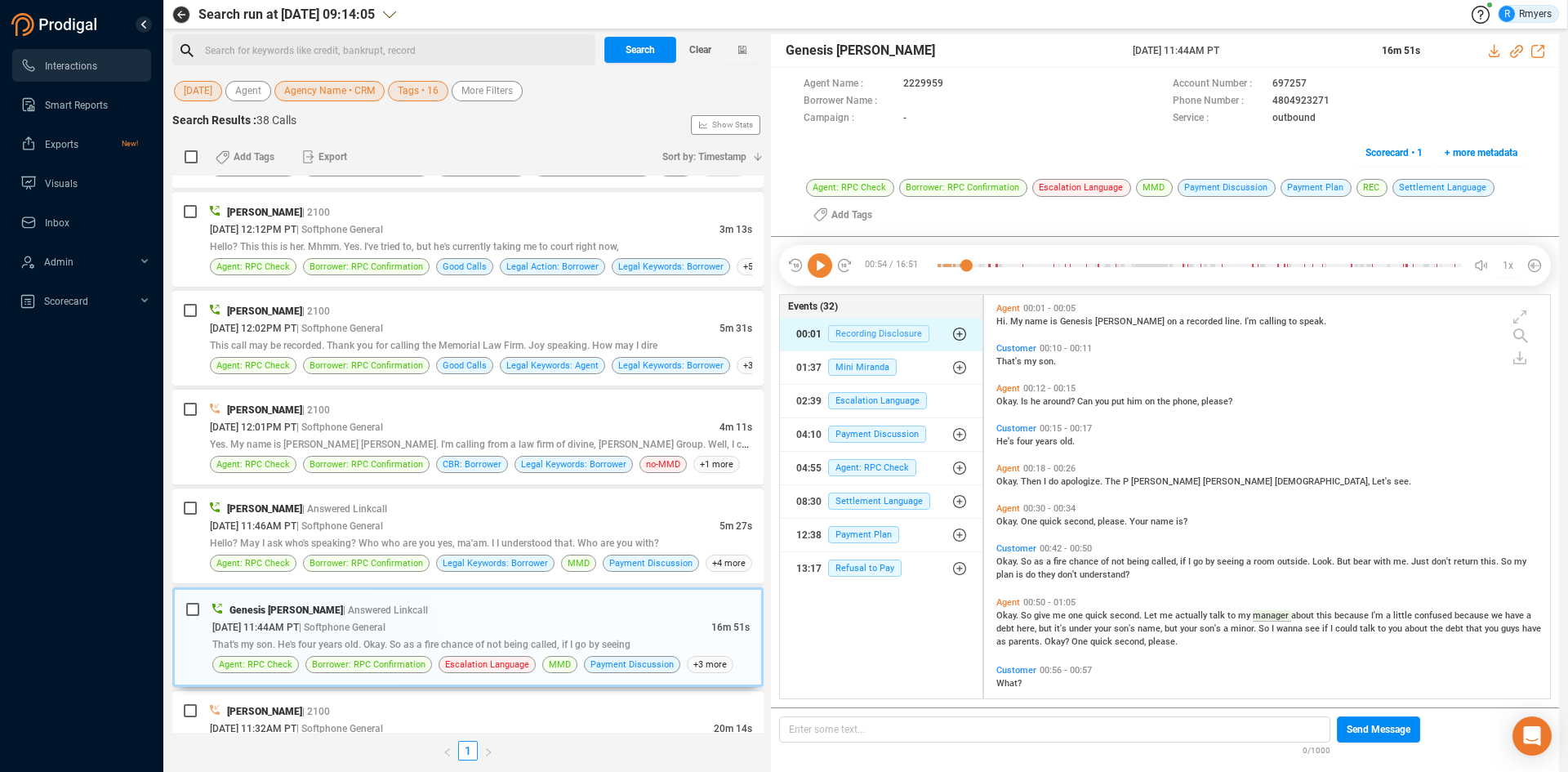
drag, startPoint x: 825, startPoint y: 268, endPoint x: 870, endPoint y: 325, distance: 72.6
click at [825, 269] on icon at bounding box center [819, 266] width 25 height 25
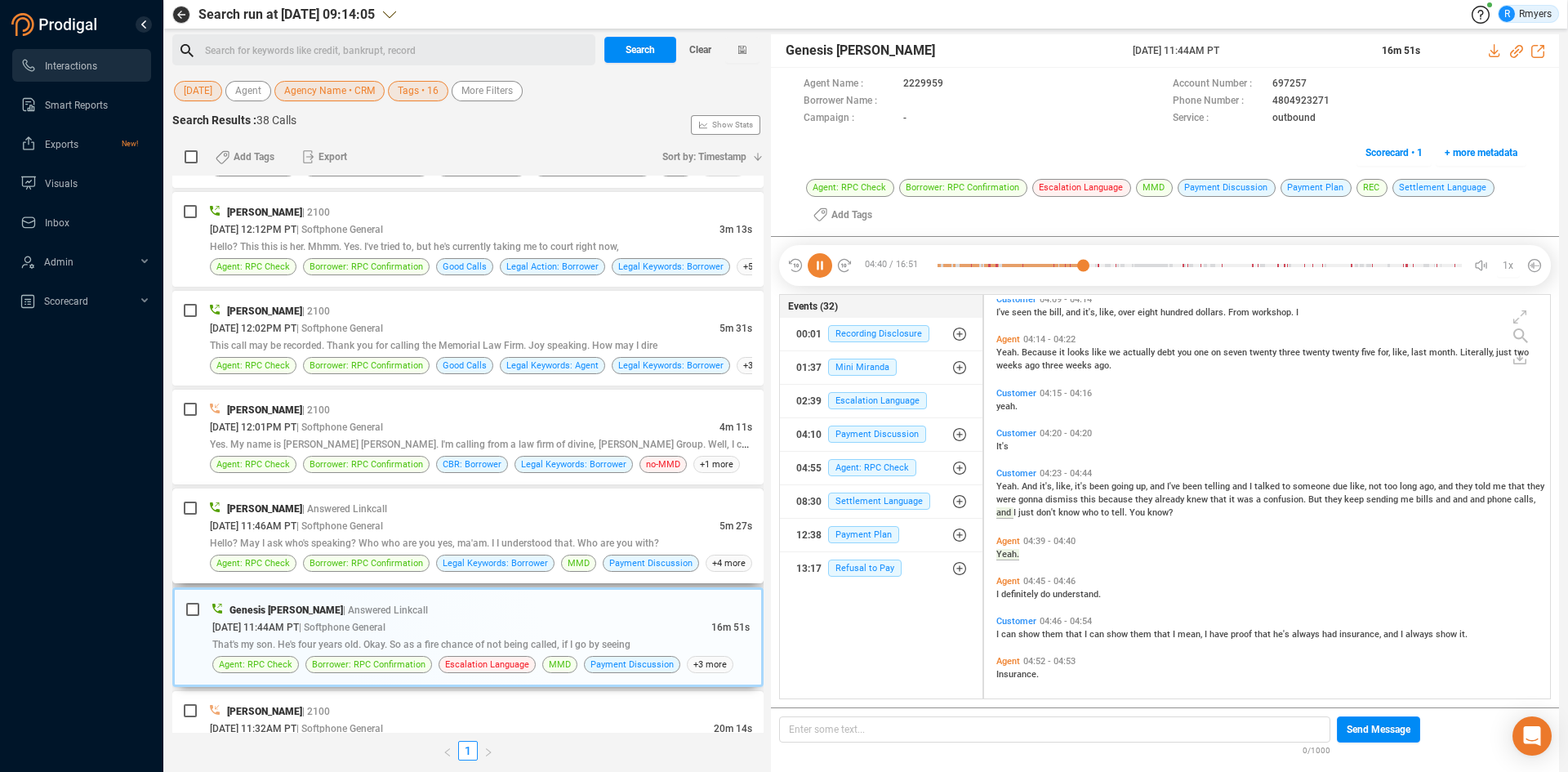
scroll to position [1593, 0]
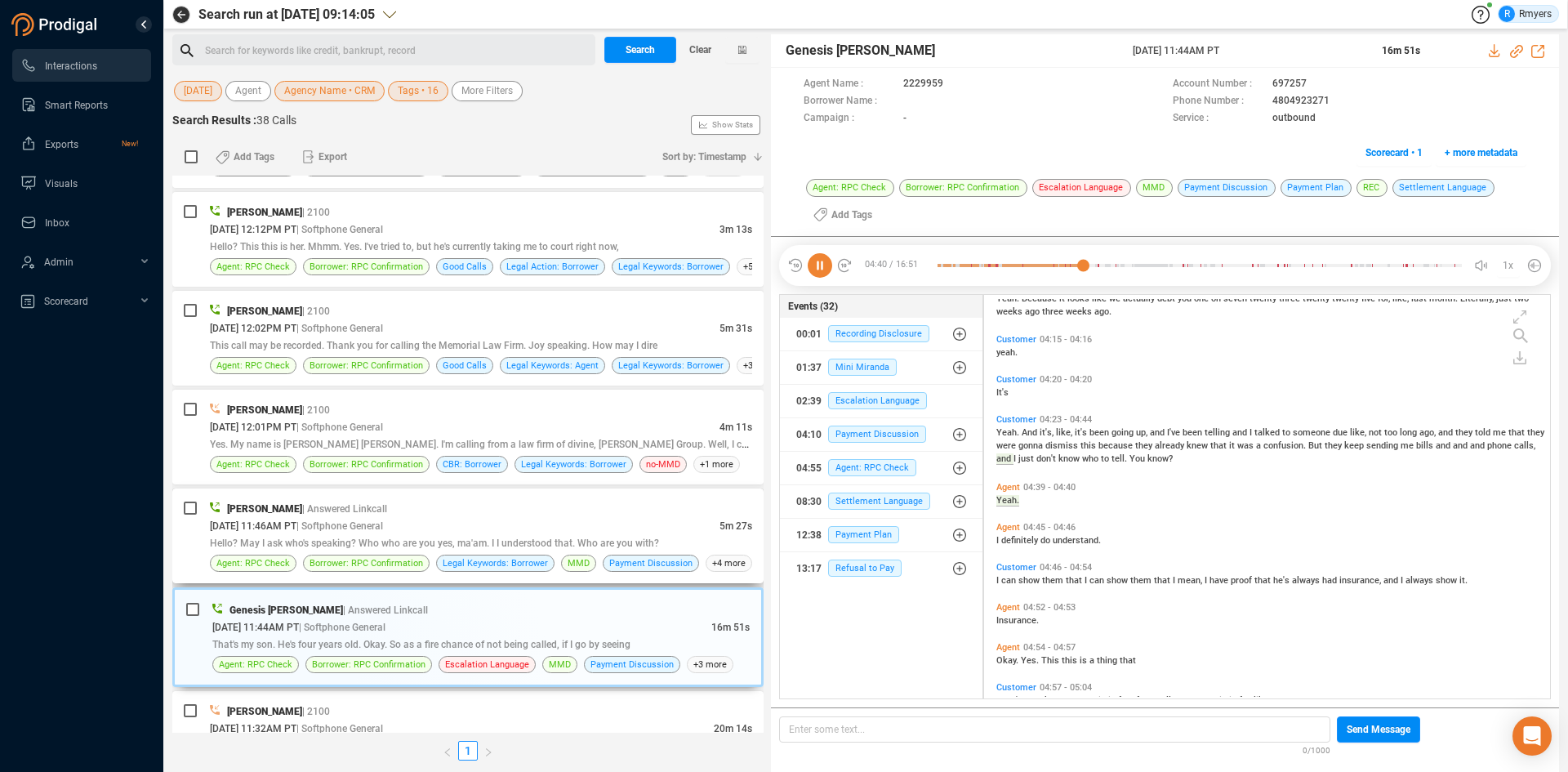
click at [275, 523] on span "08/12/2025 @ 11:46AM PT" at bounding box center [253, 526] width 86 height 11
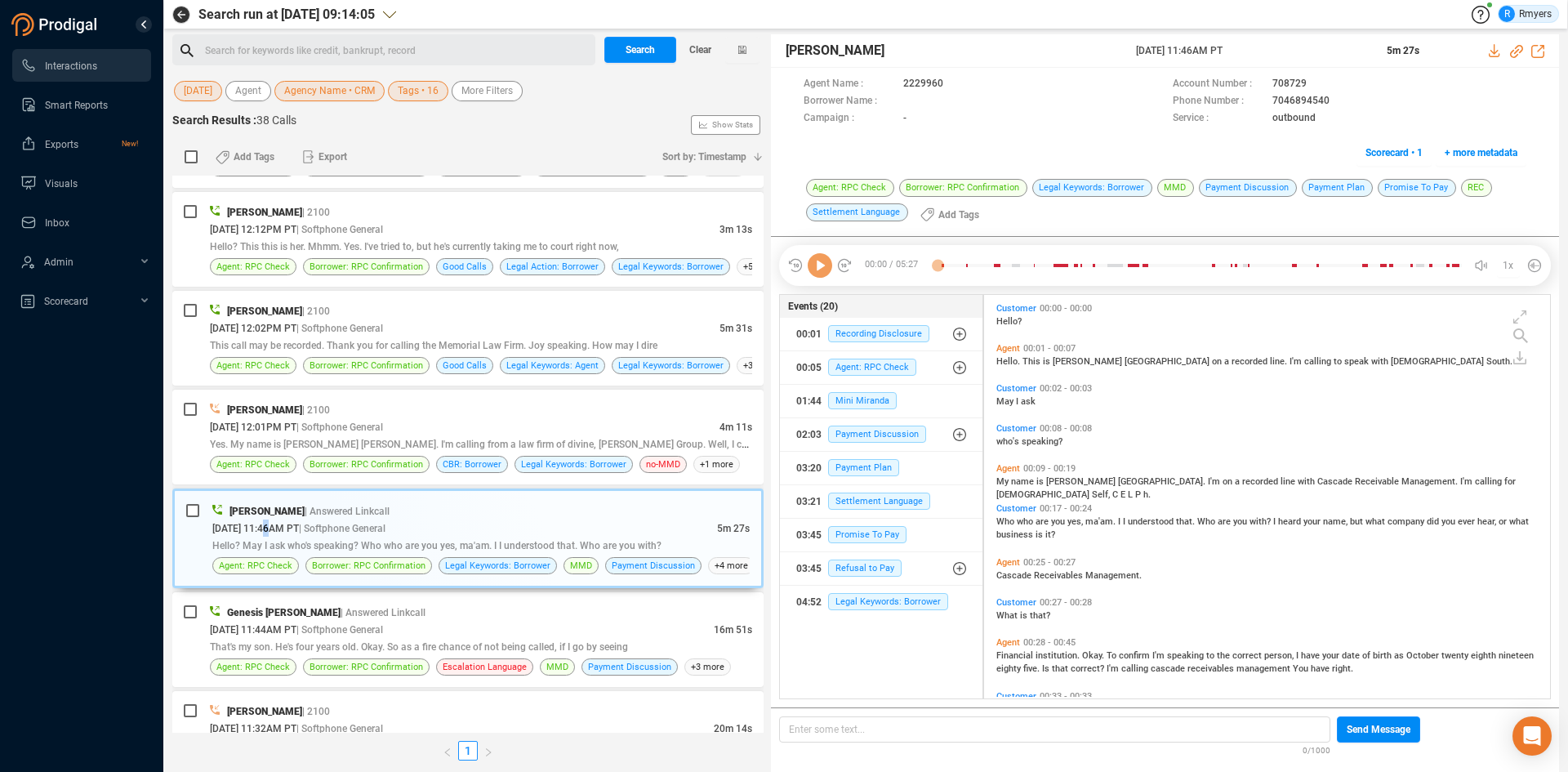
scroll to position [400, 558]
click at [817, 276] on icon at bounding box center [819, 266] width 25 height 25
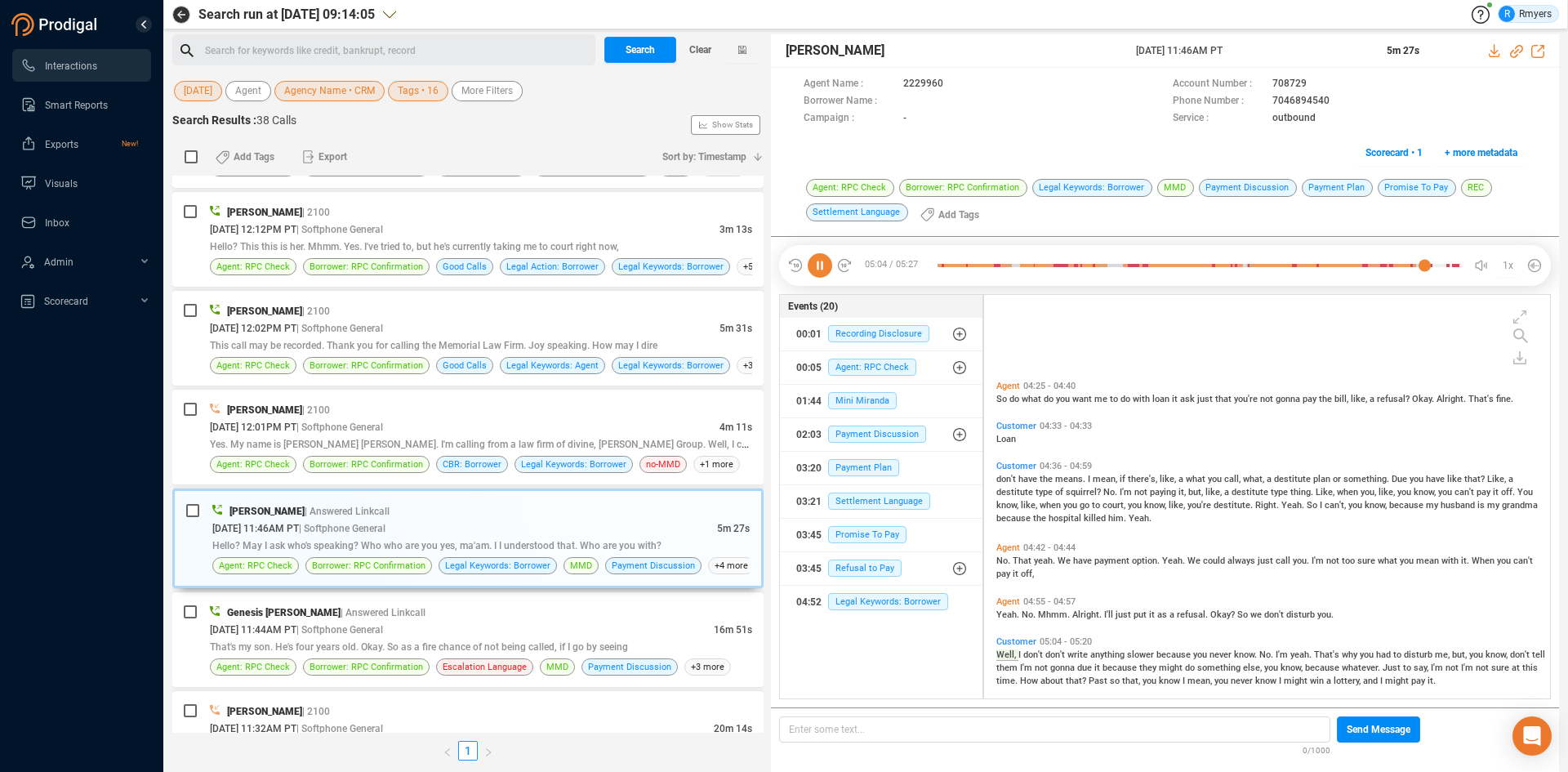
scroll to position [2418, 0]
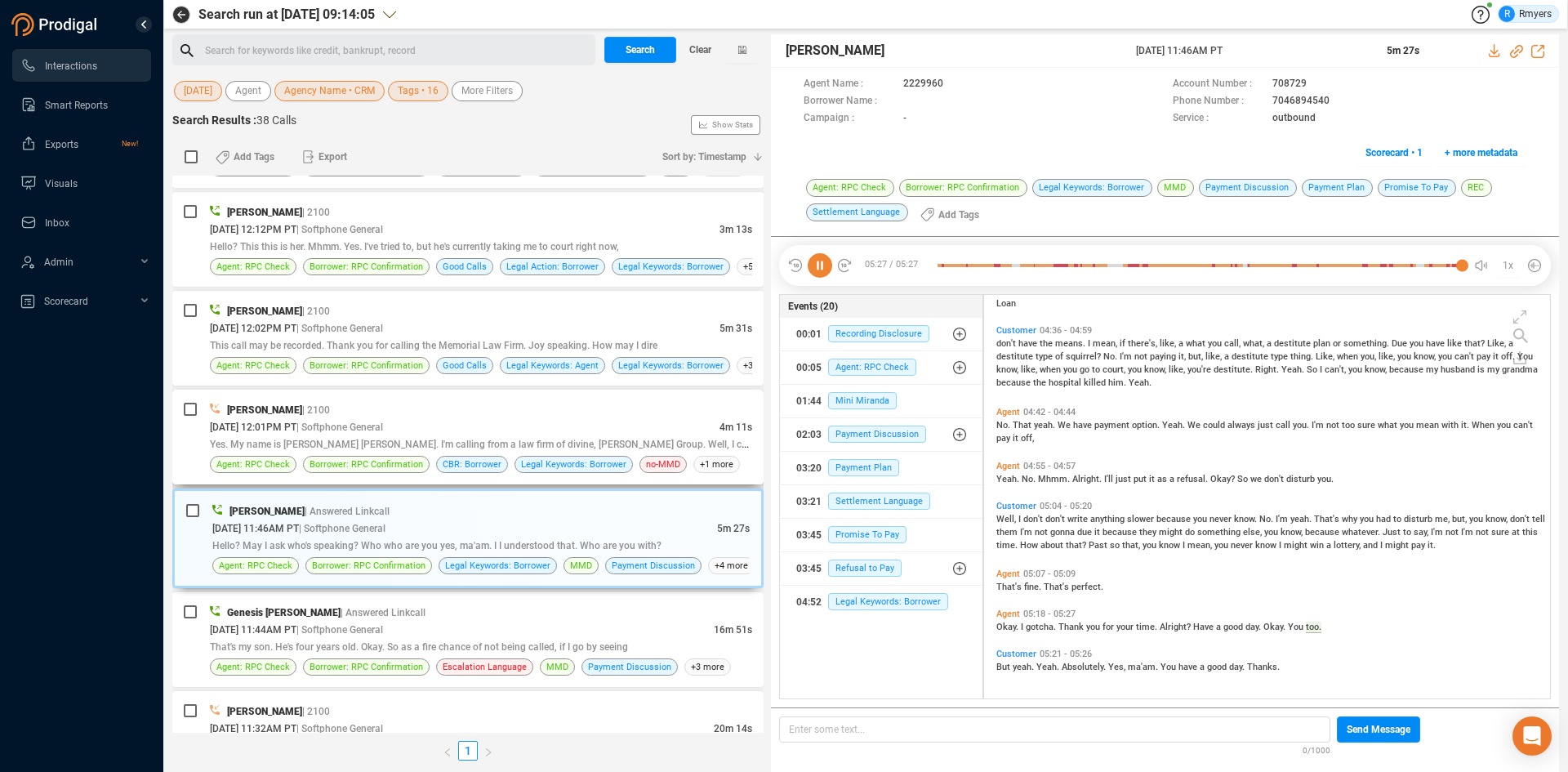
click at [342, 453] on div "Frank Napoles | 2100 08/12/2025 @ 12:01PM PT | Softphone General 4m 11s Yes. My…" at bounding box center [480, 437] width 542 height 72
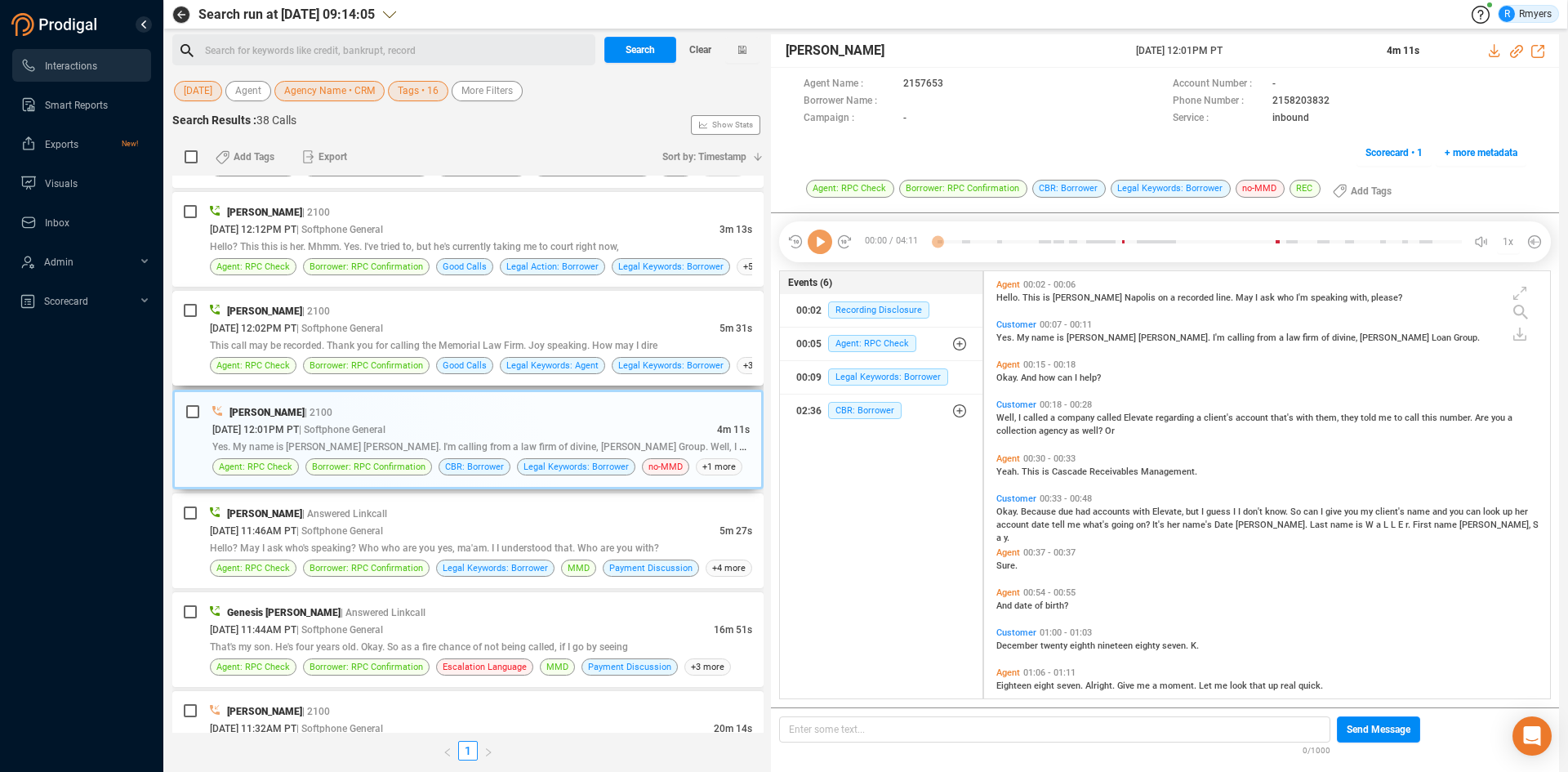
scroll to position [424, 558]
click at [822, 244] on icon at bounding box center [819, 242] width 25 height 25
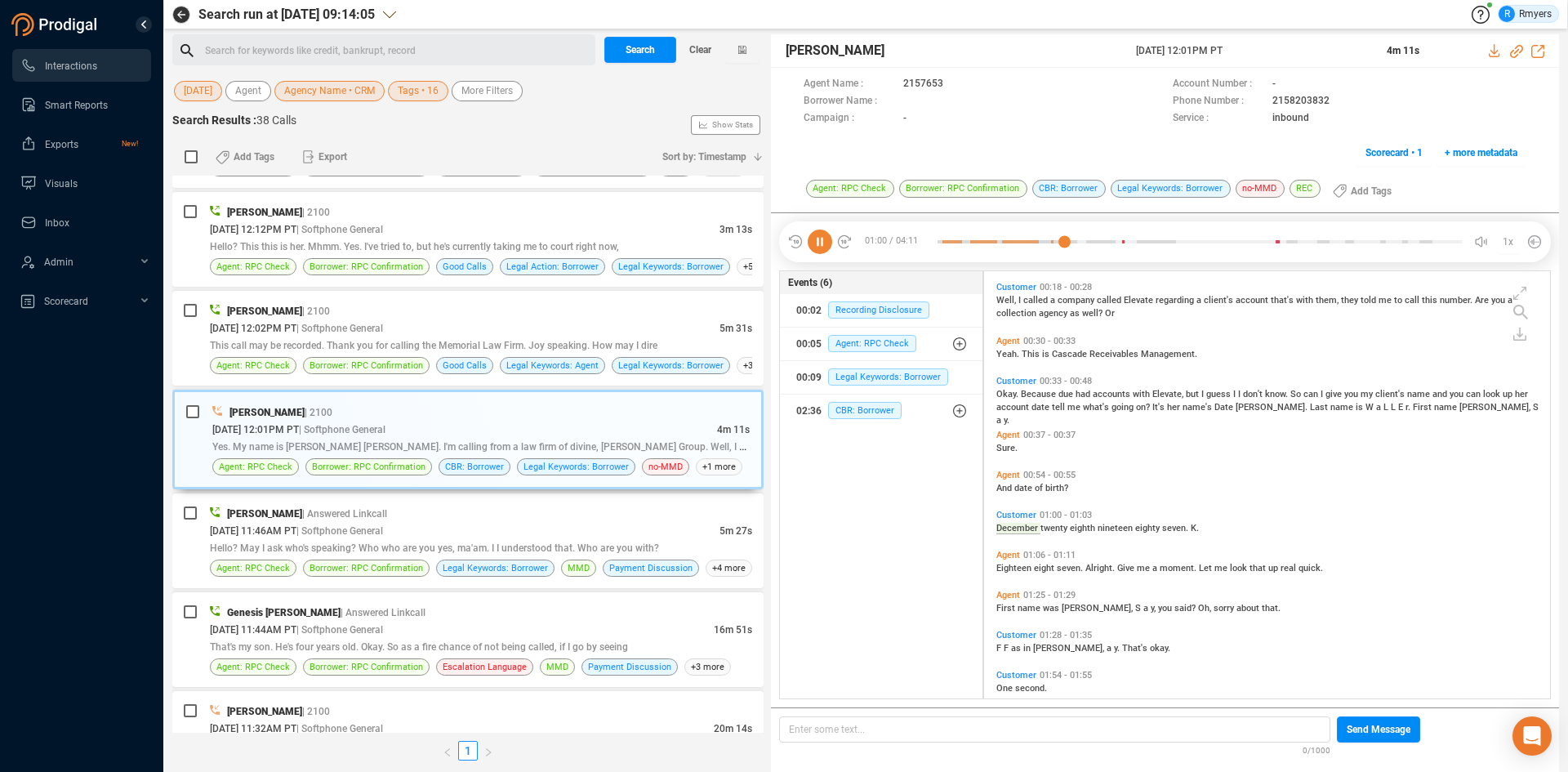
scroll to position [158, 0]
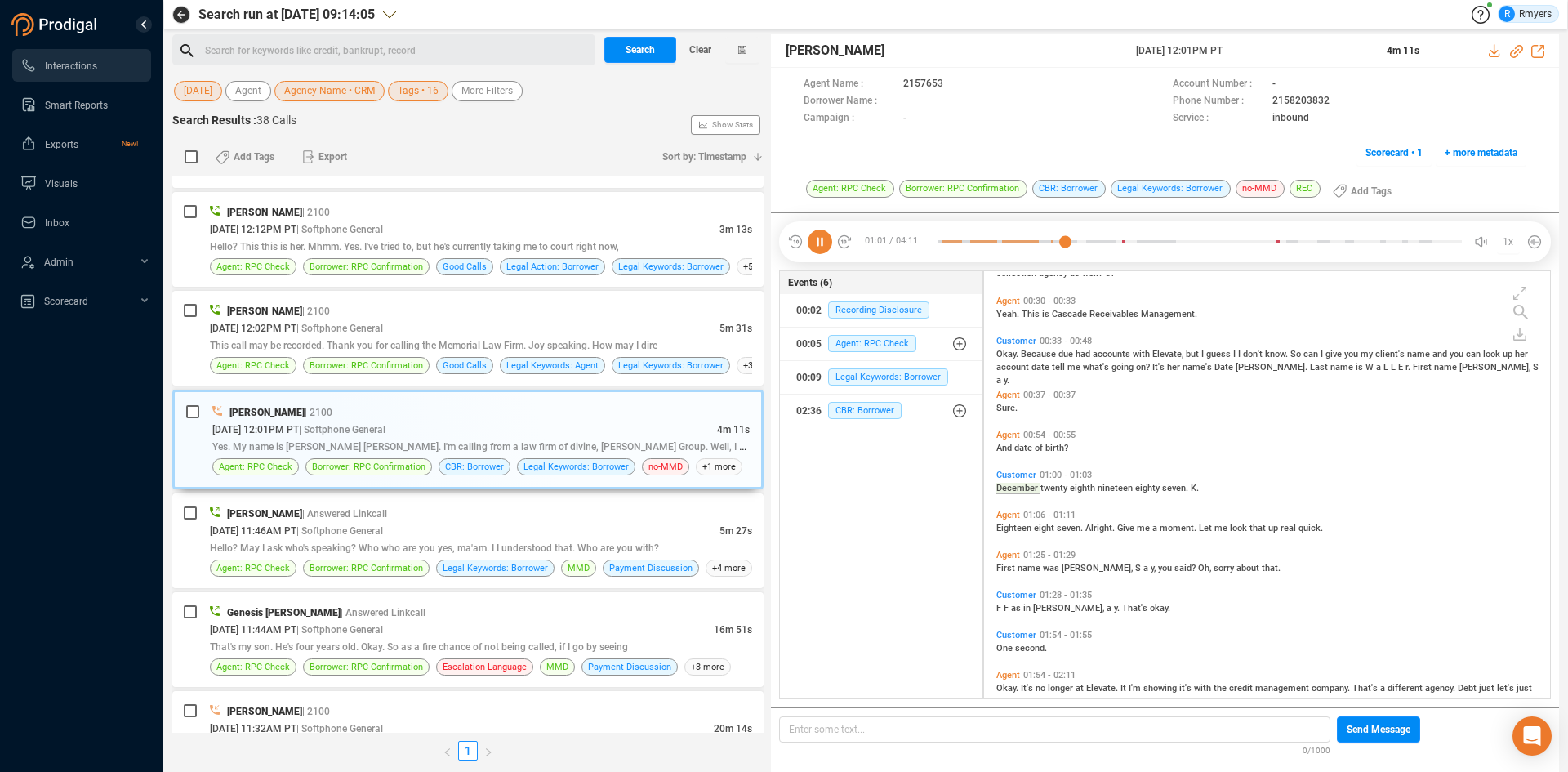
click at [813, 241] on icon at bounding box center [819, 242] width 25 height 25
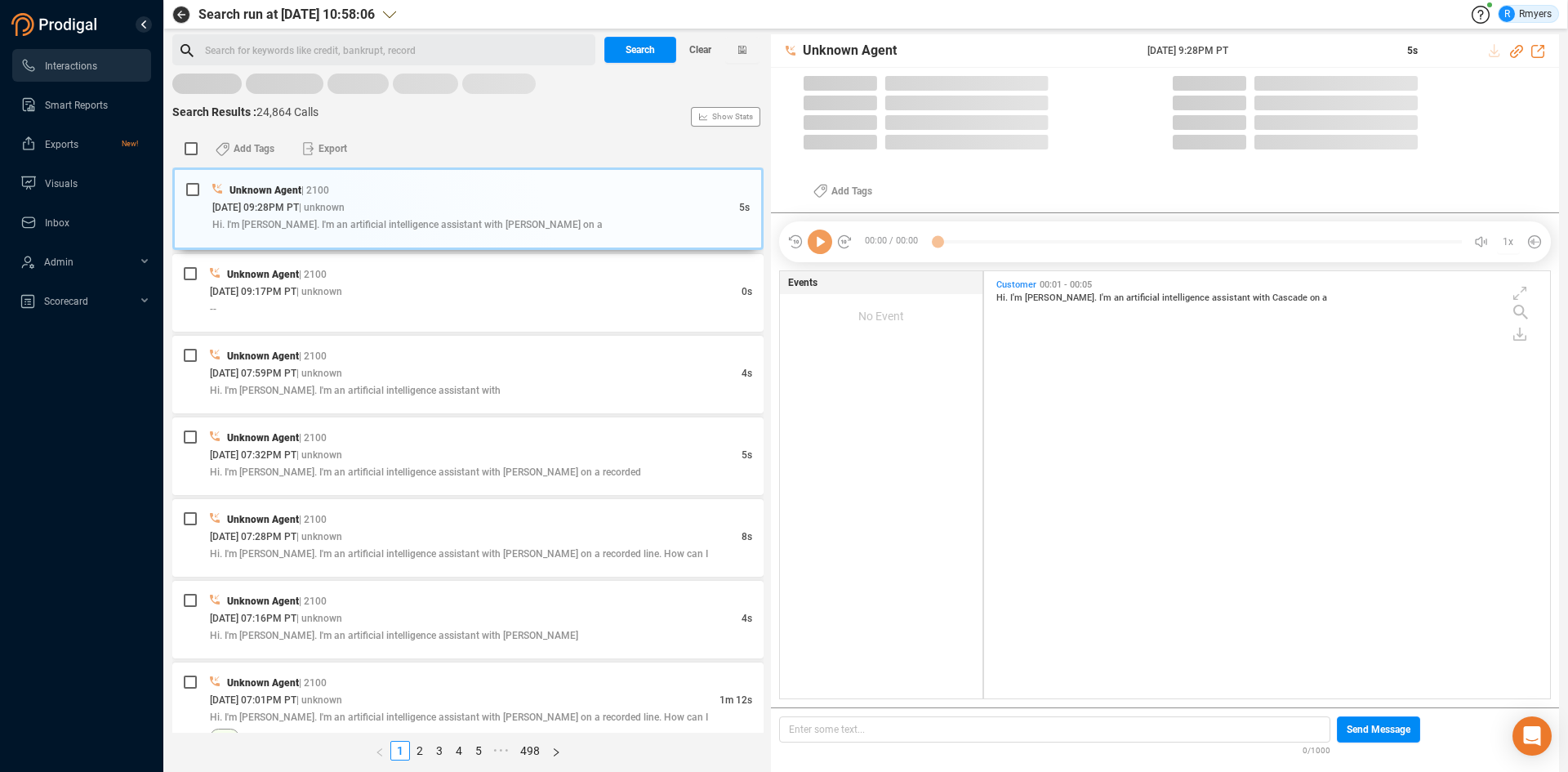
scroll to position [424, 558]
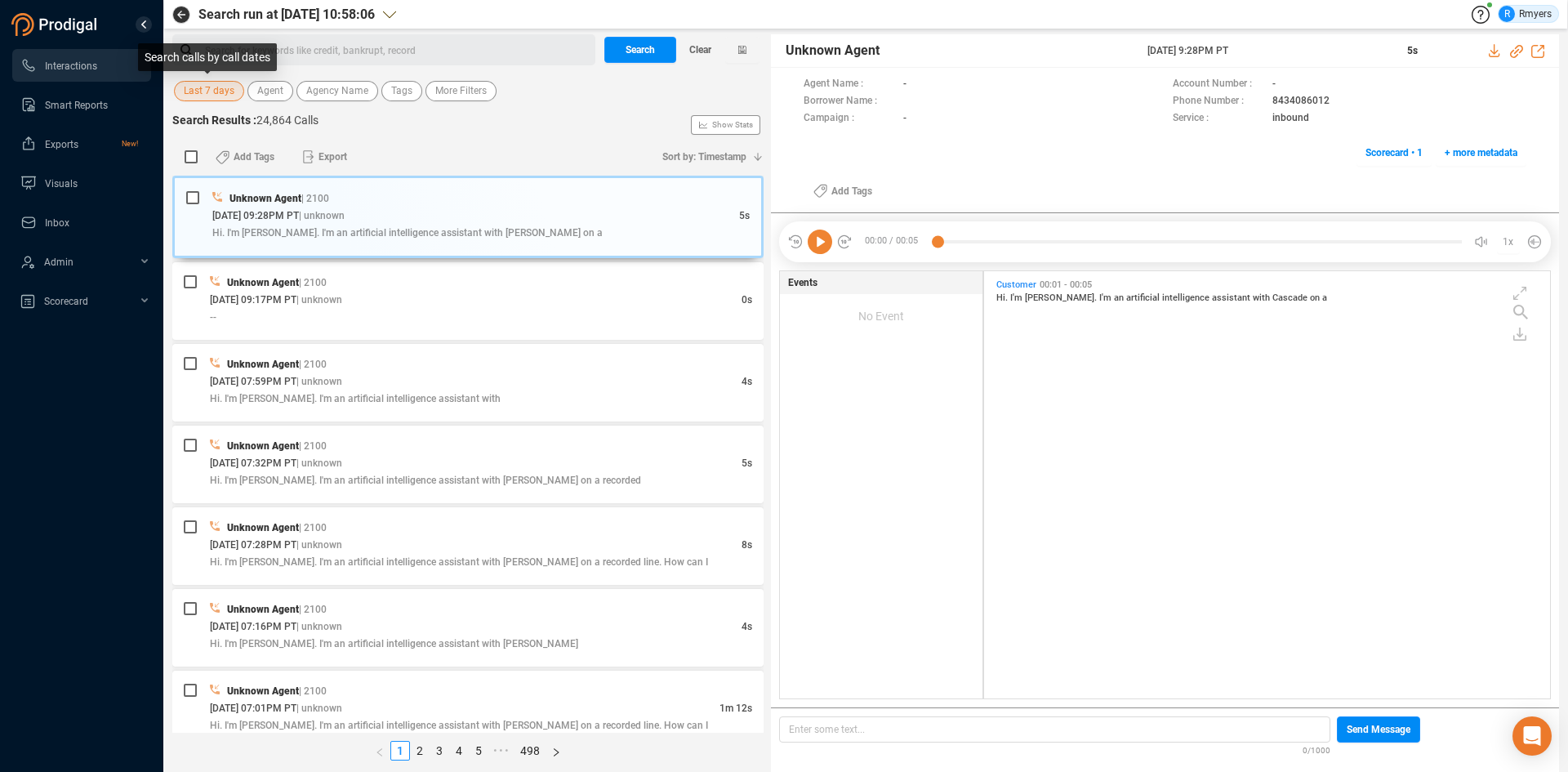
click at [221, 87] on span "Last 7 days" at bounding box center [209, 91] width 51 height 20
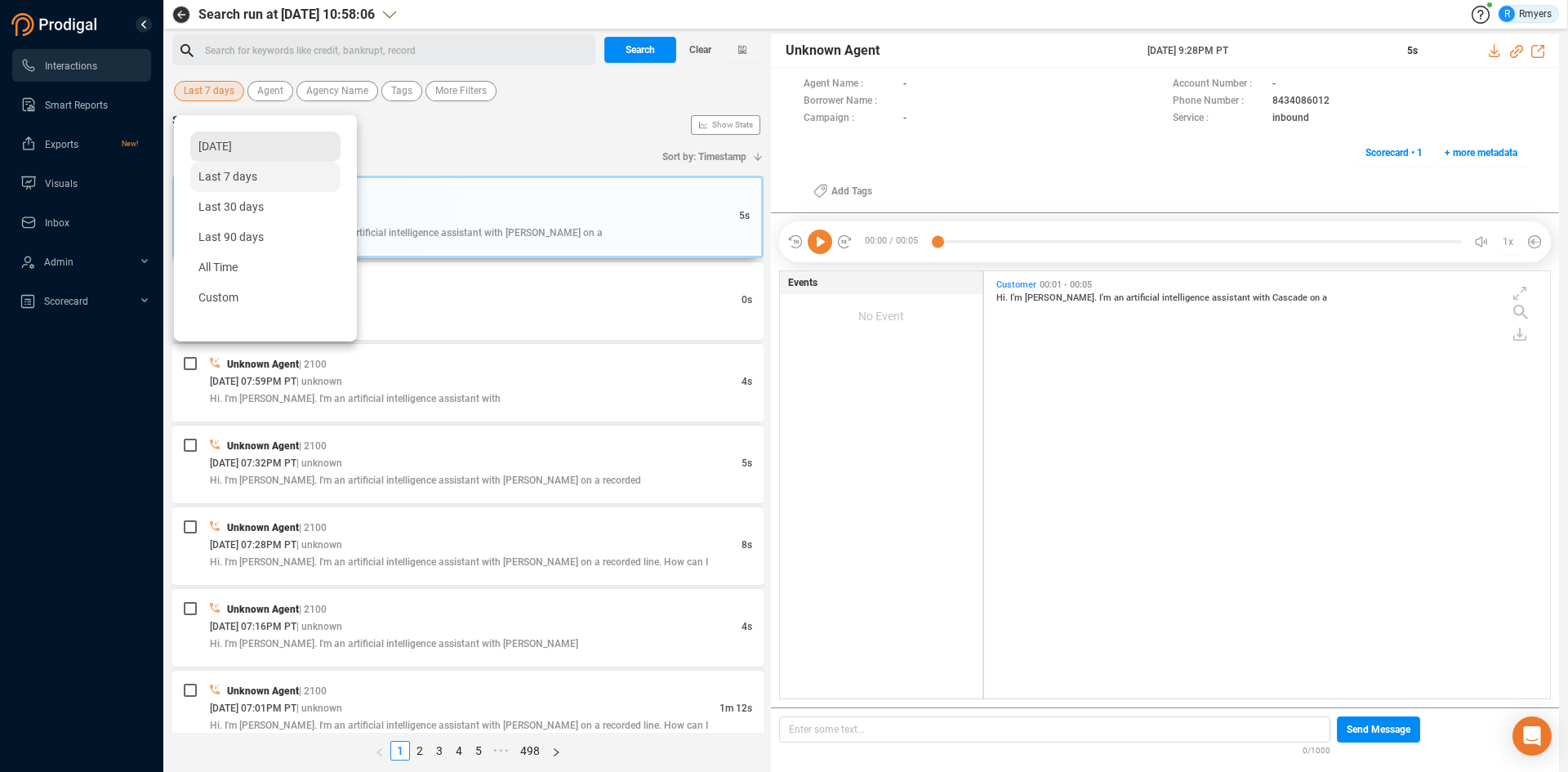
click at [230, 144] on span "[DATE]" at bounding box center [215, 146] width 33 height 13
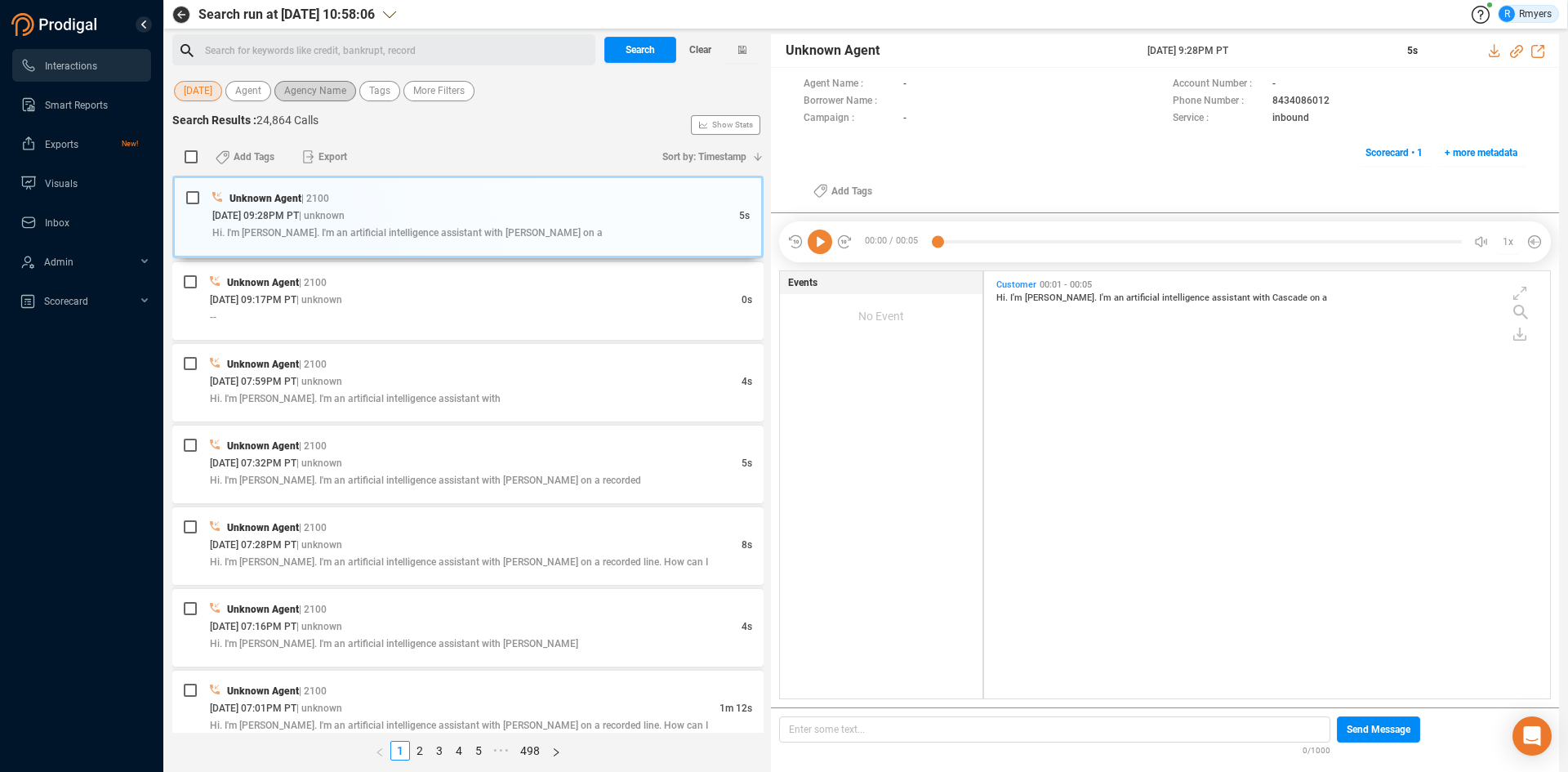
click at [312, 92] on span "Agency Name" at bounding box center [315, 91] width 62 height 20
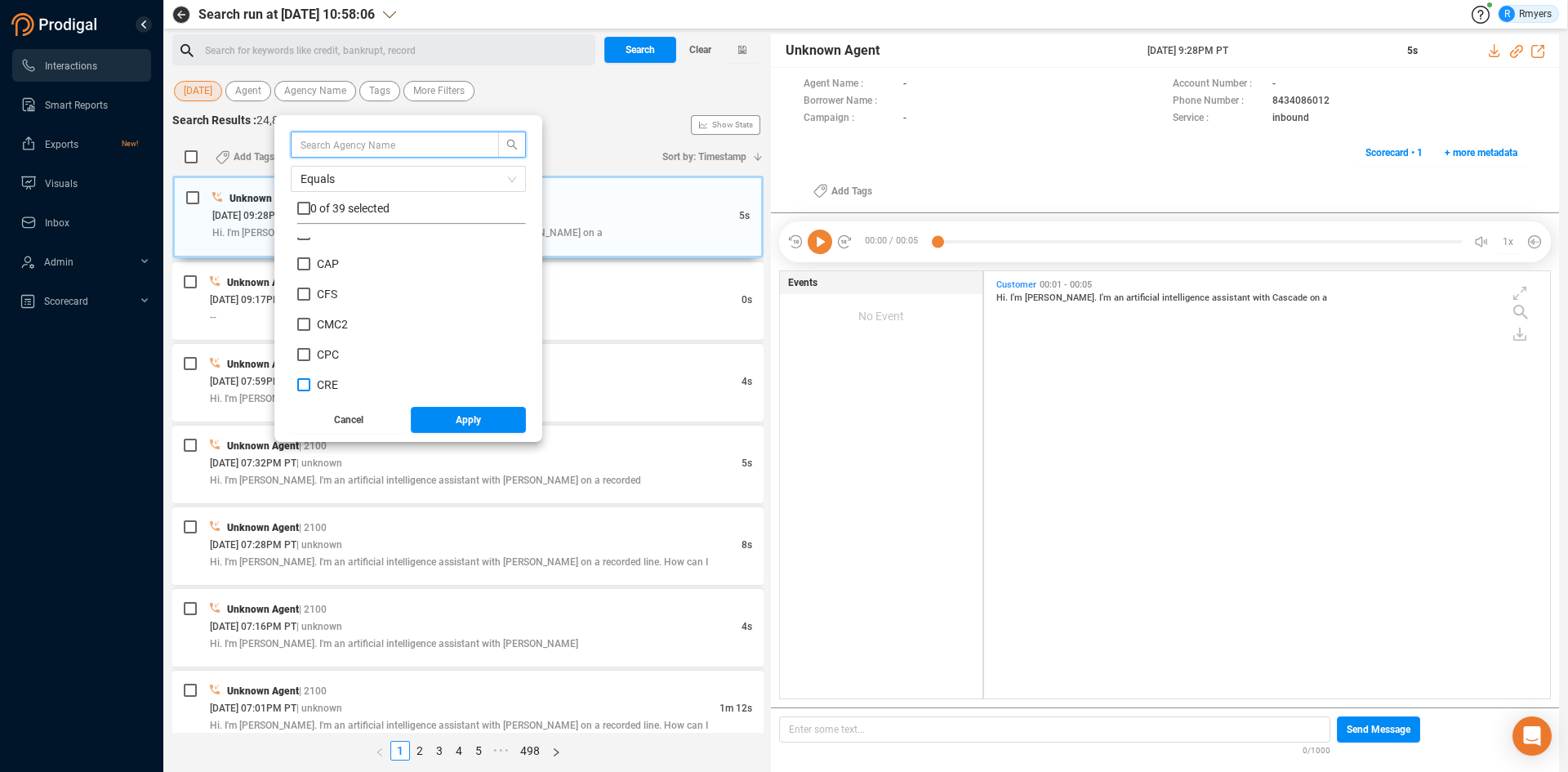
scroll to position [245, 0]
click at [342, 334] on span "CRM" at bounding box center [329, 334] width 25 height 13
click at [310, 334] on input "CRM" at bounding box center [304, 334] width 13 height 13
checkbox input "true"
click at [457, 425] on button "Apply" at bounding box center [468, 420] width 116 height 26
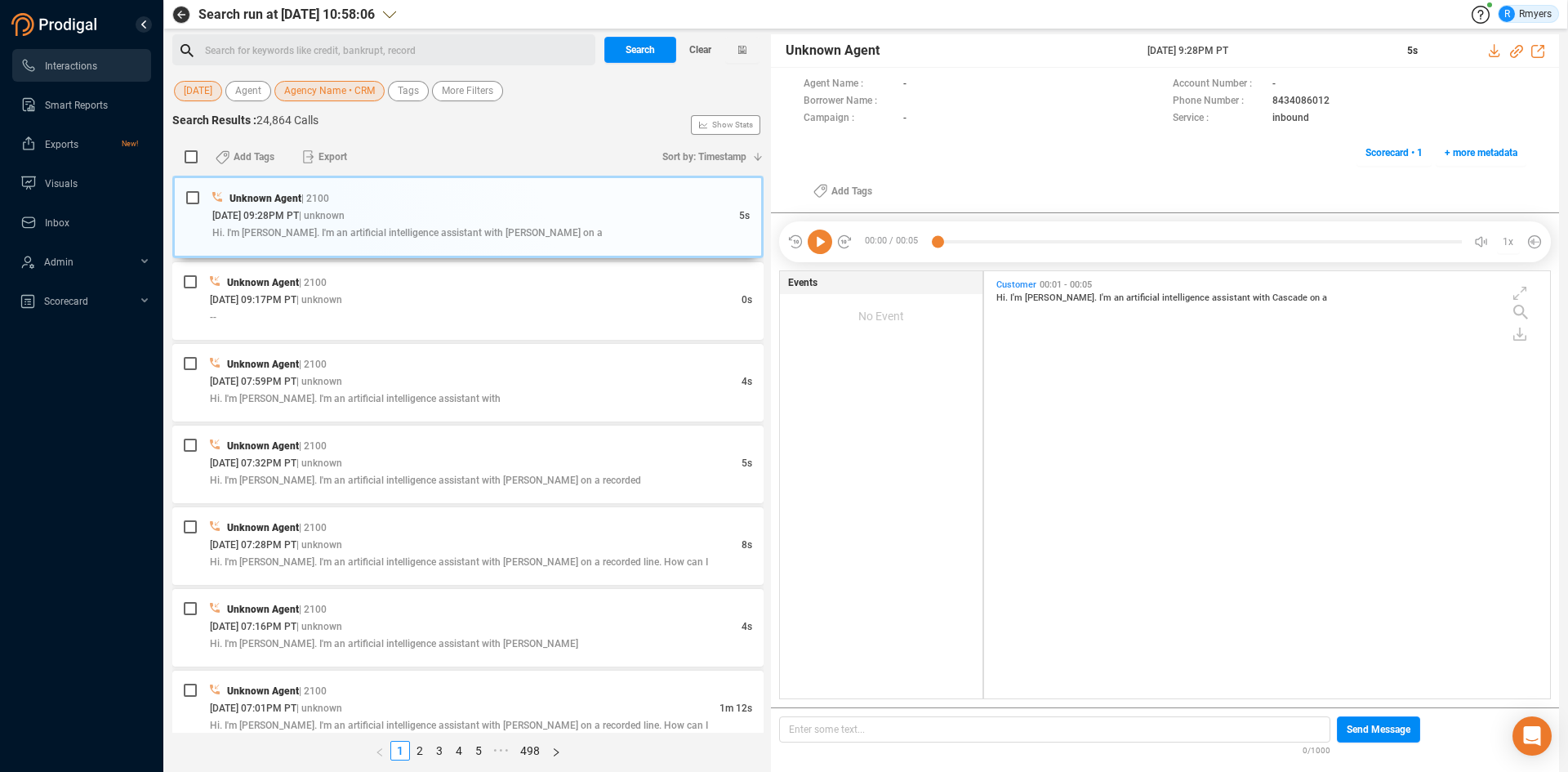
click at [304, 55] on div "Search for keywords like credit, bankrupt, record ﻿" at bounding box center [398, 51] width 386 height 25
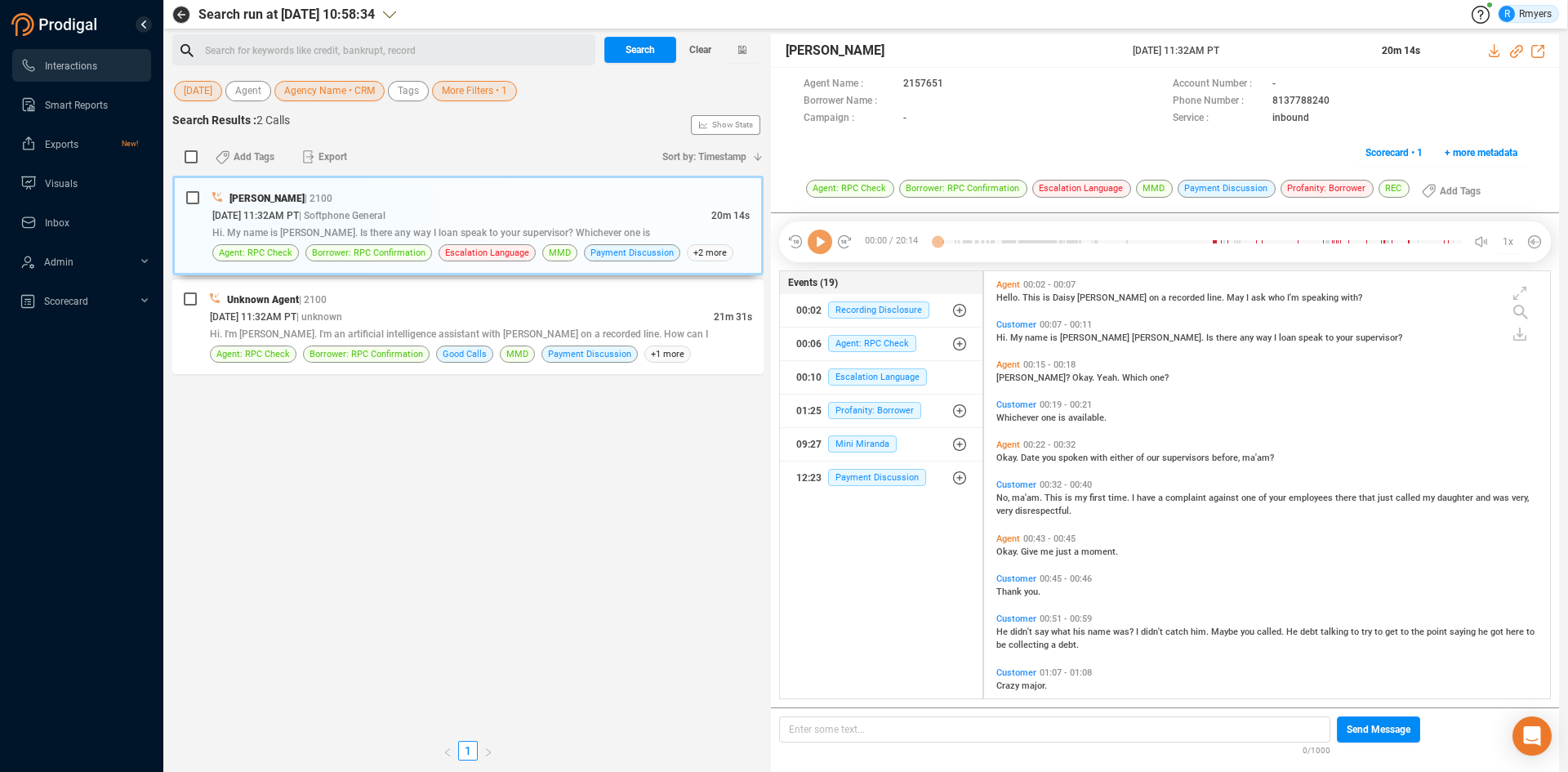
scroll to position [424, 558]
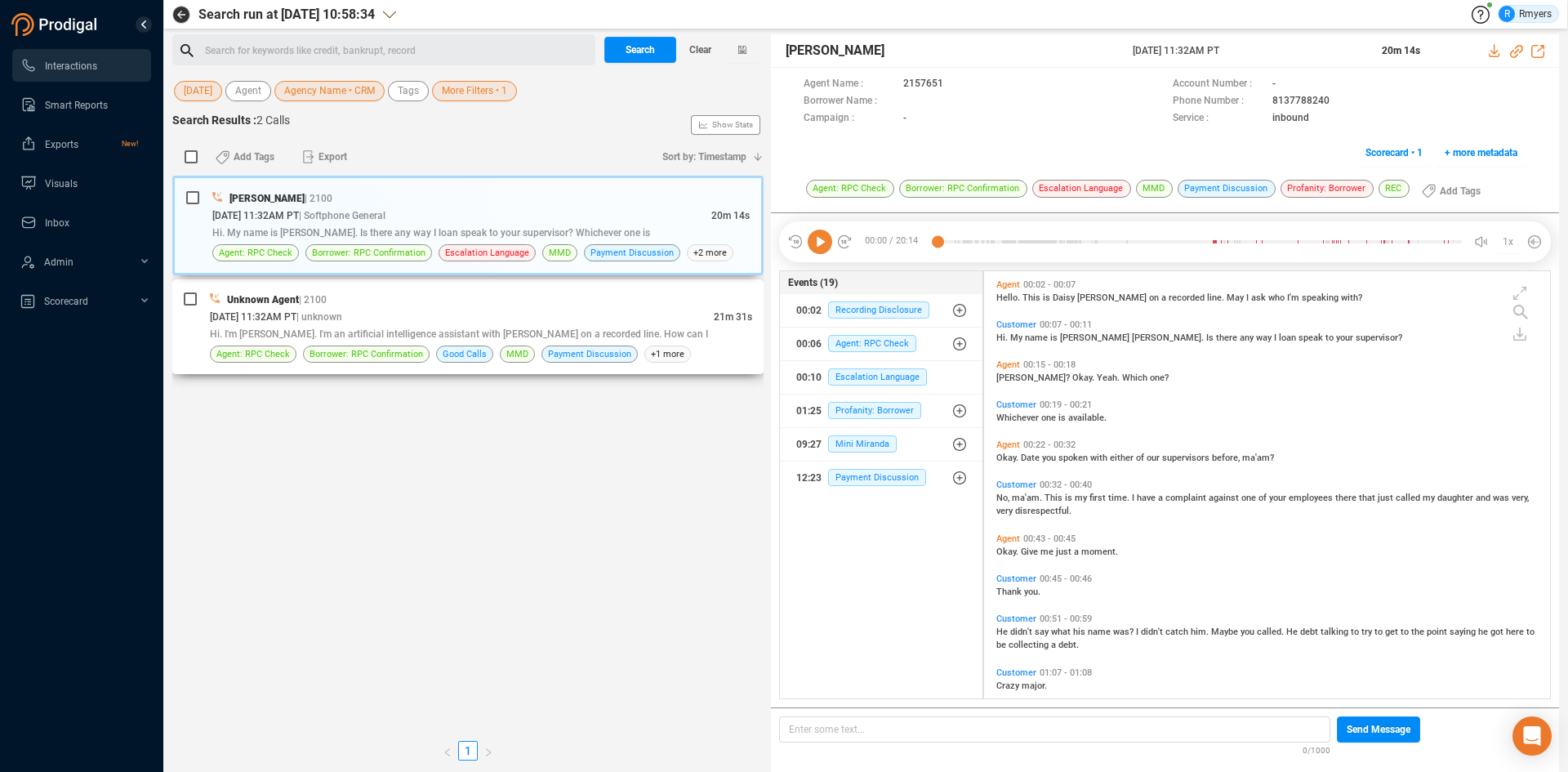
click at [520, 306] on div "Unknown Agent | 2100" at bounding box center [480, 300] width 542 height 17
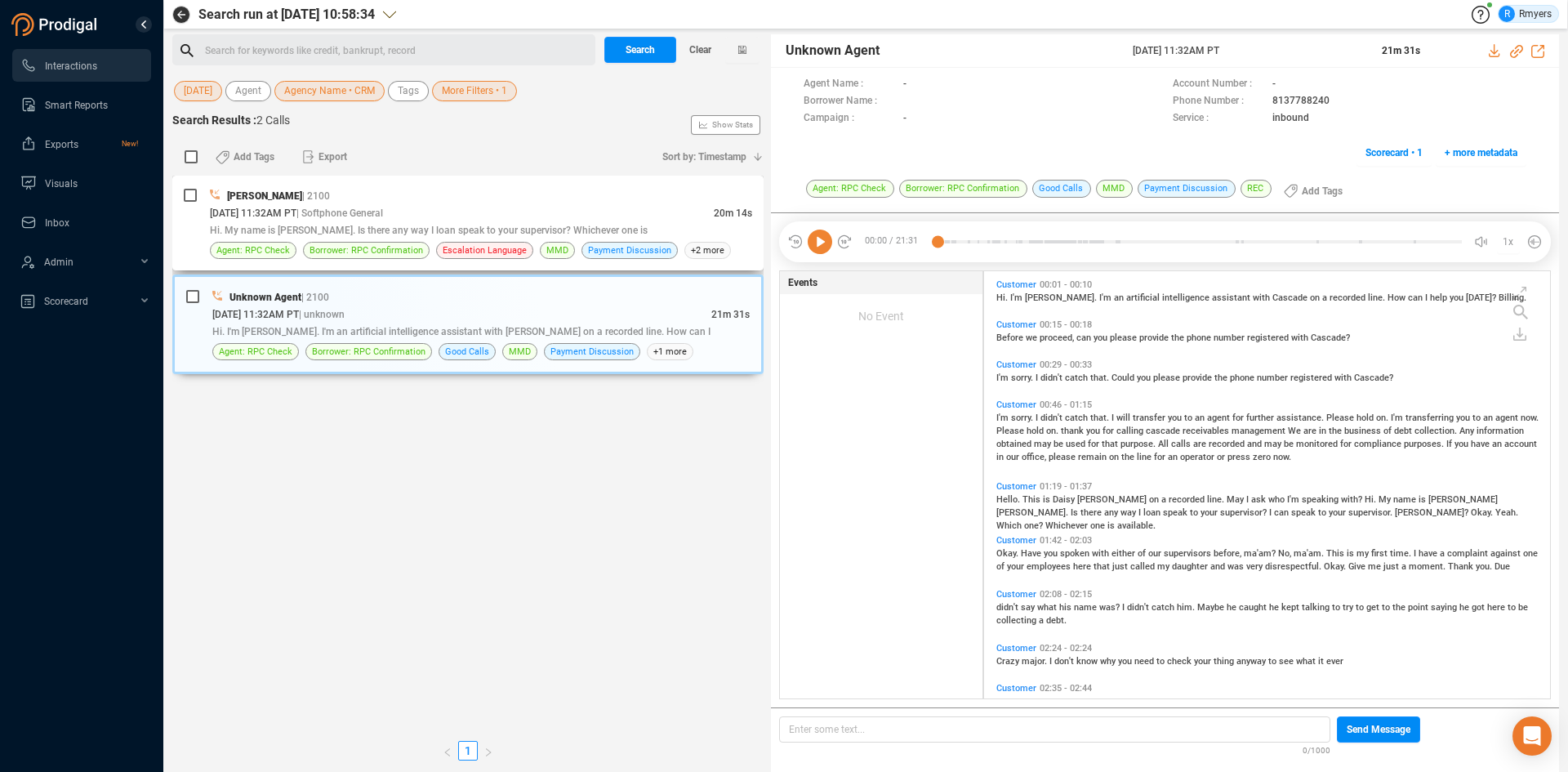
click at [512, 224] on span "Hi. My name is Samantha Gonzales. Is there any way I loan speak to your supervi…" at bounding box center [428, 230] width 438 height 11
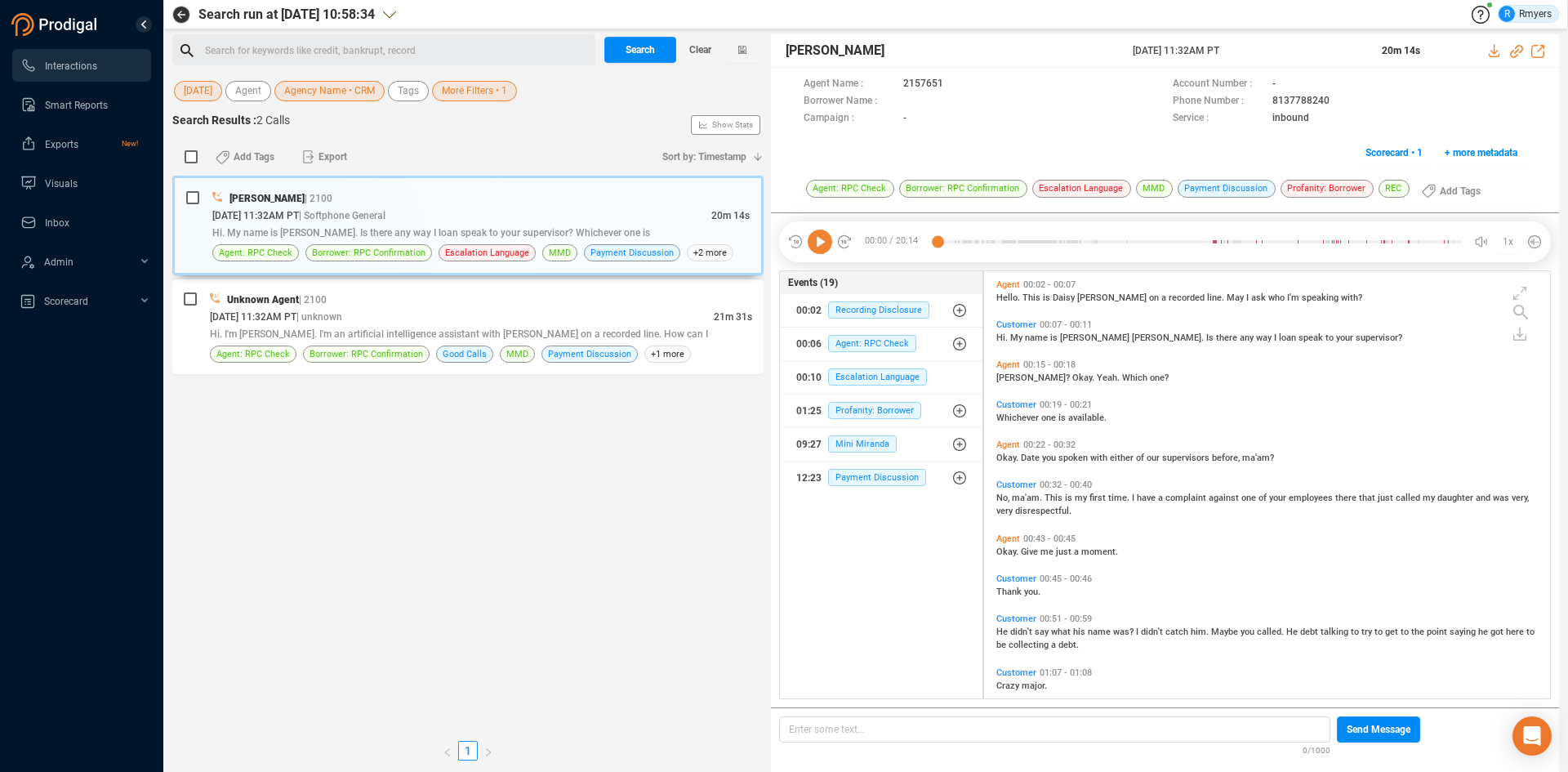
click at [491, 85] on span "More Filters • 1" at bounding box center [474, 91] width 65 height 20
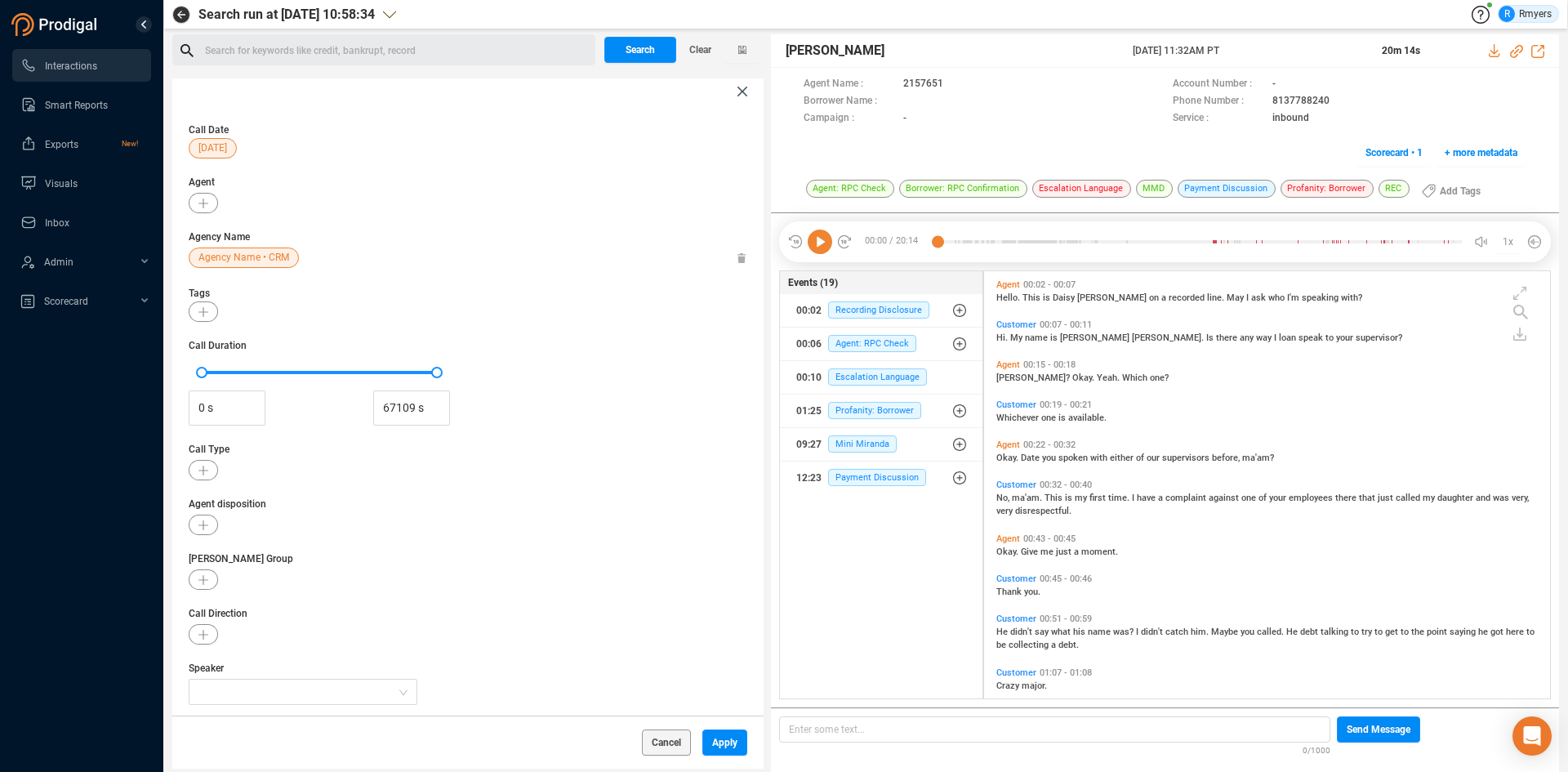
scroll to position [193, 0]
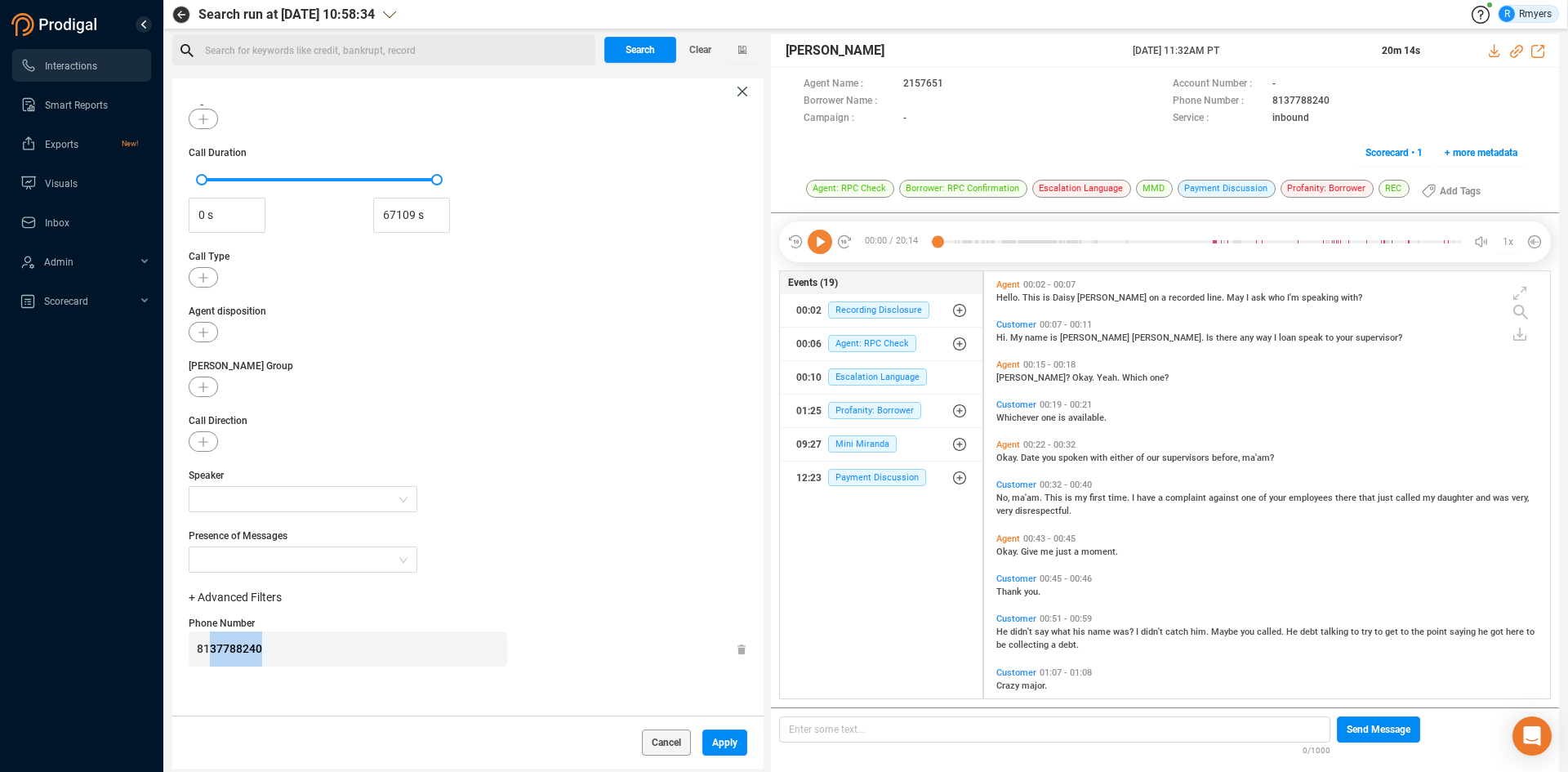
drag, startPoint x: 268, startPoint y: 659, endPoint x: 177, endPoint y: 679, distance: 93.2
click at [180, 677] on div "Call Date Yesterday Agent Agency Name Agency Name • CRM Tags Call Duration 0 s …" at bounding box center [468, 410] width 592 height 611
click at [727, 735] on span "Apply" at bounding box center [725, 743] width 26 height 26
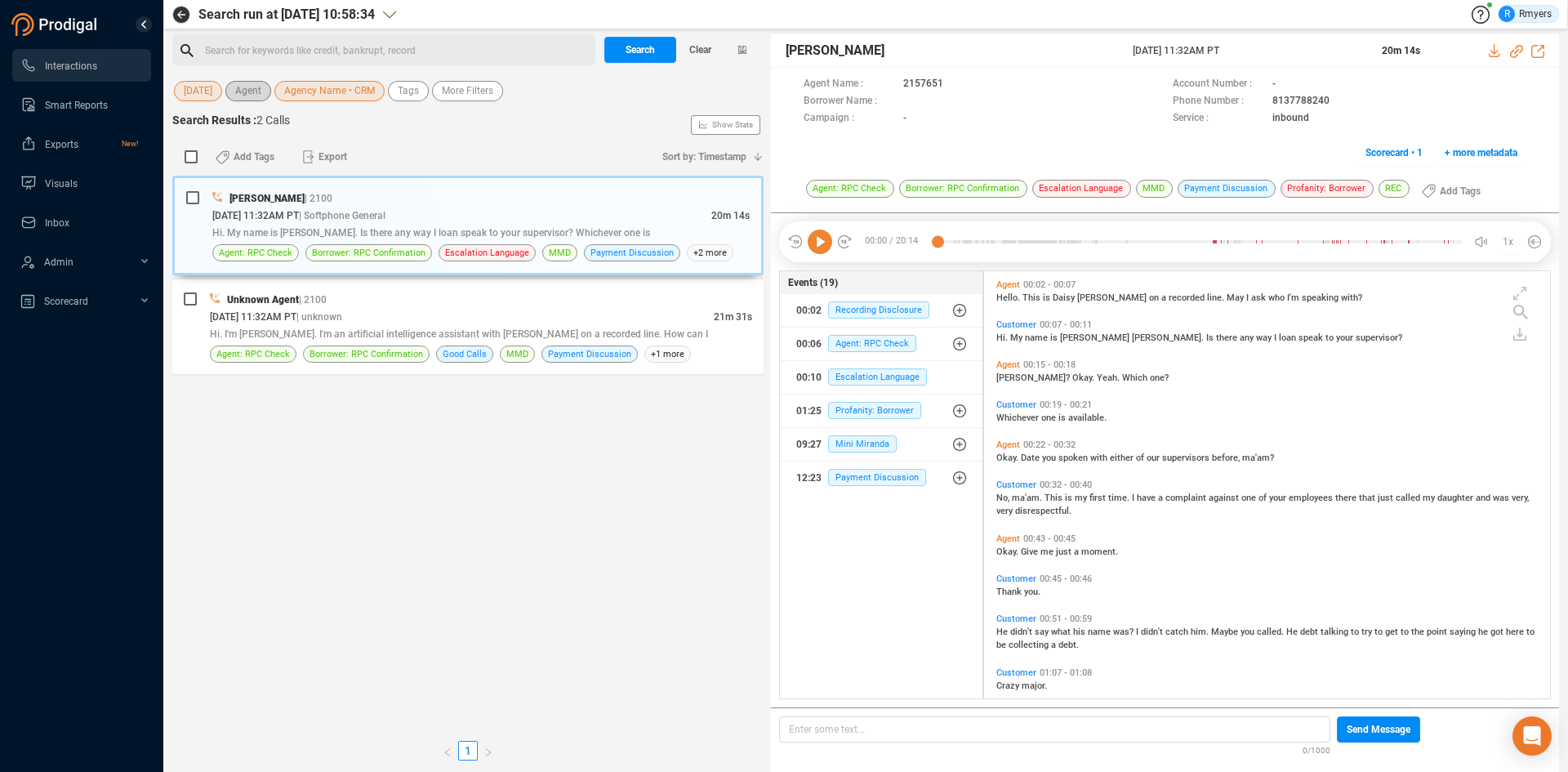
click at [257, 92] on span "Agent" at bounding box center [248, 91] width 26 height 20
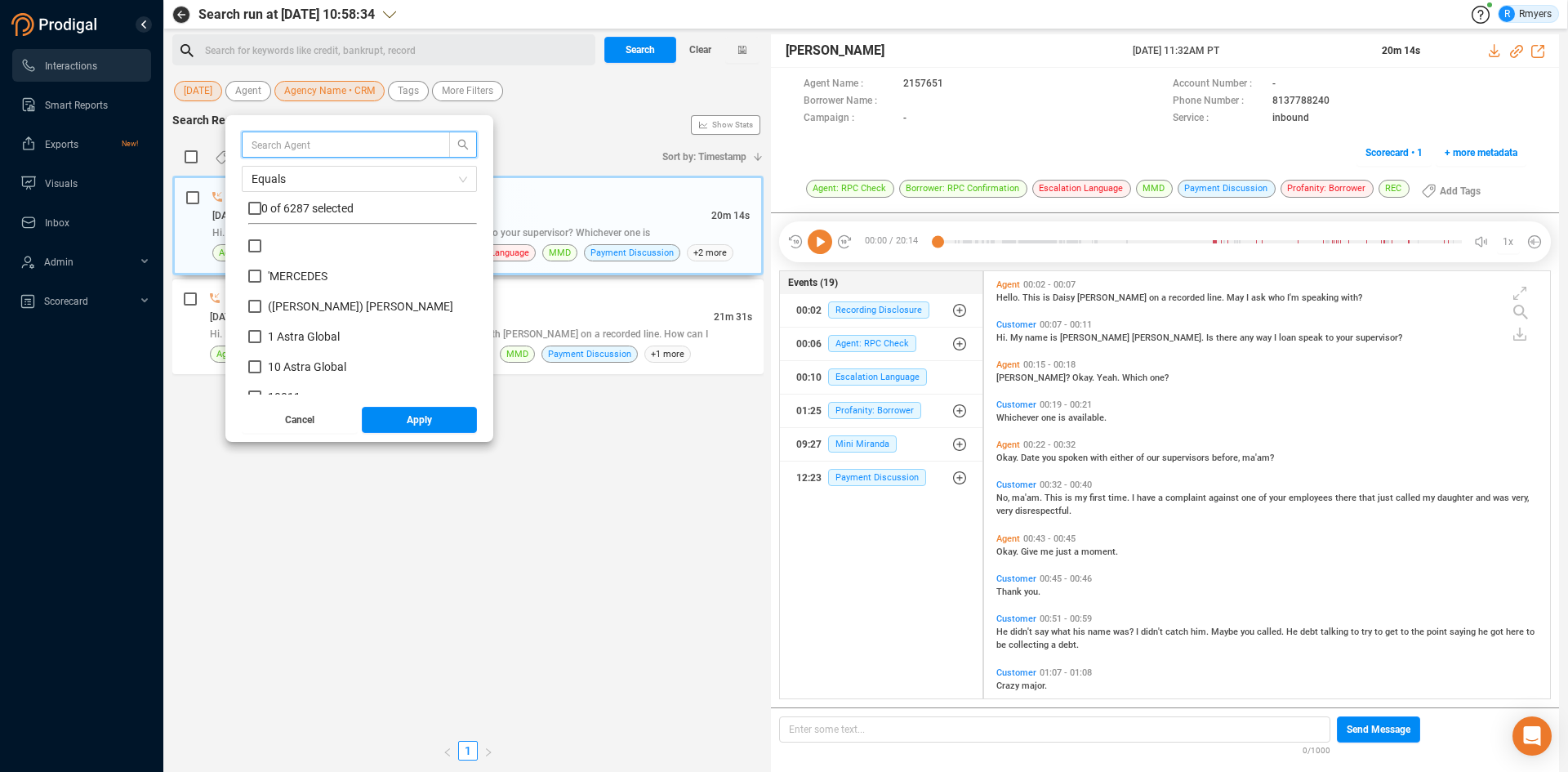
scroll to position [153, 220]
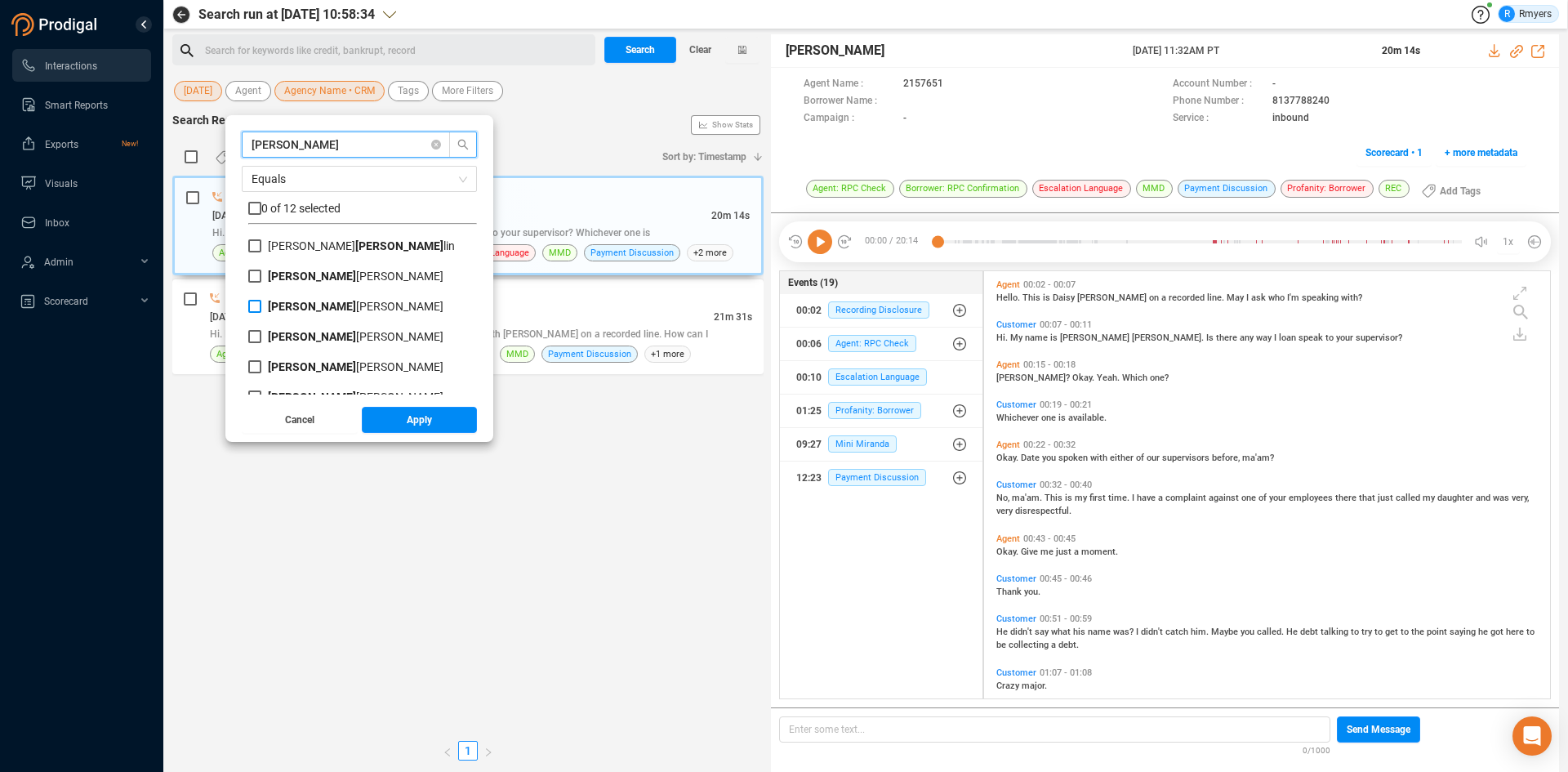
type input "frank"
click at [261, 309] on input "Frank Napoles" at bounding box center [254, 306] width 13 height 13
checkbox input "true"
click at [261, 335] on input "Frank Napoles" at bounding box center [254, 336] width 13 height 13
checkbox input "true"
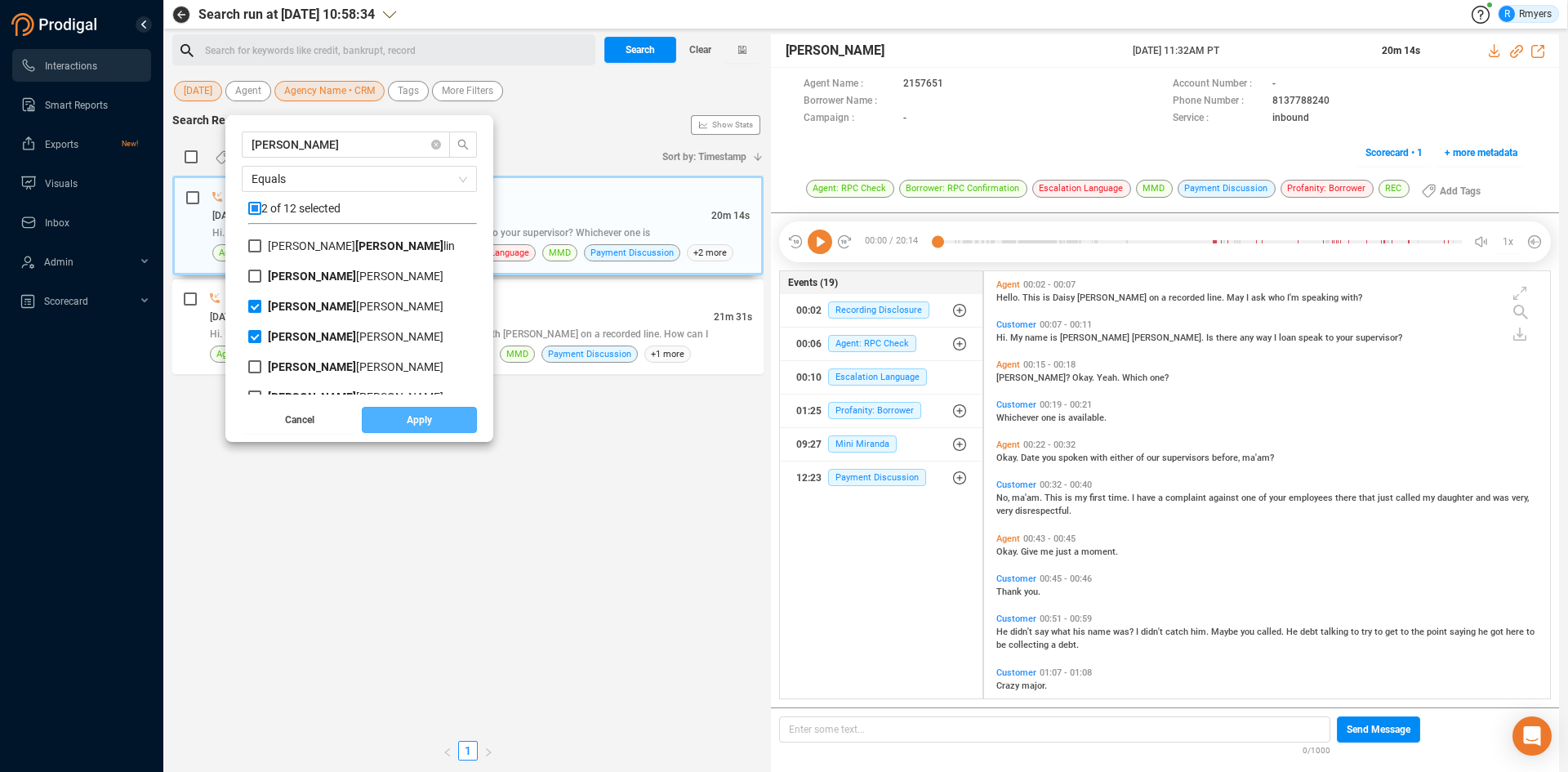
drag, startPoint x: 394, startPoint y: 406, endPoint x: 413, endPoint y: 428, distance: 29.1
click at [402, 419] on div "frank Equals 2 of 12 selected Belinda Frank lin FRANK GIBSON Frank Napoles Fran…" at bounding box center [359, 278] width 268 height 327
click at [414, 427] on button "Apply" at bounding box center [420, 420] width 116 height 26
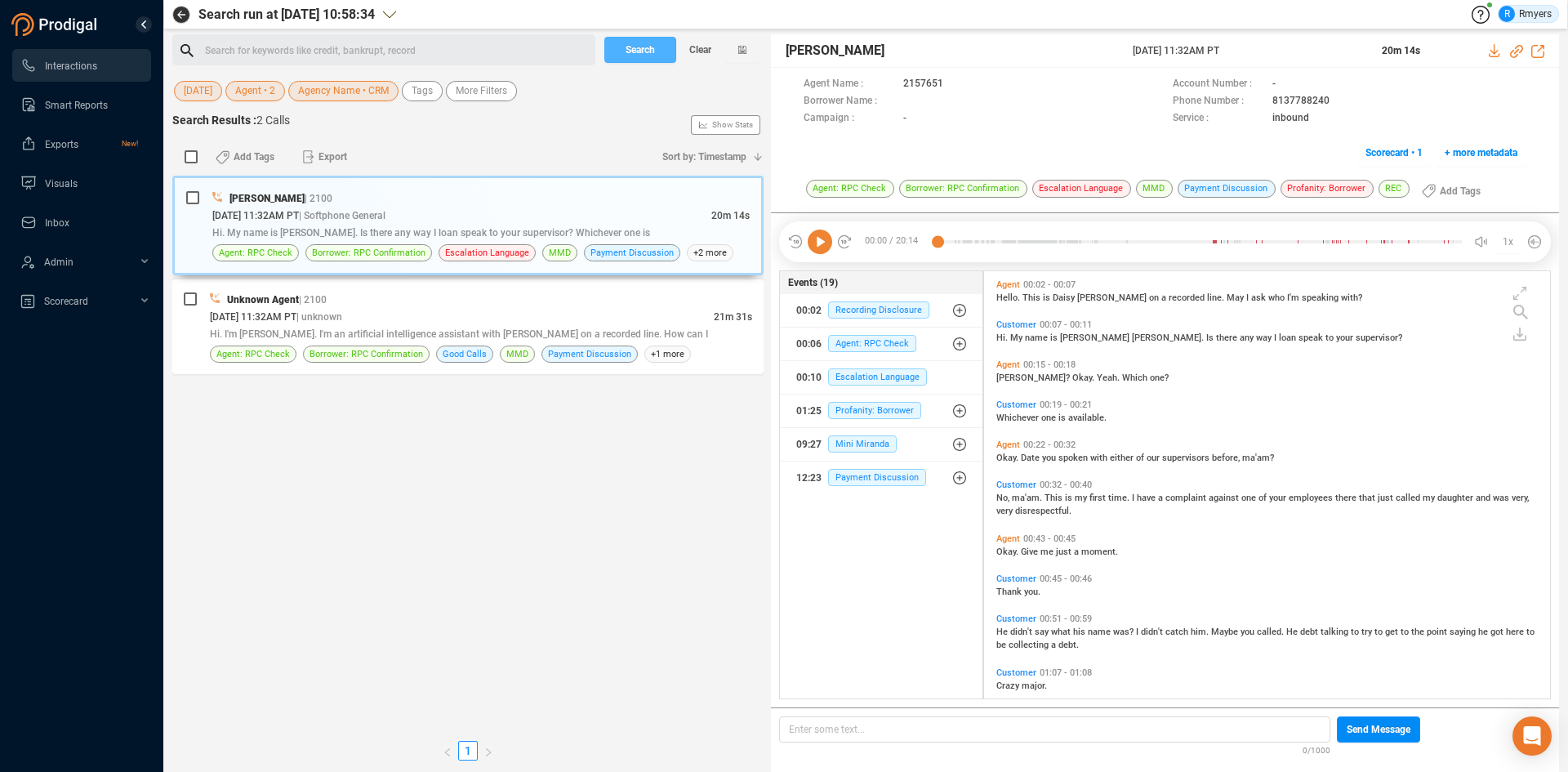
click at [623, 46] on button "Search" at bounding box center [640, 50] width 72 height 26
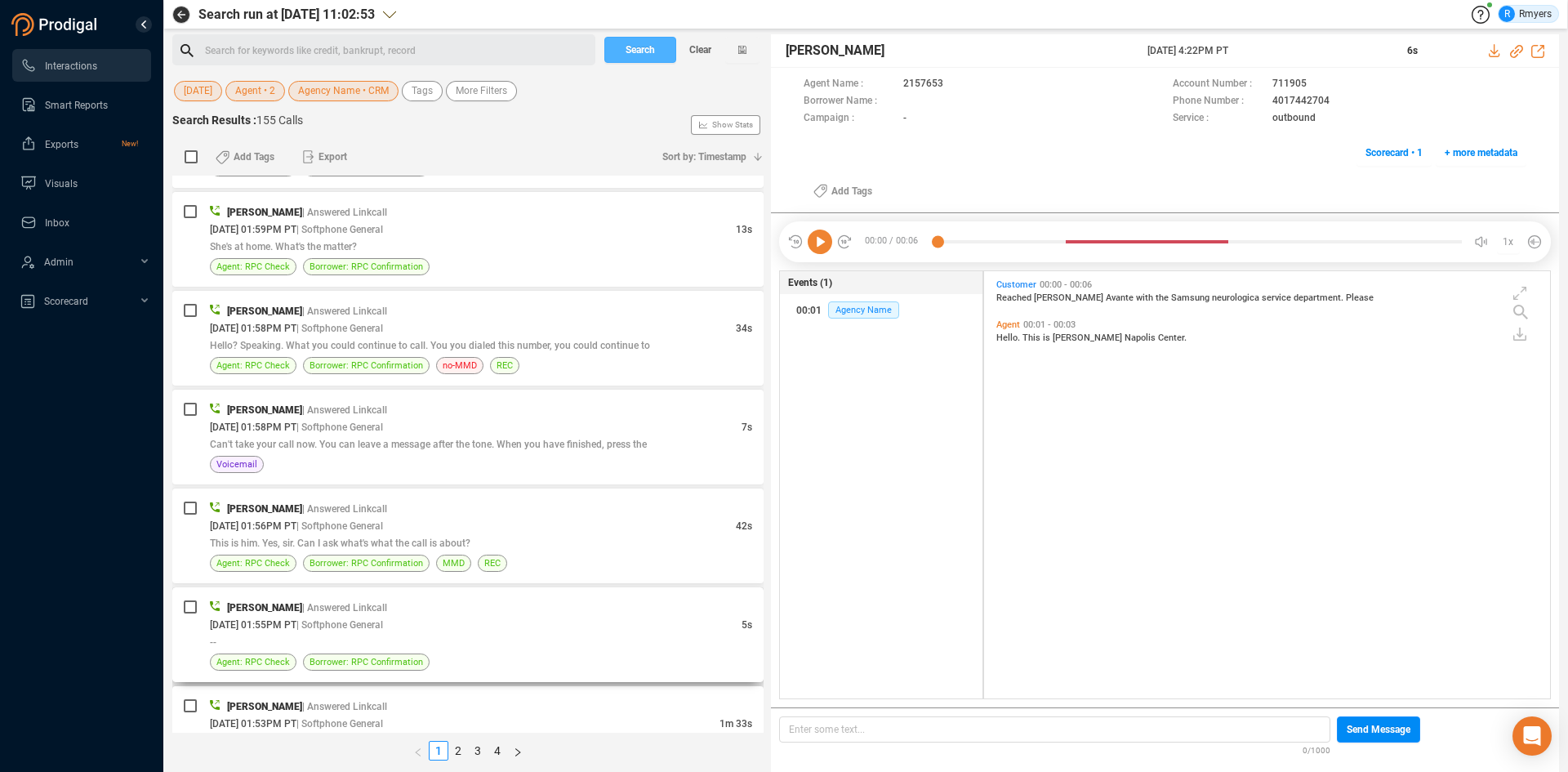
scroll to position [4237, 0]
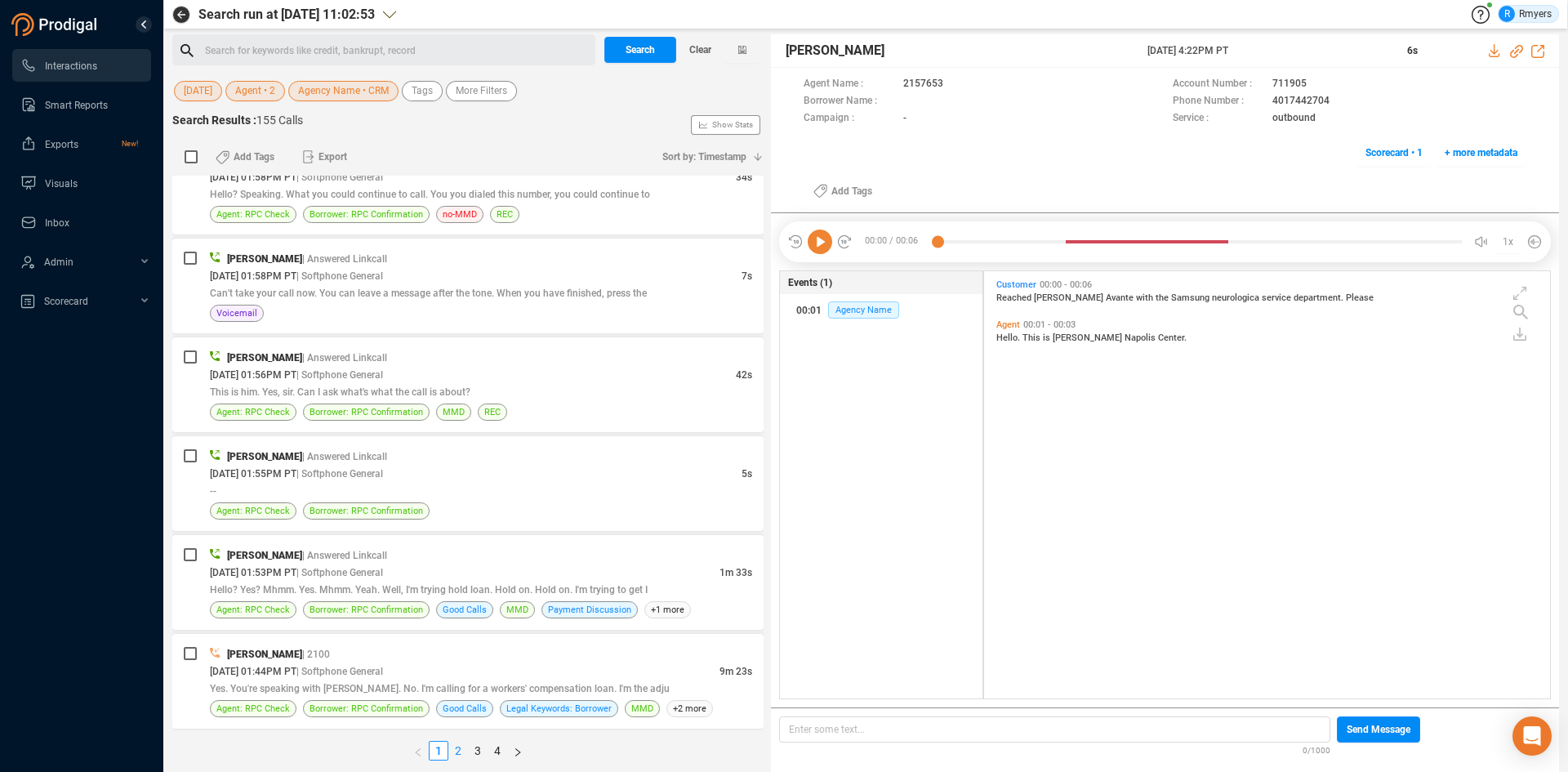
click at [460, 748] on link "2" at bounding box center [458, 751] width 18 height 18
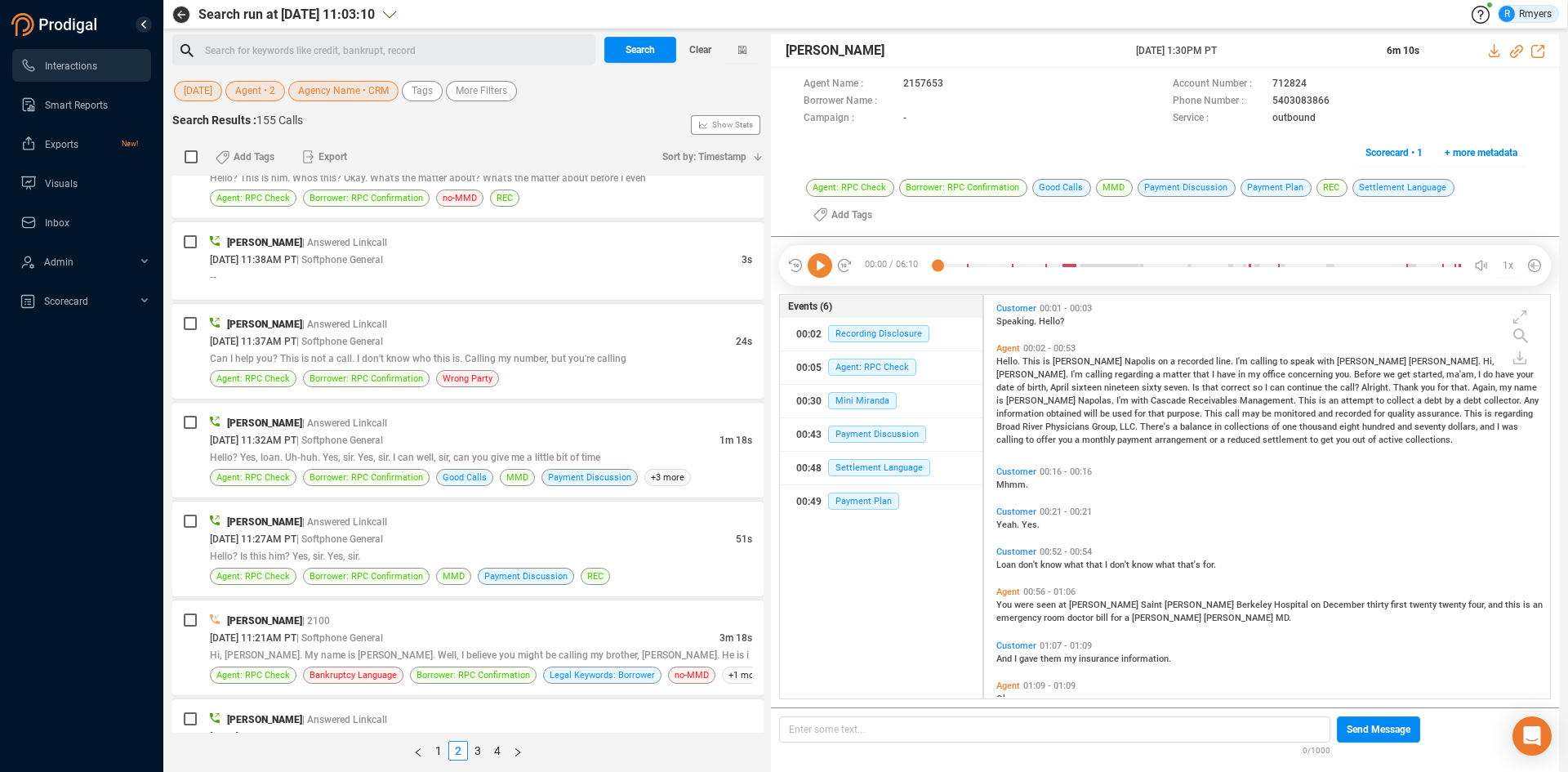
scroll to position [3350, 0]
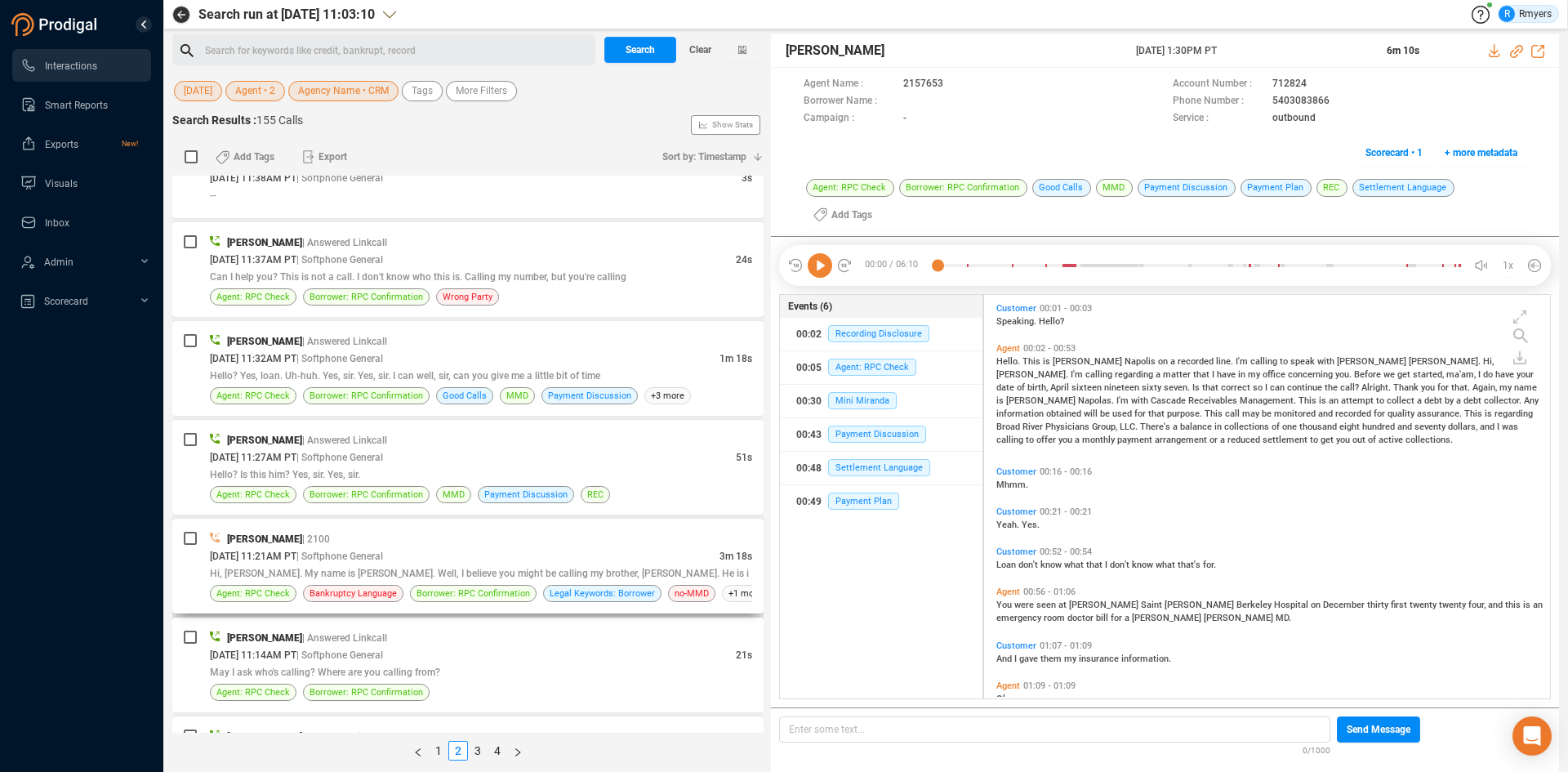
click at [428, 562] on div "08/12/2025 @ 11:21AM PT | Softphone General" at bounding box center [464, 556] width 510 height 17
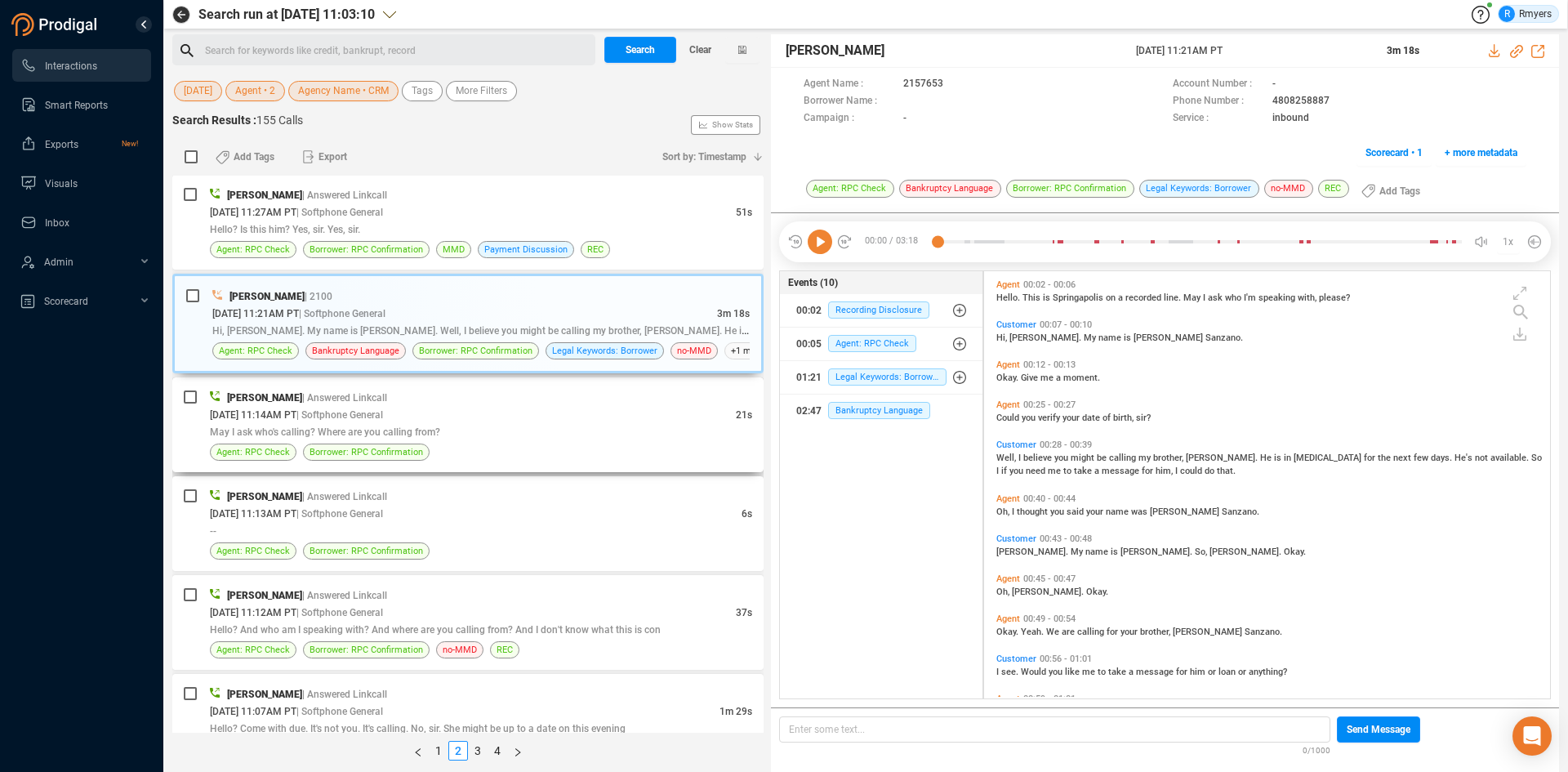
scroll to position [3672, 0]
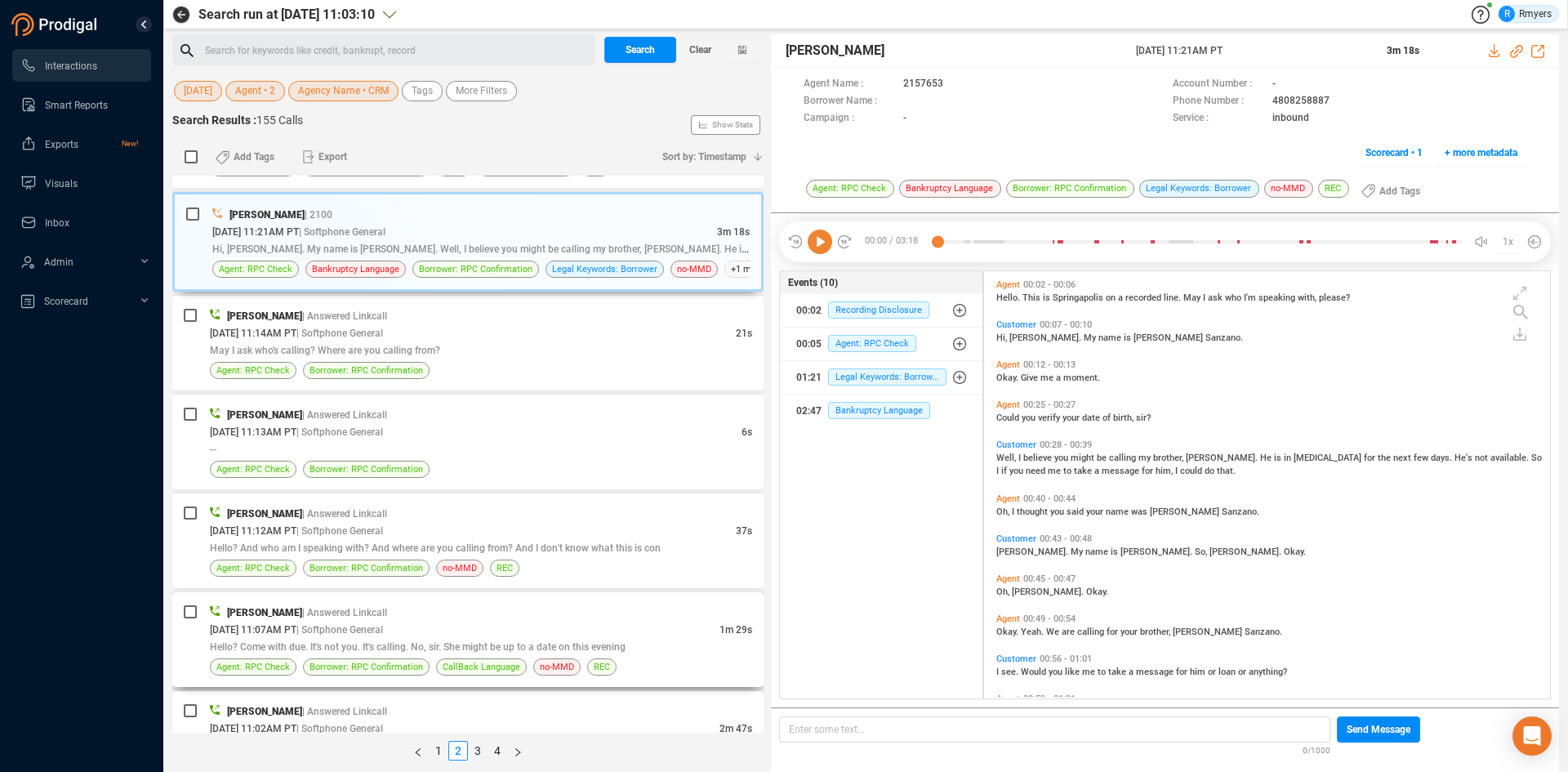
click at [438, 629] on div "08/12/2025 @ 11:07AM PT | Softphone General" at bounding box center [464, 630] width 510 height 17
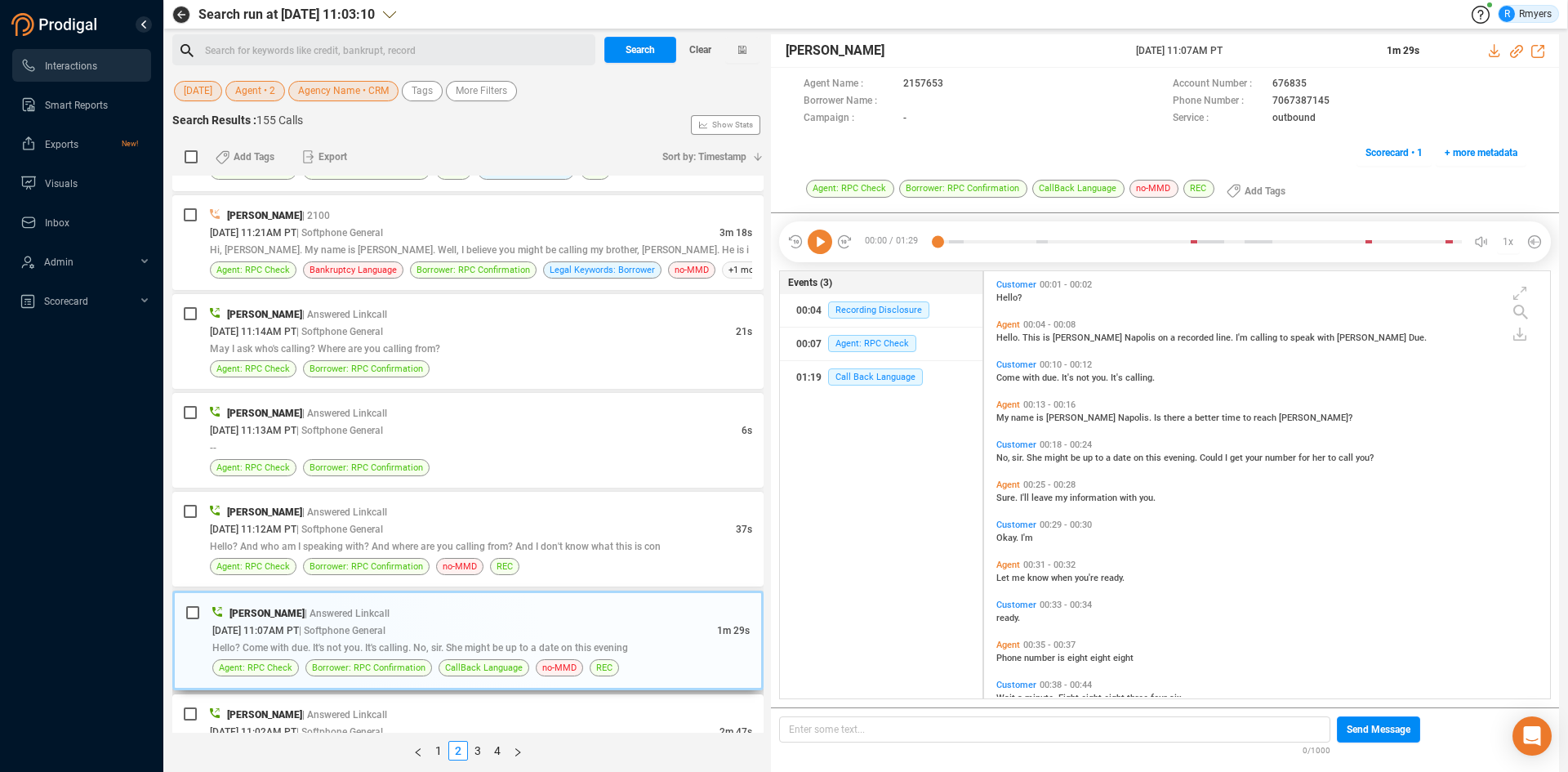
scroll to position [3587, 0]
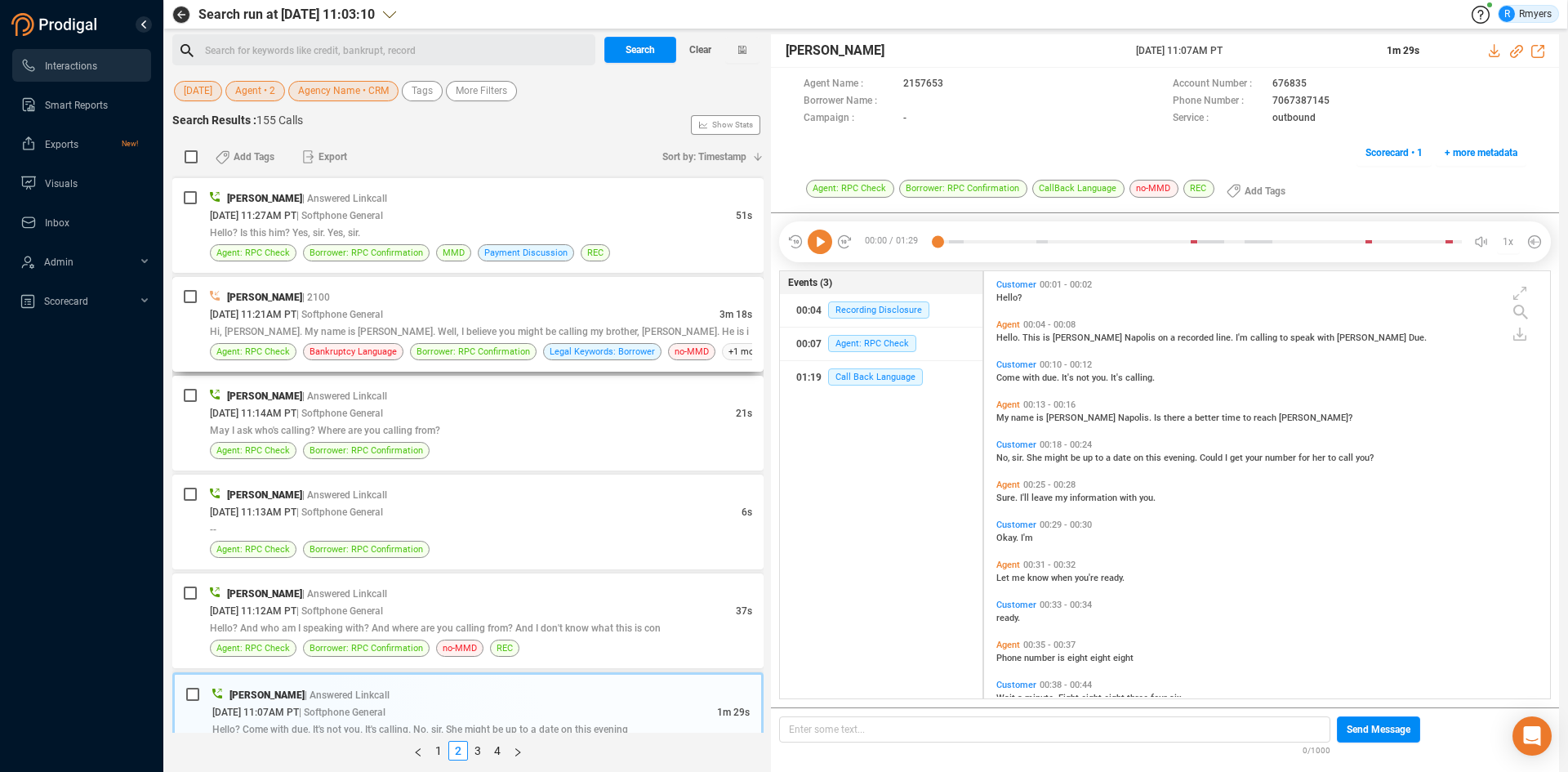
click at [502, 312] on div "08/12/2025 @ 11:21AM PT | Softphone General" at bounding box center [464, 314] width 510 height 17
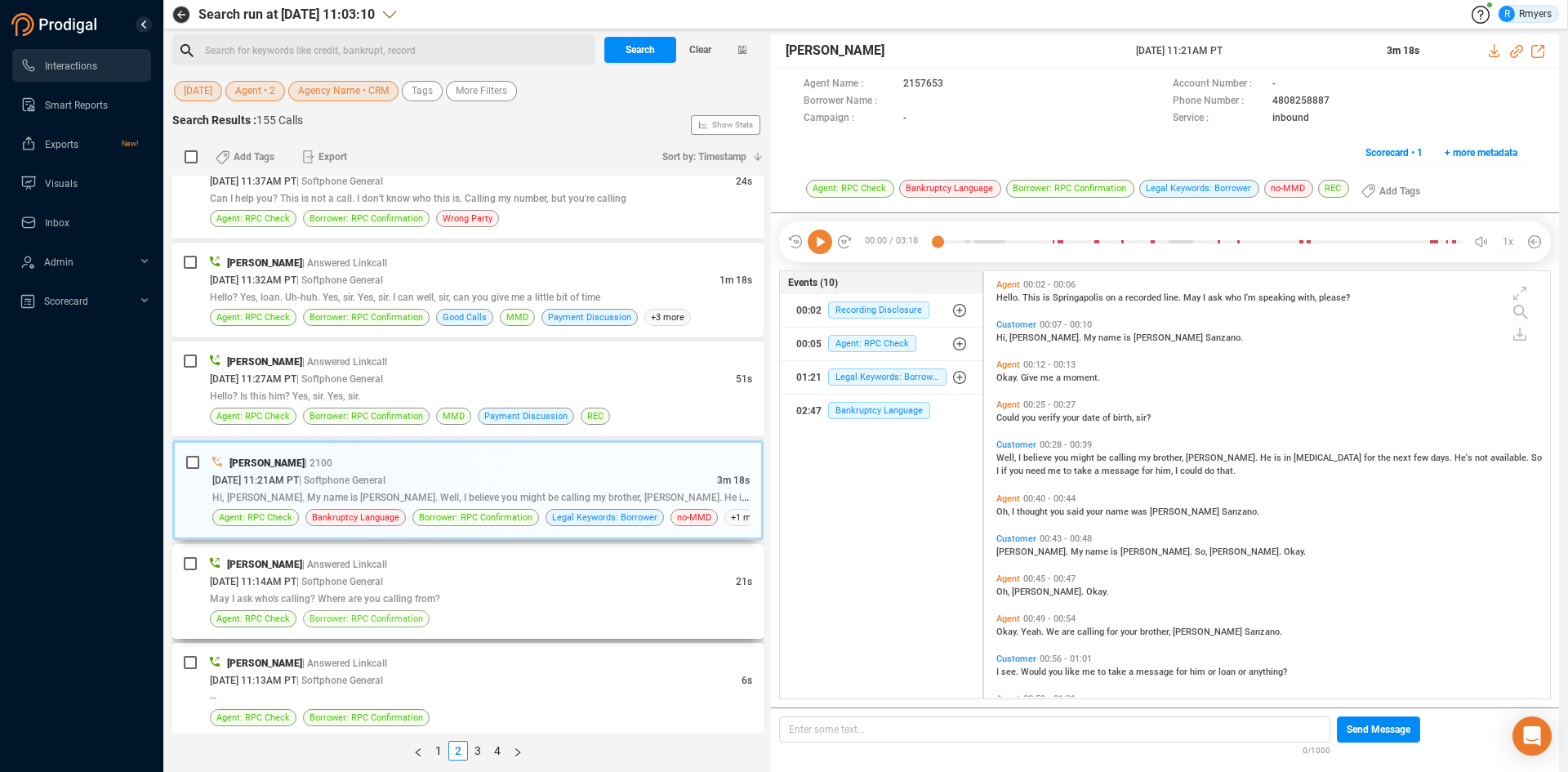
scroll to position [3342, 0]
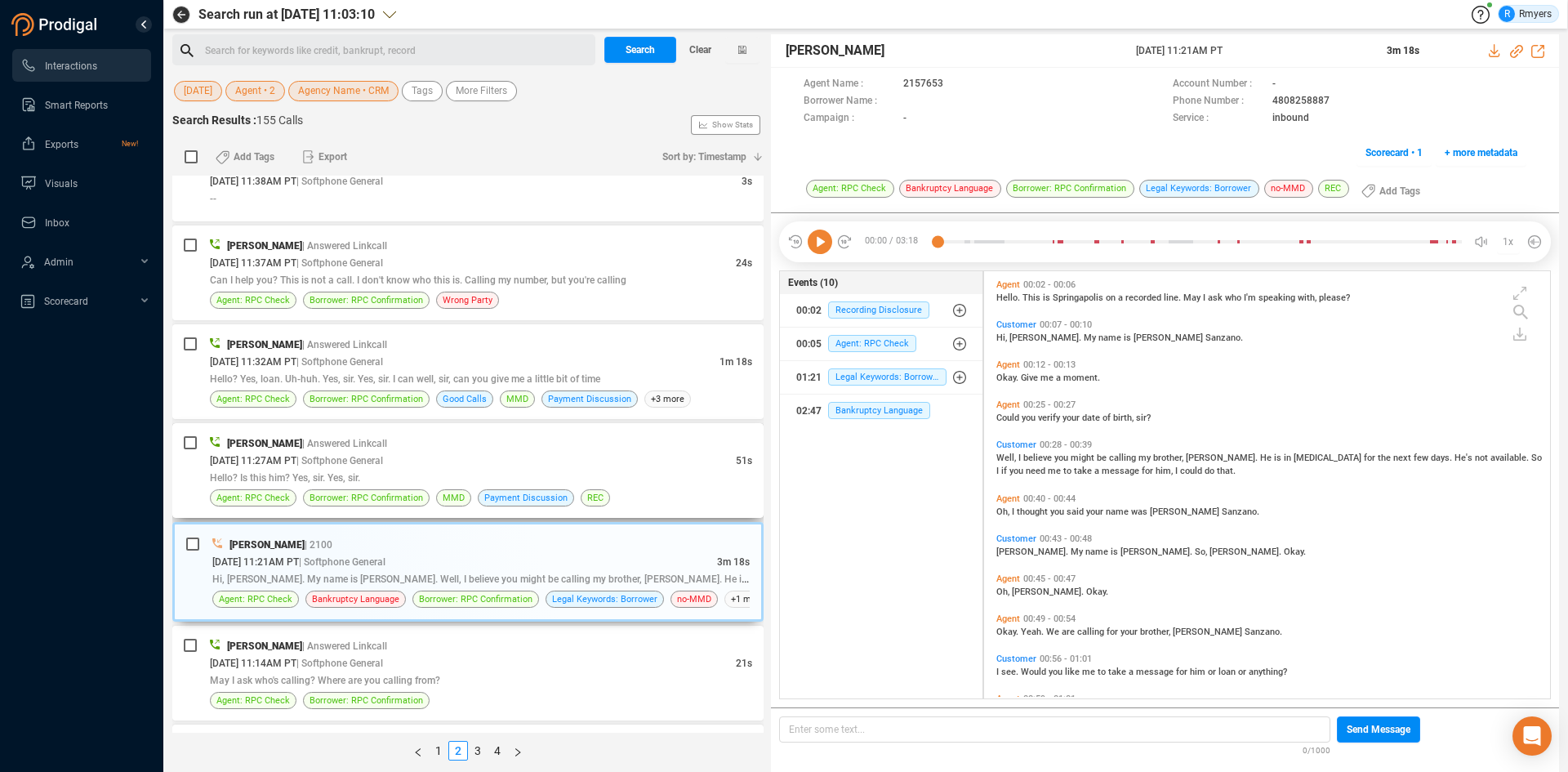
click at [425, 461] on div "08/12/2025 @ 11:27AM PT | Softphone General" at bounding box center [472, 460] width 526 height 17
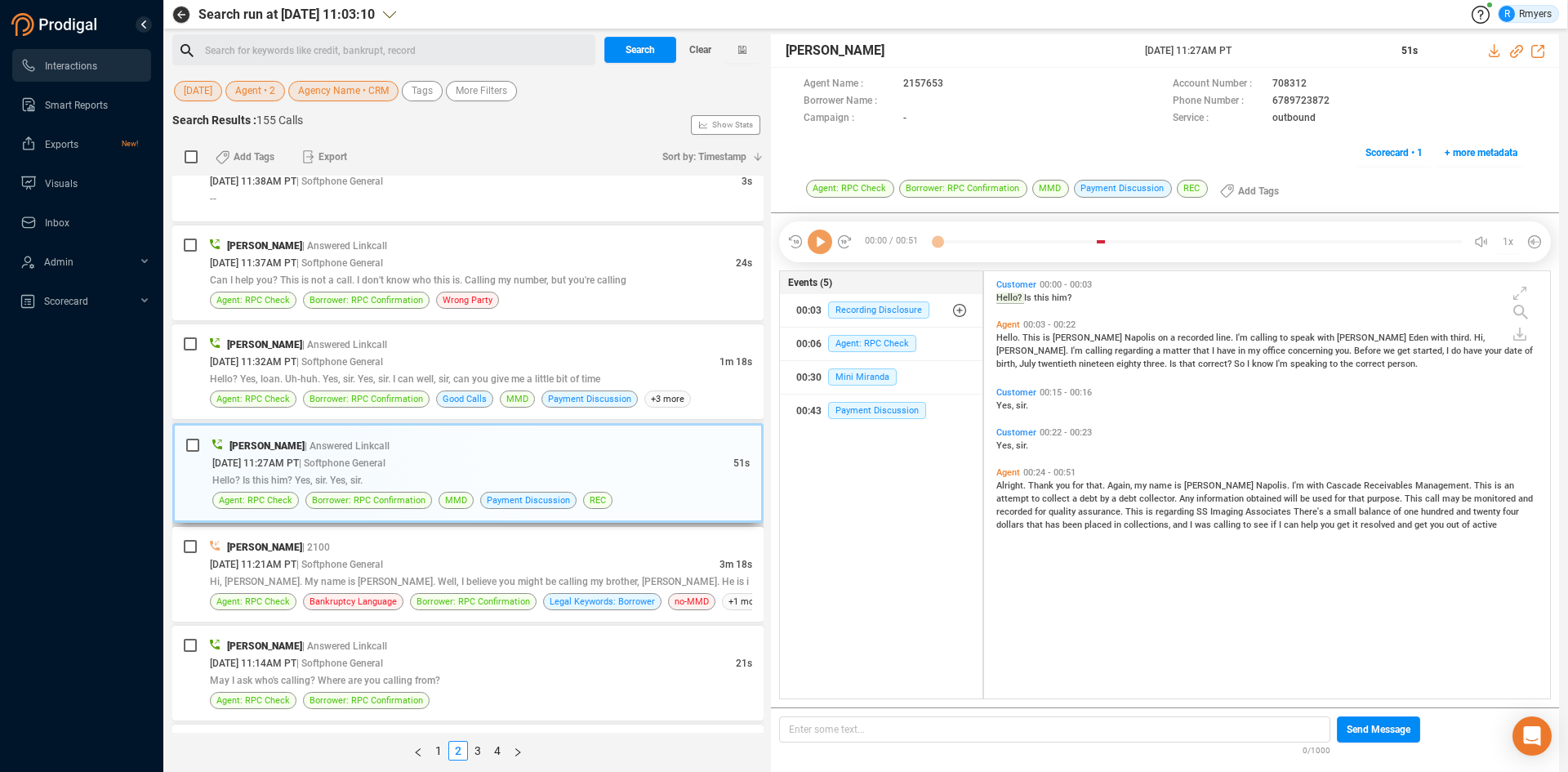
scroll to position [424, 558]
click at [489, 352] on div "Frank Napoles | Answered Linkcall" at bounding box center [480, 344] width 542 height 17
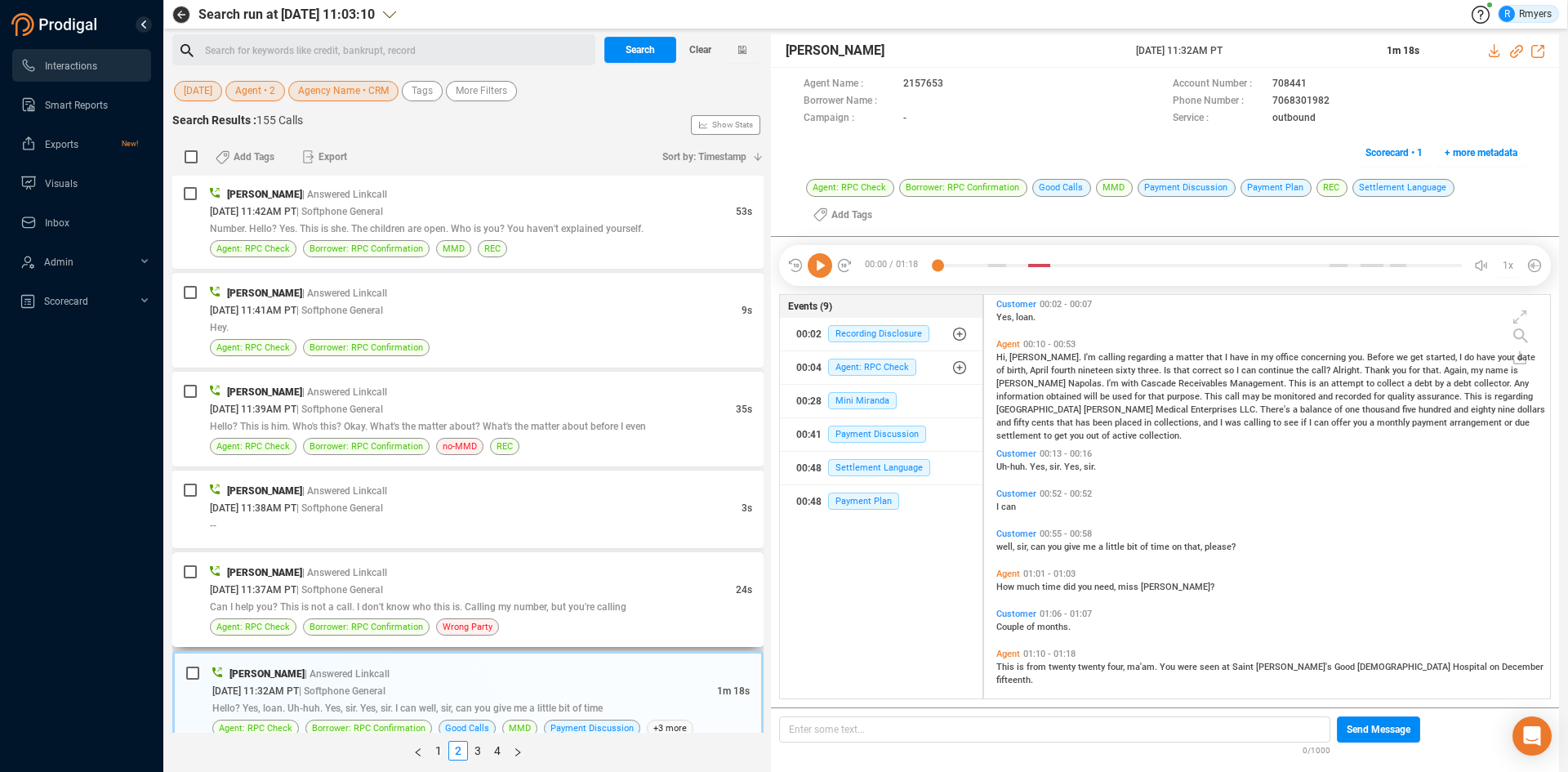
scroll to position [3423, 0]
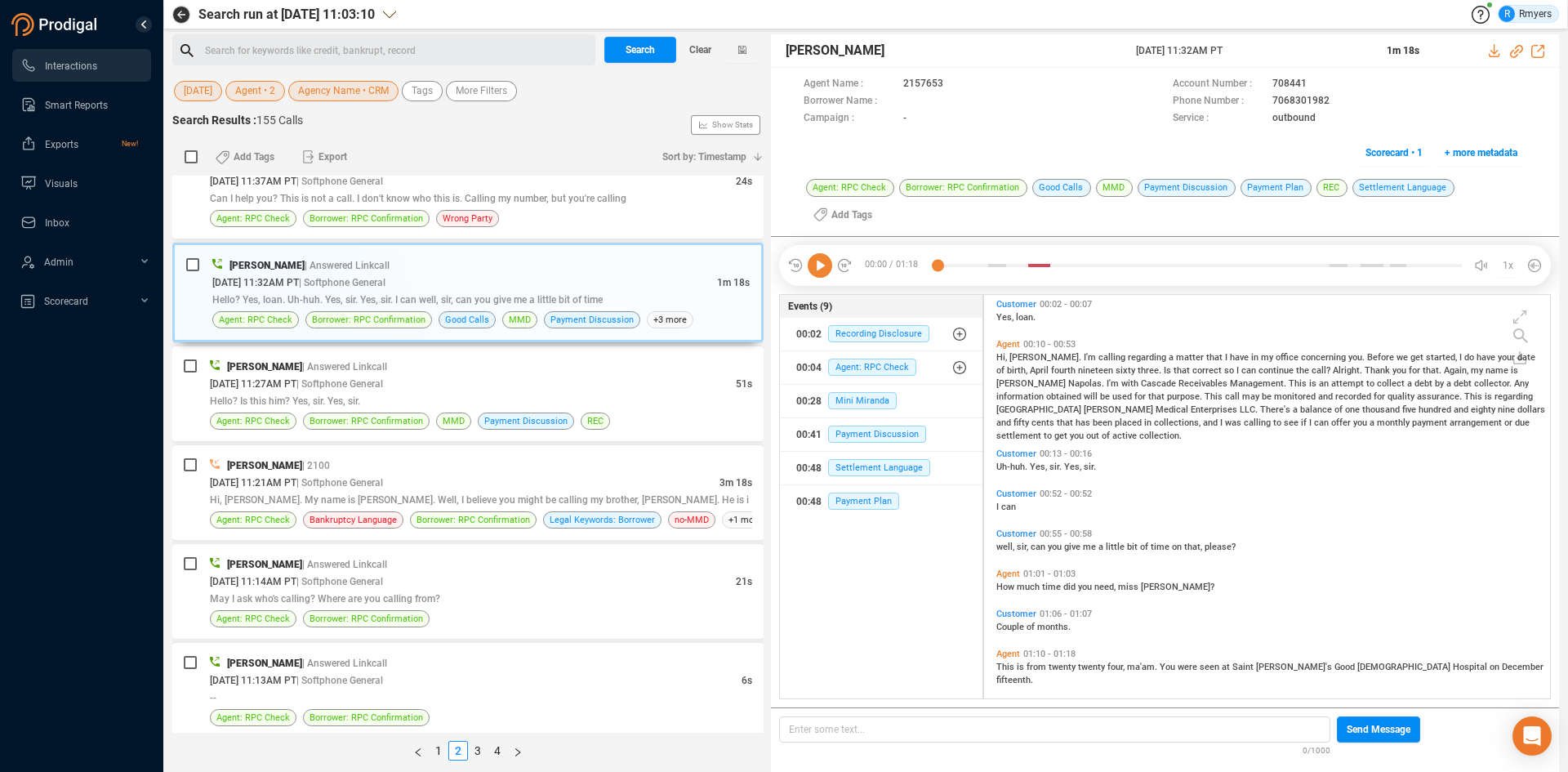
click at [268, 91] on span "Agent • 2" at bounding box center [255, 91] width 40 height 20
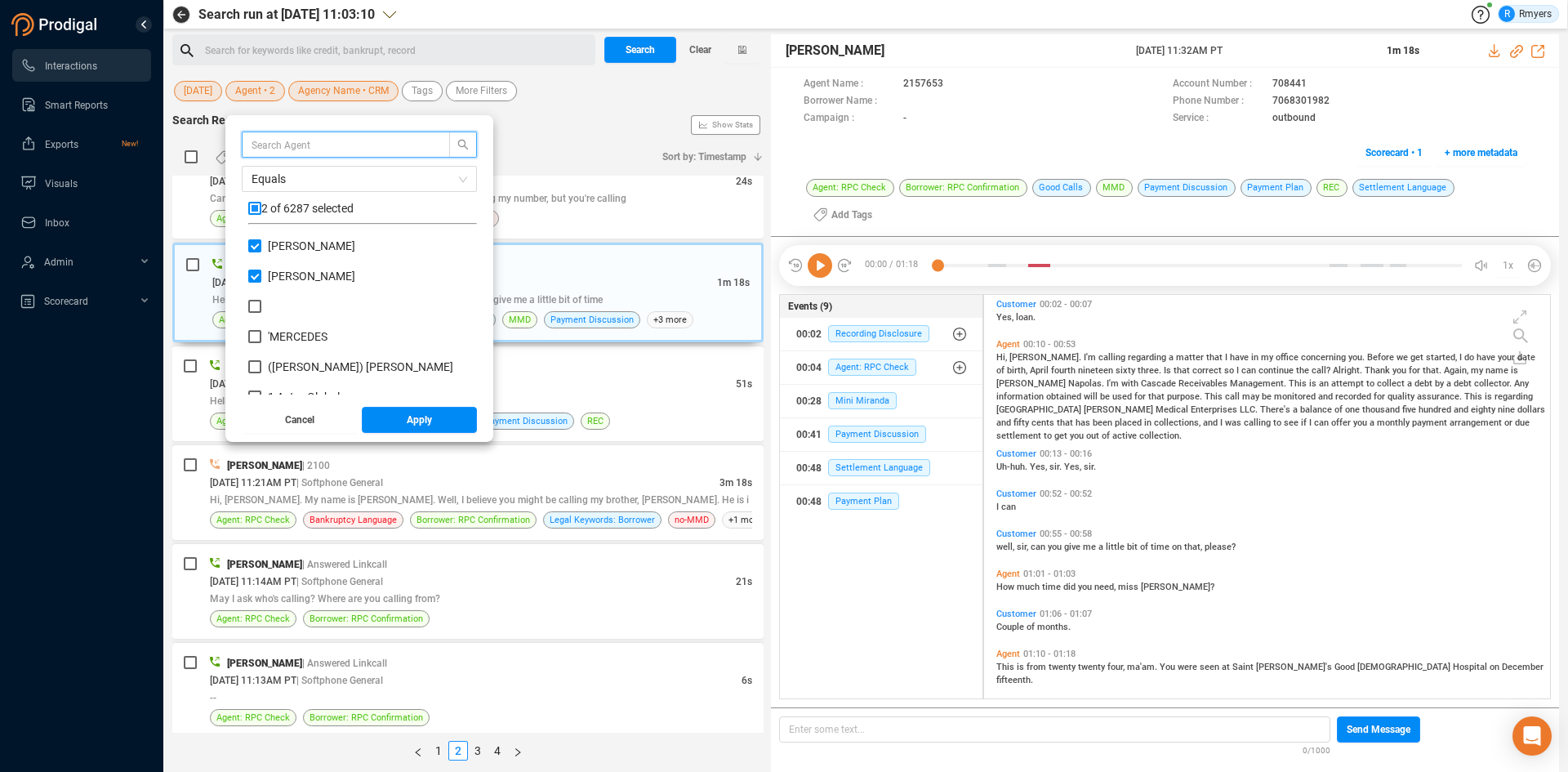
scroll to position [153, 220]
drag, startPoint x: 266, startPoint y: 278, endPoint x: 273, endPoint y: 266, distance: 13.9
click at [261, 277] on input "[PERSON_NAME]" at bounding box center [254, 276] width 13 height 13
checkbox input "false"
click at [261, 246] on input "[PERSON_NAME]" at bounding box center [254, 245] width 13 height 13
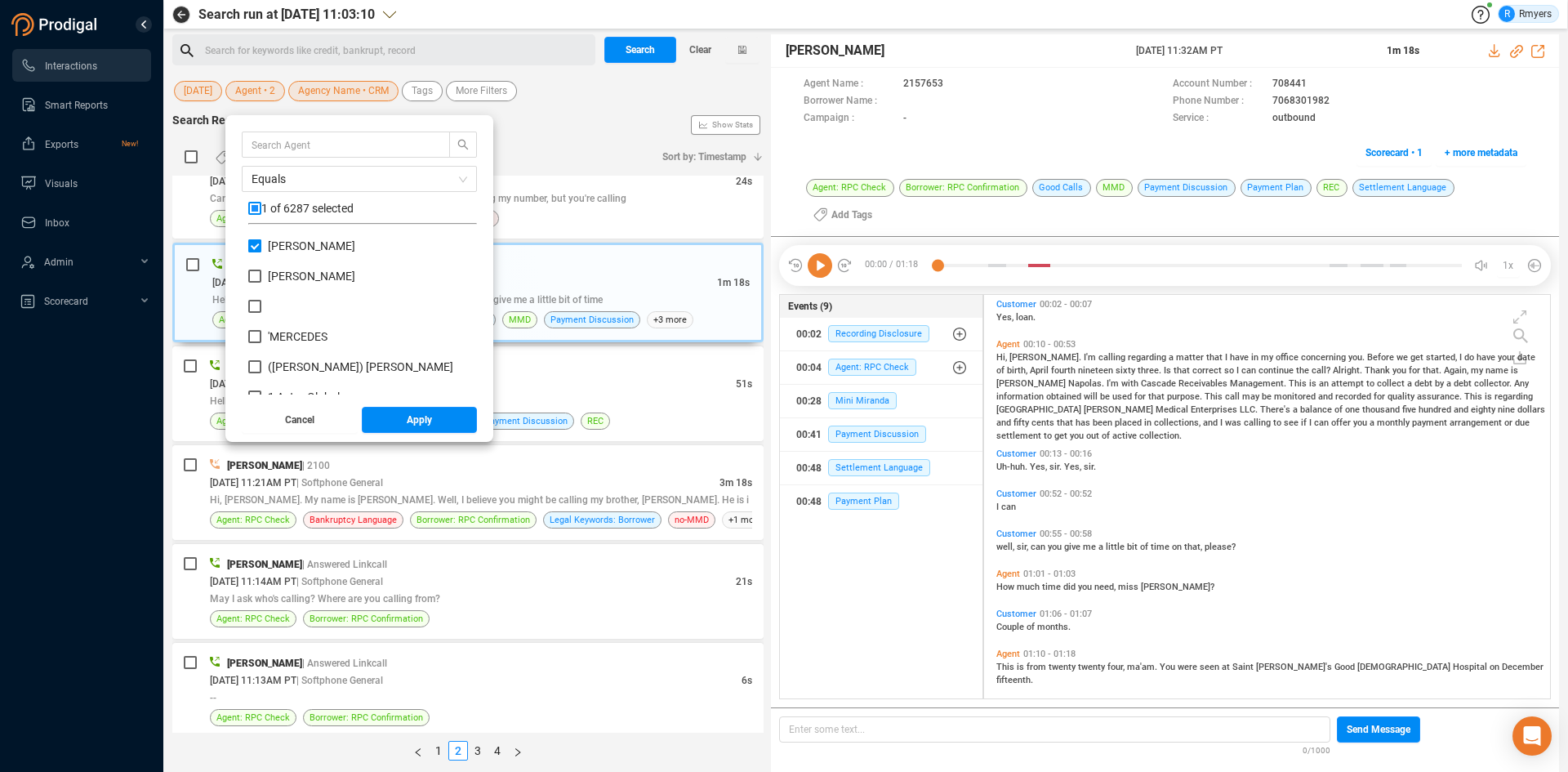
checkbox input "false"
click at [271, 156] on span at bounding box center [359, 144] width 235 height 26
type input "jalil"
click at [261, 335] on input "Jalil Farrakhan" at bounding box center [254, 336] width 13 height 13
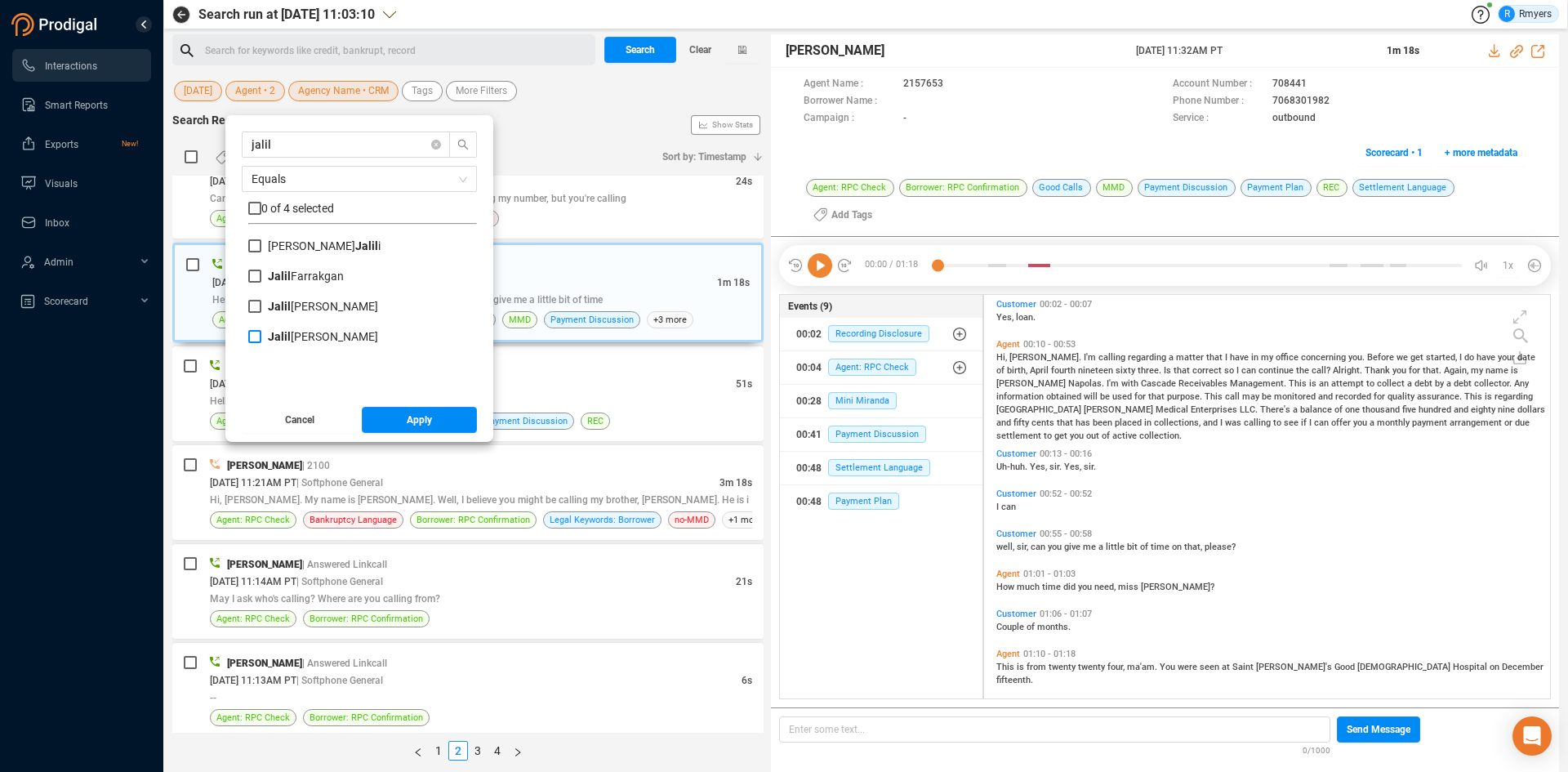
checkbox input "true"
click at [261, 306] on input "Jalil Farrakhan" at bounding box center [254, 306] width 13 height 13
checkbox input "true"
click at [261, 273] on input "Jalil Farrakgan" at bounding box center [254, 276] width 13 height 13
click at [261, 276] on input "Jalil Farrakgan" at bounding box center [254, 276] width 13 height 13
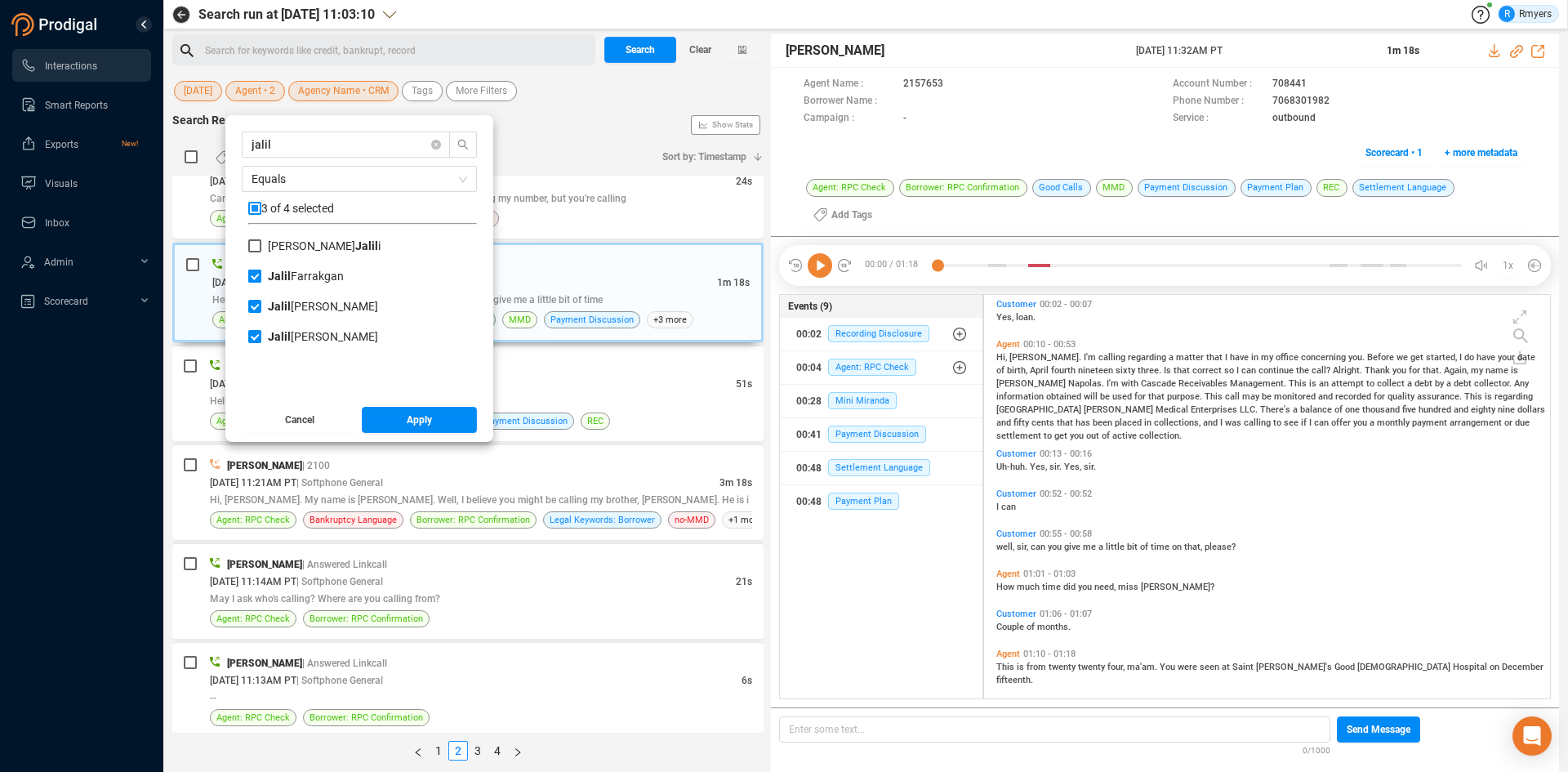
checkbox input "false"
click at [419, 424] on button "Apply" at bounding box center [420, 420] width 116 height 26
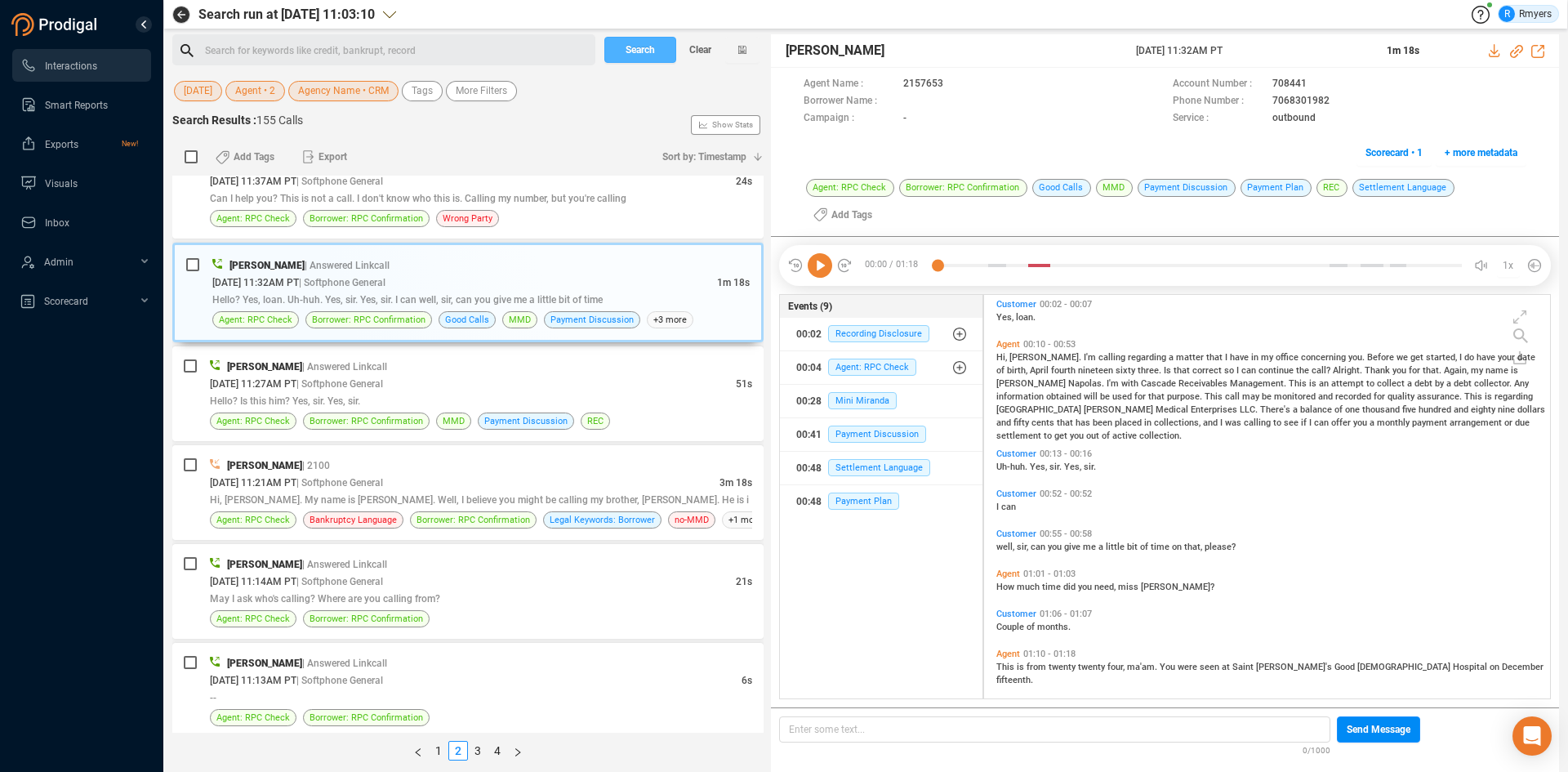
click at [648, 40] on span "Search" at bounding box center [640, 50] width 29 height 26
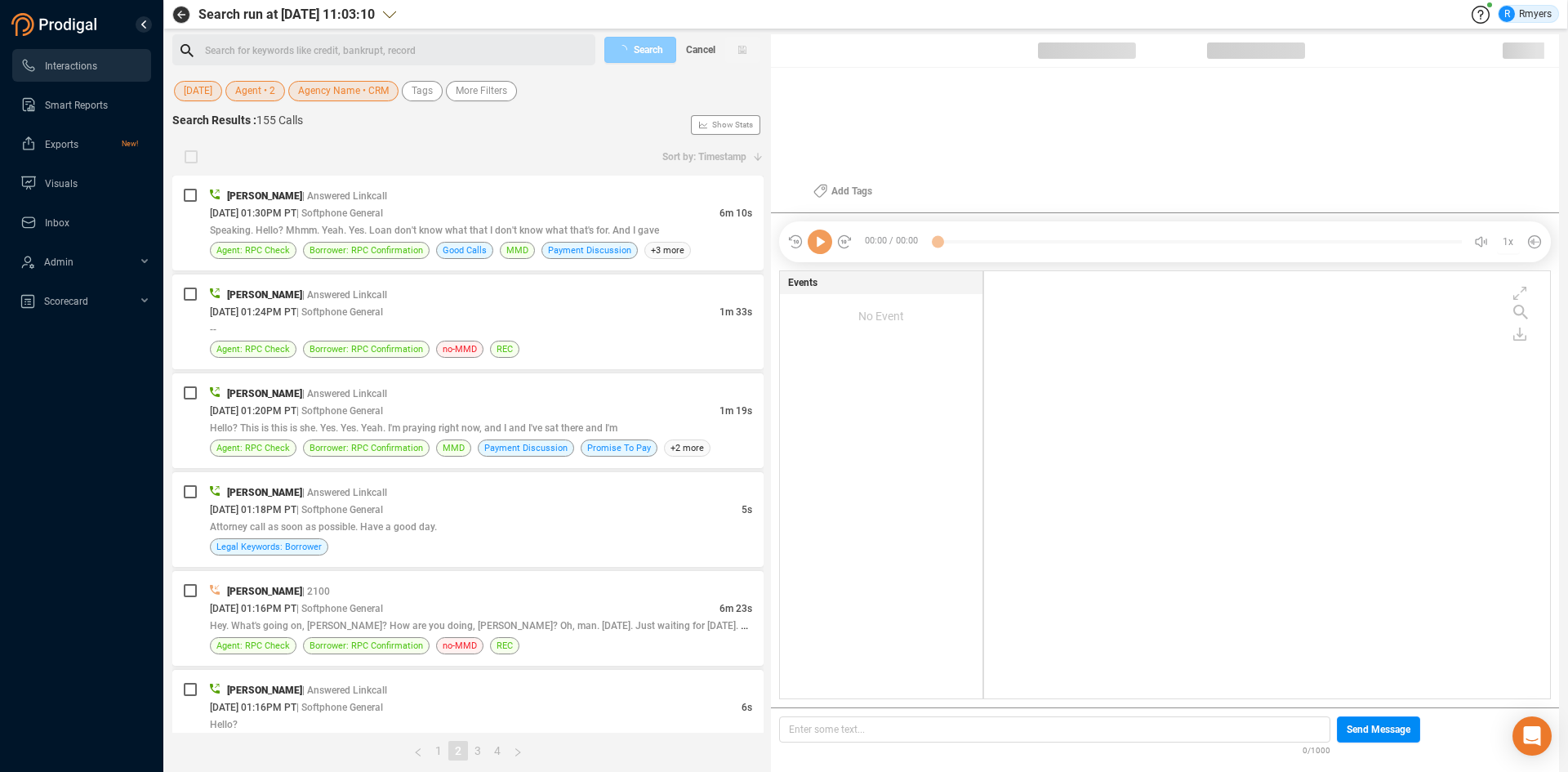
scroll to position [424, 558]
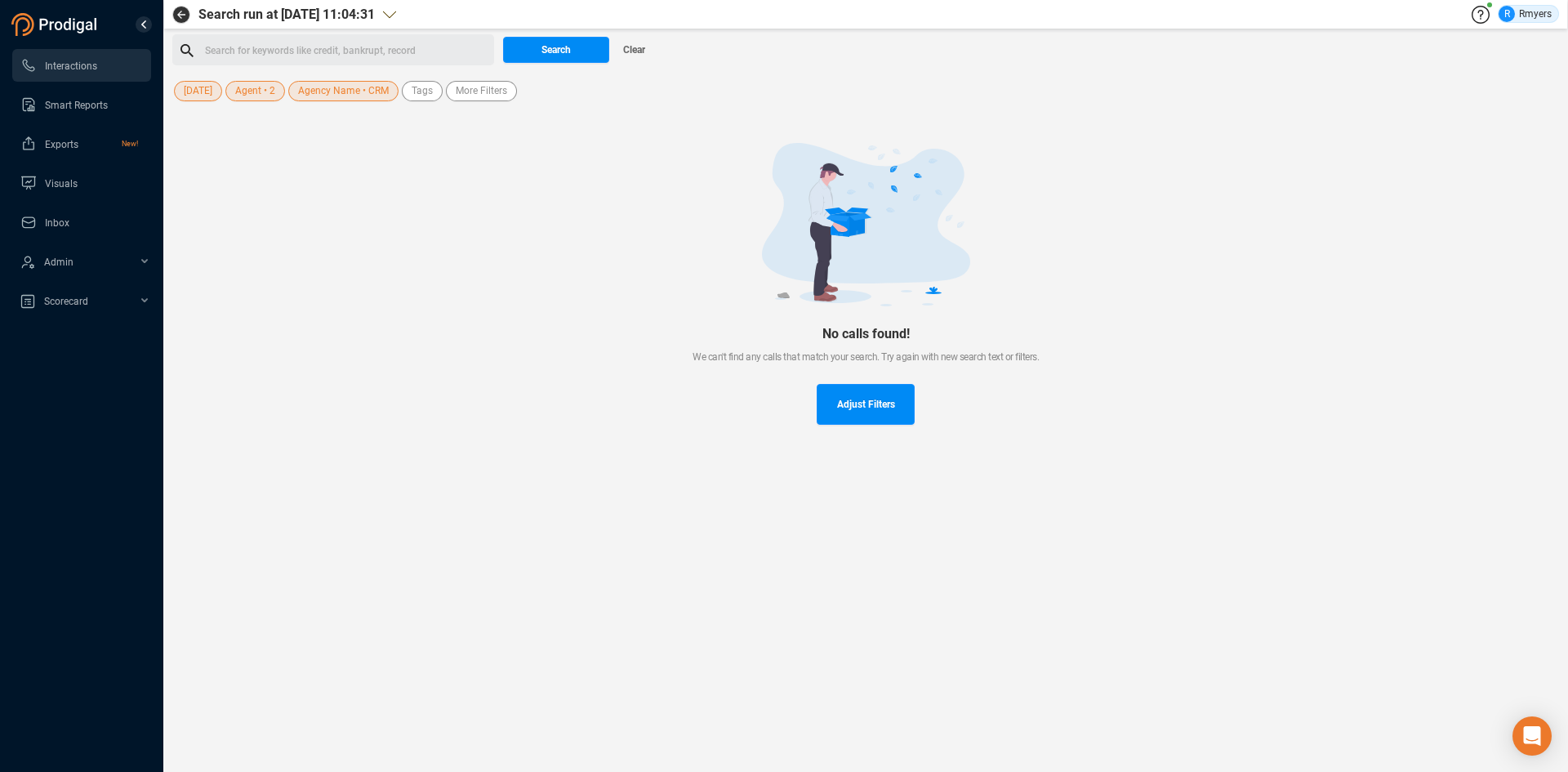
click at [261, 95] on span "Agent • 2" at bounding box center [255, 91] width 40 height 20
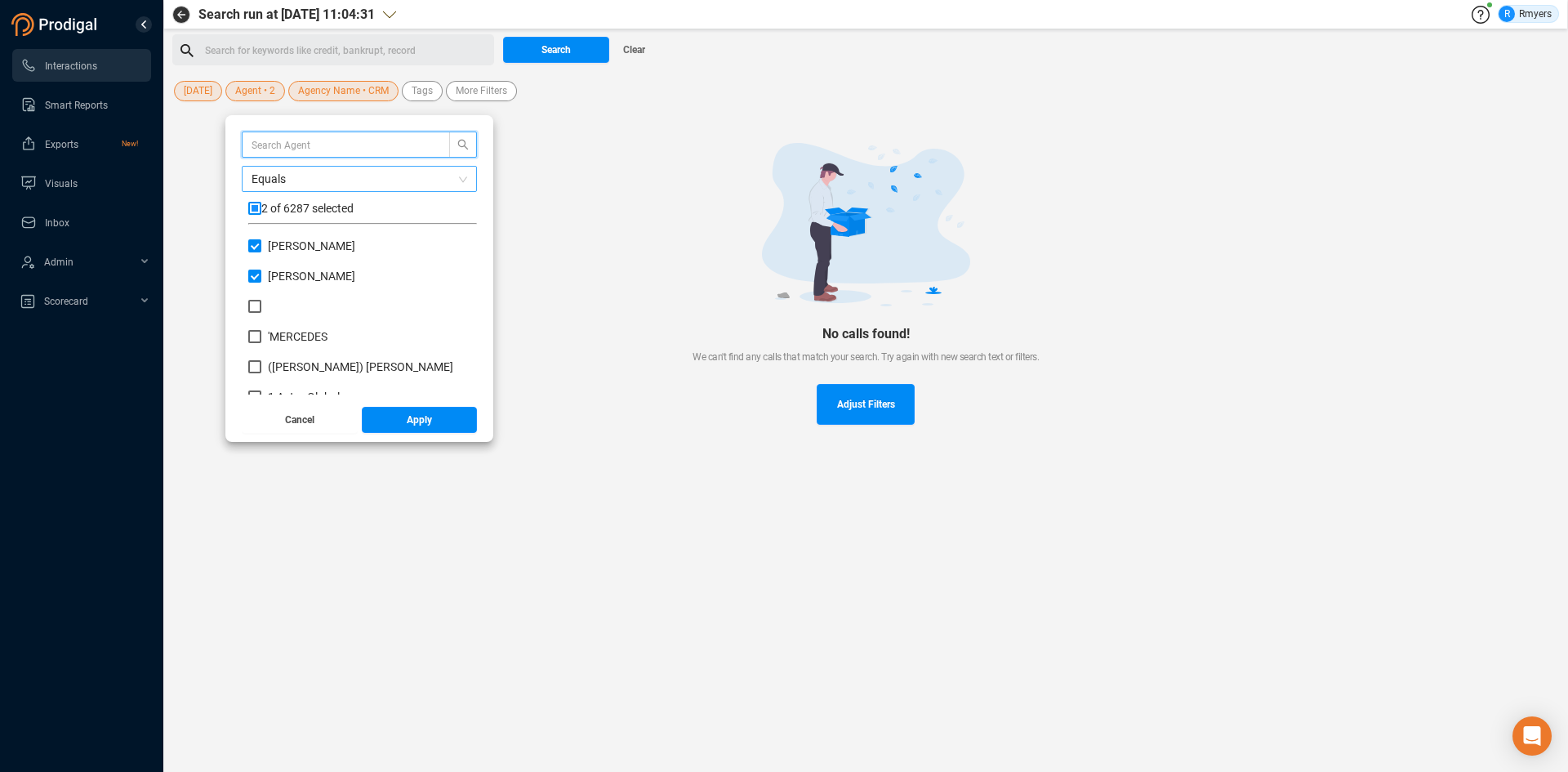
scroll to position [153, 220]
click at [261, 240] on input "Jalil Farrakhan" at bounding box center [254, 245] width 13 height 13
checkbox input "false"
click at [261, 273] on input "Jalil Farrakhan" at bounding box center [254, 276] width 13 height 13
checkbox input "false"
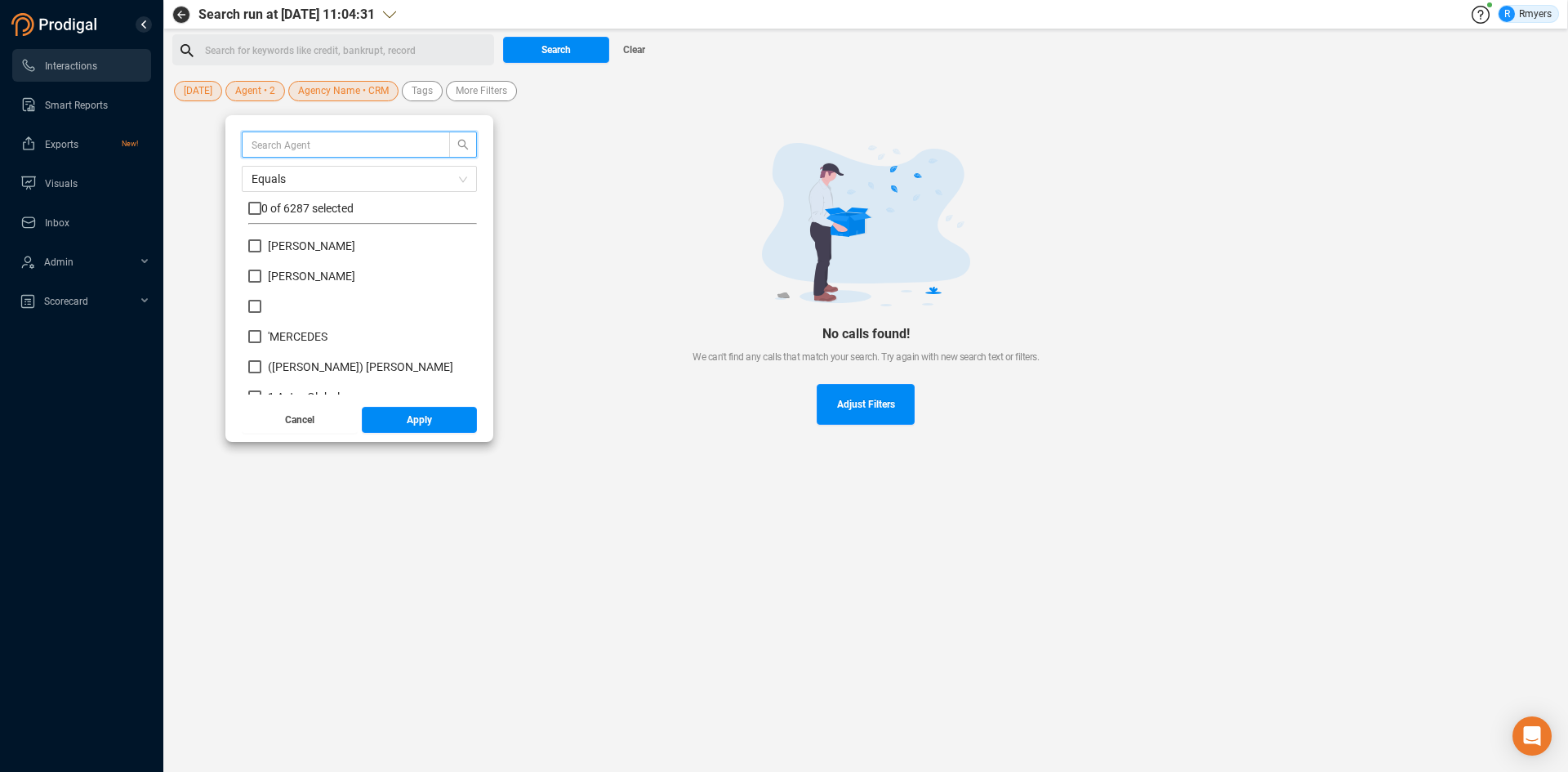
click at [291, 147] on input "text" at bounding box center [338, 145] width 173 height 18
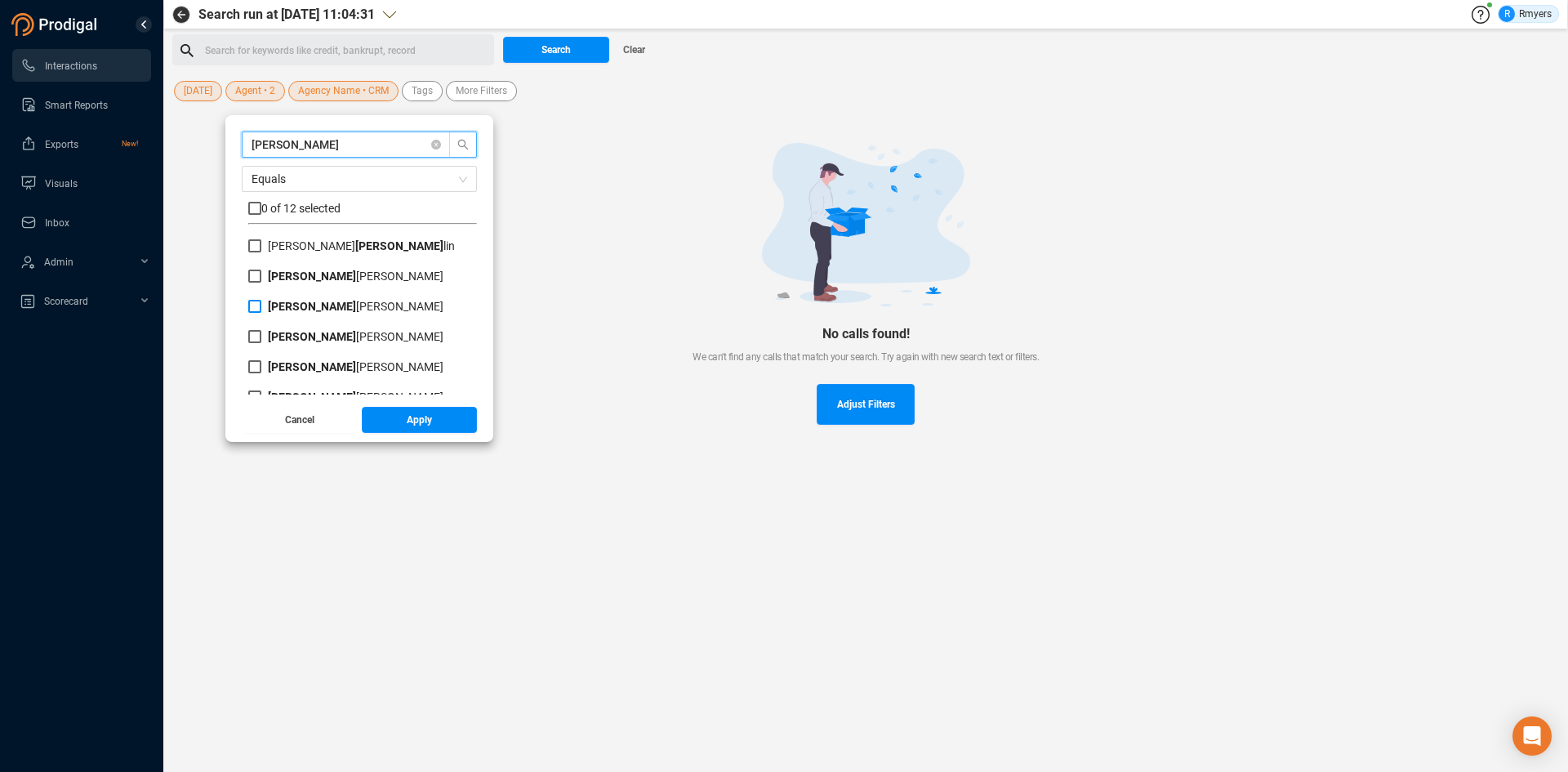
type input "frank"
click at [277, 304] on span "Frank Napoles" at bounding box center [355, 306] width 188 height 13
click at [261, 304] on input "Frank Napoles" at bounding box center [254, 306] width 13 height 13
checkbox input "true"
click at [261, 331] on input "Frank Napoles" at bounding box center [254, 336] width 13 height 13
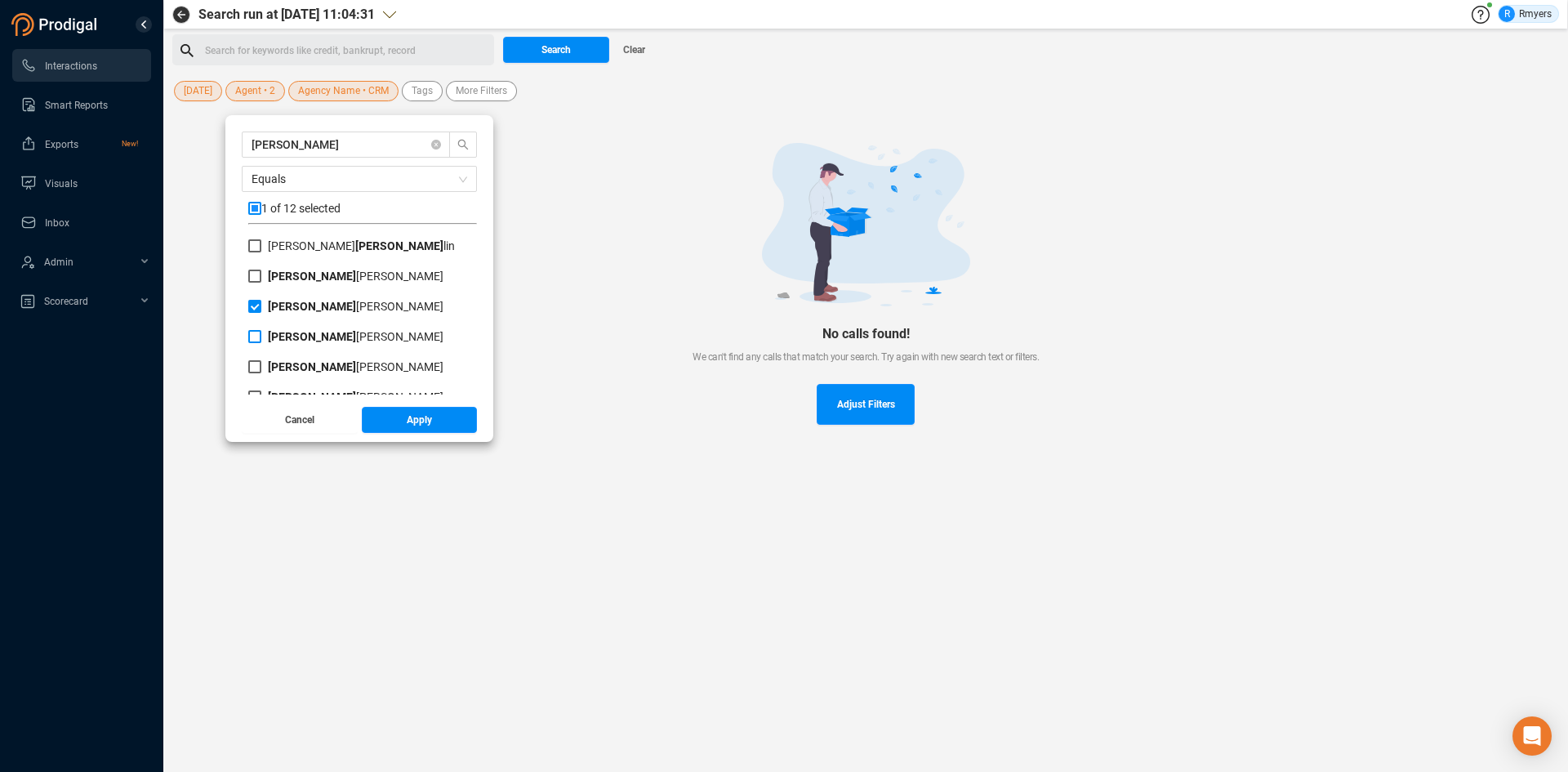
checkbox input "true"
click at [431, 428] on span "Apply" at bounding box center [420, 420] width 26 height 26
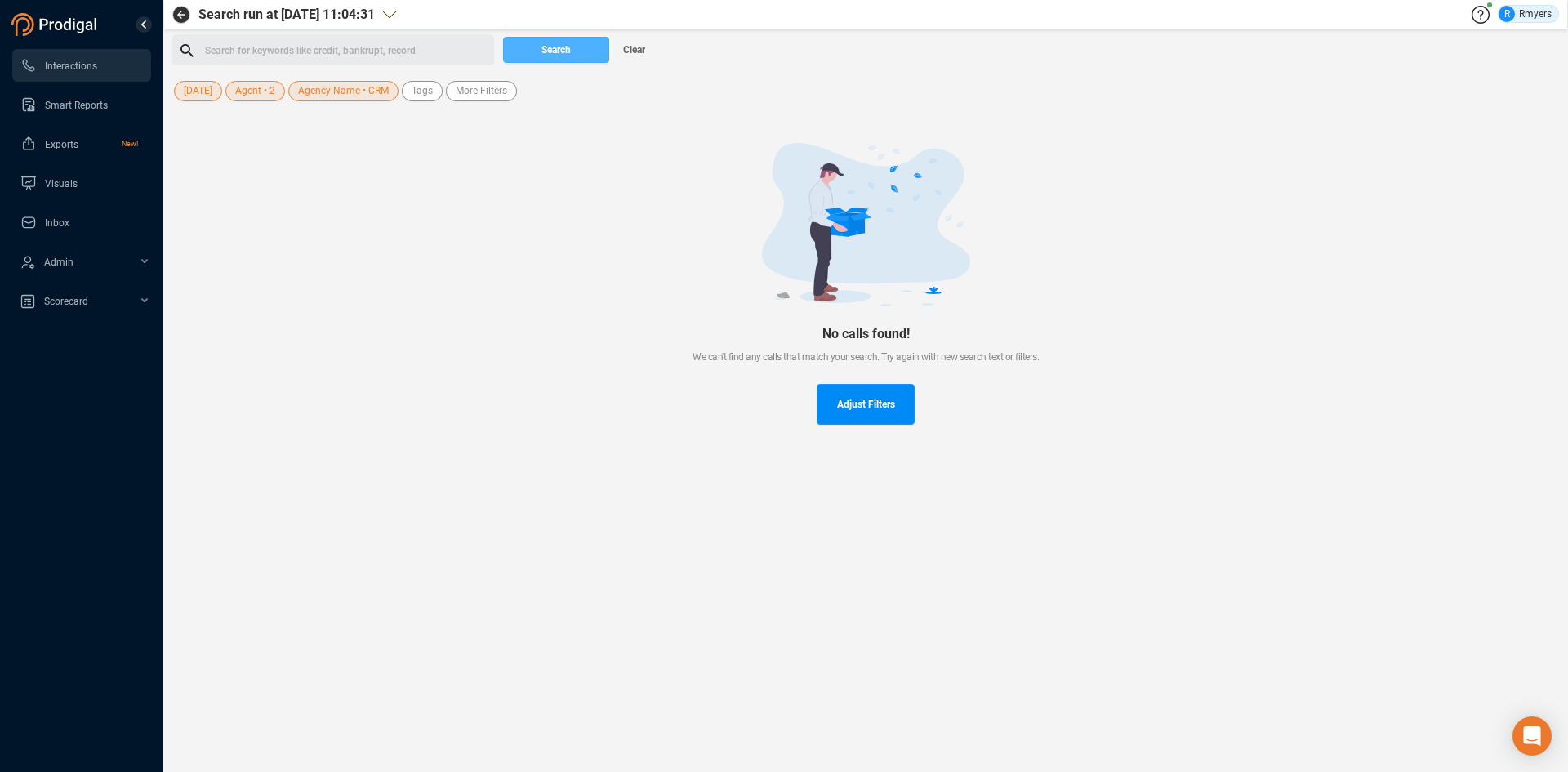
click at [547, 52] on span "Search" at bounding box center [556, 50] width 29 height 26
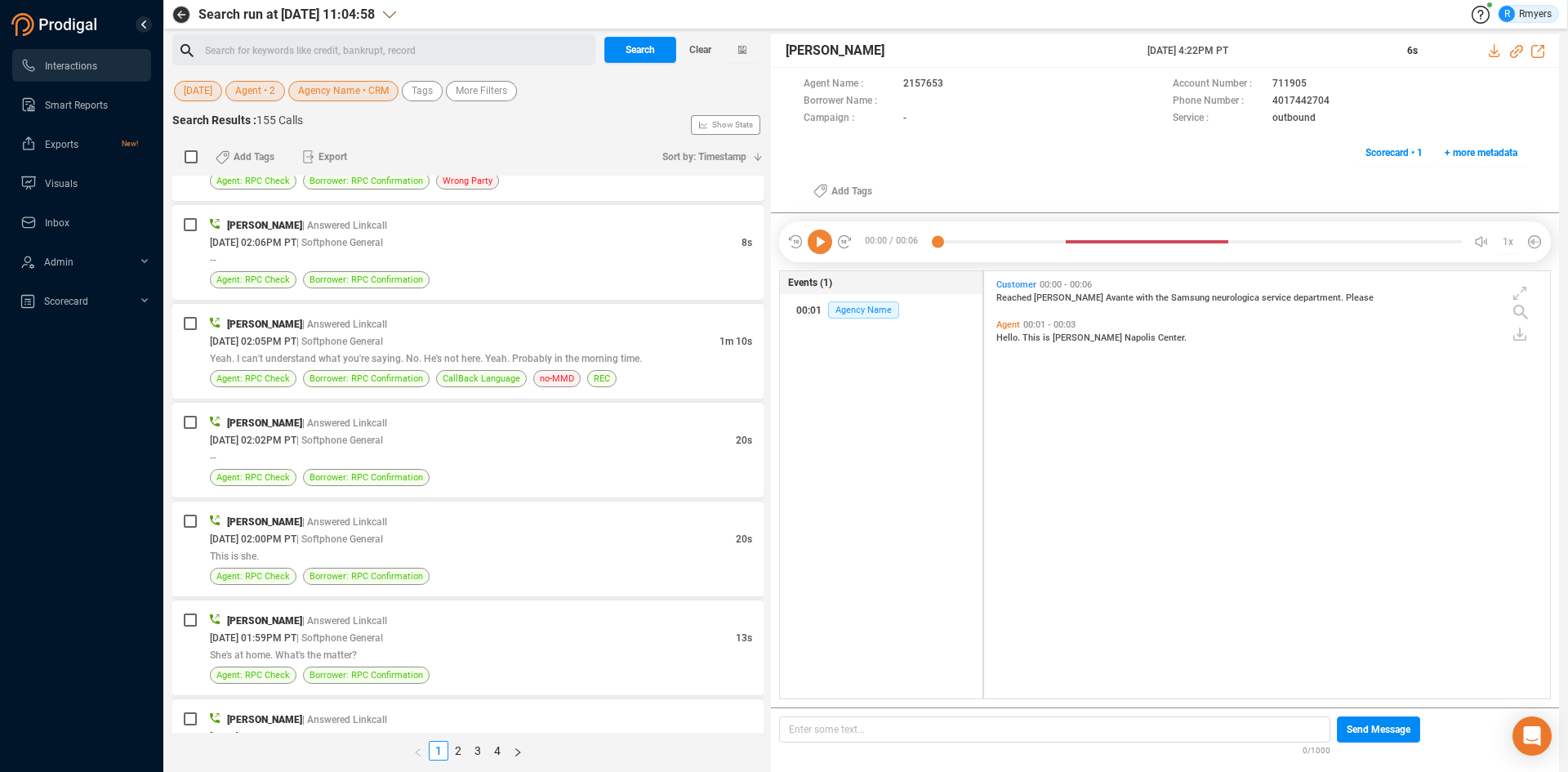
scroll to position [4167, 0]
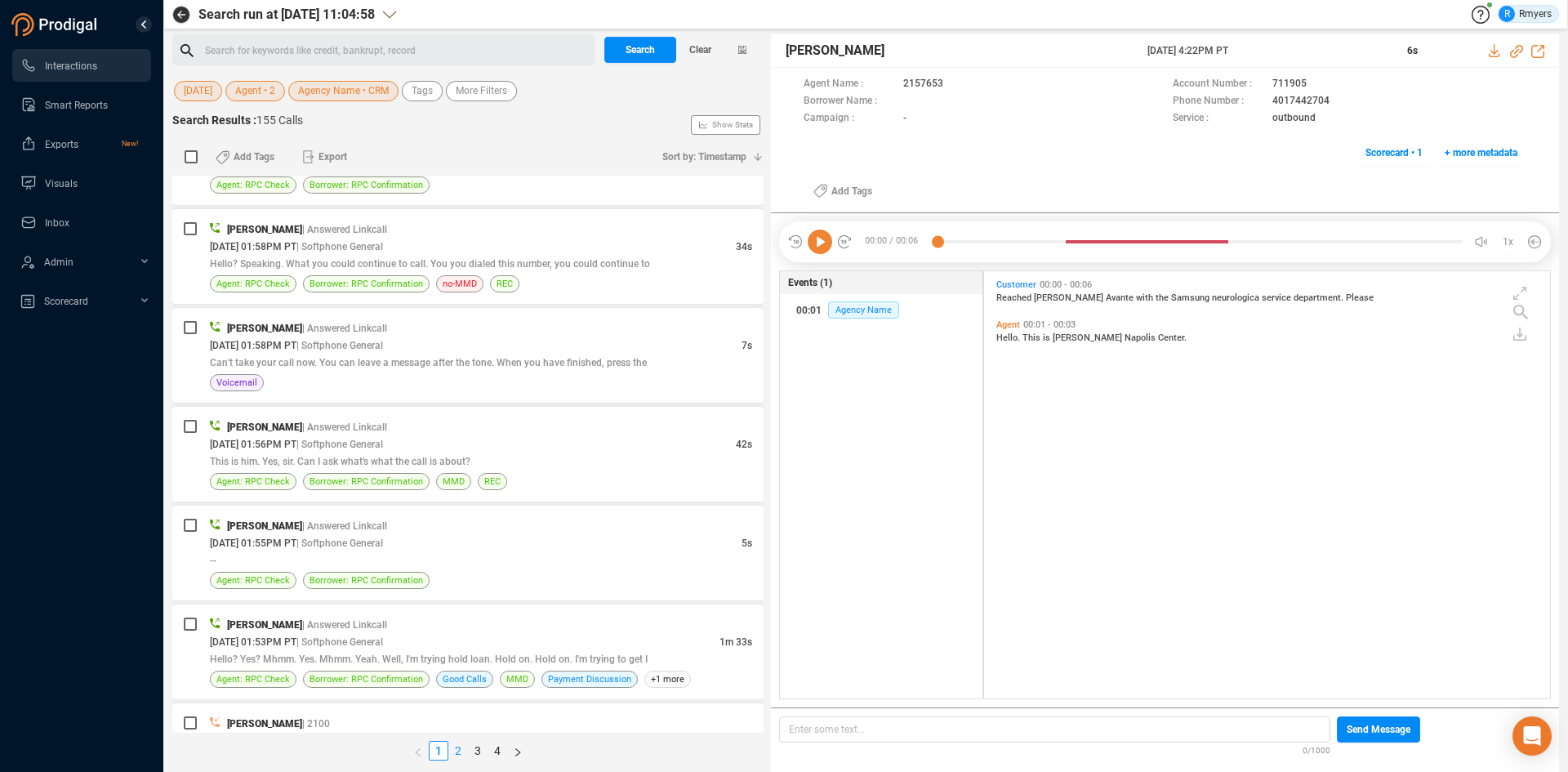
click at [462, 748] on link "2" at bounding box center [458, 751] width 18 height 18
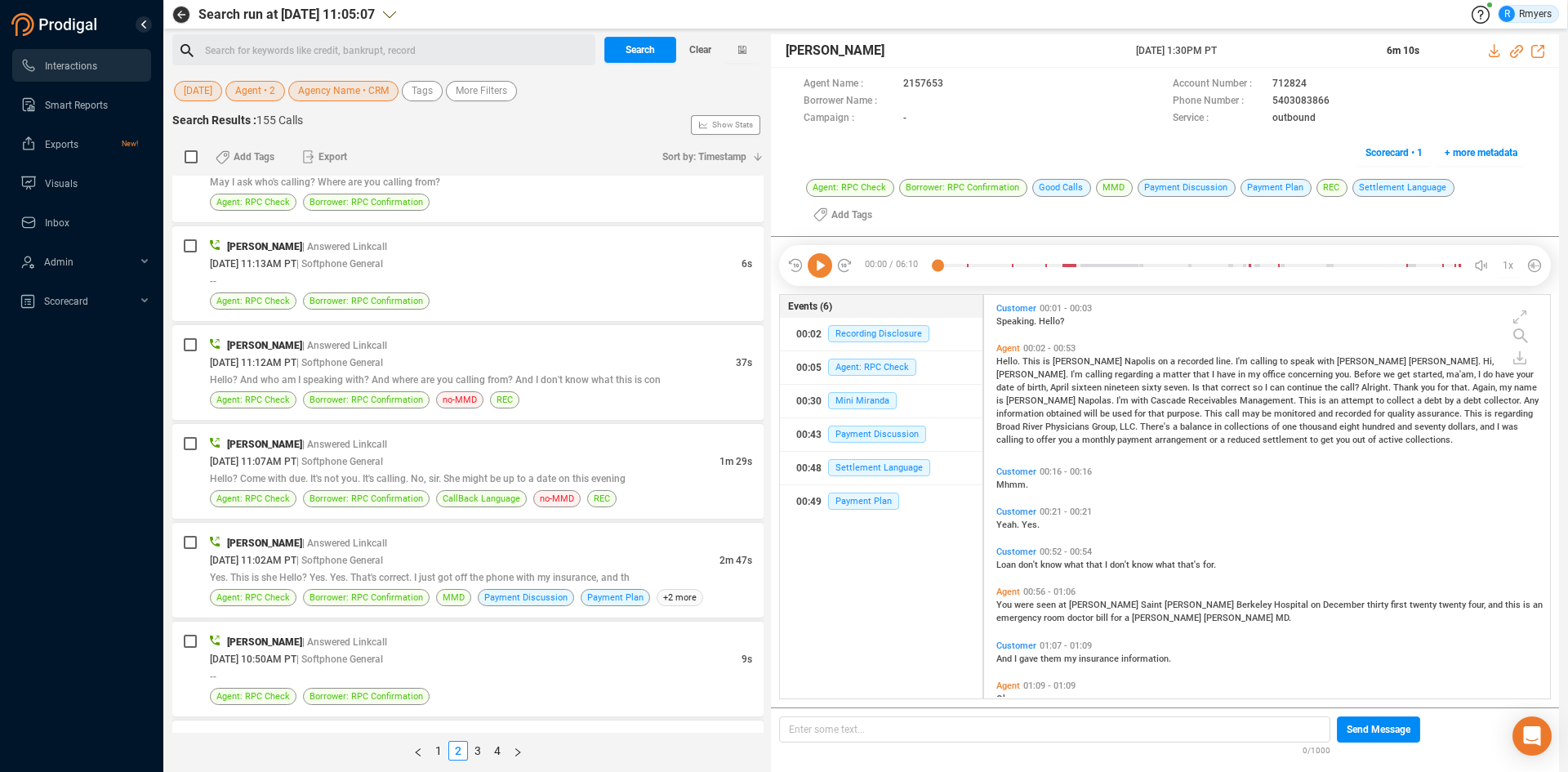
scroll to position [4322, 0]
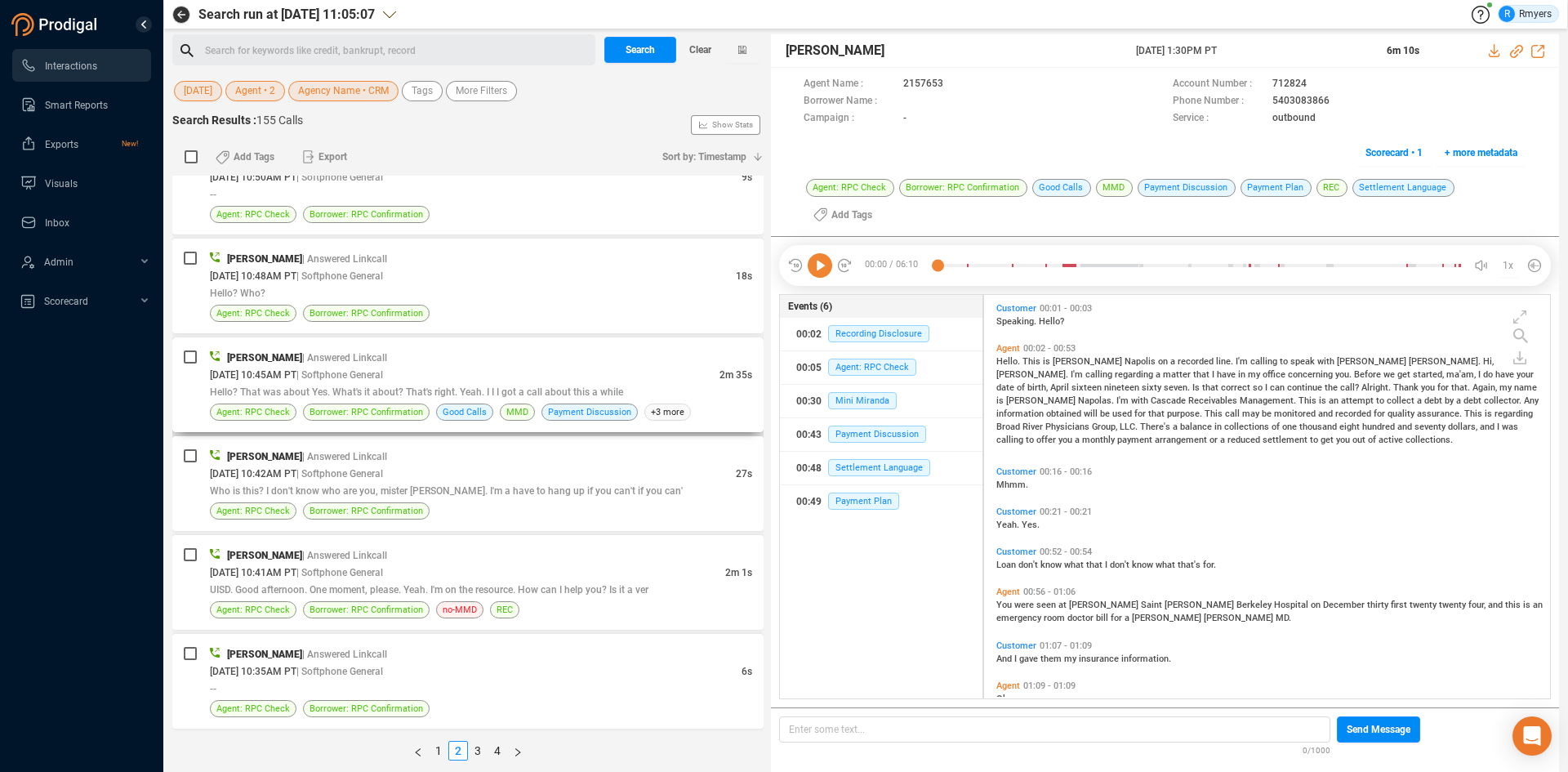
click at [470, 368] on div "08/12/2025 @ 10:45AM PT | Softphone General" at bounding box center [464, 374] width 510 height 17
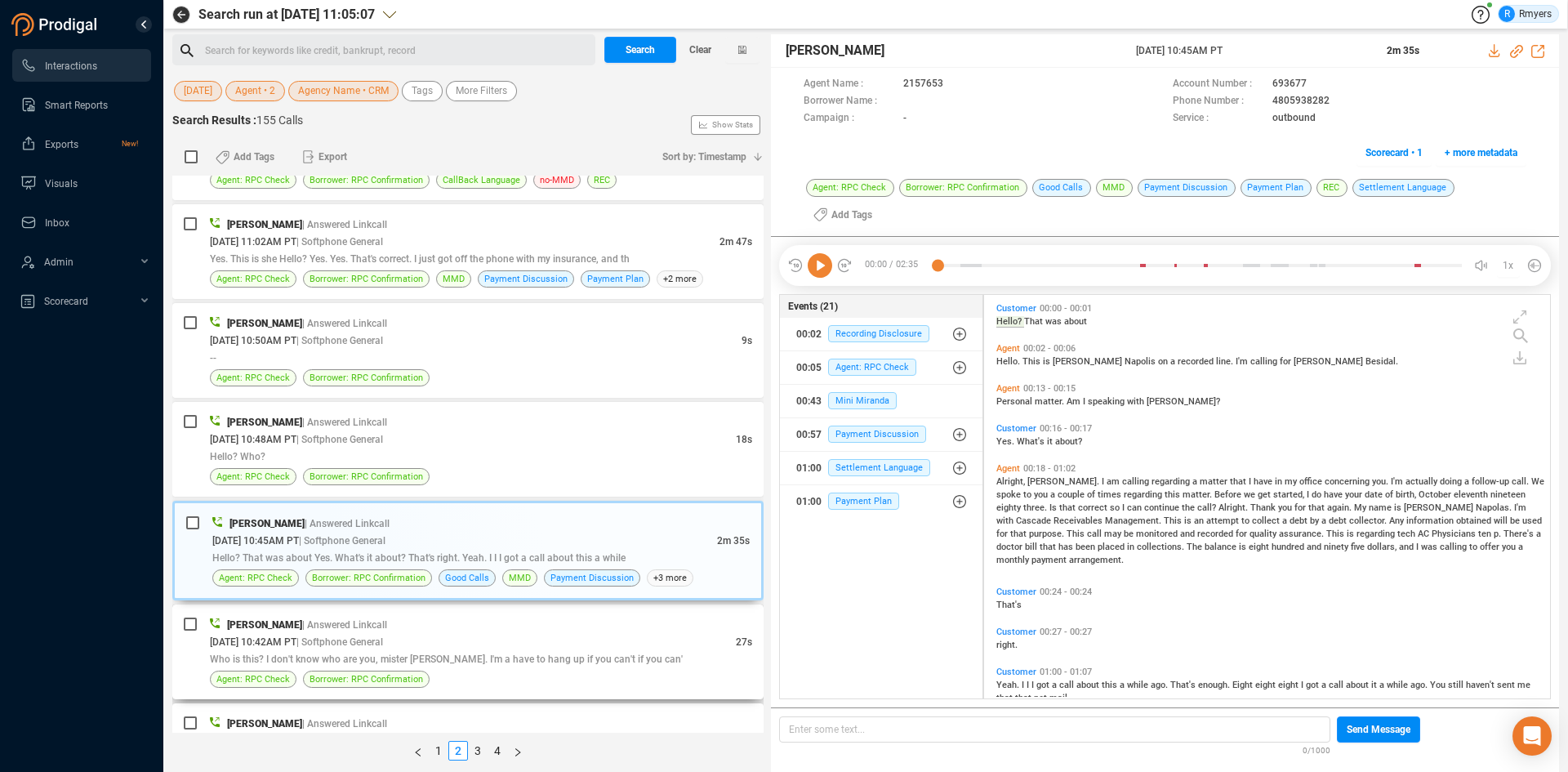
scroll to position [3991, 0]
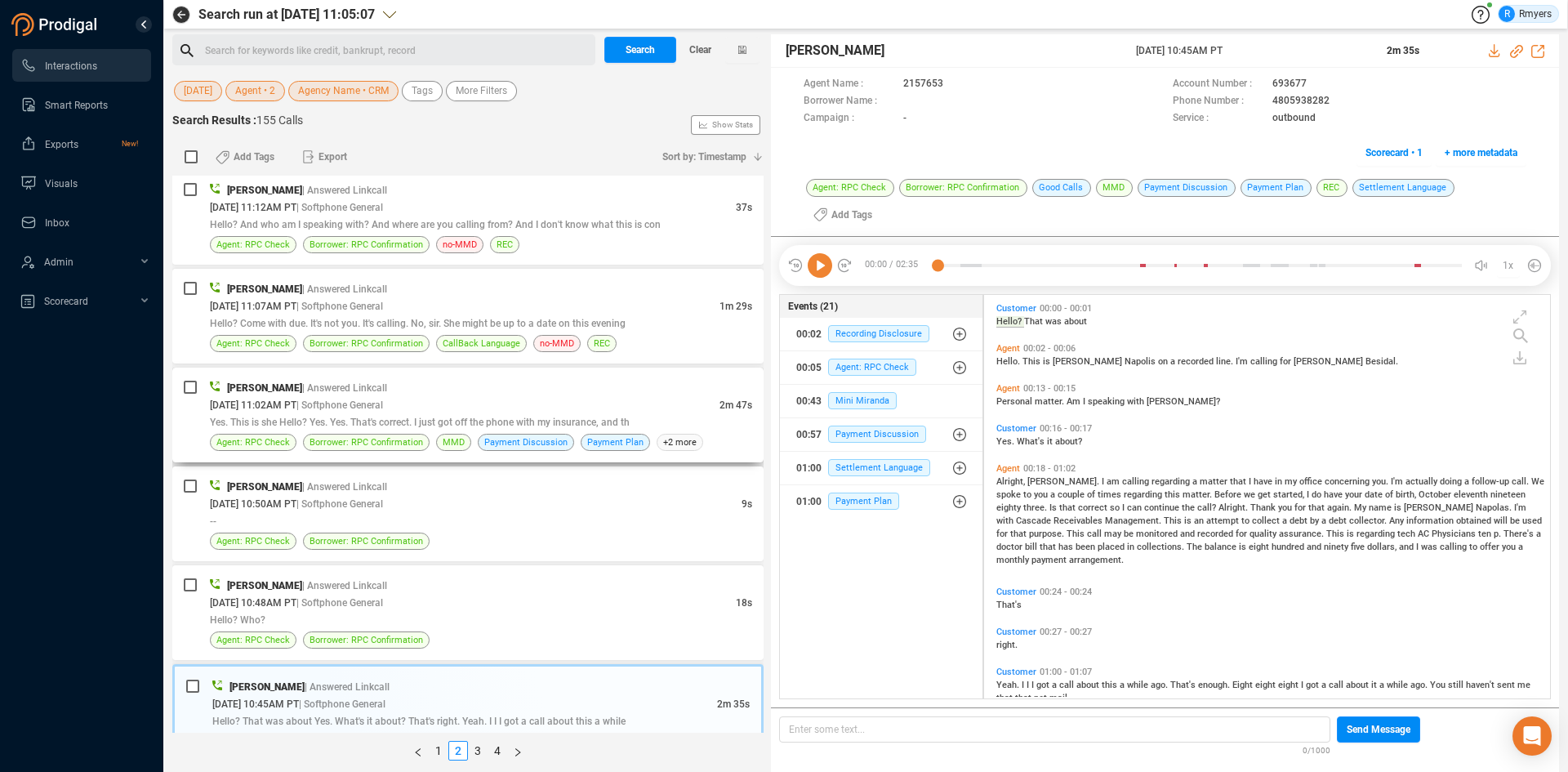
click at [501, 418] on span "Yes. This is she Hello? Yes. Yes. That's correct. I just got off the phone with…" at bounding box center [419, 422] width 420 height 11
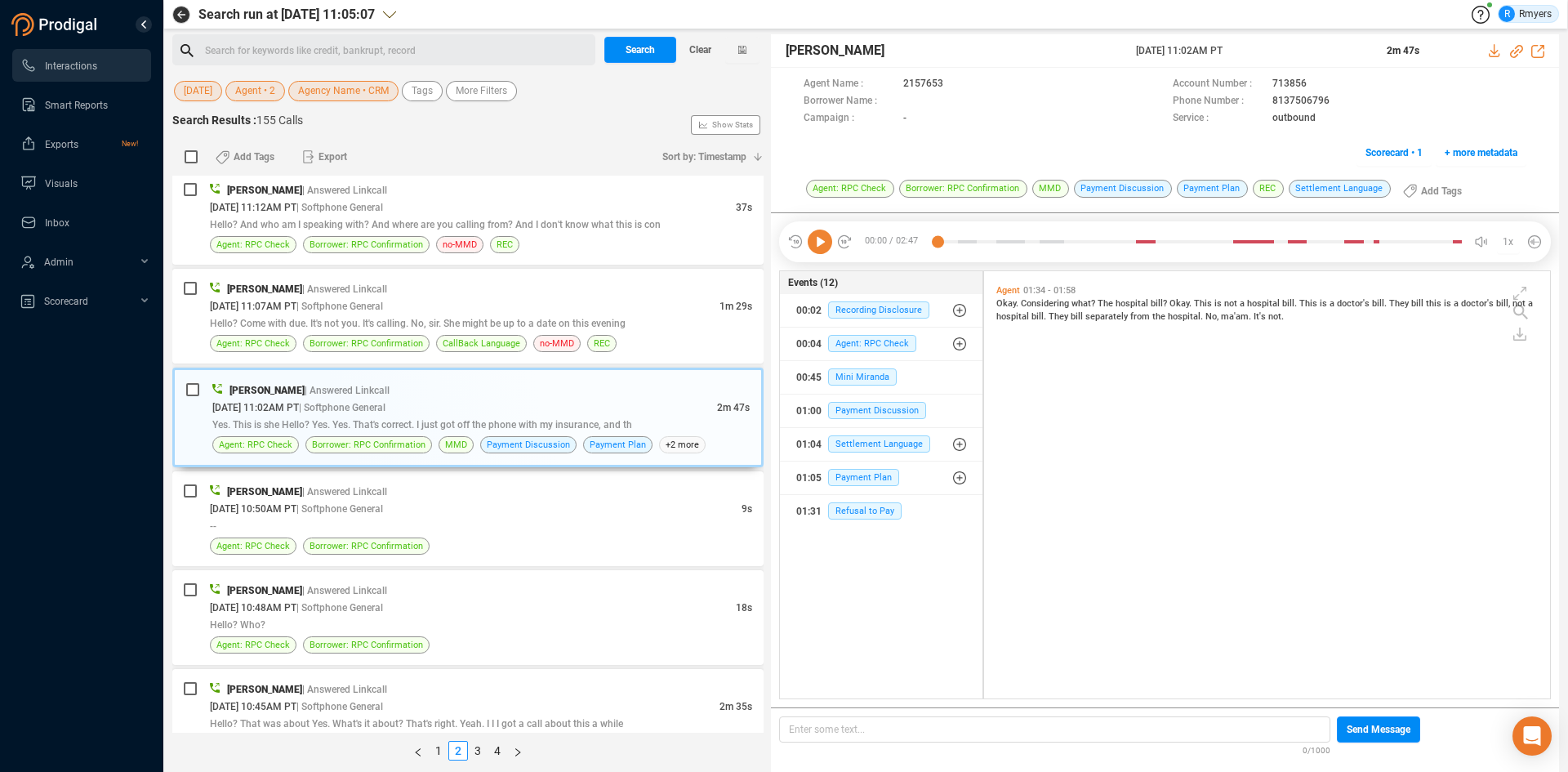
scroll to position [0, 0]
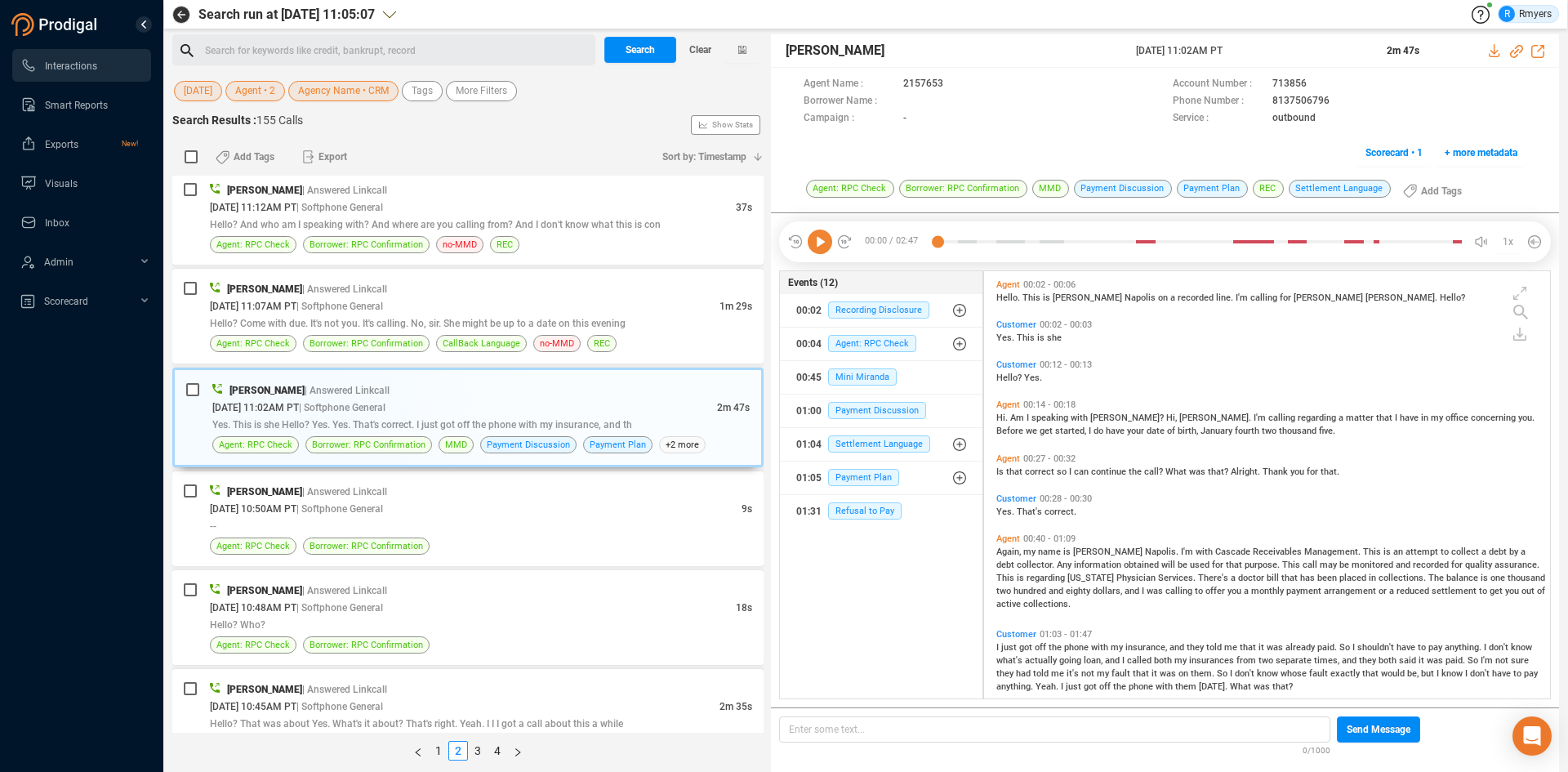
click at [818, 239] on icon at bounding box center [819, 242] width 25 height 25
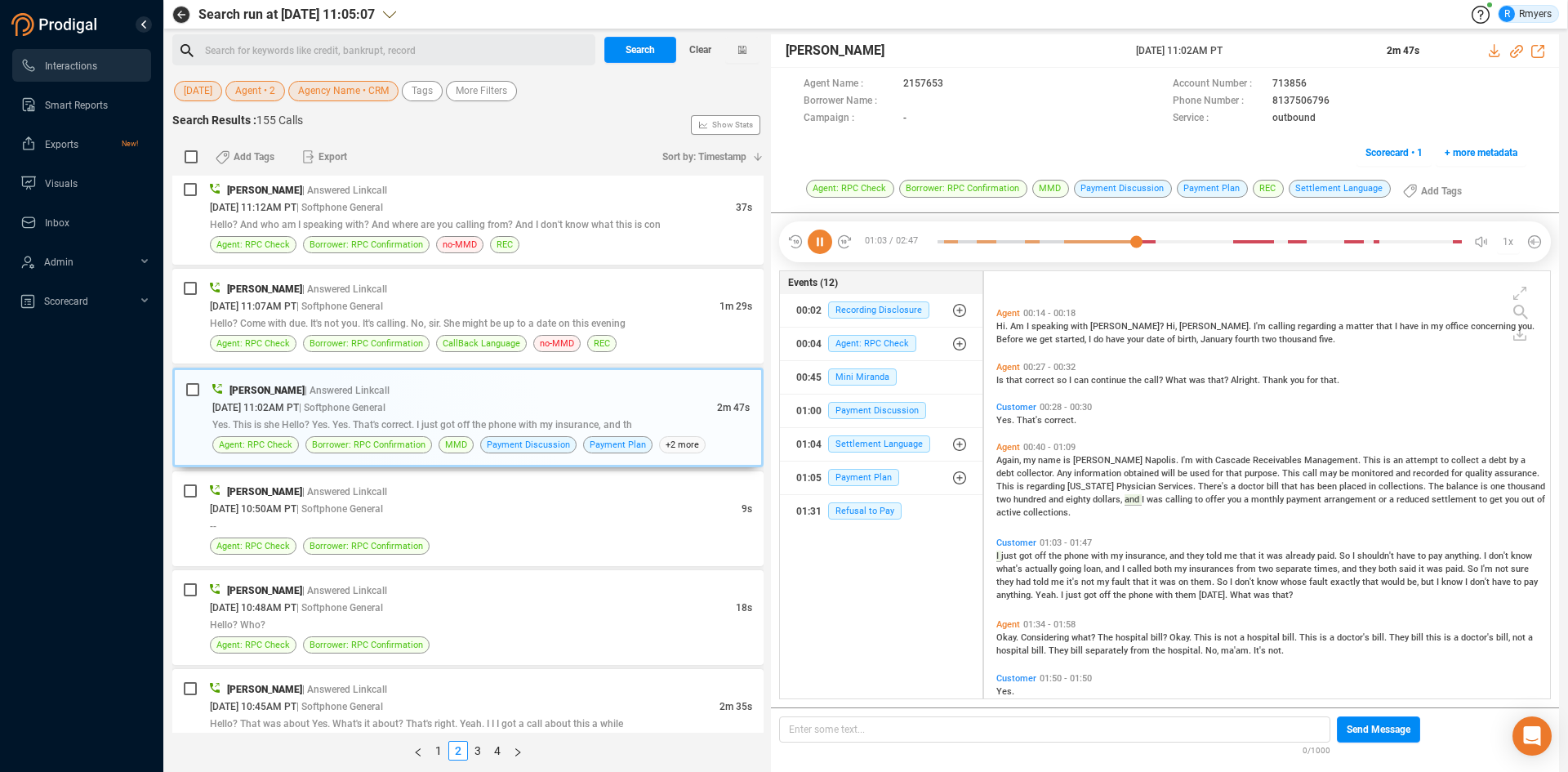
scroll to position [180, 0]
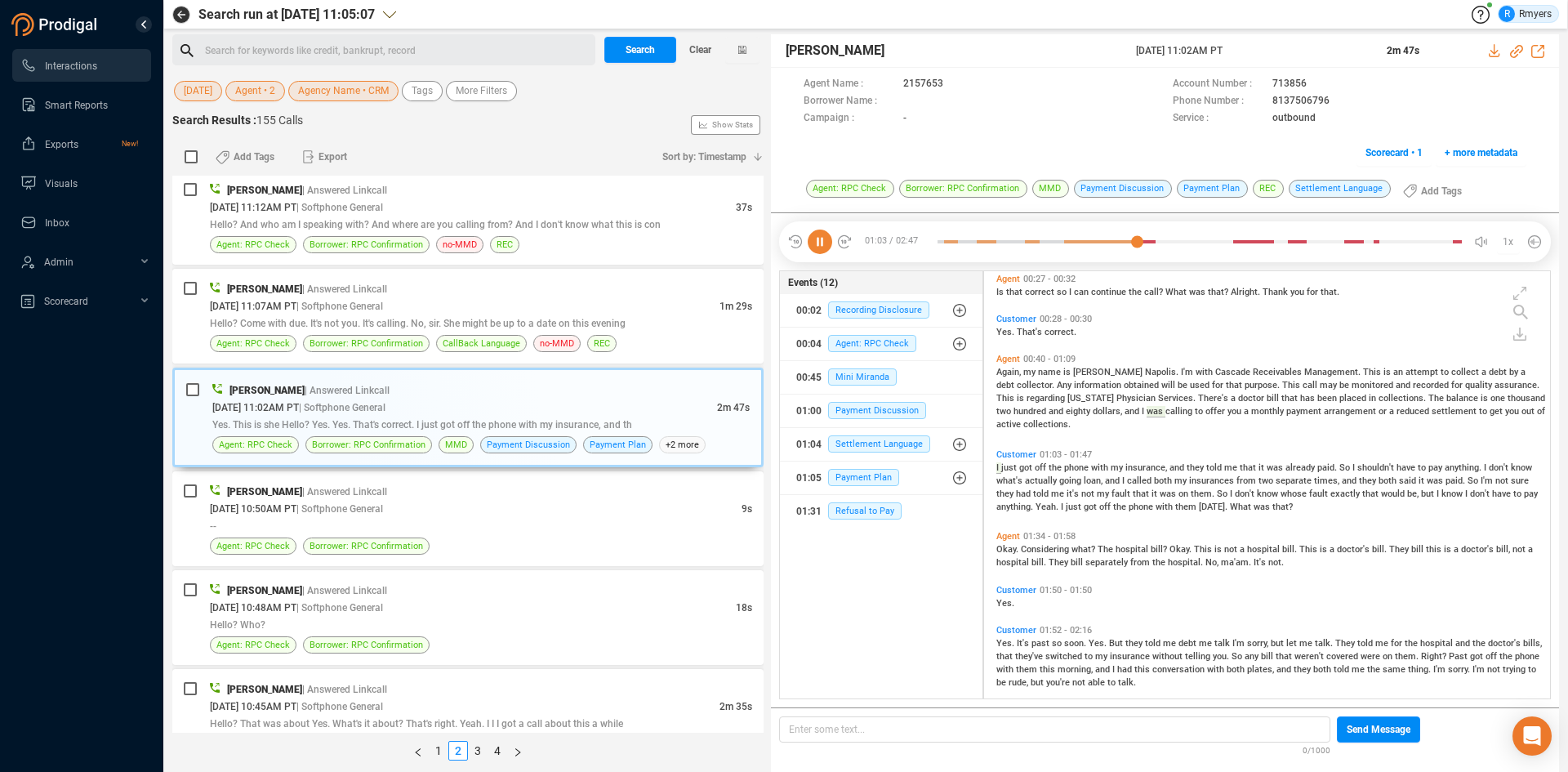
click at [1513, 50] on icon at bounding box center [1517, 51] width 13 height 13
drag, startPoint x: 1145, startPoint y: 51, endPoint x: 1263, endPoint y: 46, distance: 118.1
click at [1263, 46] on div "Frank Napoles 12 Aug 2025 @ 11:02AM PT 2m 47s" at bounding box center [1165, 51] width 788 height 33
copy span "[DATE] 11:02AM PT"
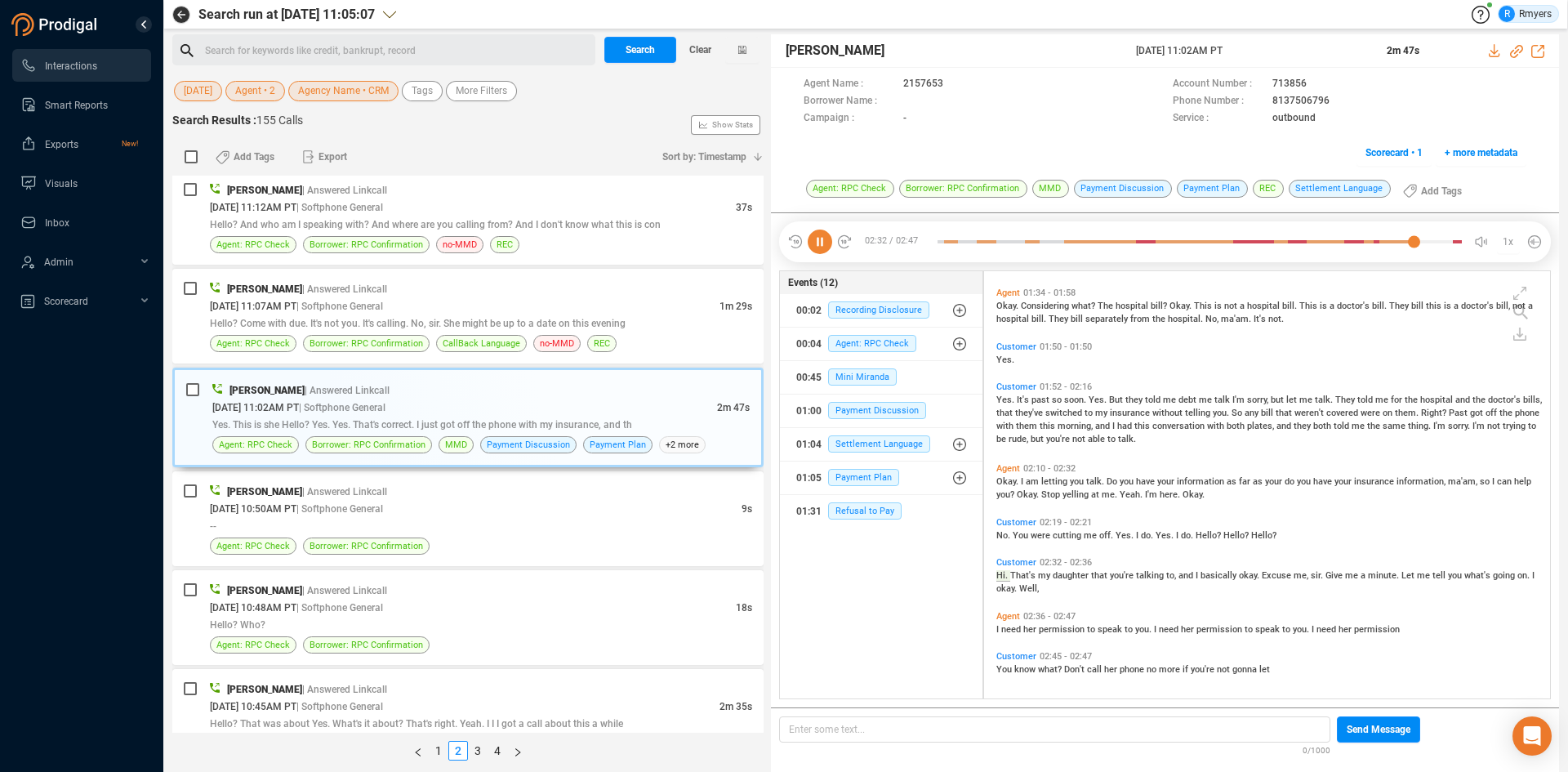
scroll to position [426, 0]
click at [1018, 482] on span "Okay." at bounding box center [1009, 480] width 25 height 11
drag, startPoint x: 504, startPoint y: 526, endPoint x: 460, endPoint y: 430, distance: 105.6
click at [504, 519] on div "--" at bounding box center [480, 526] width 542 height 17
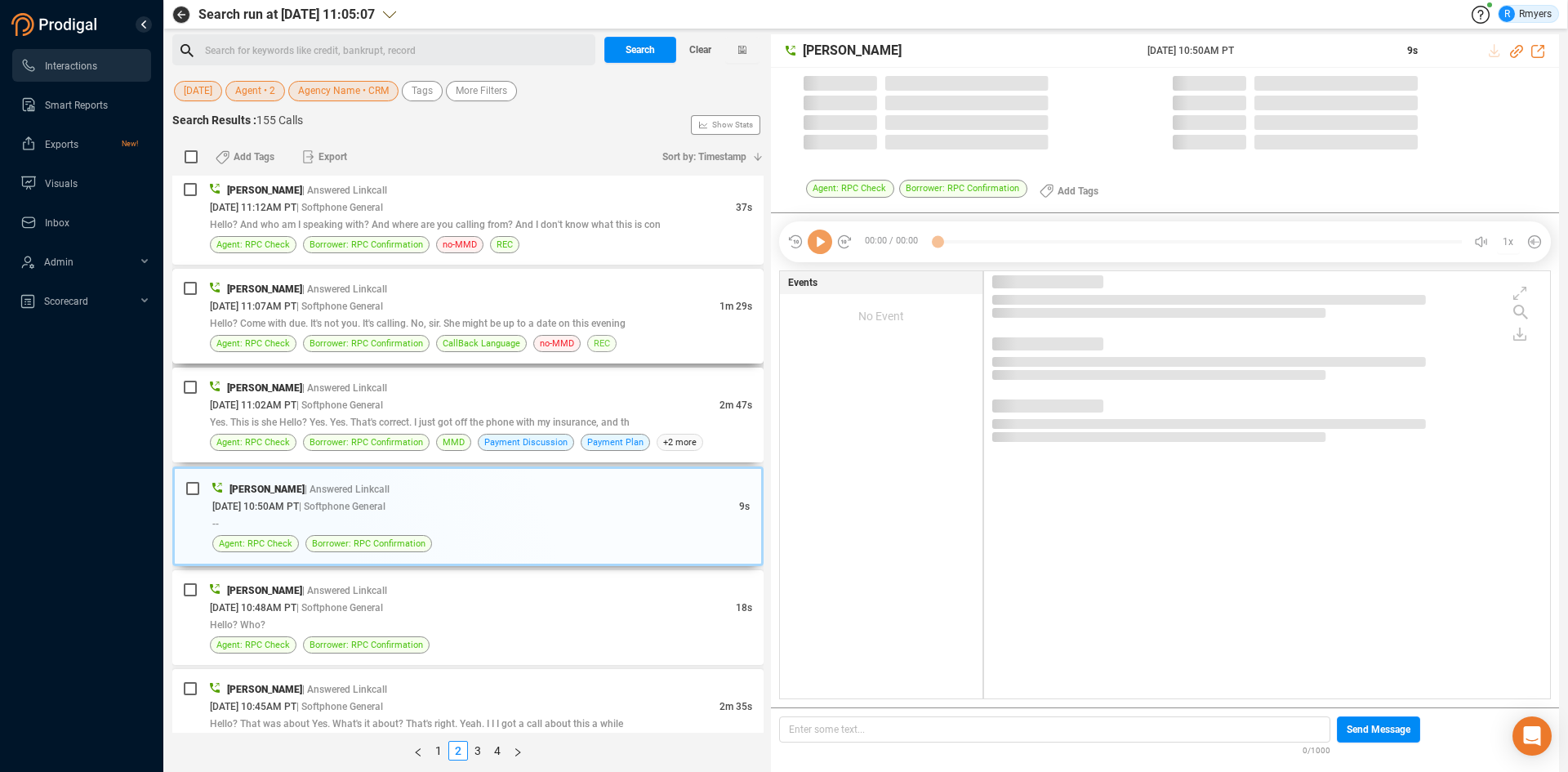
click at [462, 424] on span "Yes. This is she Hello? Yes. Yes. That's correct. I just got off the phone with…" at bounding box center [419, 422] width 420 height 11
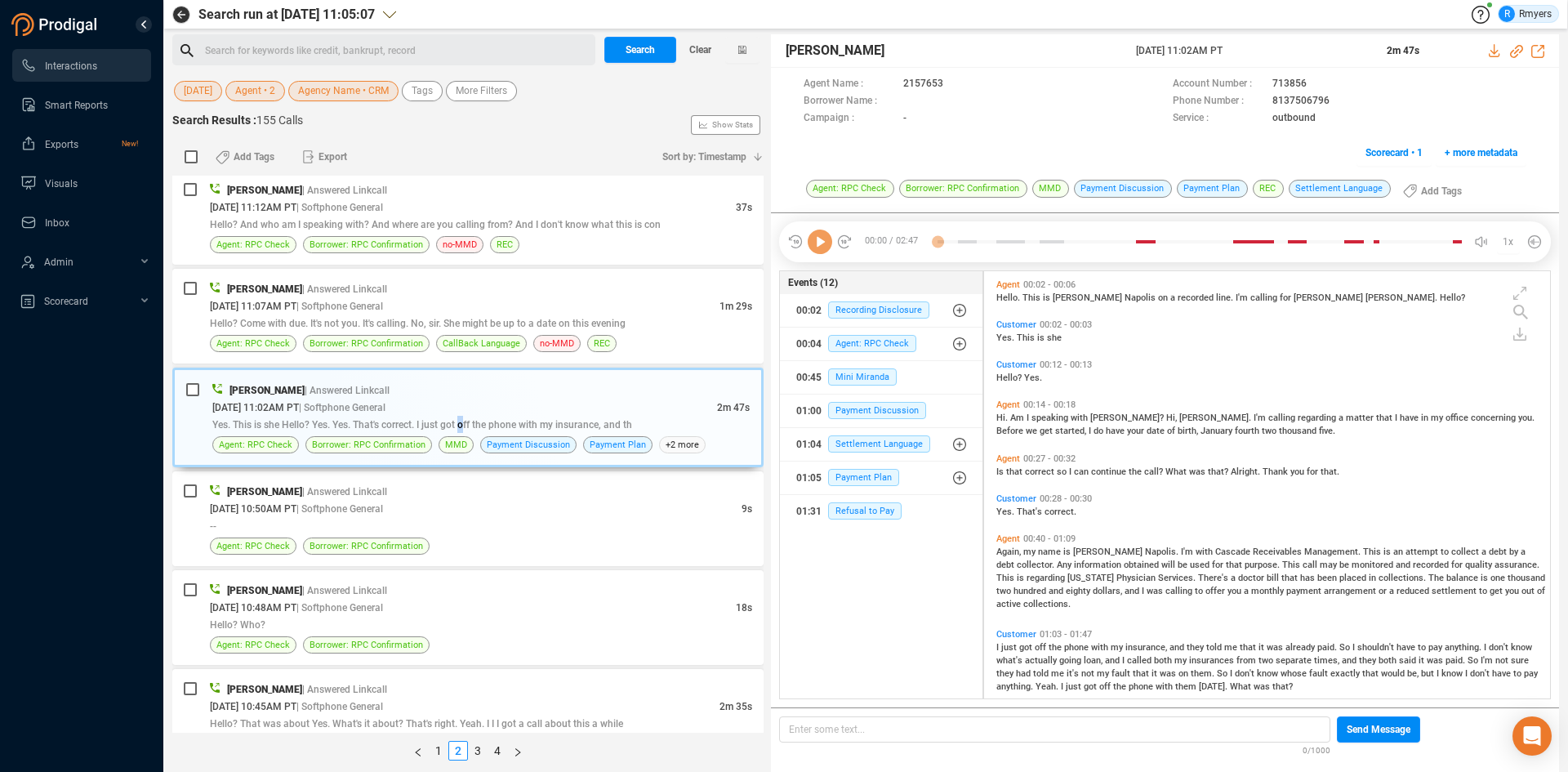
scroll to position [424, 558]
drag, startPoint x: 814, startPoint y: 244, endPoint x: 832, endPoint y: 263, distance: 26.2
click at [816, 244] on icon at bounding box center [819, 242] width 25 height 25
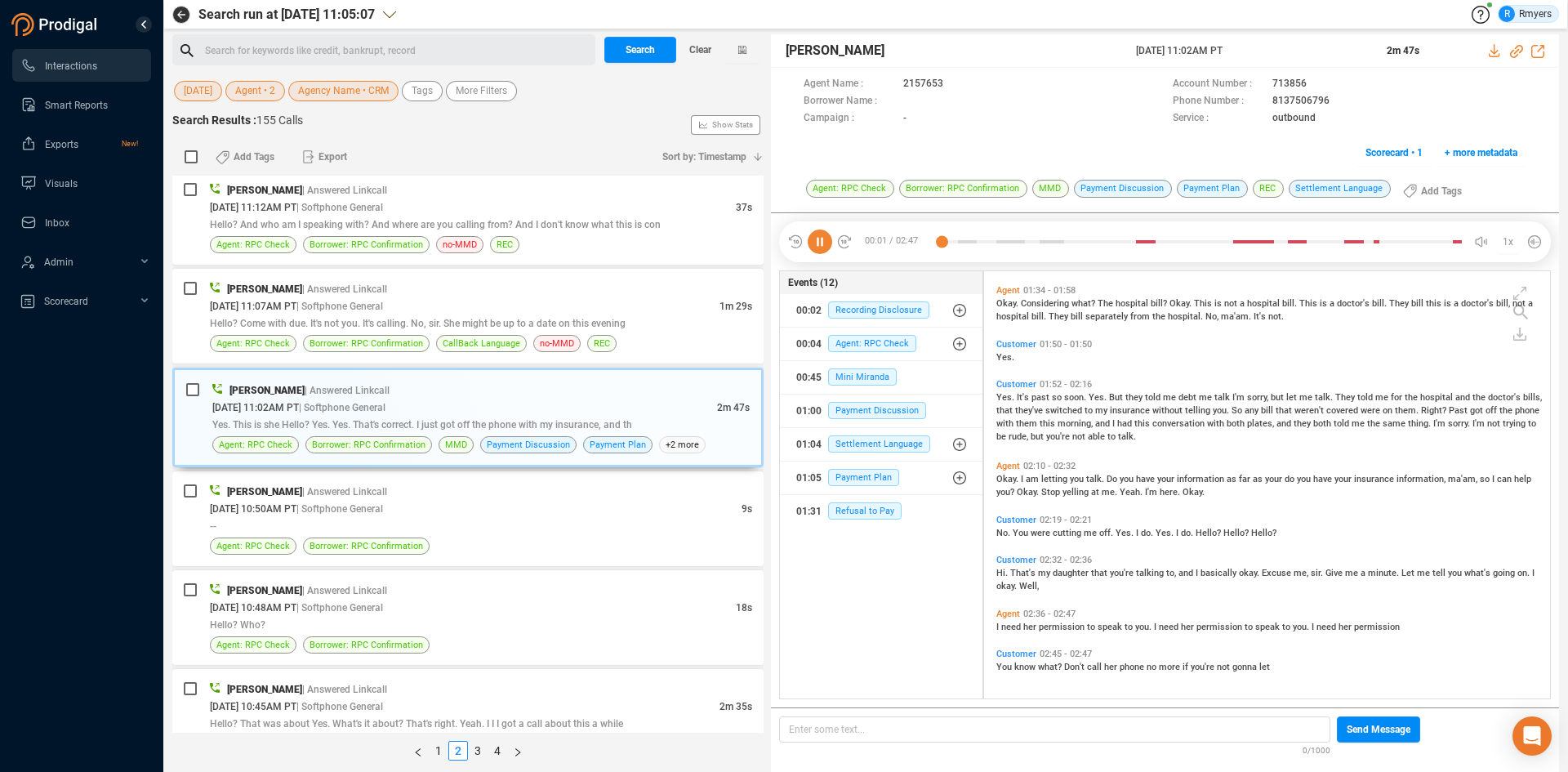
click at [1009, 475] on span "Okay." at bounding box center [1009, 480] width 25 height 11
click at [819, 242] on icon at bounding box center [819, 242] width 25 height 25
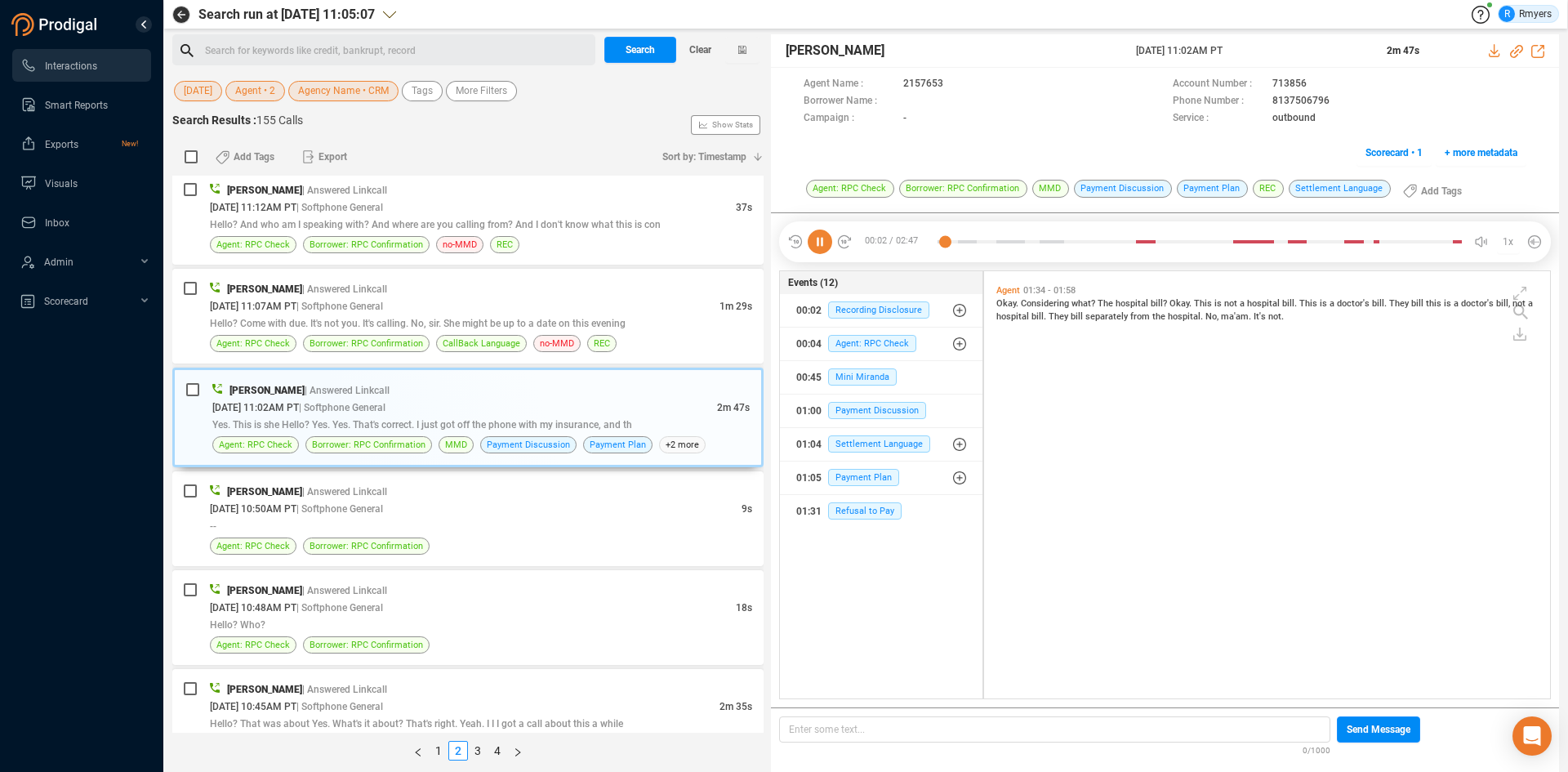
scroll to position [0, 0]
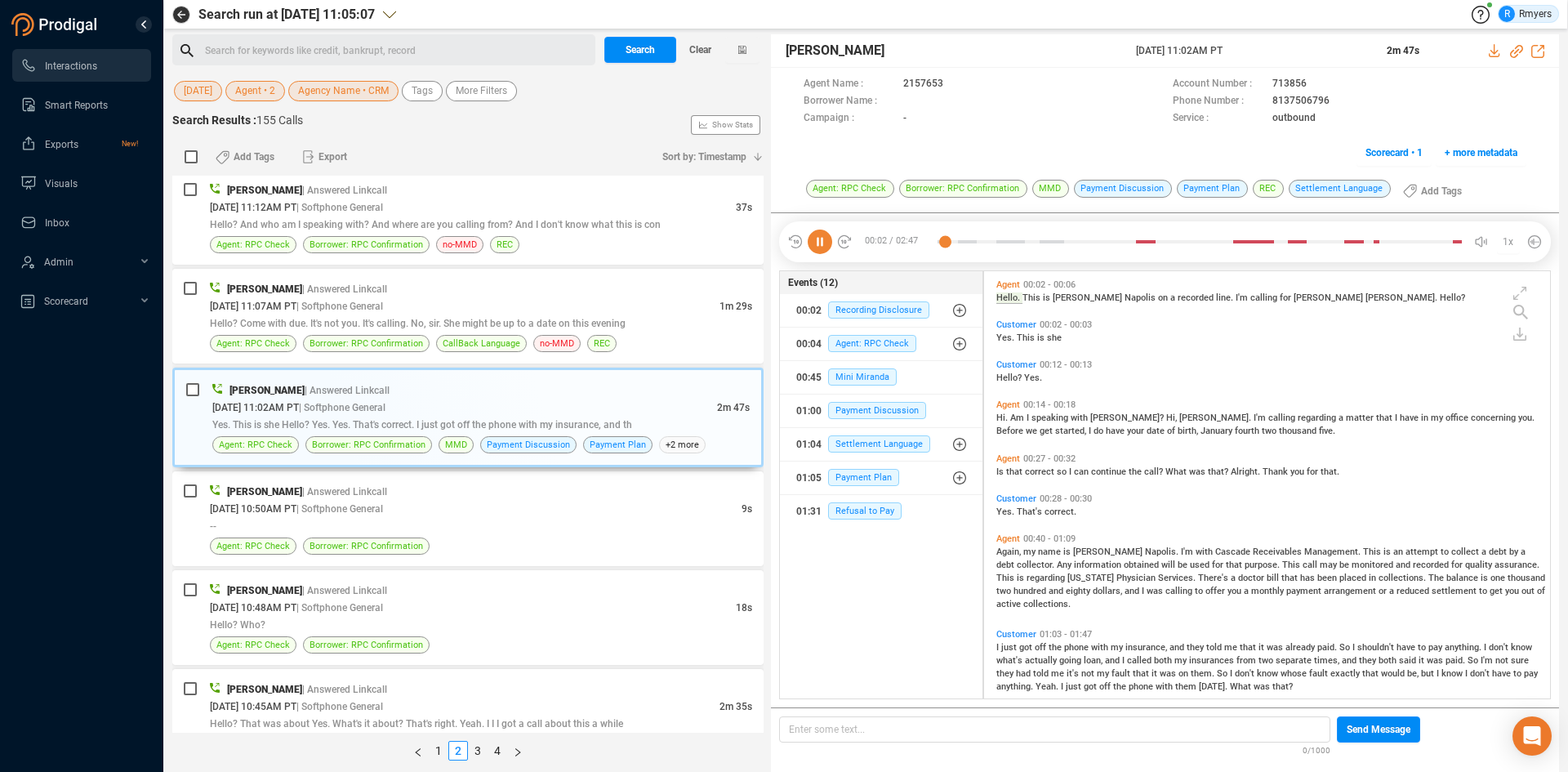
click at [1003, 475] on span "Is" at bounding box center [1001, 472] width 10 height 11
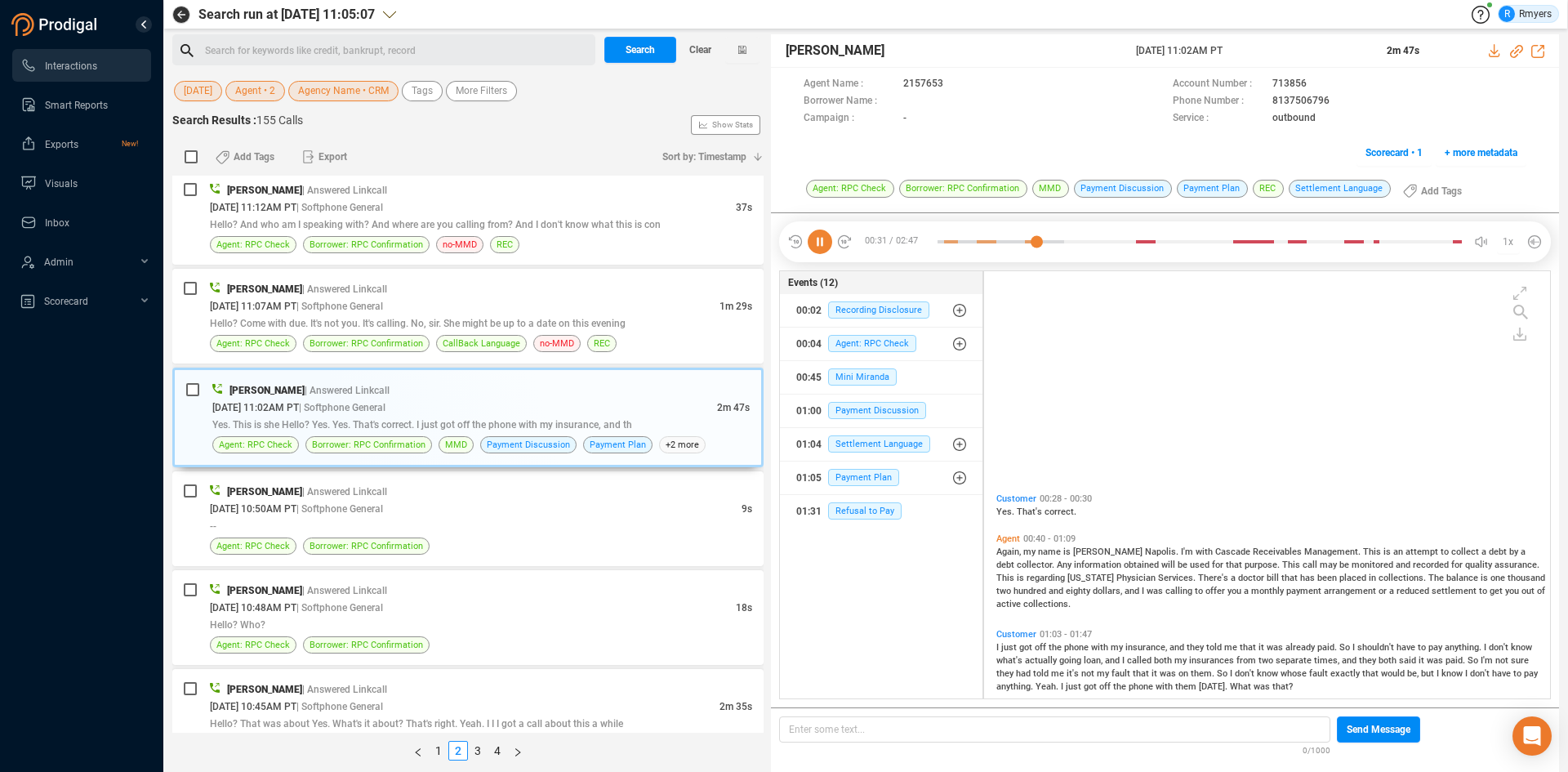
scroll to position [327, 0]
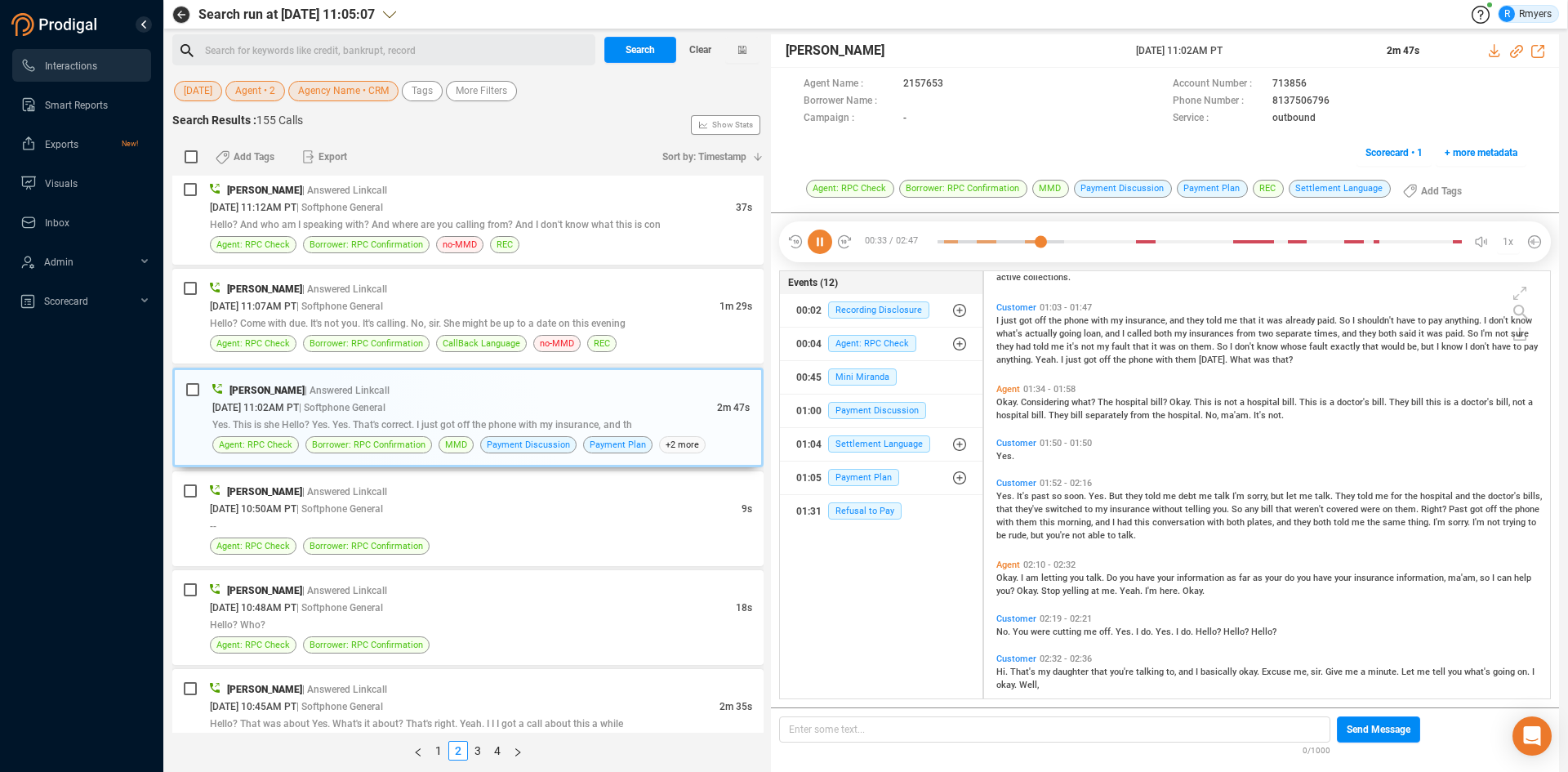
click at [1005, 572] on div "Okay. I am letting you talk. Do you have your information as far as your do you…" at bounding box center [1270, 584] width 548 height 26
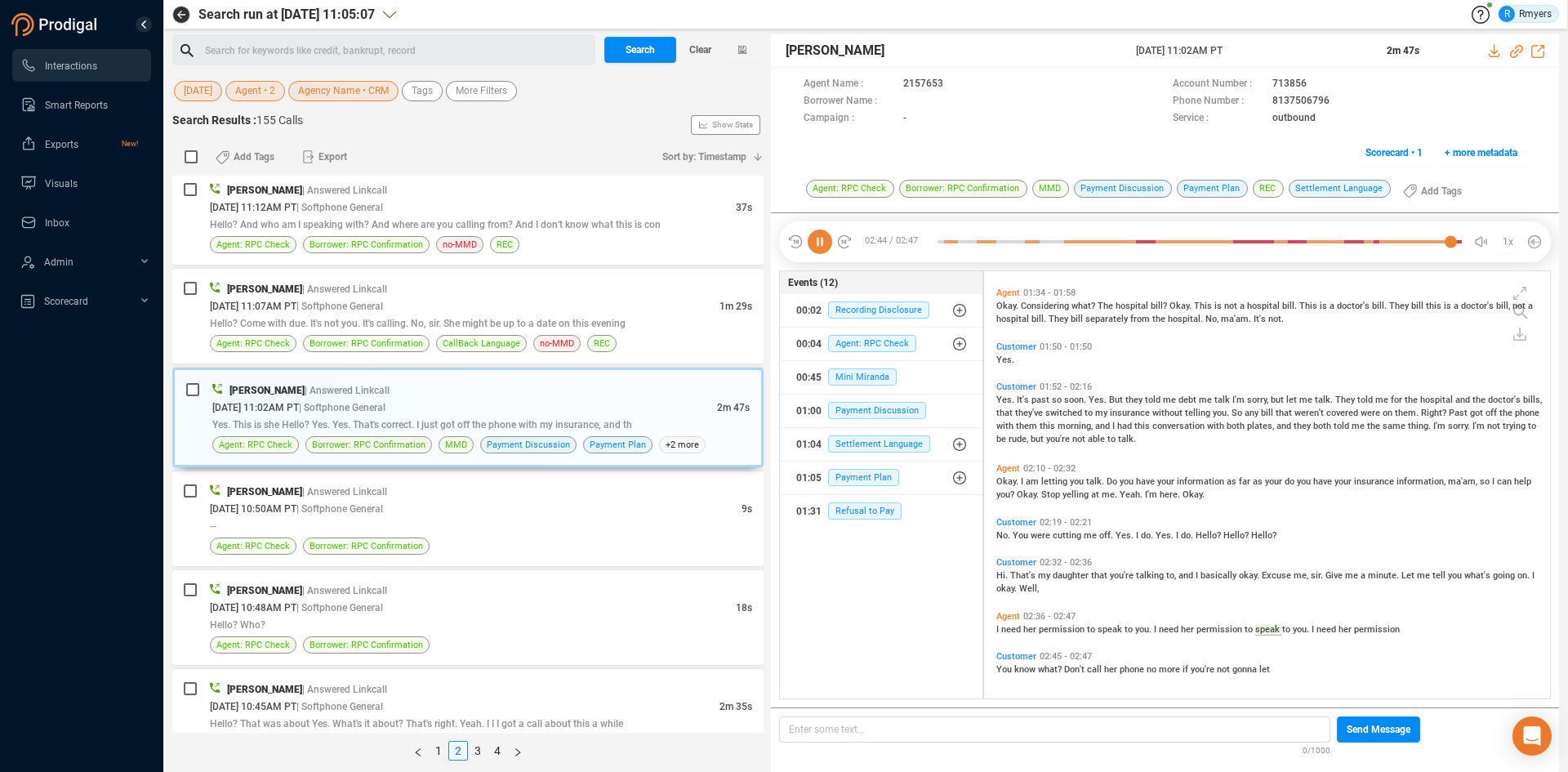
scroll to position [426, 0]
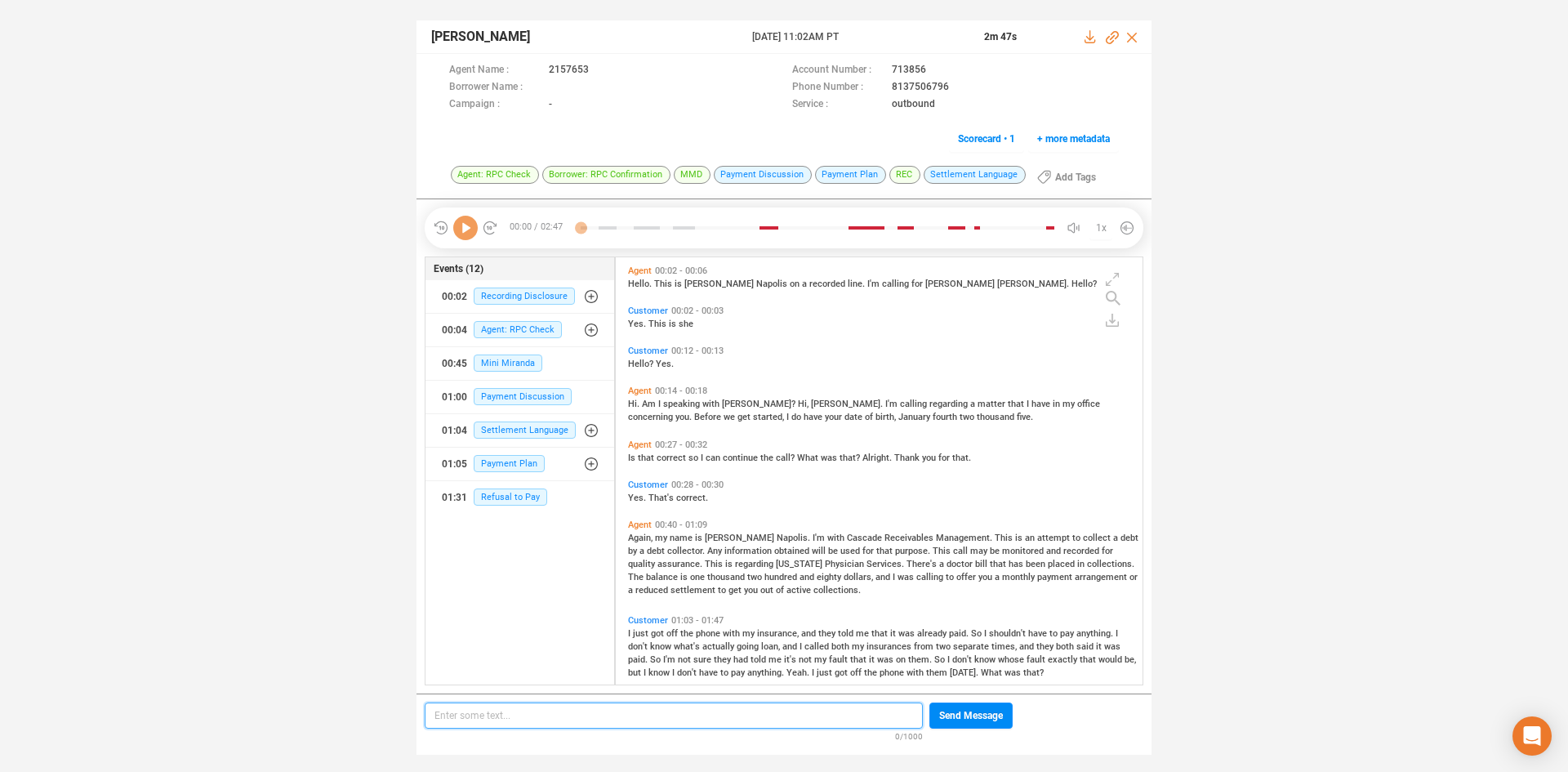
scroll to position [5, 9]
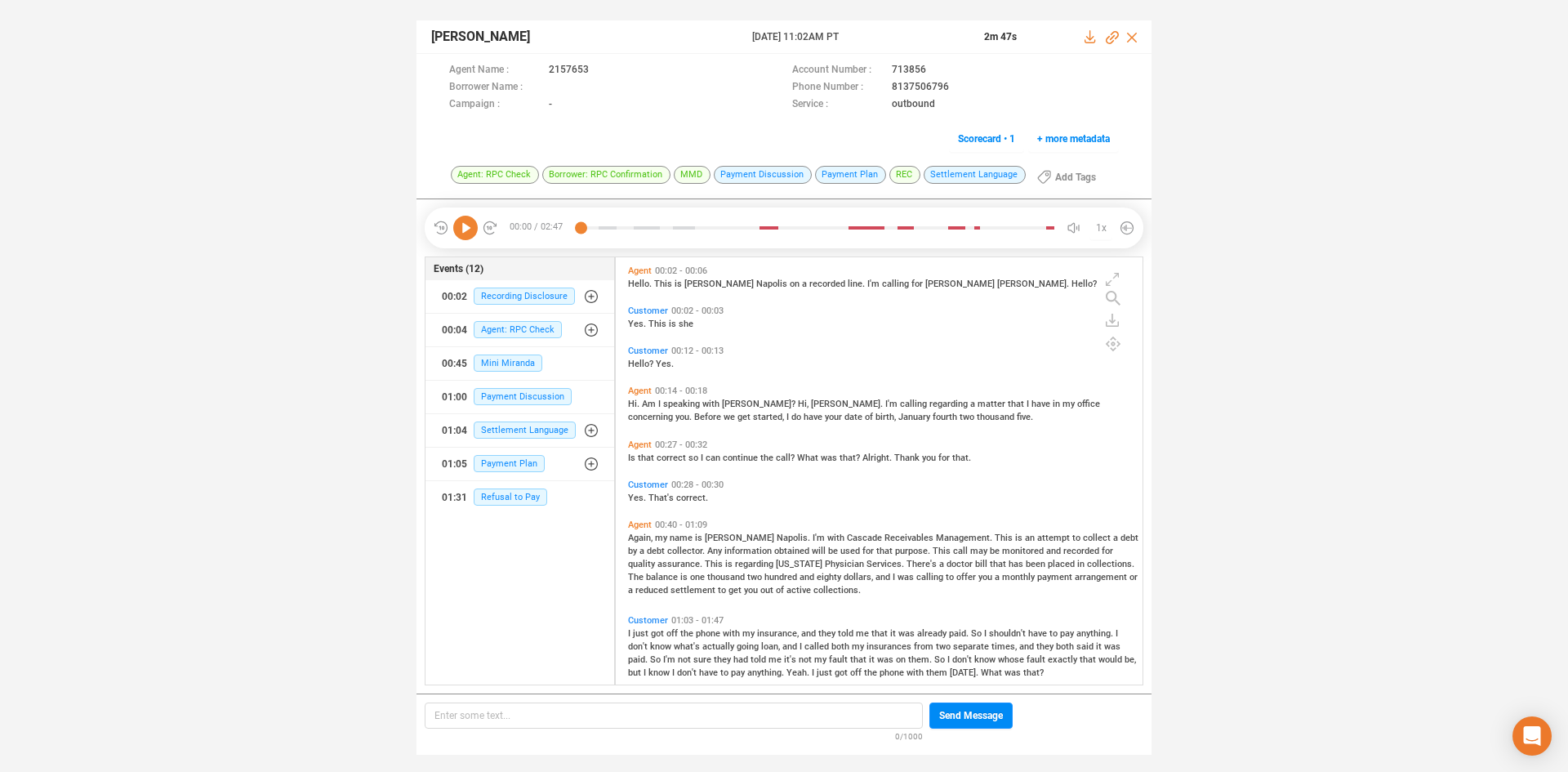
scroll to position [424, 519]
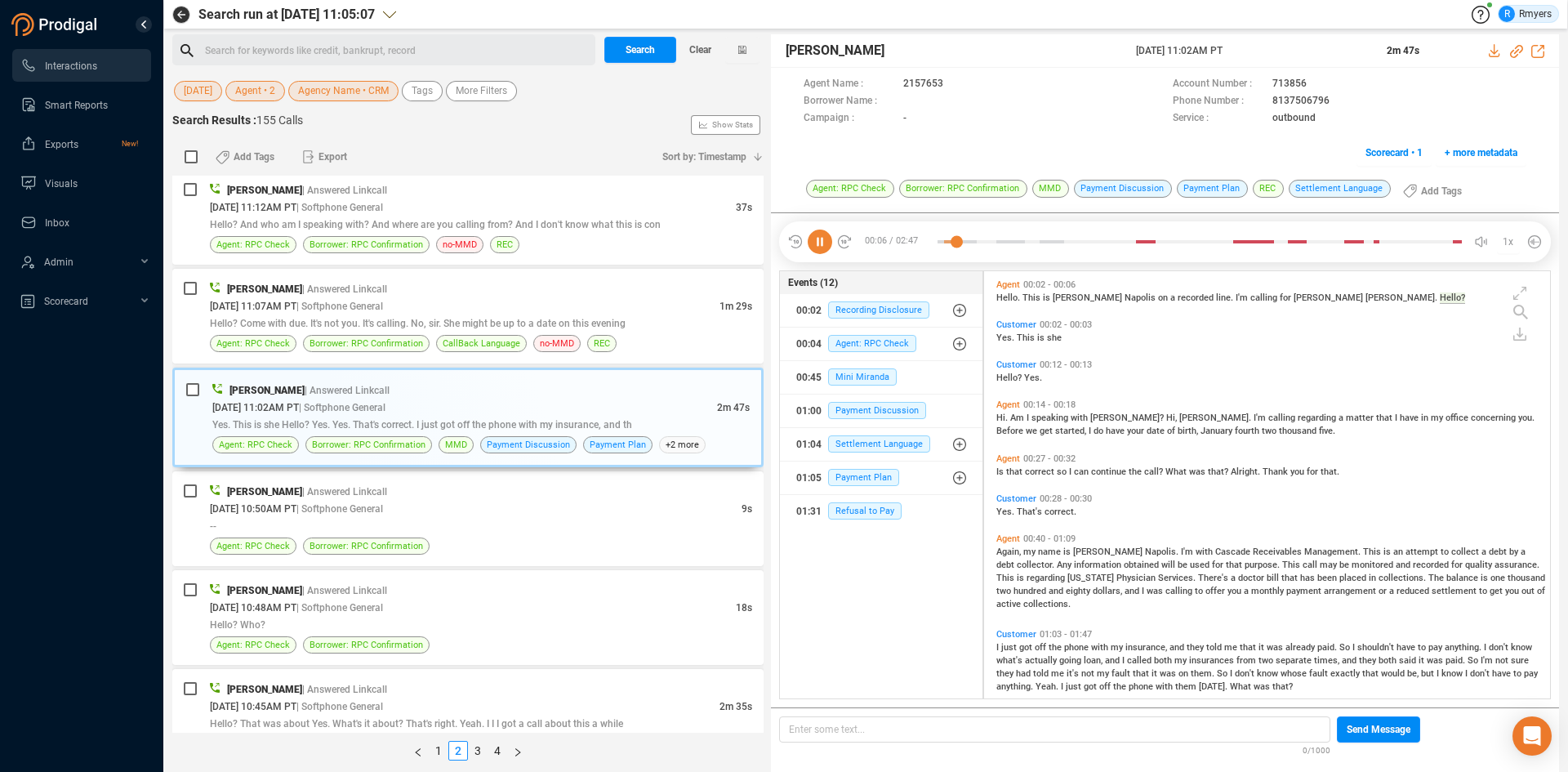
click at [828, 240] on icon at bounding box center [819, 242] width 25 height 25
click at [827, 246] on icon at bounding box center [819, 242] width 25 height 25
click at [810, 245] on icon at bounding box center [819, 242] width 25 height 25
